Goal: Task Accomplishment & Management: Manage account settings

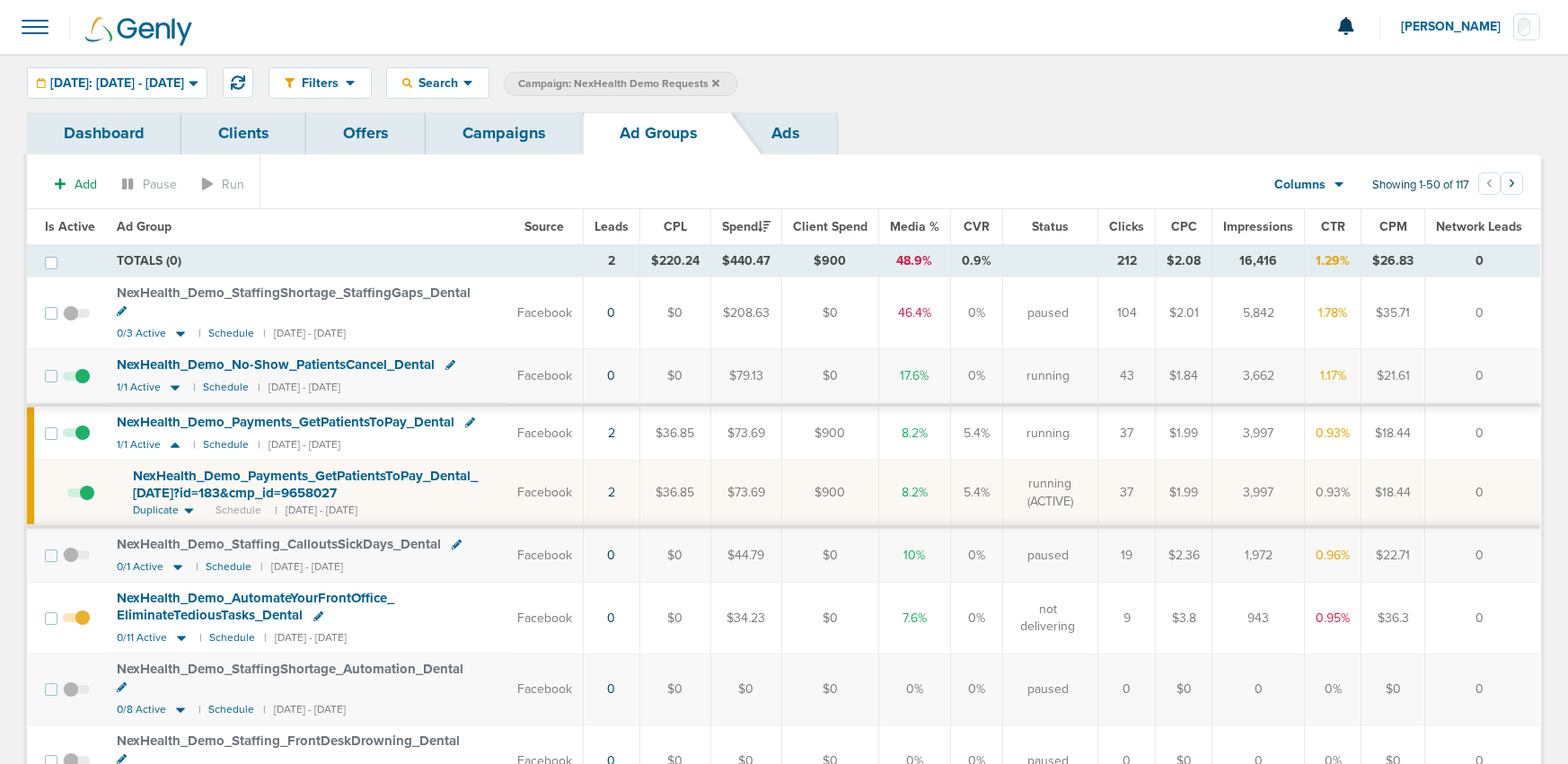
scroll to position [2, 0]
click at [245, 85] on icon at bounding box center [238, 80] width 14 height 14
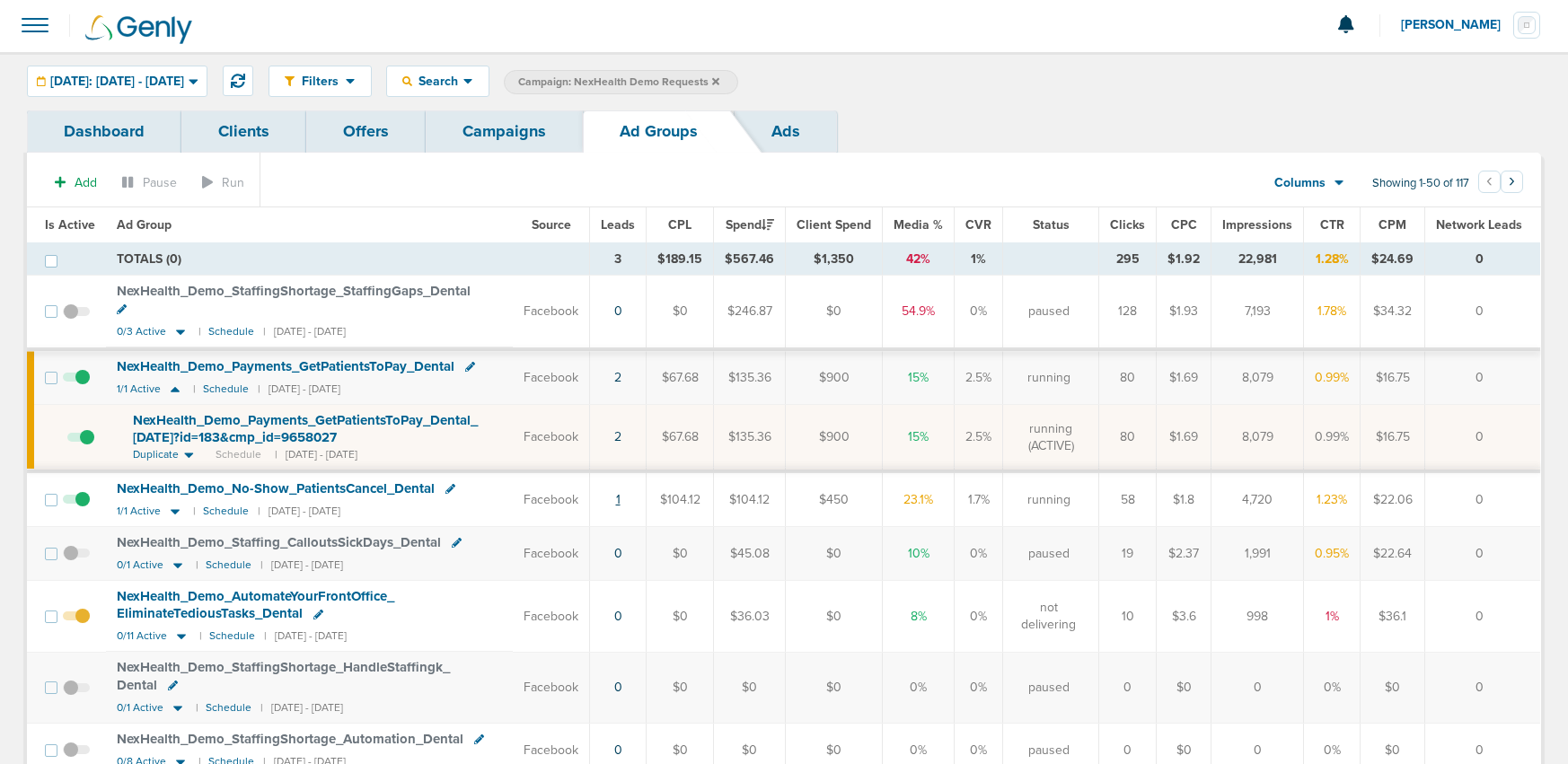
click at [621, 492] on link "1" at bounding box center [618, 499] width 5 height 15
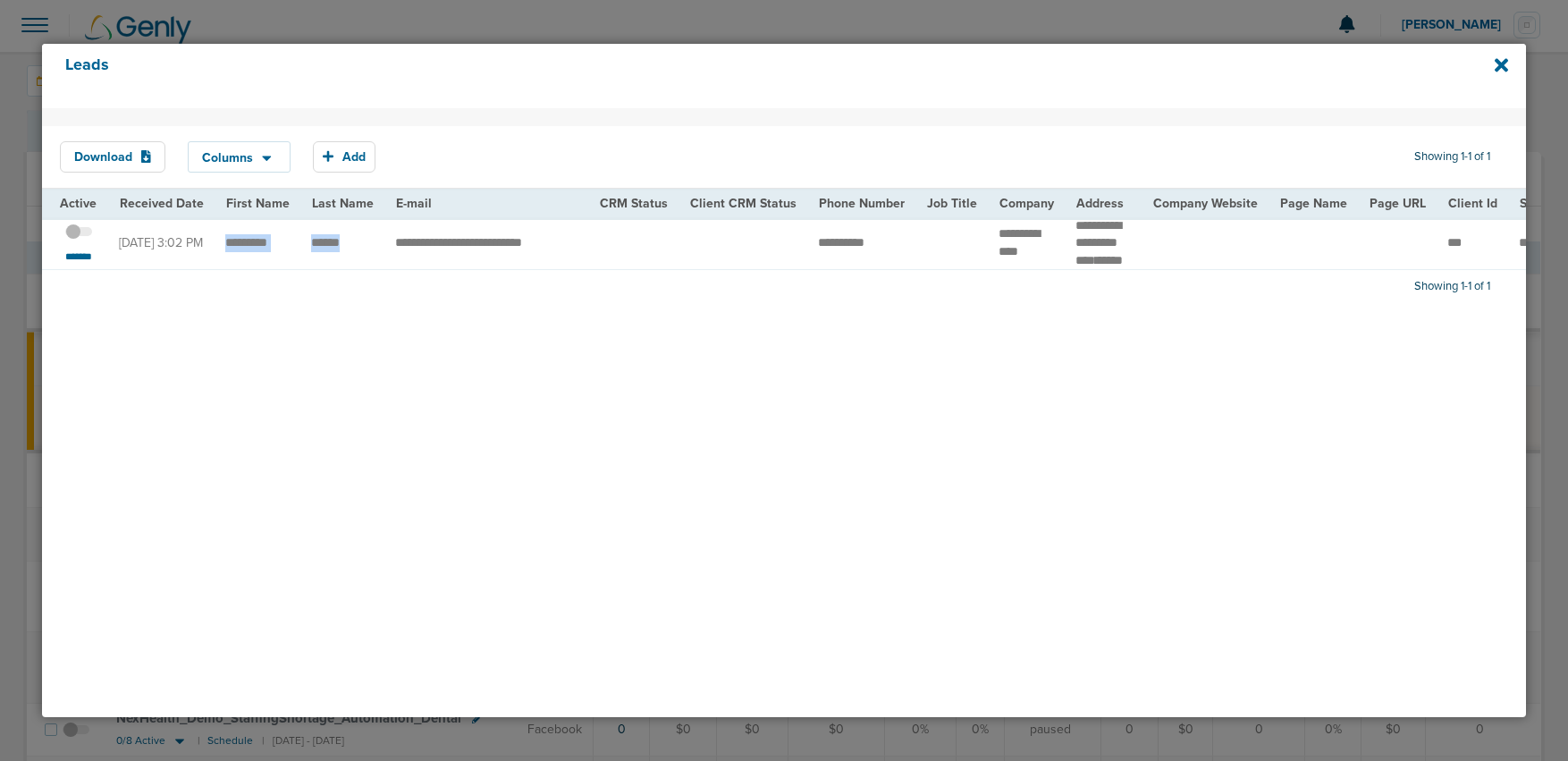
drag, startPoint x: 223, startPoint y: 253, endPoint x: 359, endPoint y: 259, distance: 136.1
copy tr
drag, startPoint x: 1090, startPoint y: 245, endPoint x: 1126, endPoint y: 262, distance: 39.8
click at [1126, 262] on td "**********" at bounding box center [1103, 244] width 77 height 52
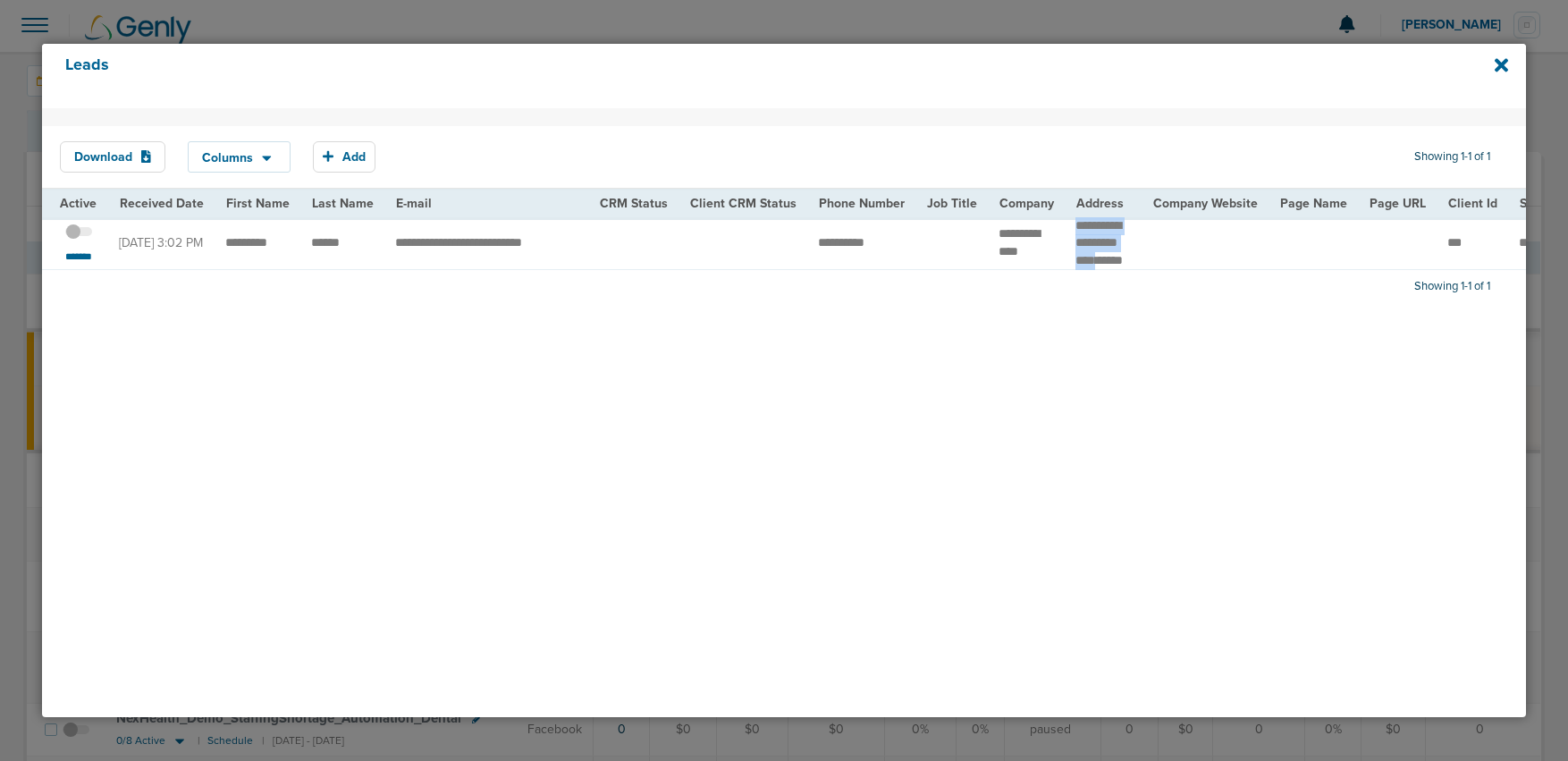
copy td "**********"
drag, startPoint x: 976, startPoint y: 244, endPoint x: 1045, endPoint y: 261, distance: 71.1
click at [1045, 261] on td "**********" at bounding box center [1026, 244] width 77 height 52
drag, startPoint x: 215, startPoint y: 251, endPoint x: 366, endPoint y: 255, distance: 151.1
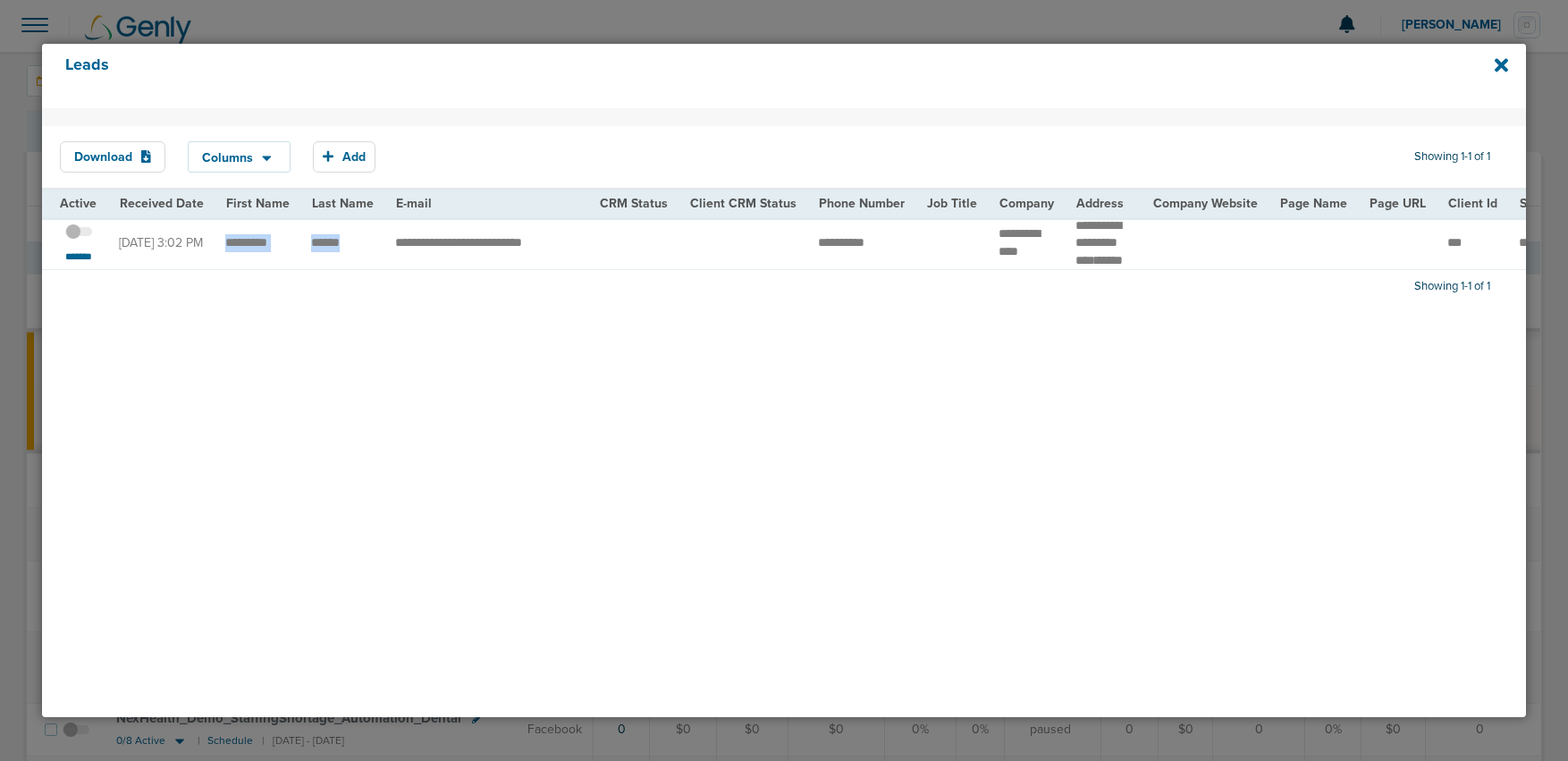
copy tr
drag, startPoint x: 1122, startPoint y: 261, endPoint x: 1067, endPoint y: 218, distance: 69.8
click at [1067, 218] on td "**********" at bounding box center [1103, 244] width 77 height 52
copy td "**********"
click at [1496, 62] on icon at bounding box center [1501, 66] width 13 height 13
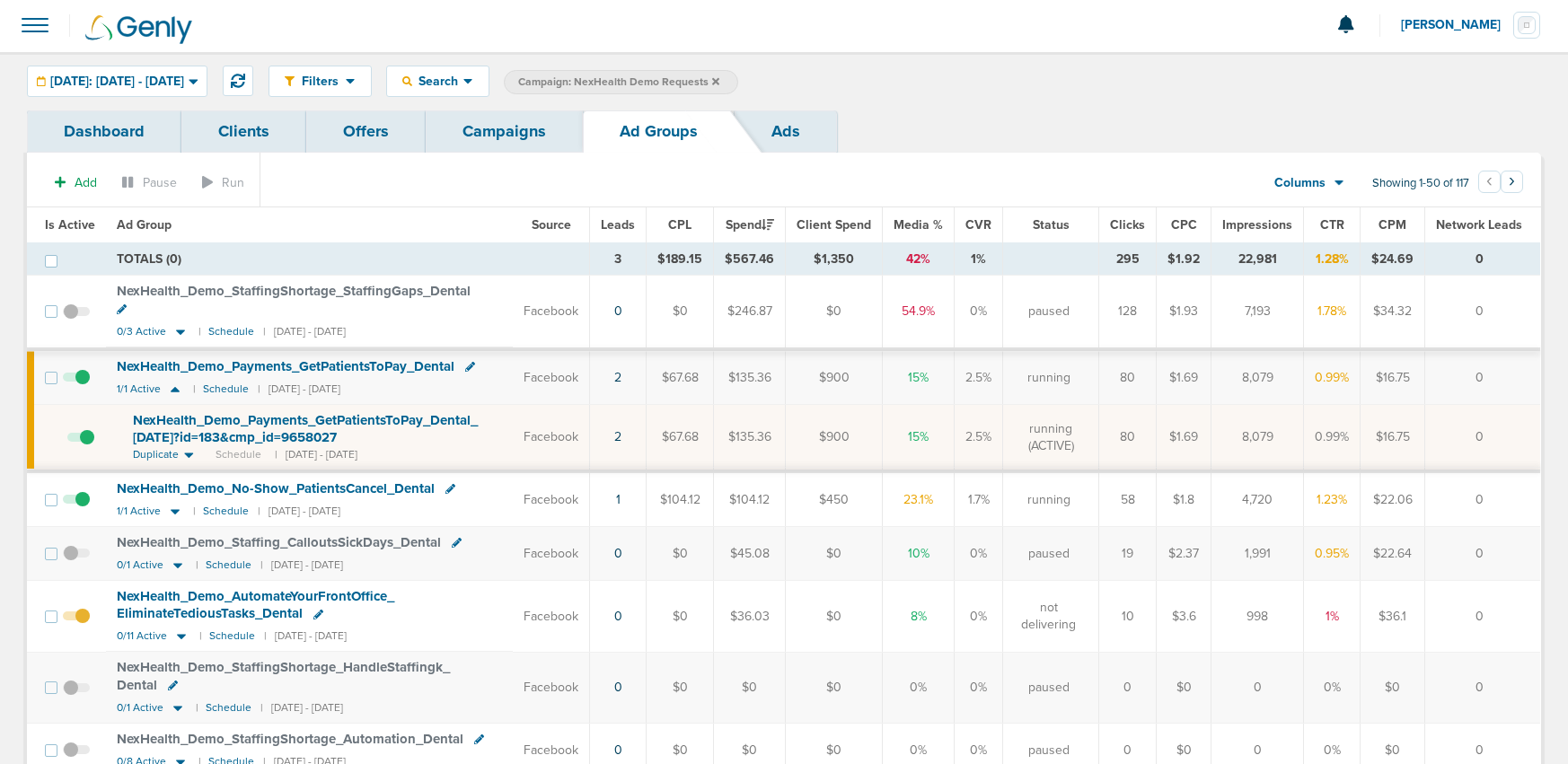
click at [504, 142] on link "Campaigns" at bounding box center [504, 132] width 158 height 42
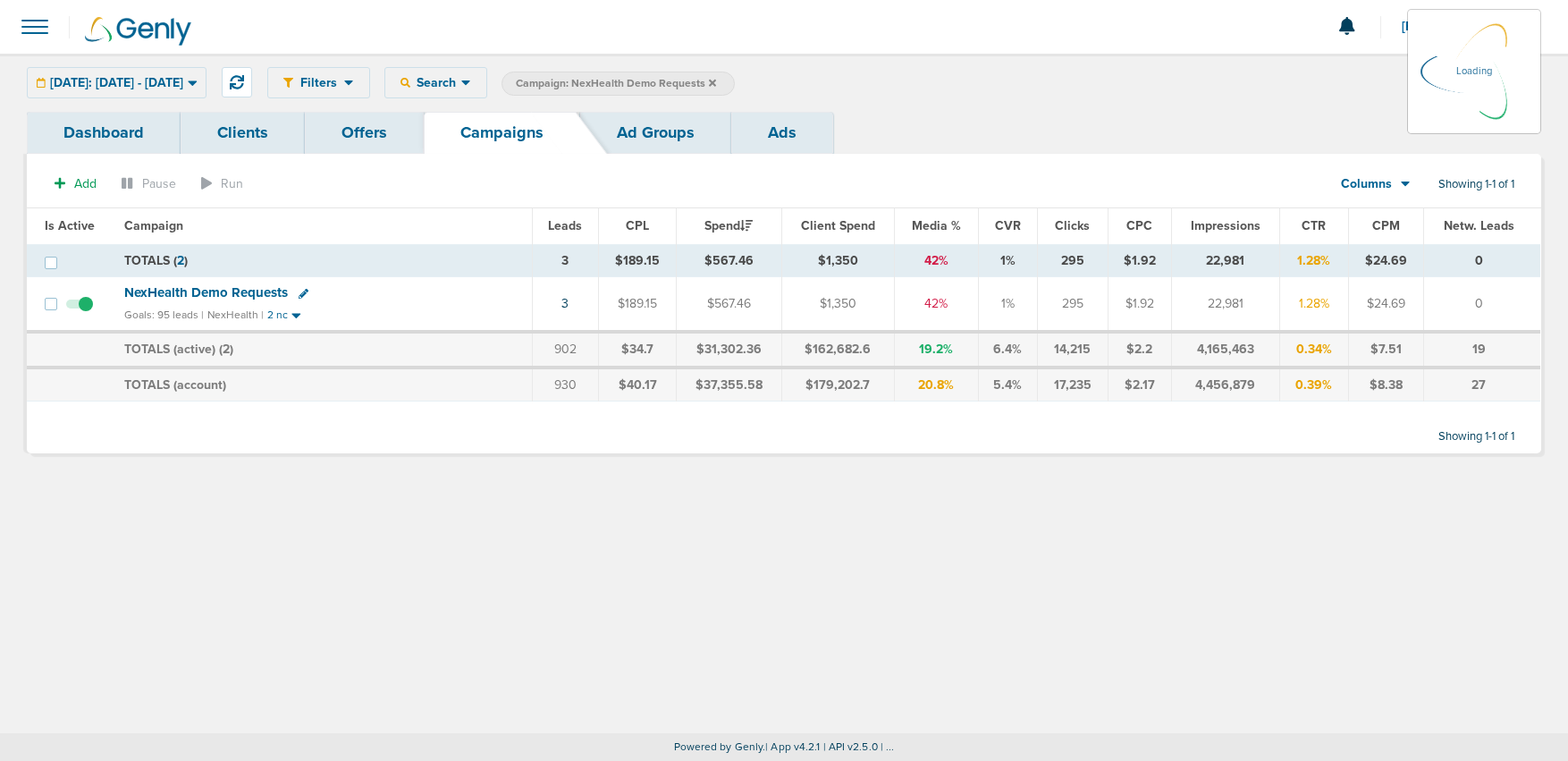
click at [716, 81] on icon at bounding box center [713, 83] width 8 height 8
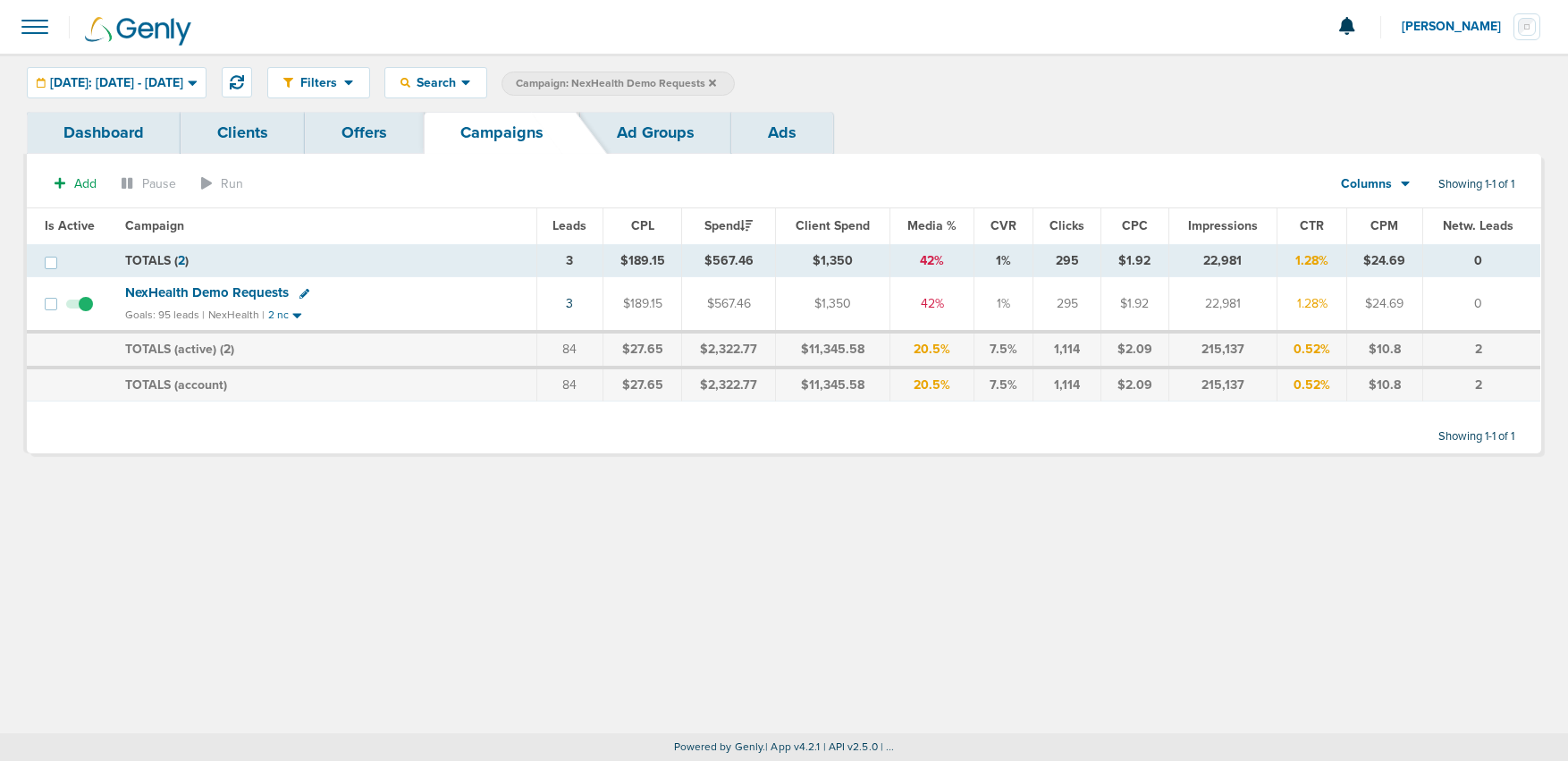
click at [716, 83] on icon at bounding box center [713, 83] width 8 height 8
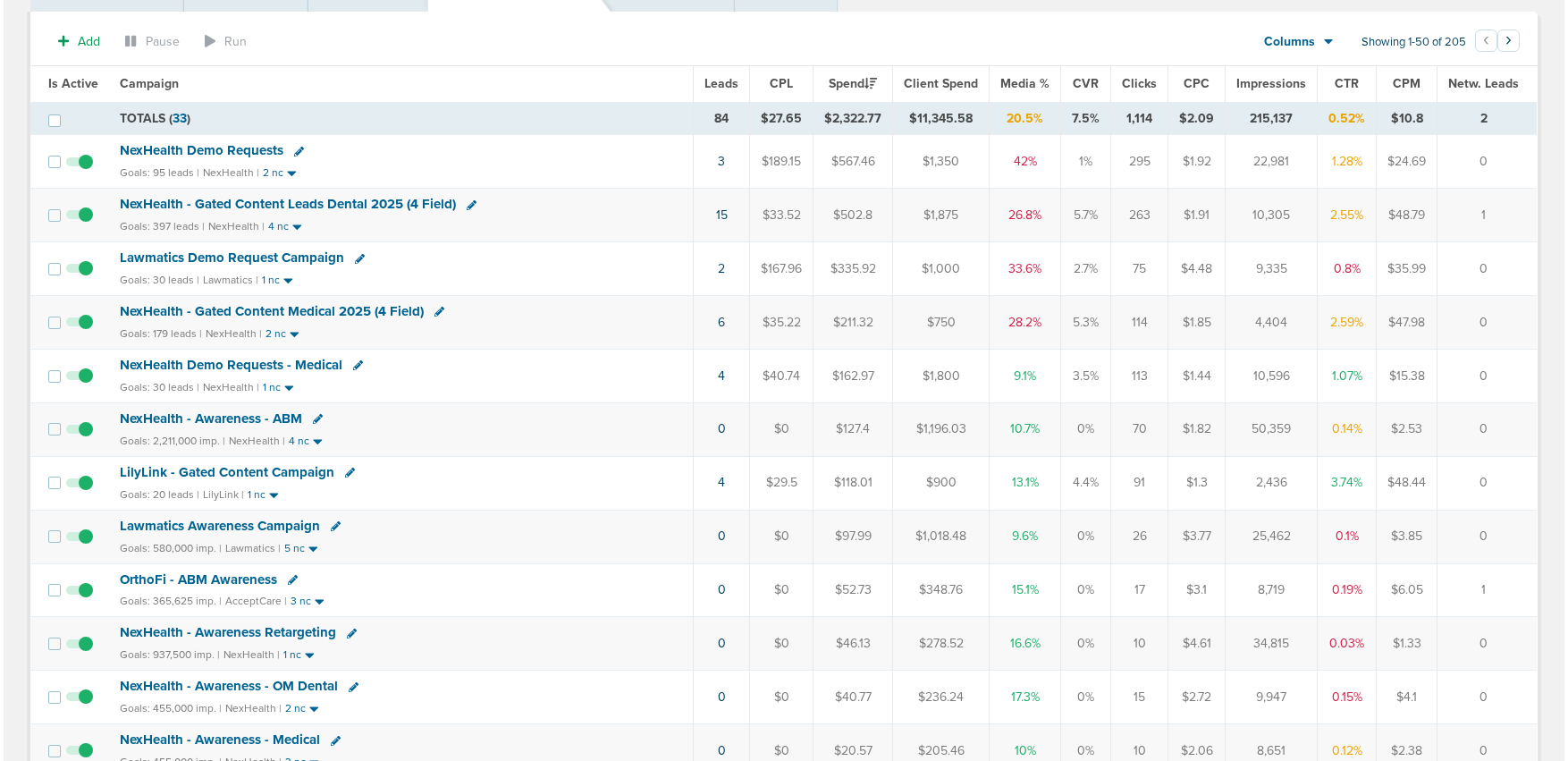
scroll to position [41, 0]
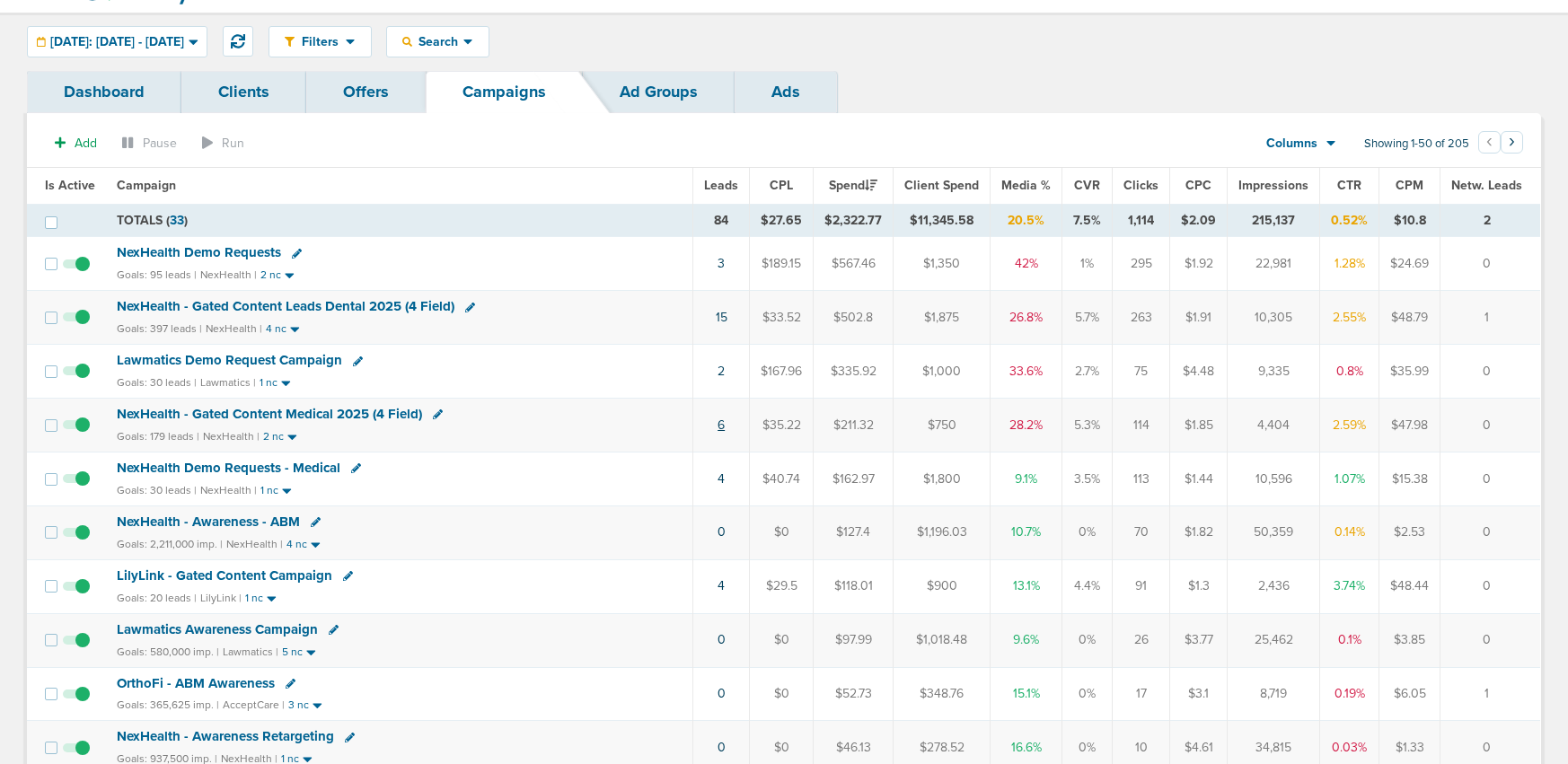
click at [725, 427] on link "6" at bounding box center [721, 425] width 8 height 15
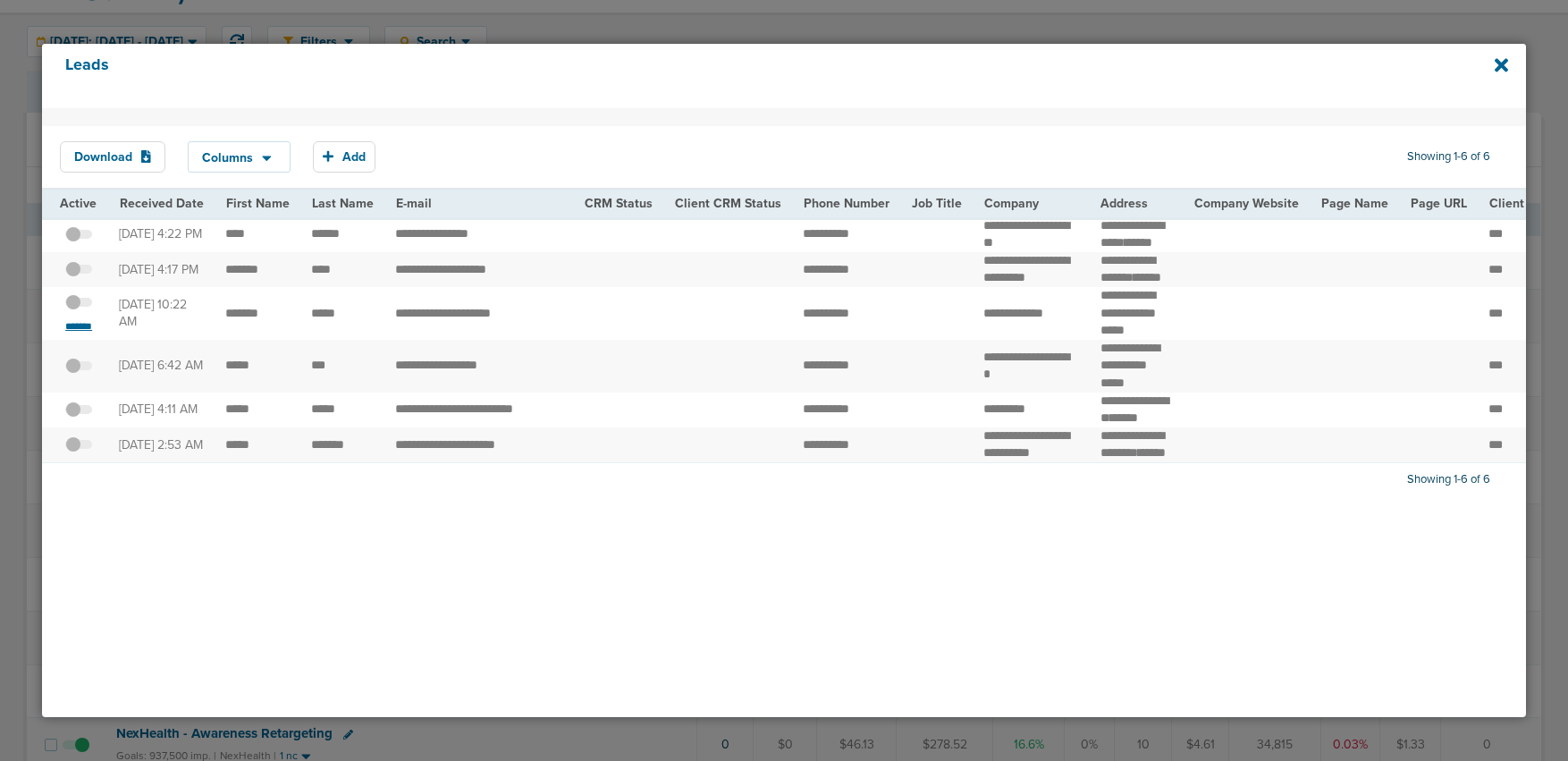
click at [73, 334] on small "*******" at bounding box center [78, 326] width 37 height 14
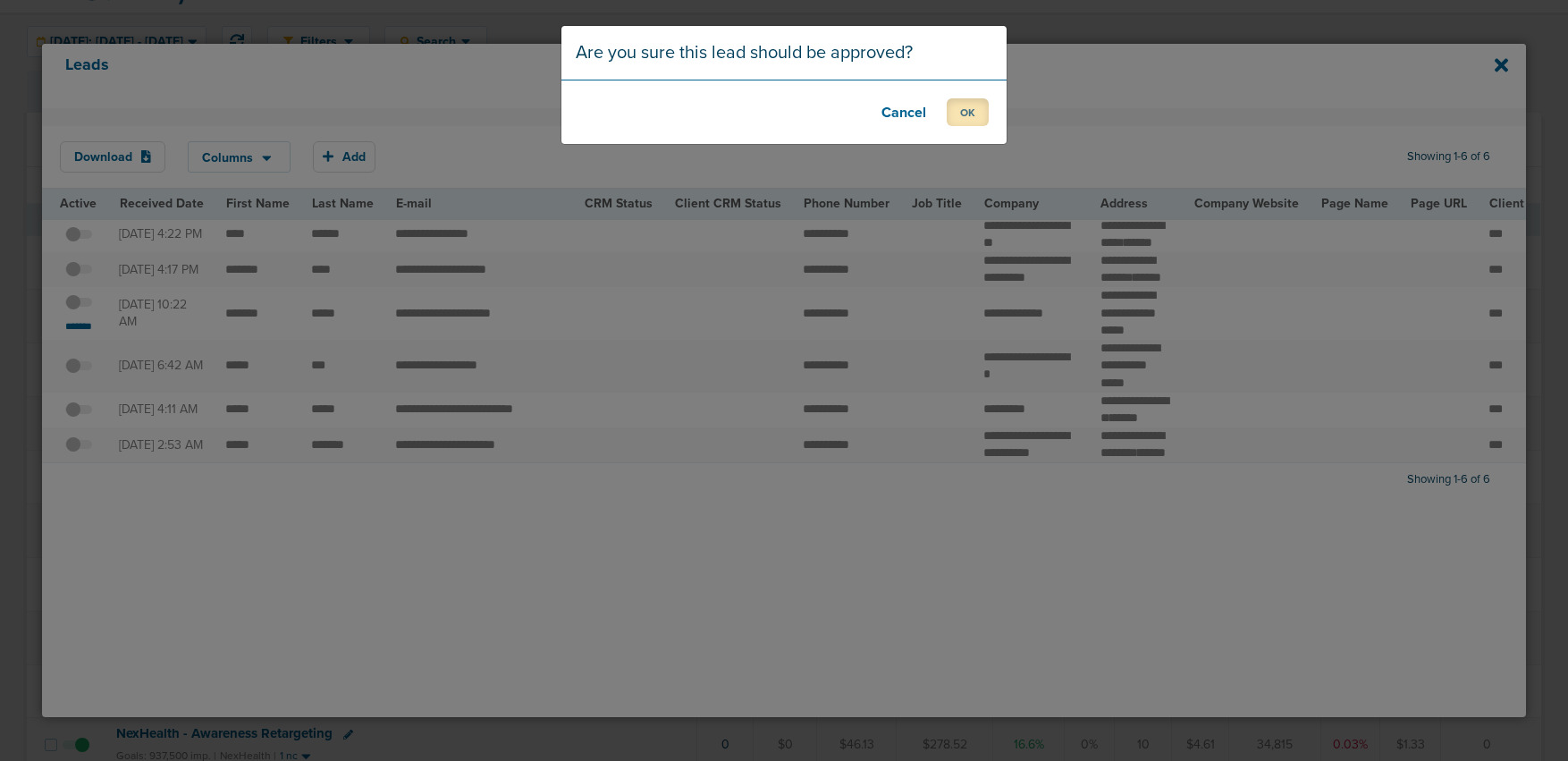
click at [969, 122] on button "OK" at bounding box center [968, 111] width 42 height 28
click at [979, 107] on button "OK" at bounding box center [968, 111] width 42 height 28
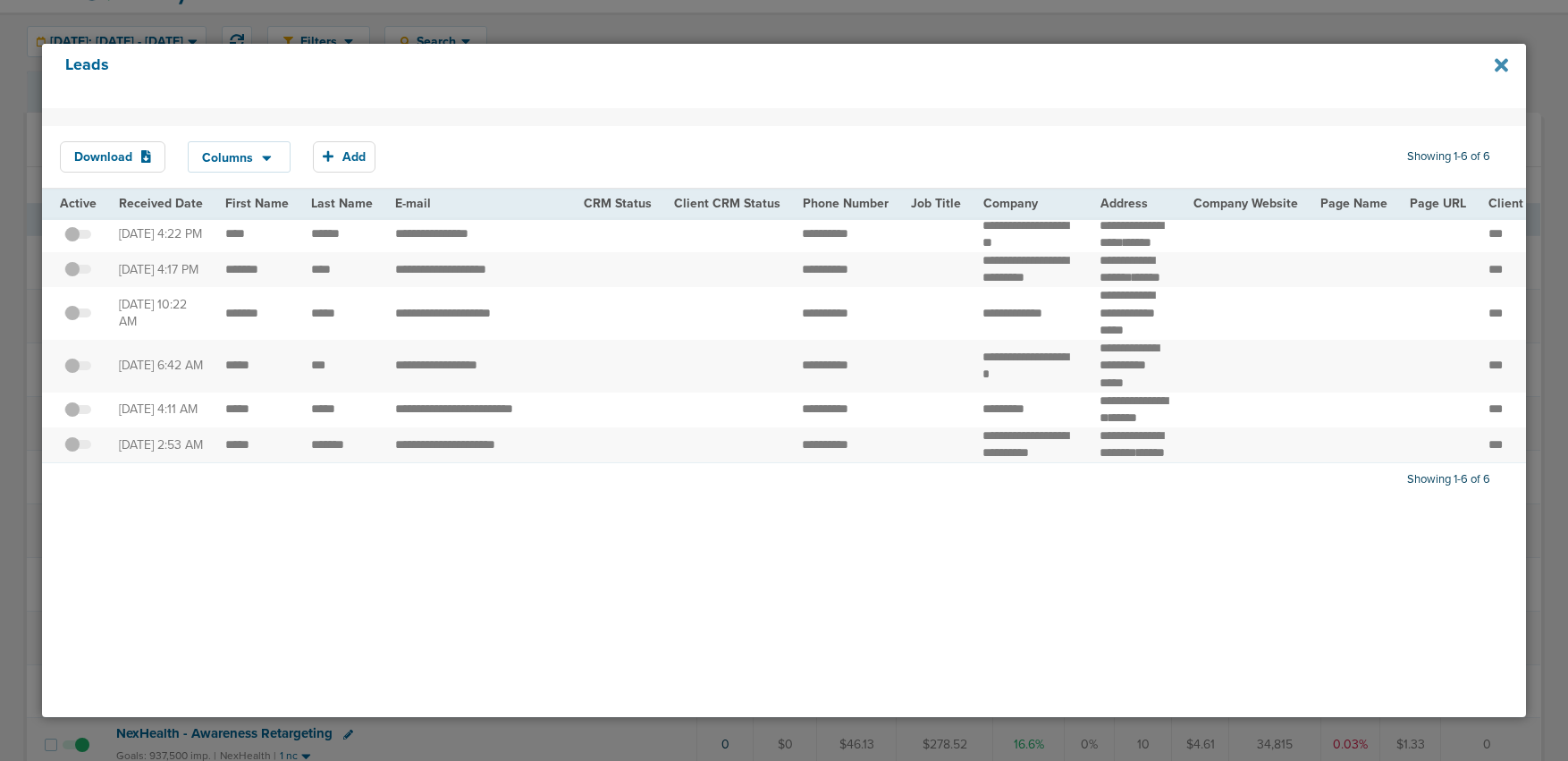
click at [1500, 67] on icon at bounding box center [1501, 66] width 13 height 13
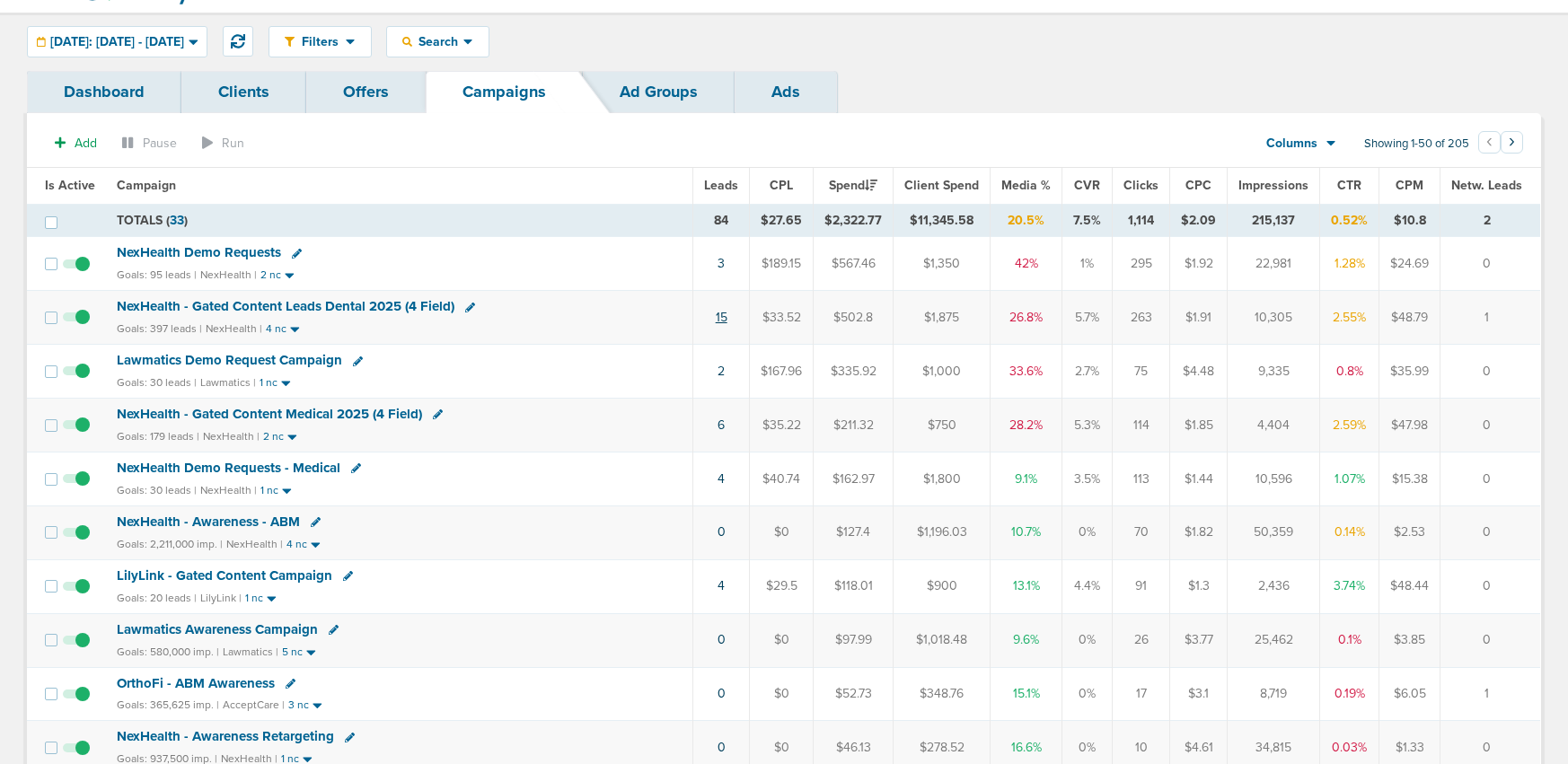
click at [728, 317] on link "15" at bounding box center [721, 317] width 11 height 15
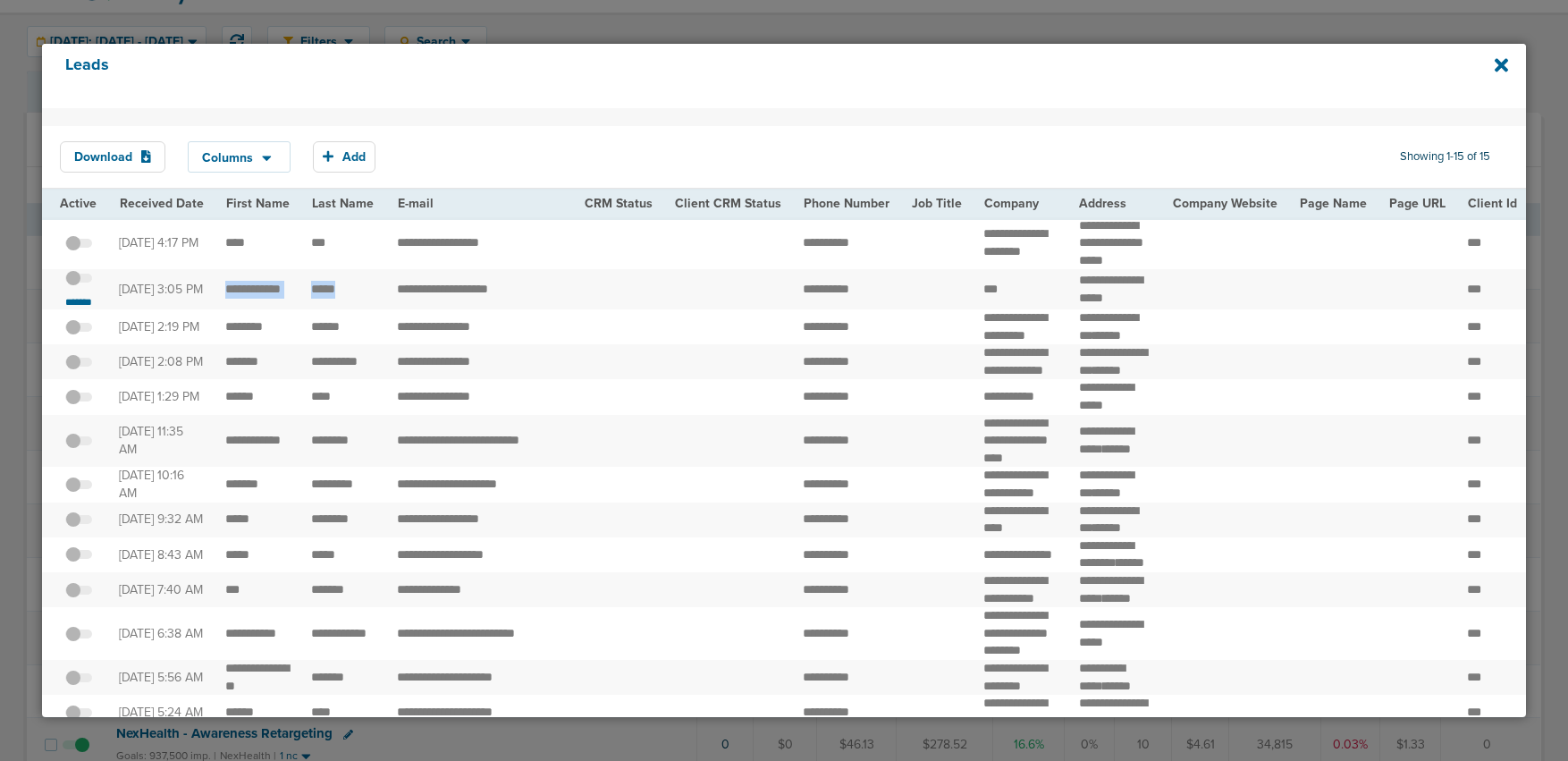
drag, startPoint x: 223, startPoint y: 304, endPoint x: 345, endPoint y: 316, distance: 122.6
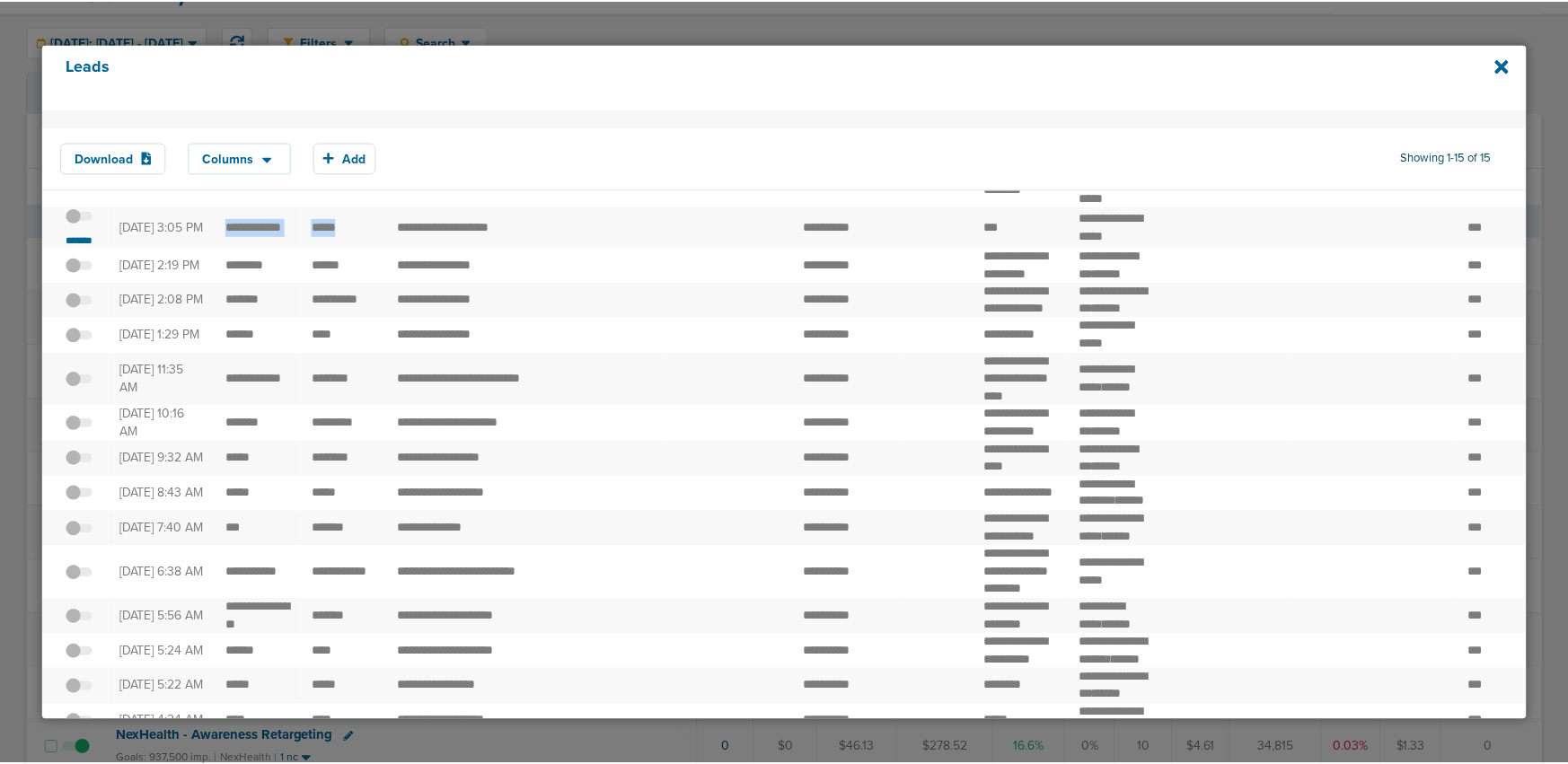
scroll to position [0, 0]
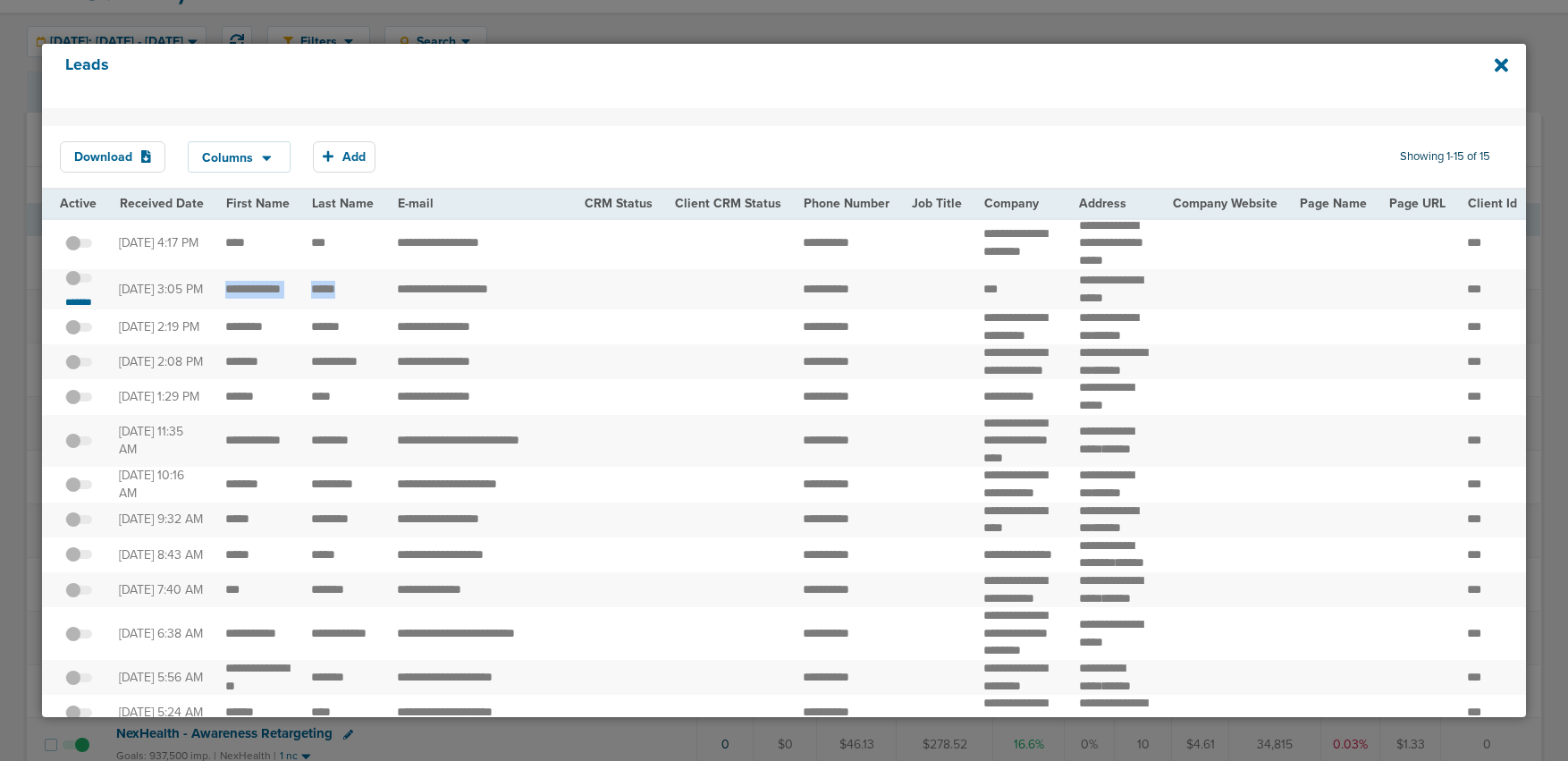
copy td "**"
click at [83, 309] on small "*******" at bounding box center [78, 302] width 37 height 14
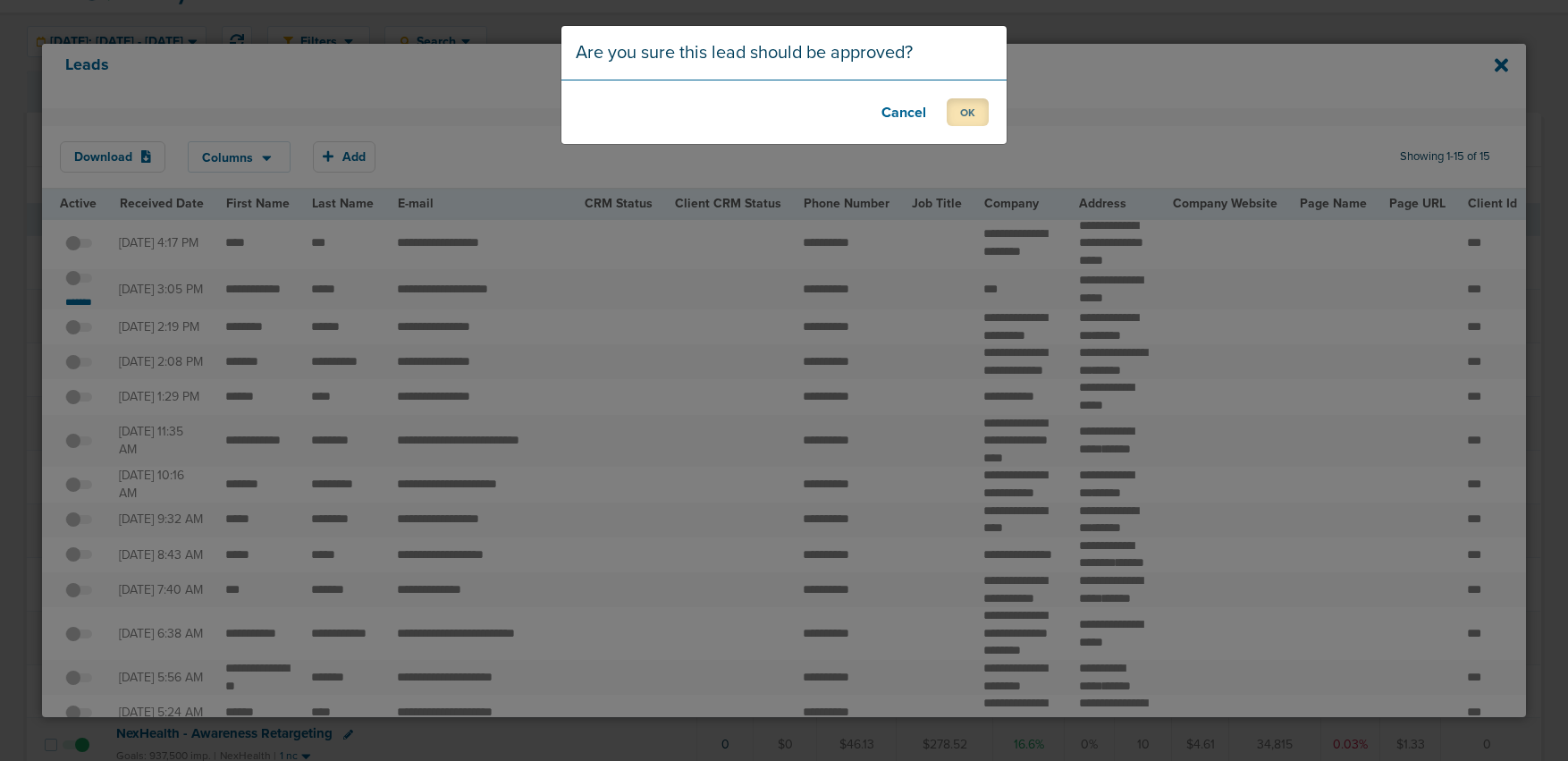
click at [967, 115] on button "OK" at bounding box center [968, 111] width 42 height 28
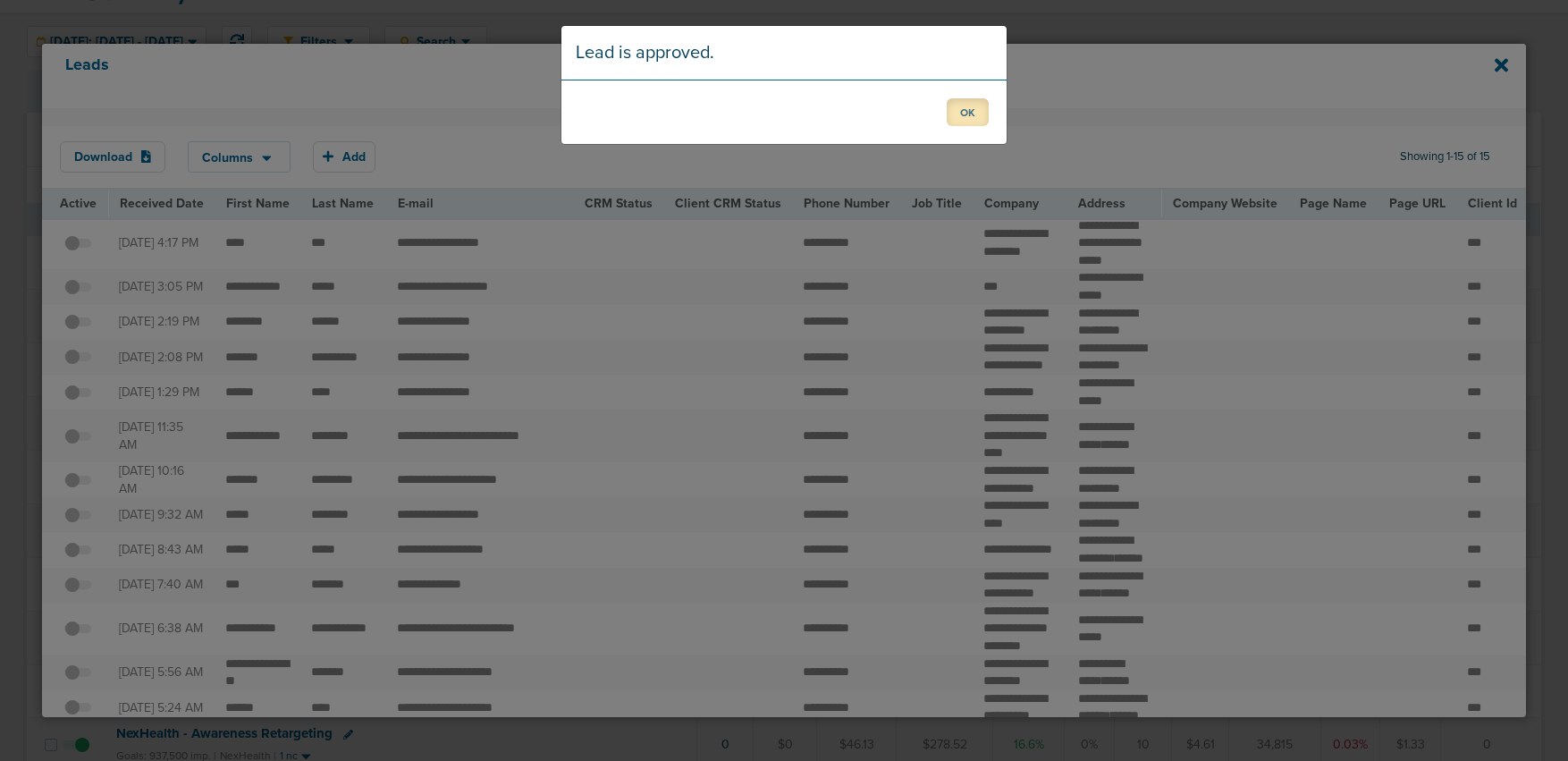
drag, startPoint x: 967, startPoint y: 114, endPoint x: 1021, endPoint y: 102, distance: 55.3
click at [976, 111] on button "OK" at bounding box center [968, 111] width 42 height 28
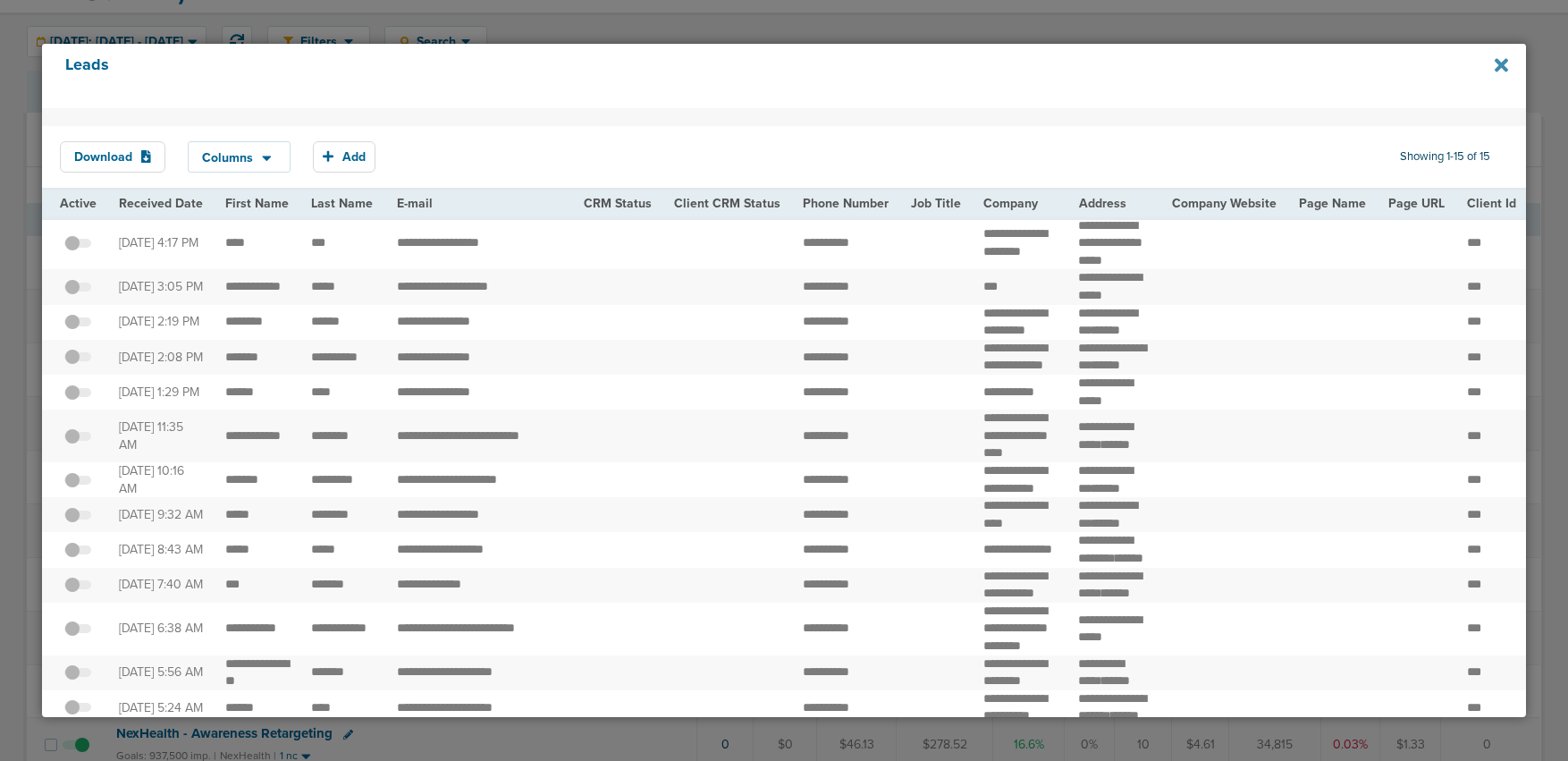
click at [1500, 66] on icon at bounding box center [1501, 66] width 13 height 13
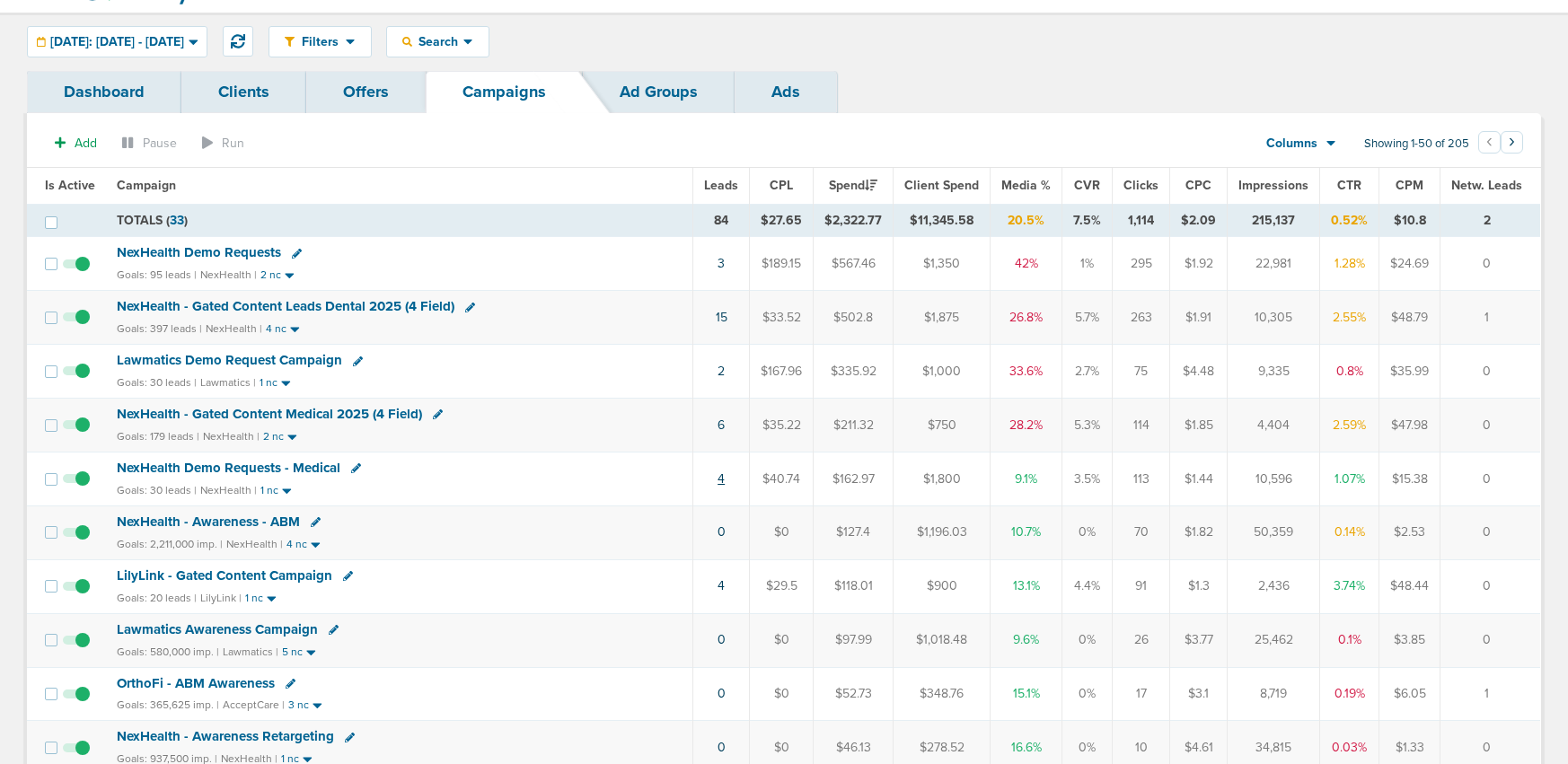
click at [725, 479] on link "4" at bounding box center [721, 479] width 8 height 15
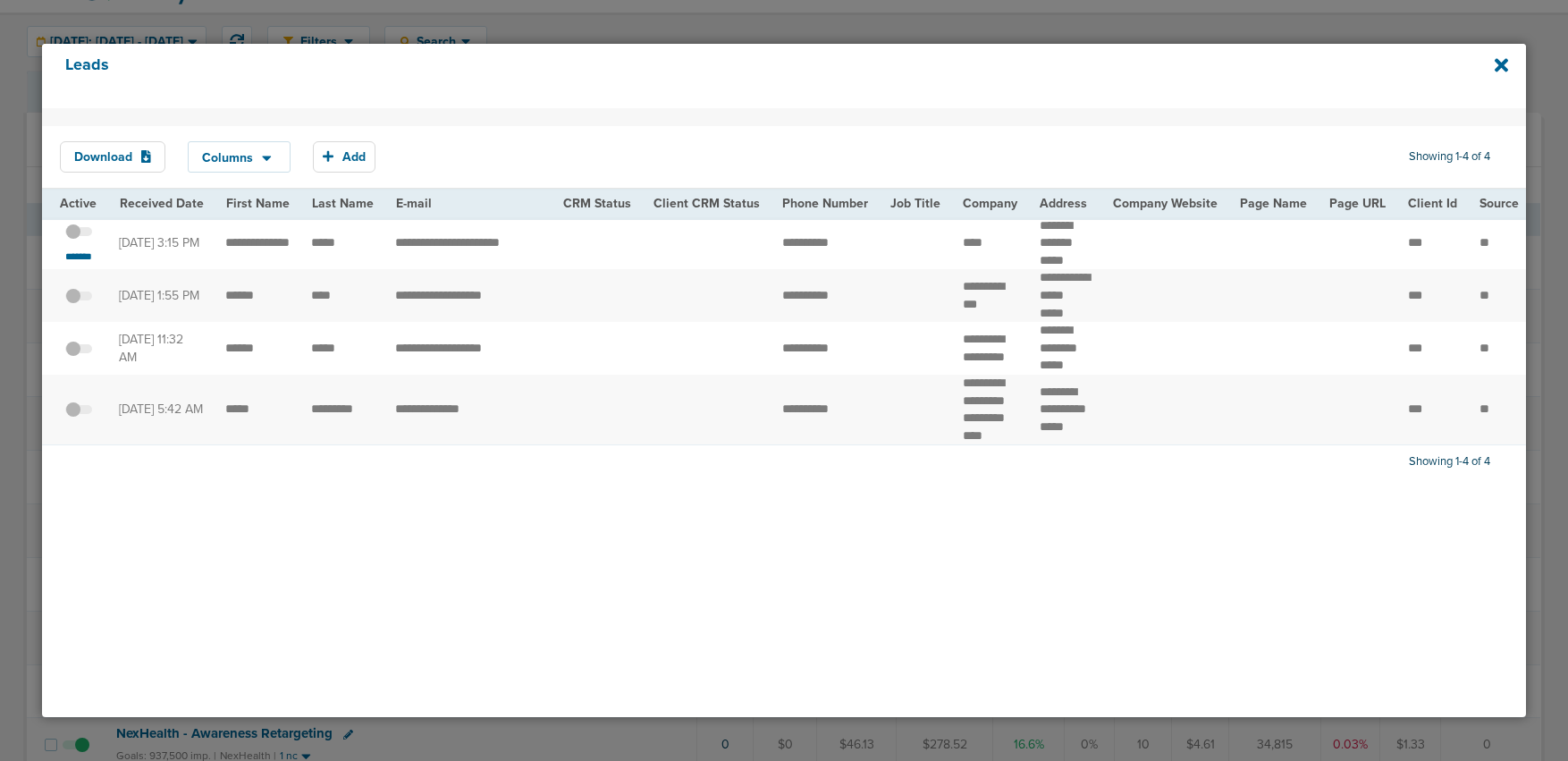
click at [86, 241] on span at bounding box center [79, 241] width 27 height 0
click at [79, 235] on input "checkbox" at bounding box center [79, 235] width 0 height 0
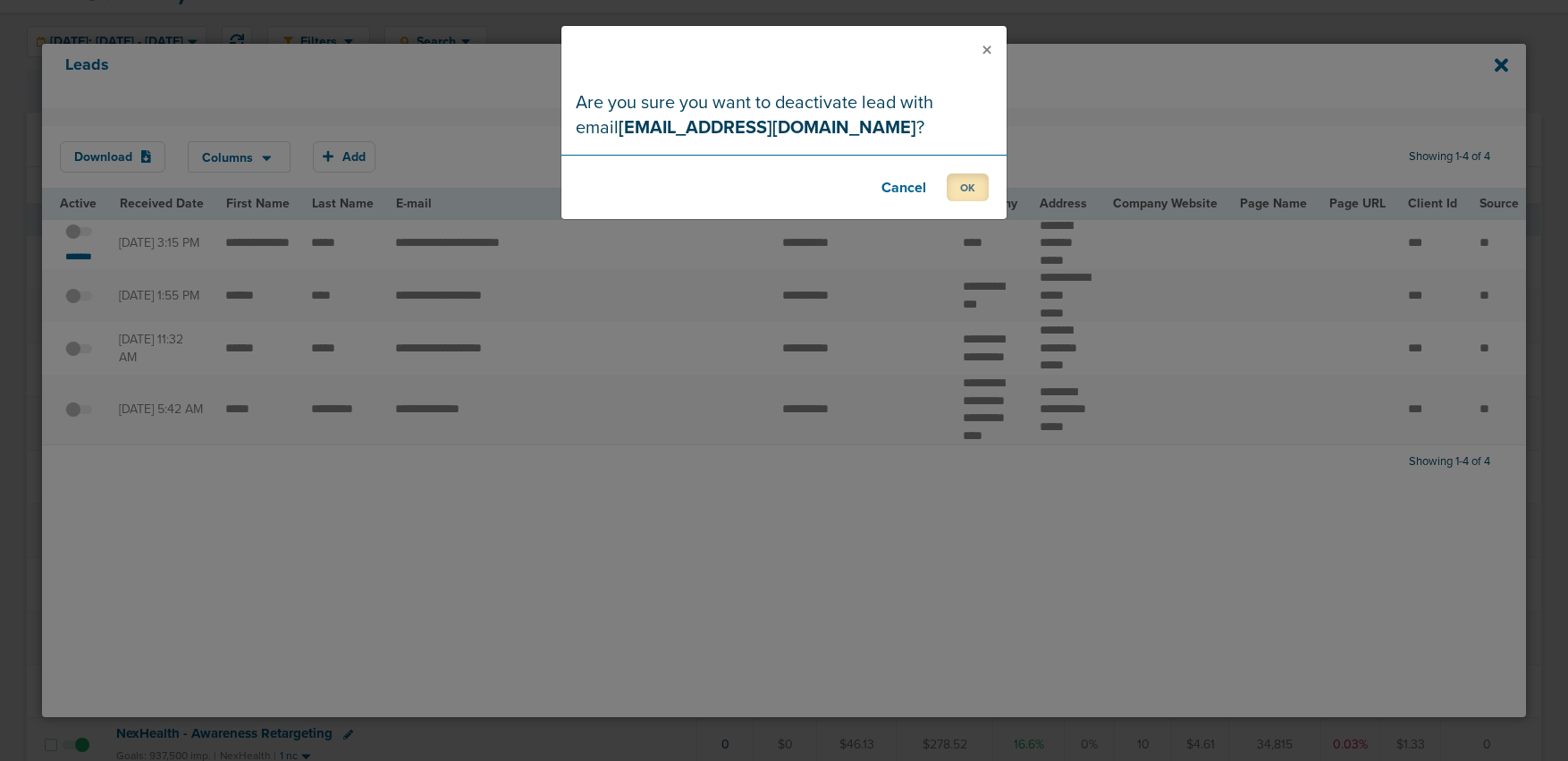
click at [976, 183] on button "OK" at bounding box center [968, 186] width 42 height 28
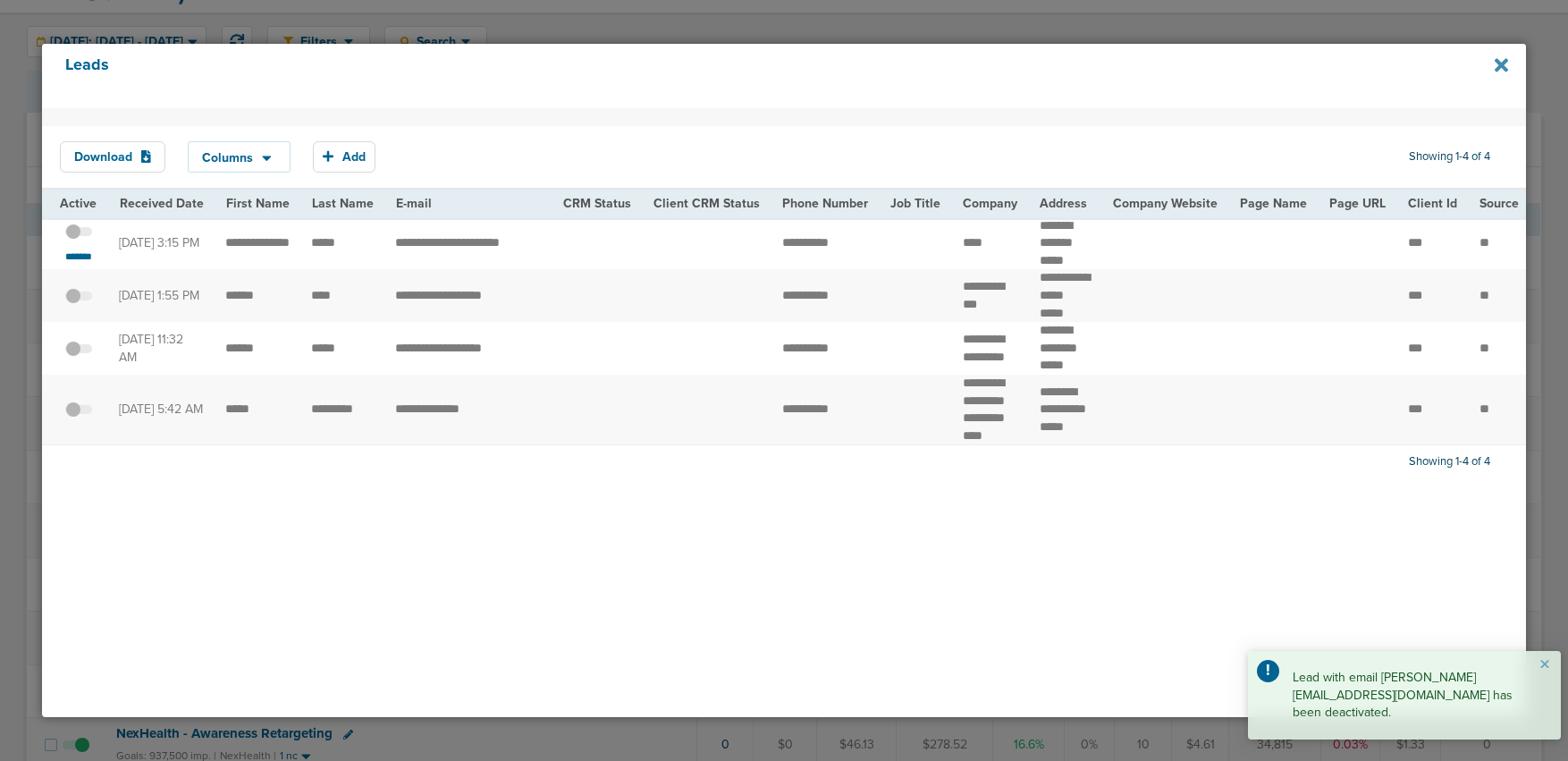
click at [1497, 64] on icon at bounding box center [1501, 65] width 13 height 20
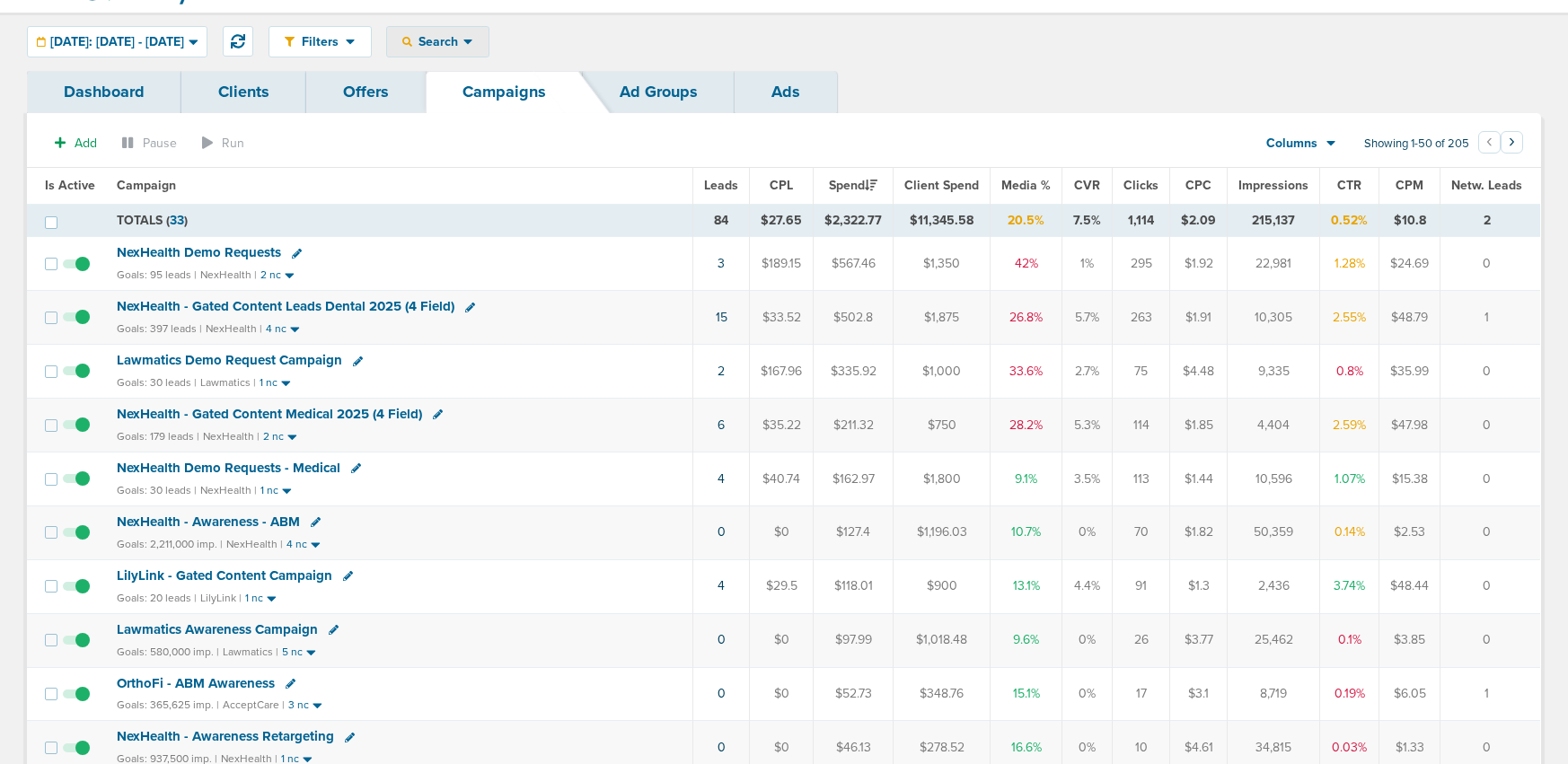
drag, startPoint x: 484, startPoint y: 33, endPoint x: 491, endPoint y: 83, distance: 50.5
click at [463, 34] on span "Search" at bounding box center [438, 42] width 52 height 15
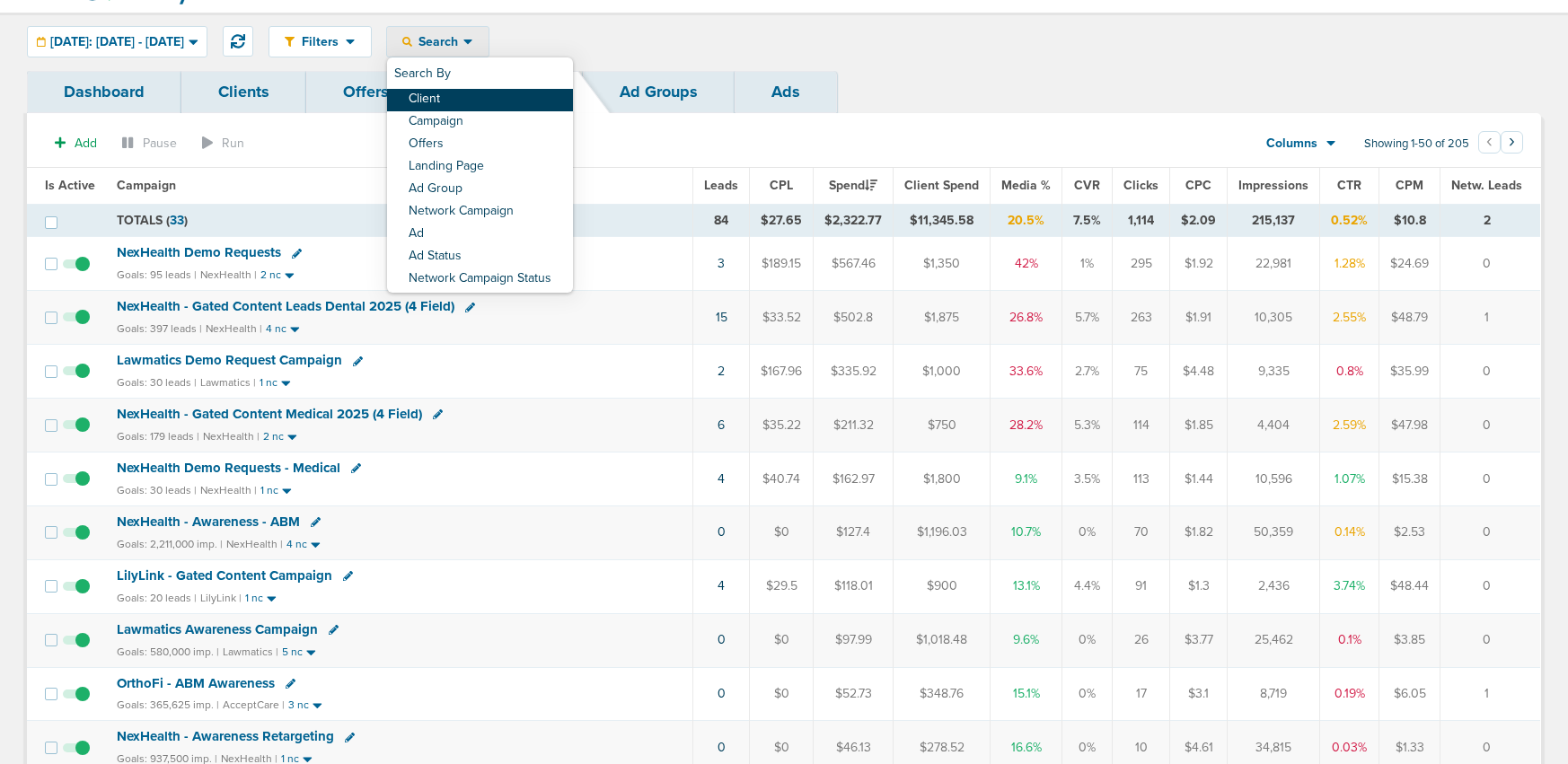
click at [492, 105] on link "Client" at bounding box center [479, 100] width 186 height 23
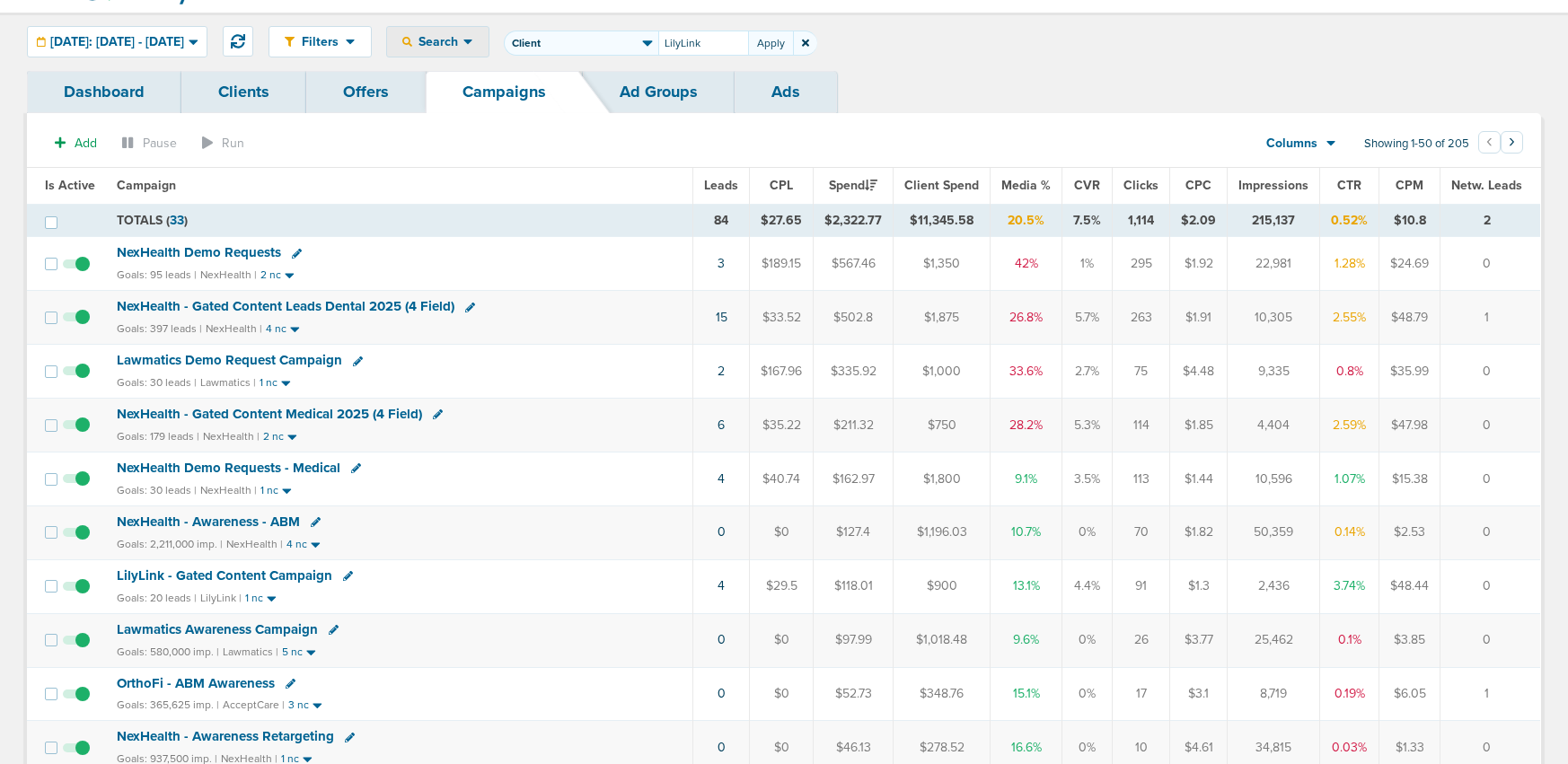
type input "LilyLink"
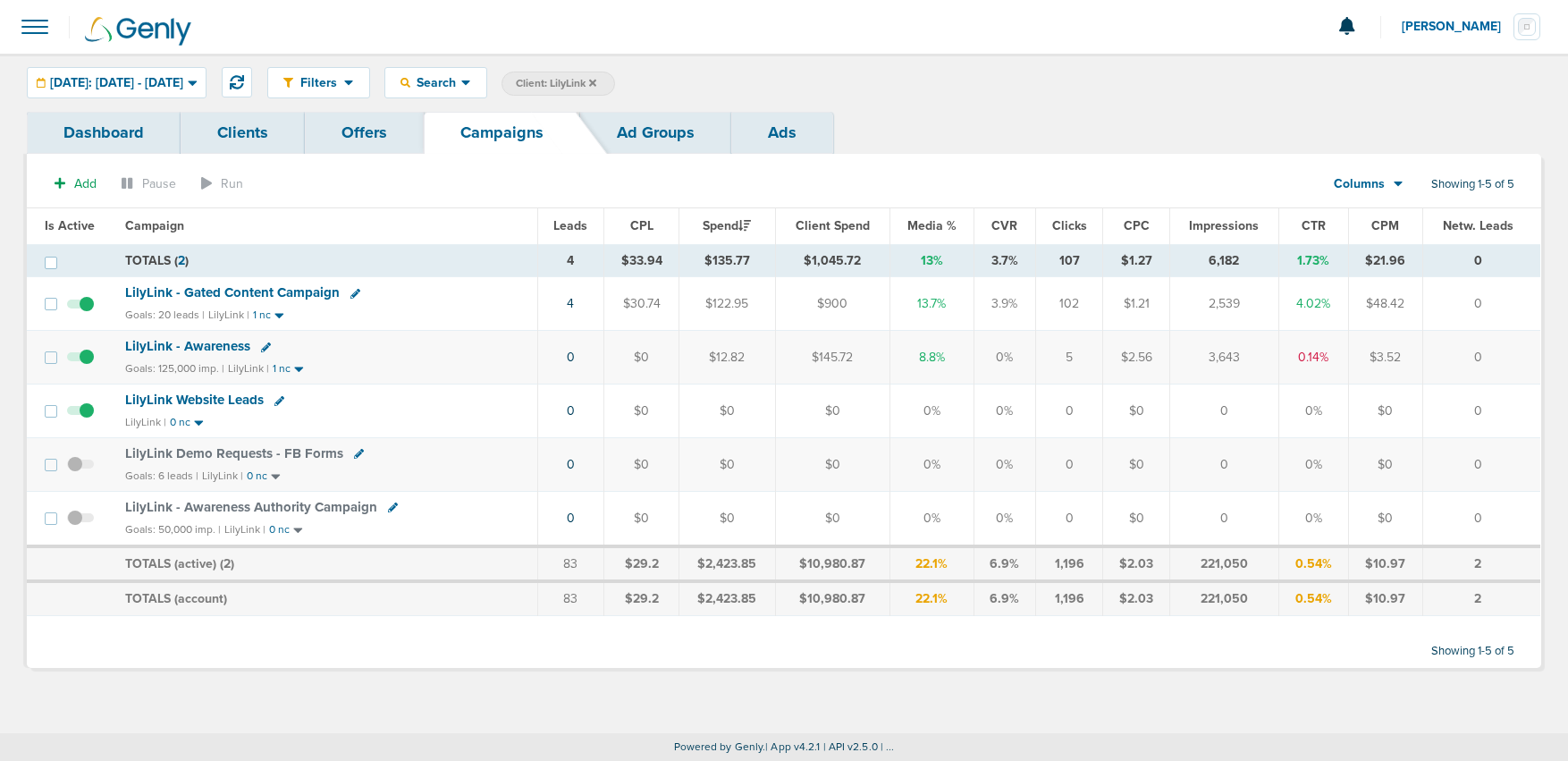
click at [211, 453] on span "LilyLink Demo Requests - FB Forms" at bounding box center [234, 453] width 218 height 16
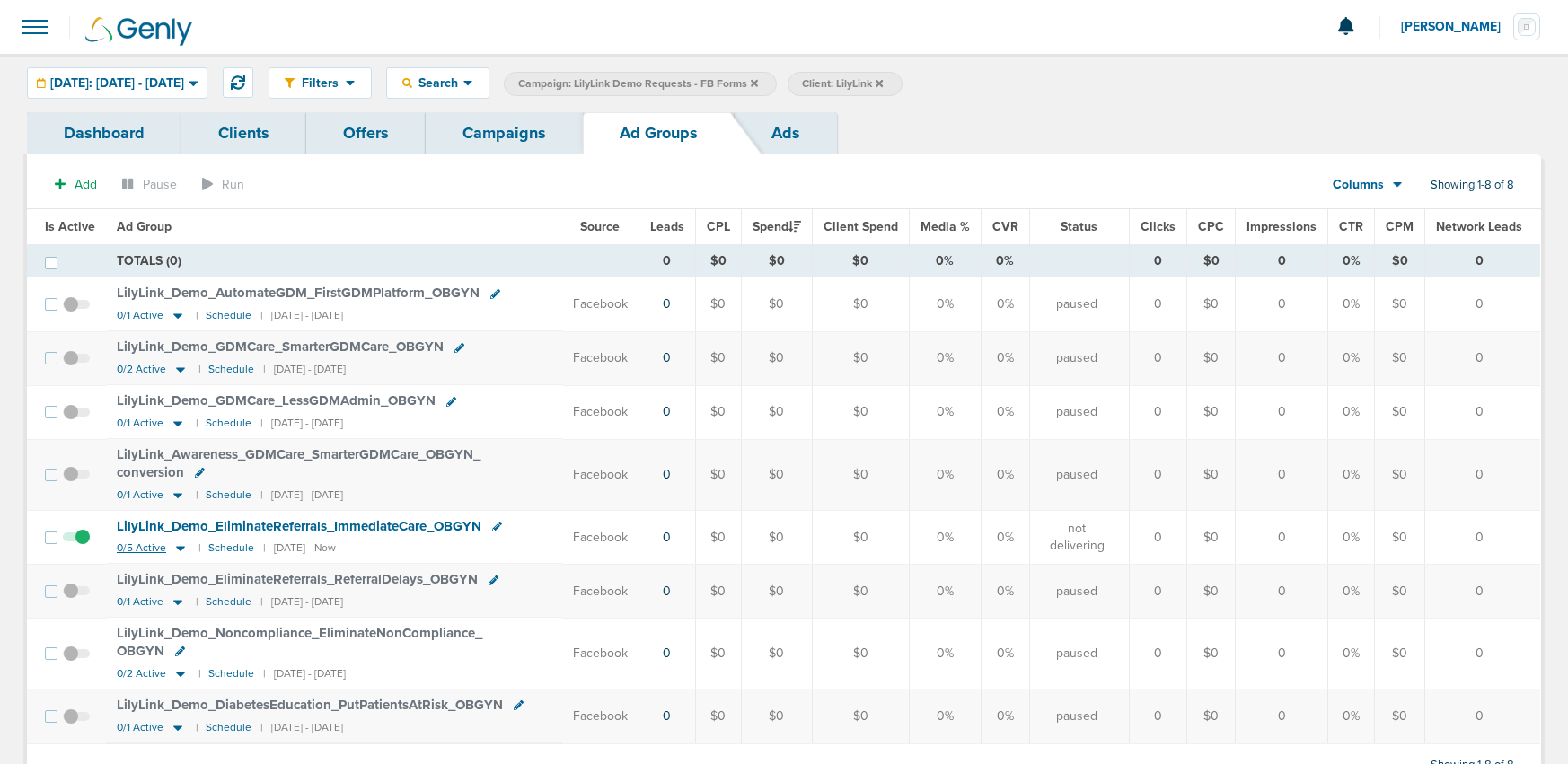
click at [173, 548] on icon at bounding box center [180, 548] width 18 height 15
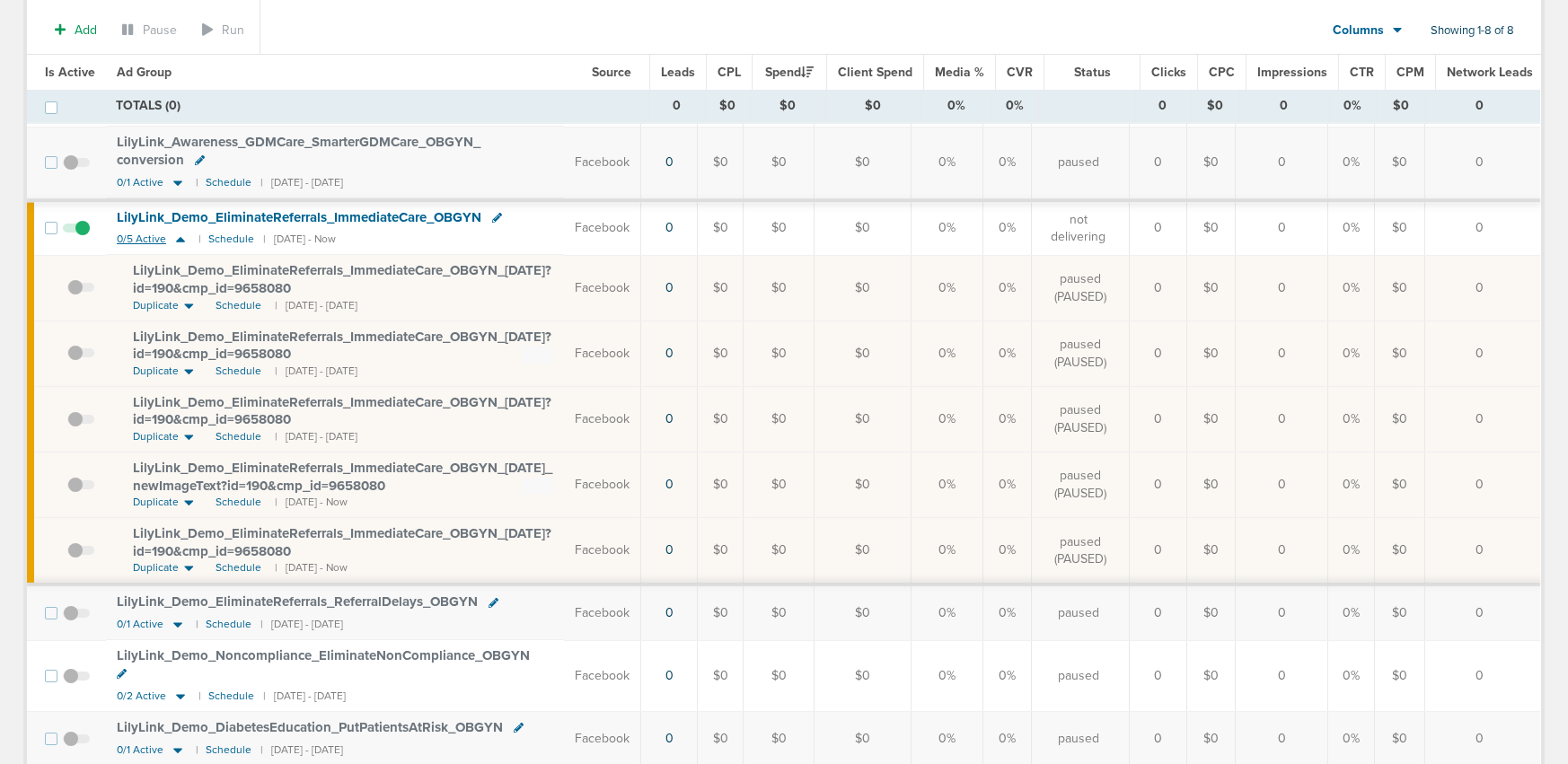
scroll to position [318, 0]
click at [246, 564] on span "Schedule" at bounding box center [239, 567] width 46 height 15
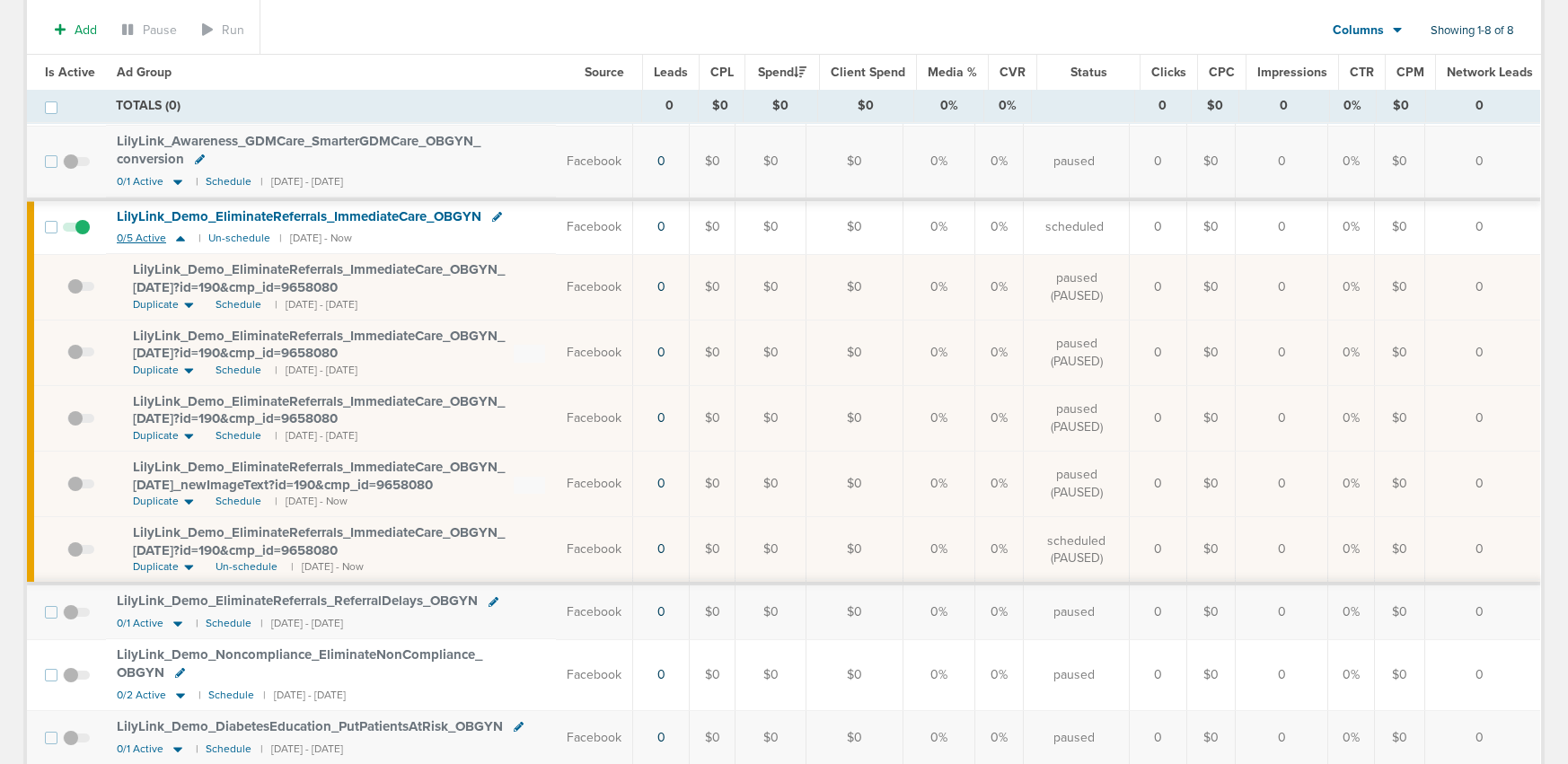
click at [180, 239] on icon at bounding box center [180, 240] width 9 height 6
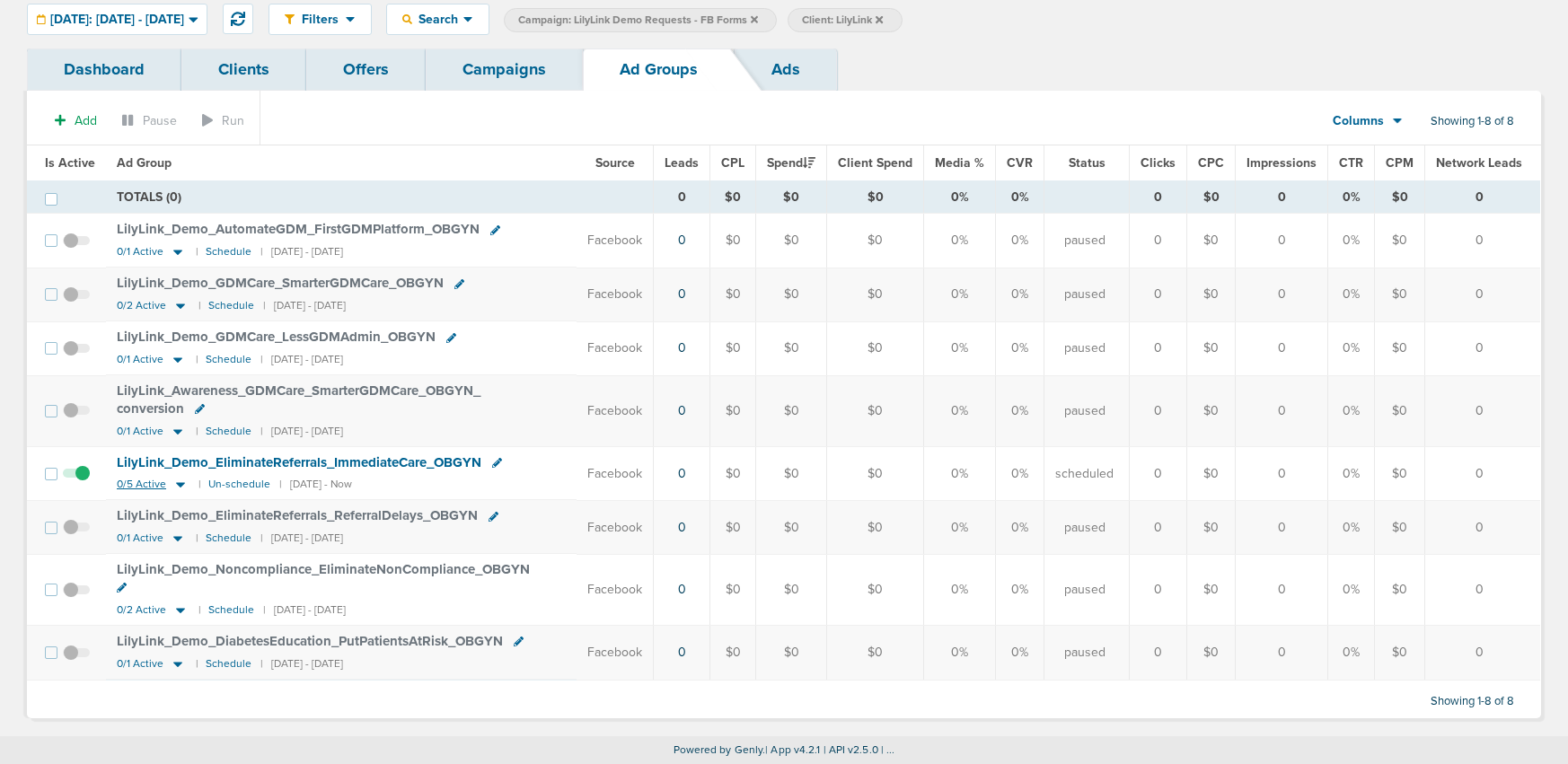
scroll to position [46, 0]
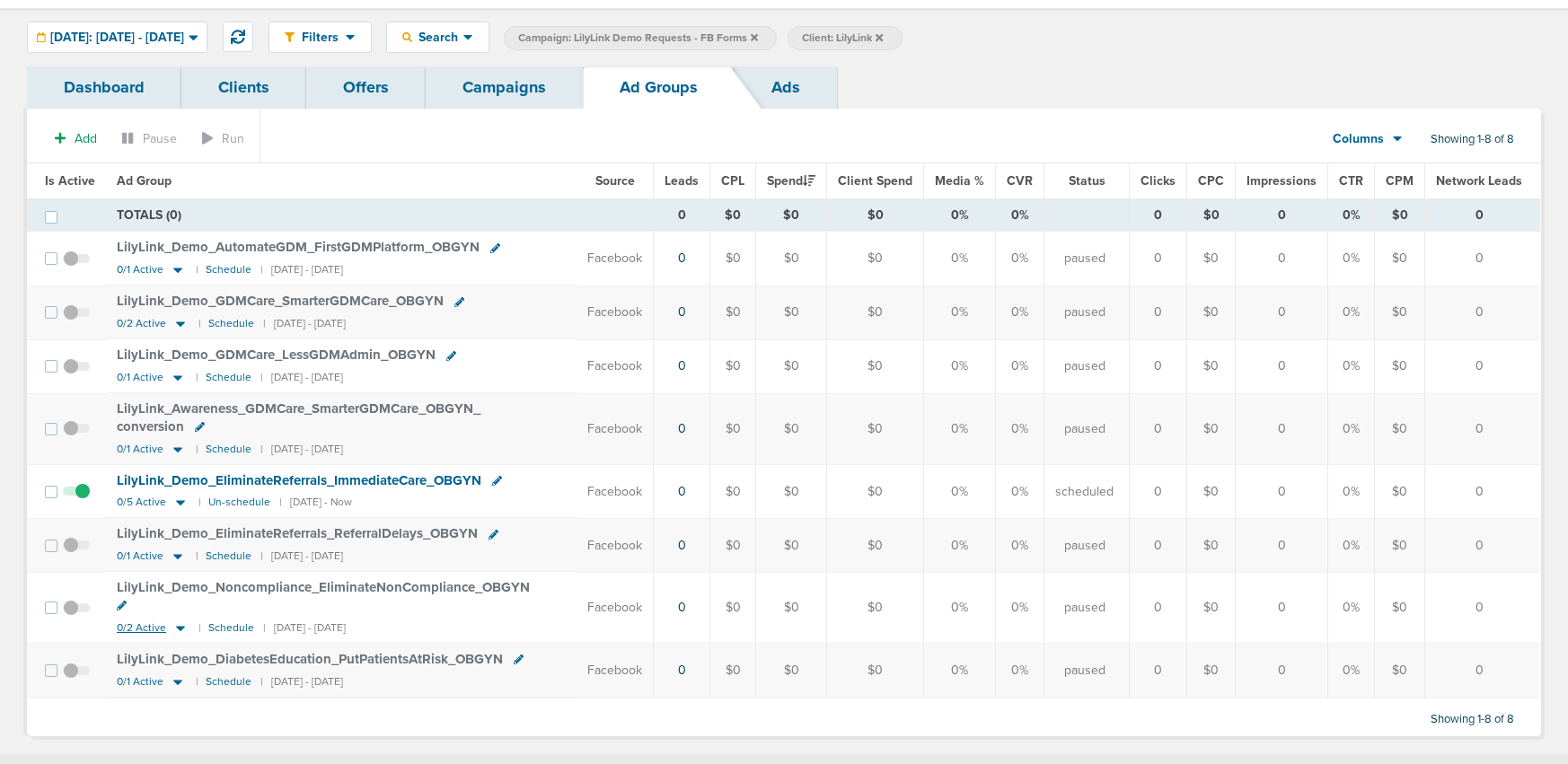
click at [180, 626] on icon at bounding box center [180, 628] width 9 height 6
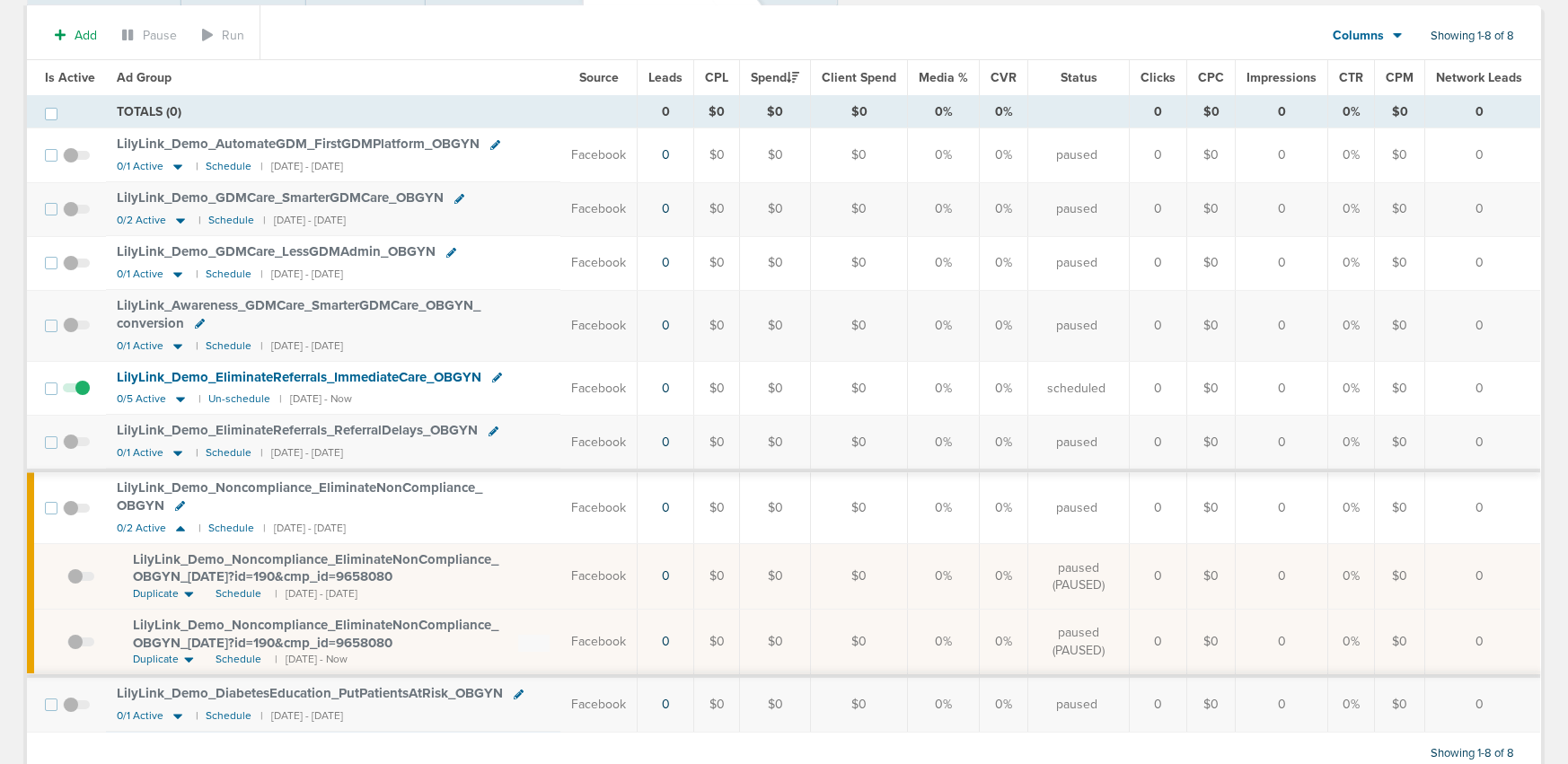
scroll to position [154, 0]
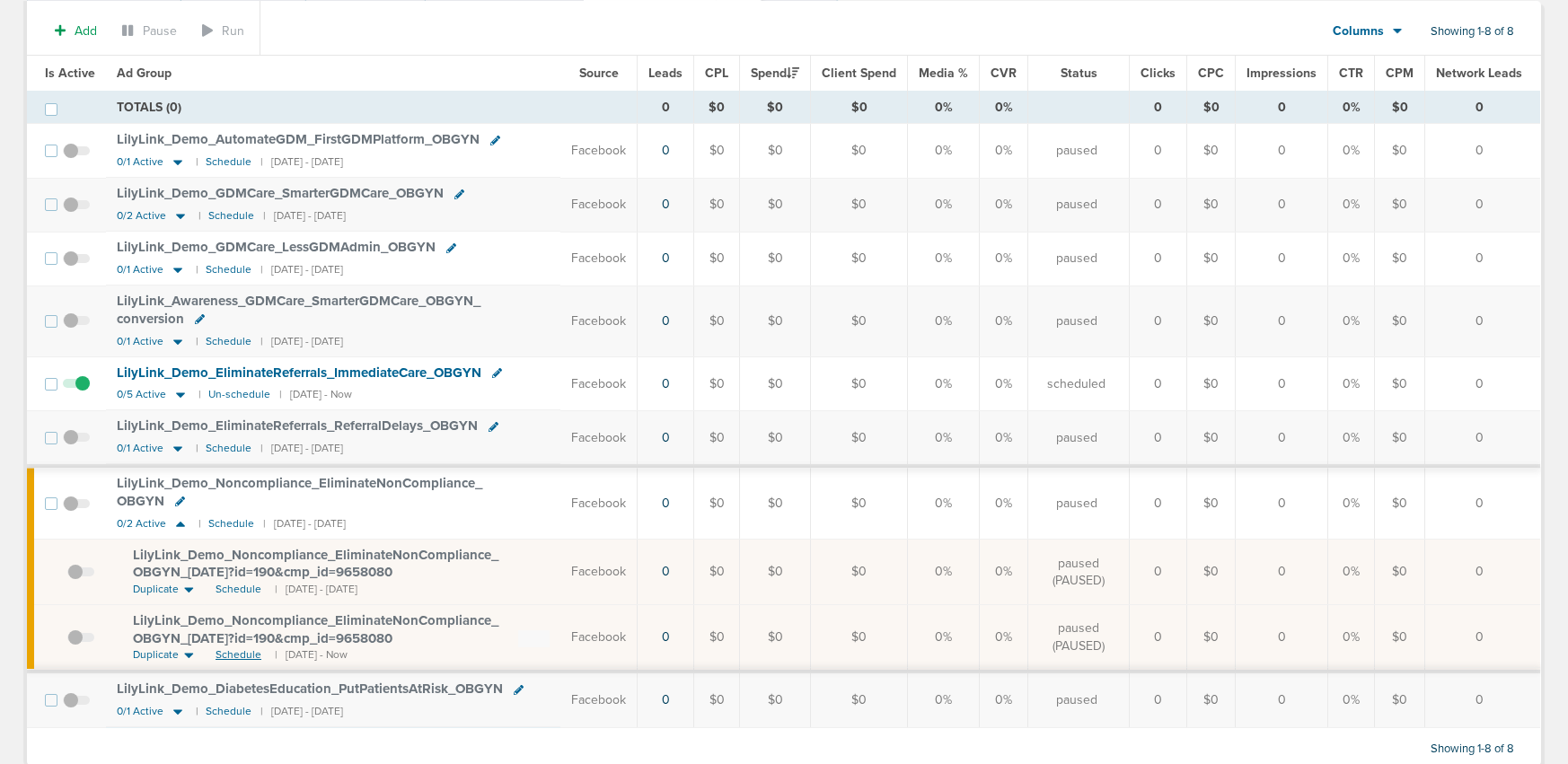
click at [233, 654] on span "Schedule" at bounding box center [239, 655] width 46 height 15
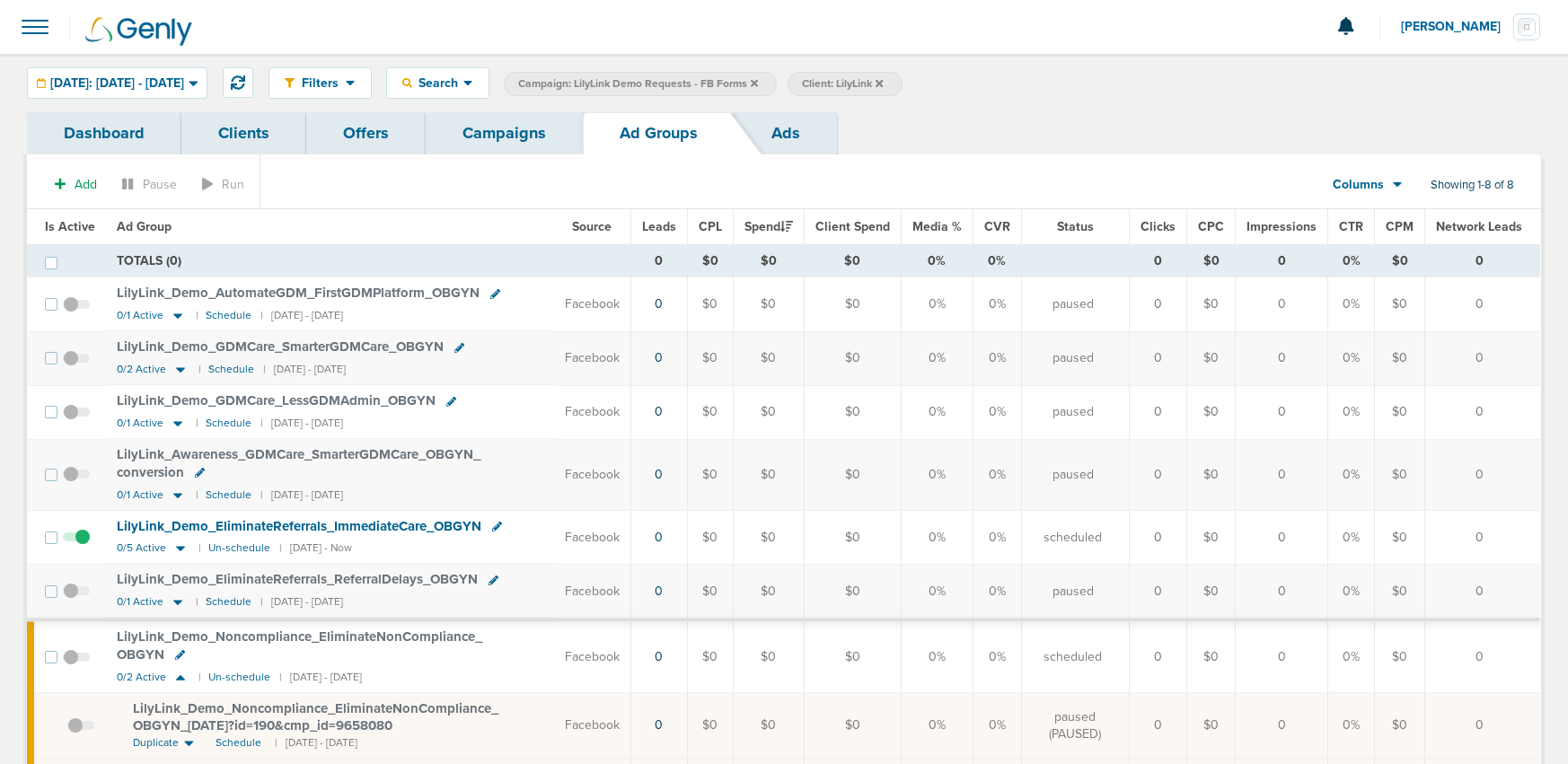
click at [514, 133] on link "Campaigns" at bounding box center [504, 134] width 158 height 42
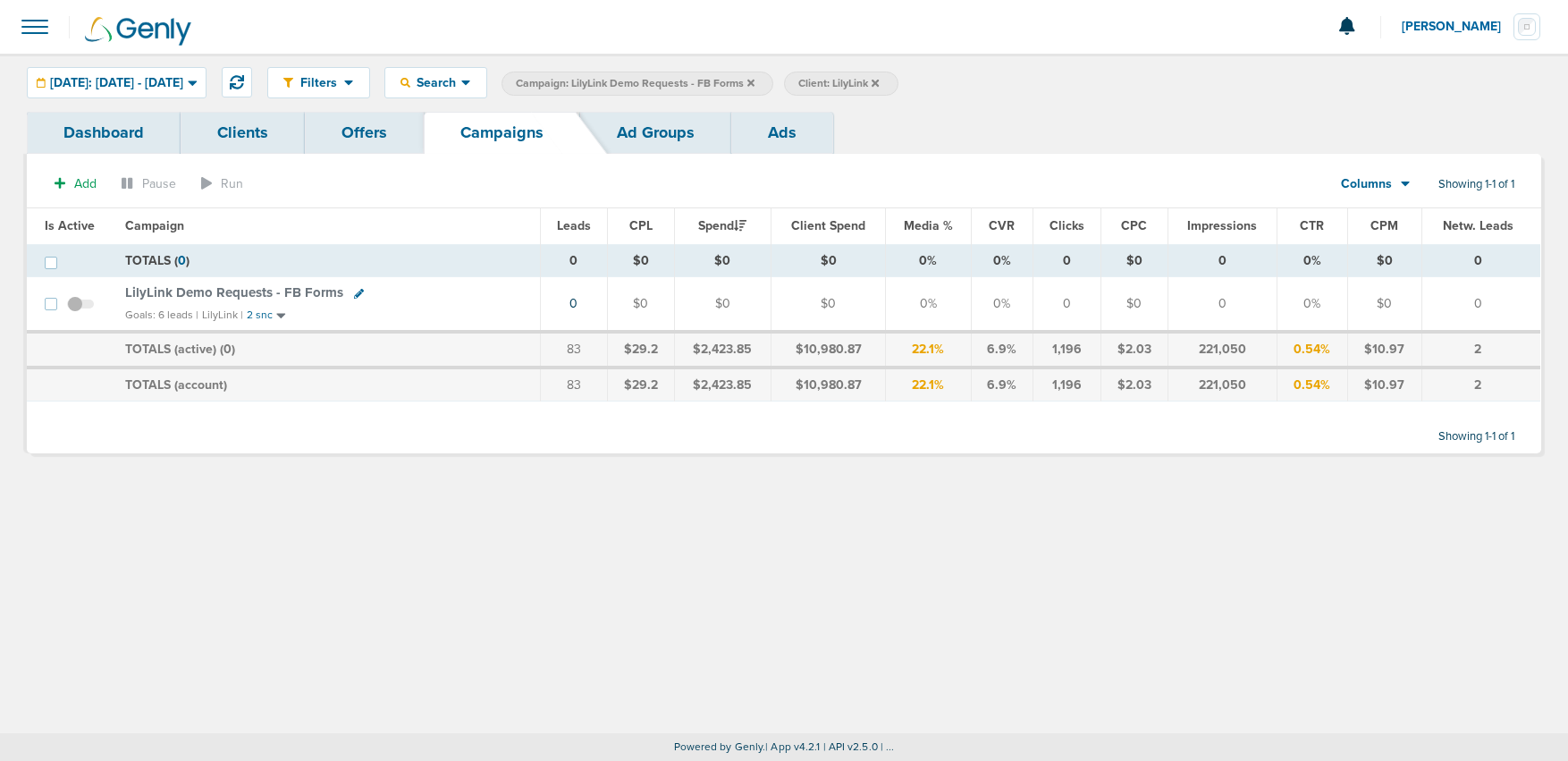
click at [355, 296] on icon at bounding box center [358, 294] width 10 height 10
select select
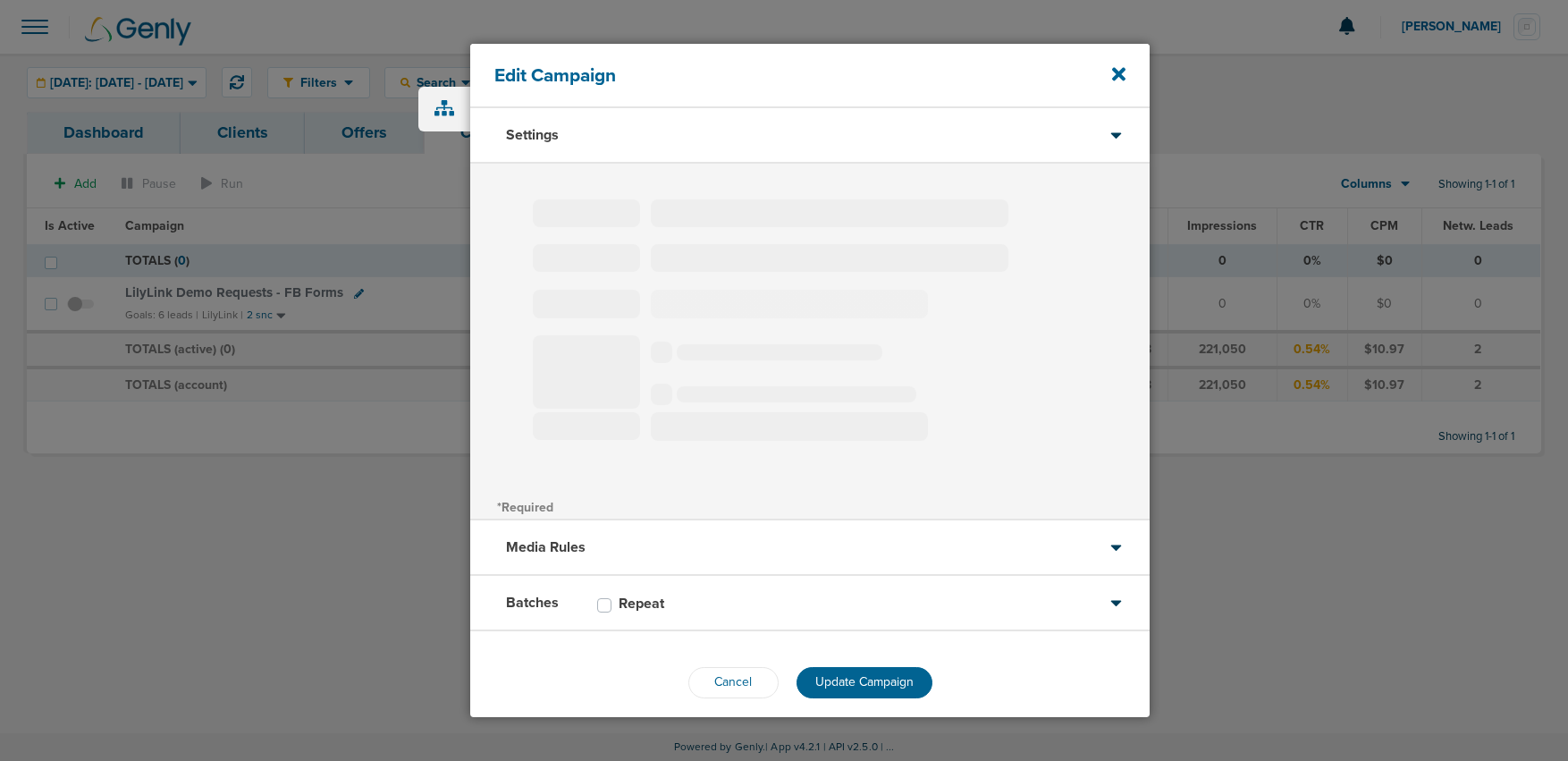
type input "LilyLink Demo Requests - FB Forms"
select select "Leads"
radio input "true"
select select "readOnly"
select select "1"
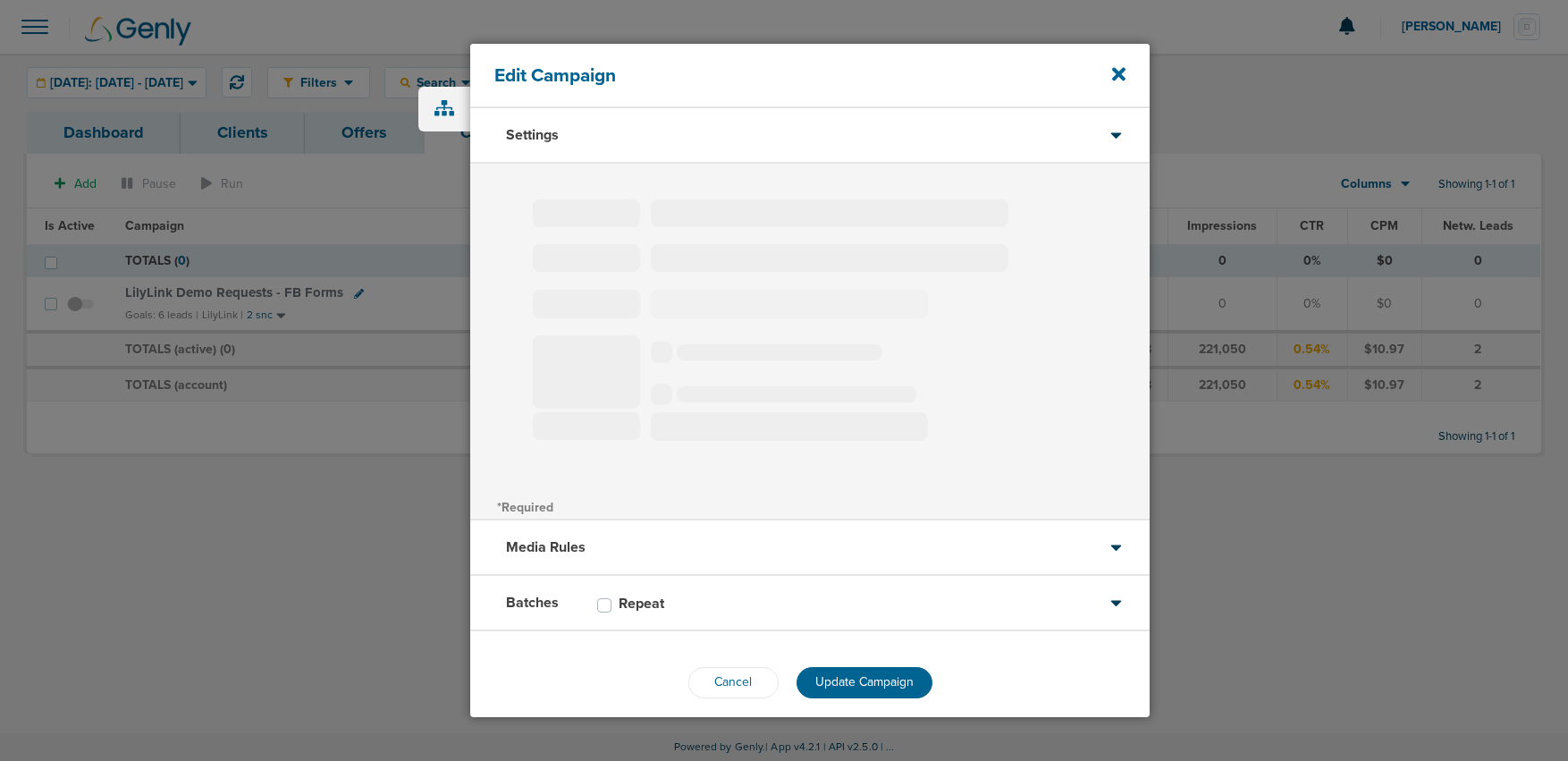
select select "2"
select select "3"
select select "4"
select select "6"
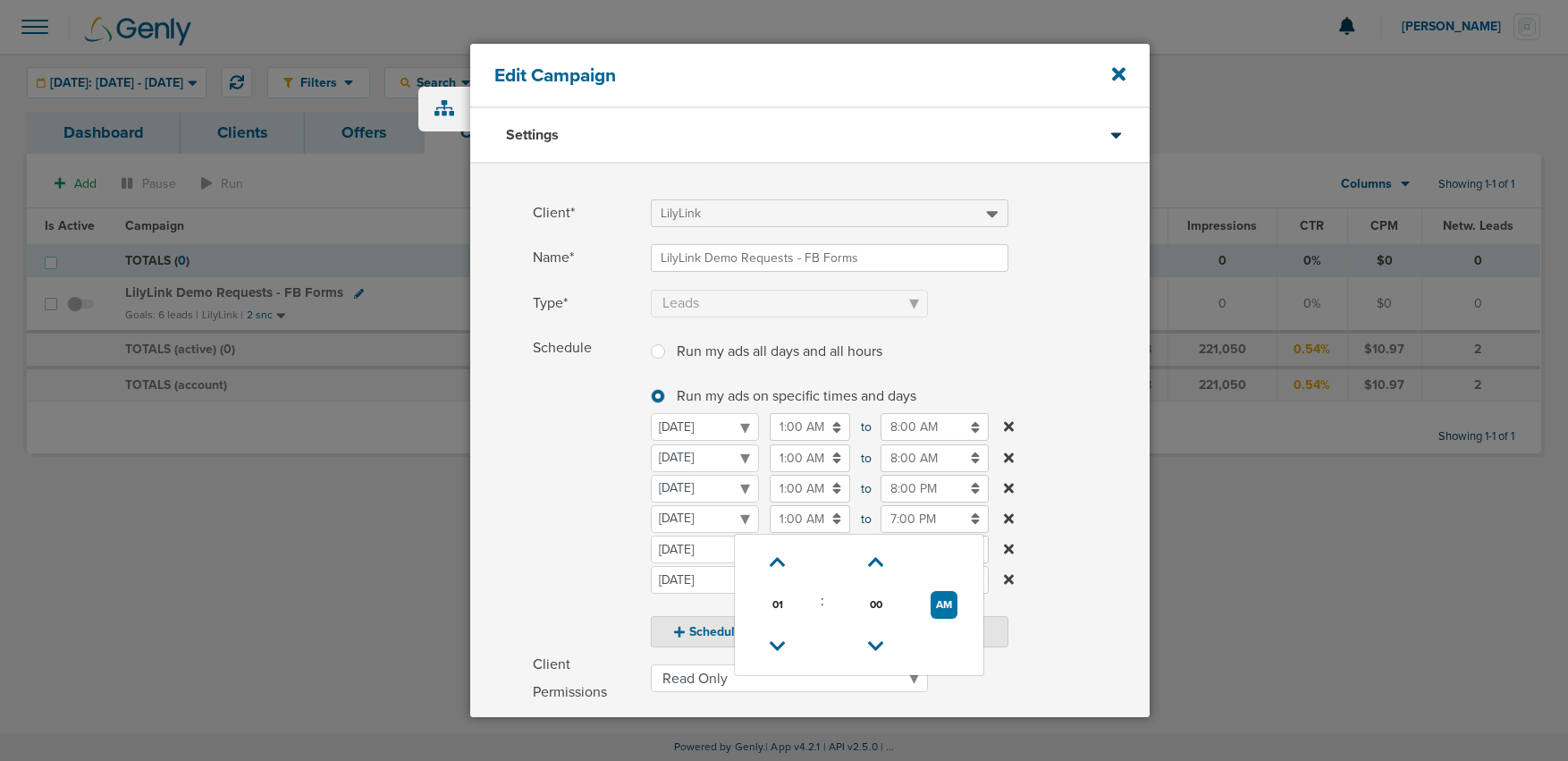
click at [791, 519] on input "1:00 AM" at bounding box center [810, 518] width 81 height 28
click at [781, 558] on icon at bounding box center [778, 562] width 16 height 10
type input "2:00 AM"
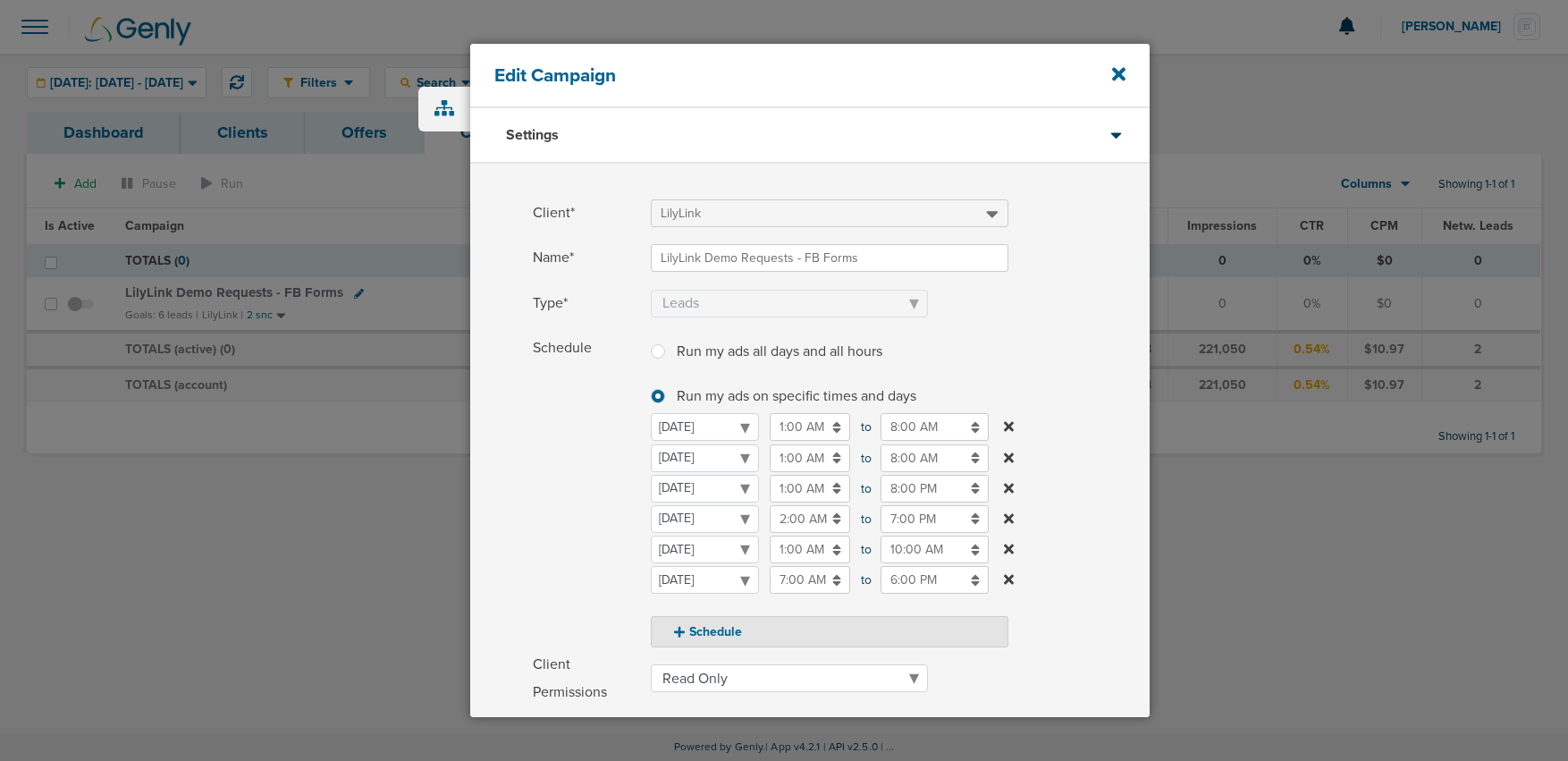
click at [624, 536] on span "Schedule" at bounding box center [586, 491] width 107 height 313
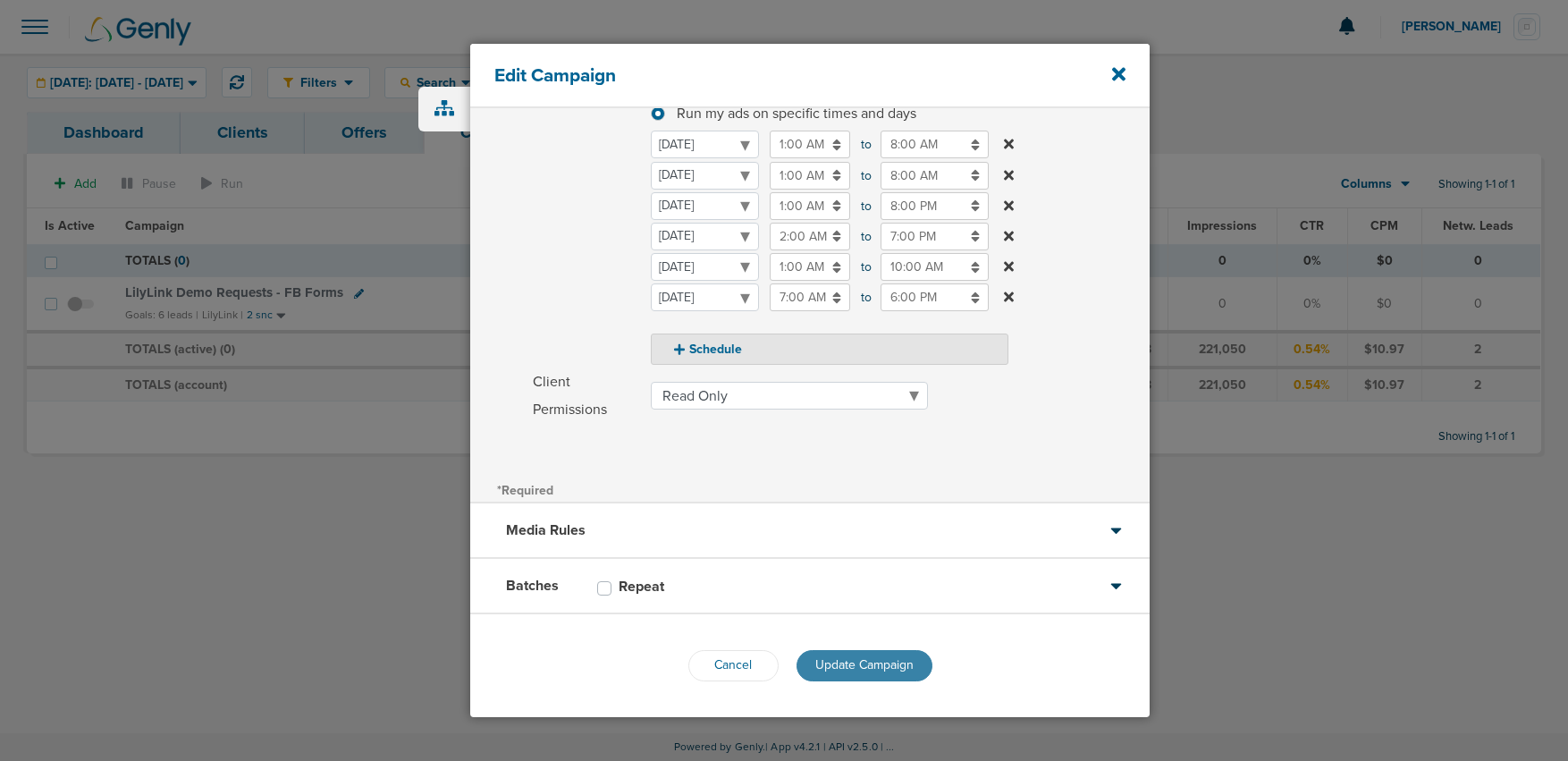
click at [837, 670] on span "Update Campaign" at bounding box center [864, 665] width 98 height 15
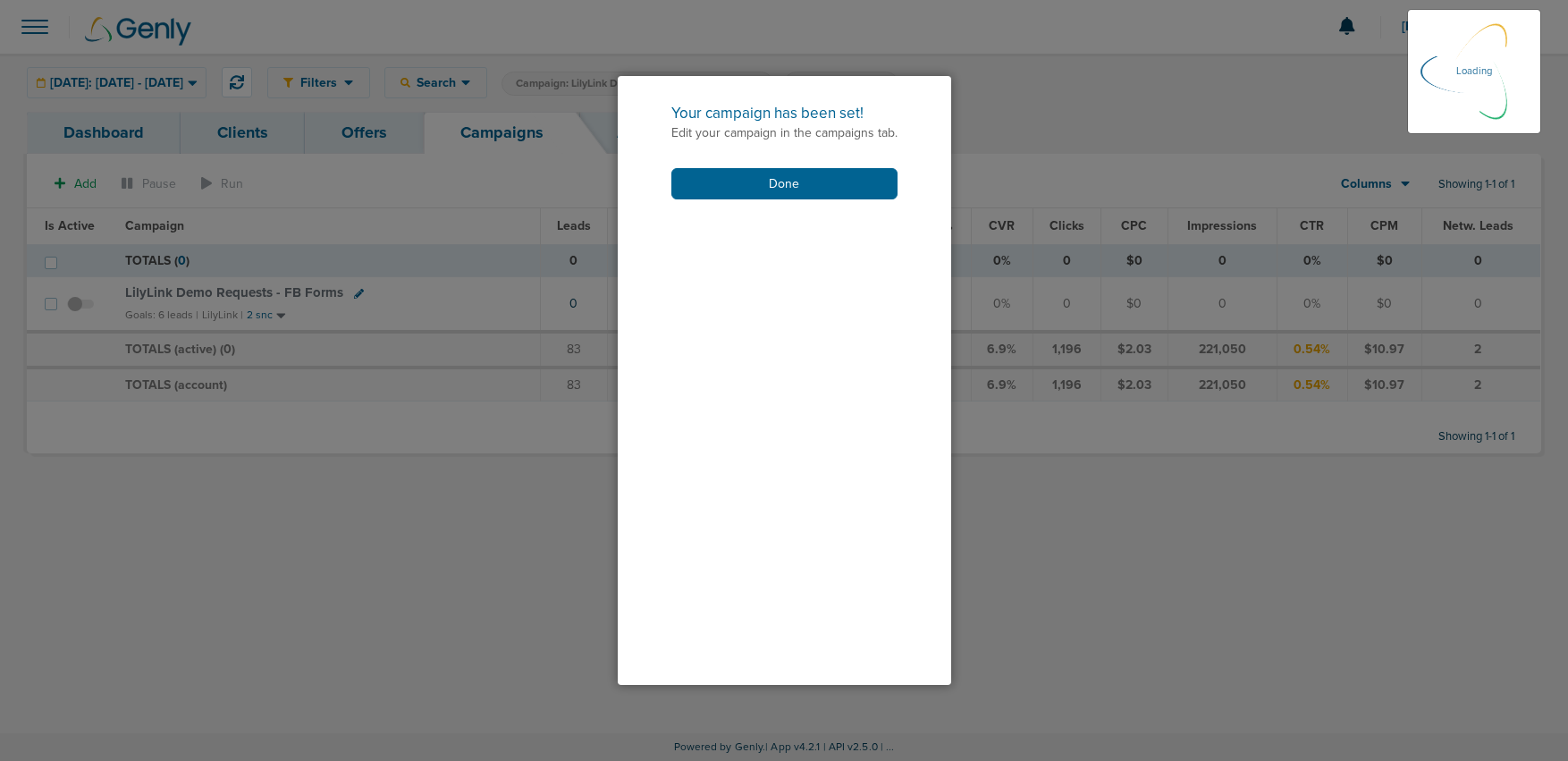
scroll to position [226, 0]
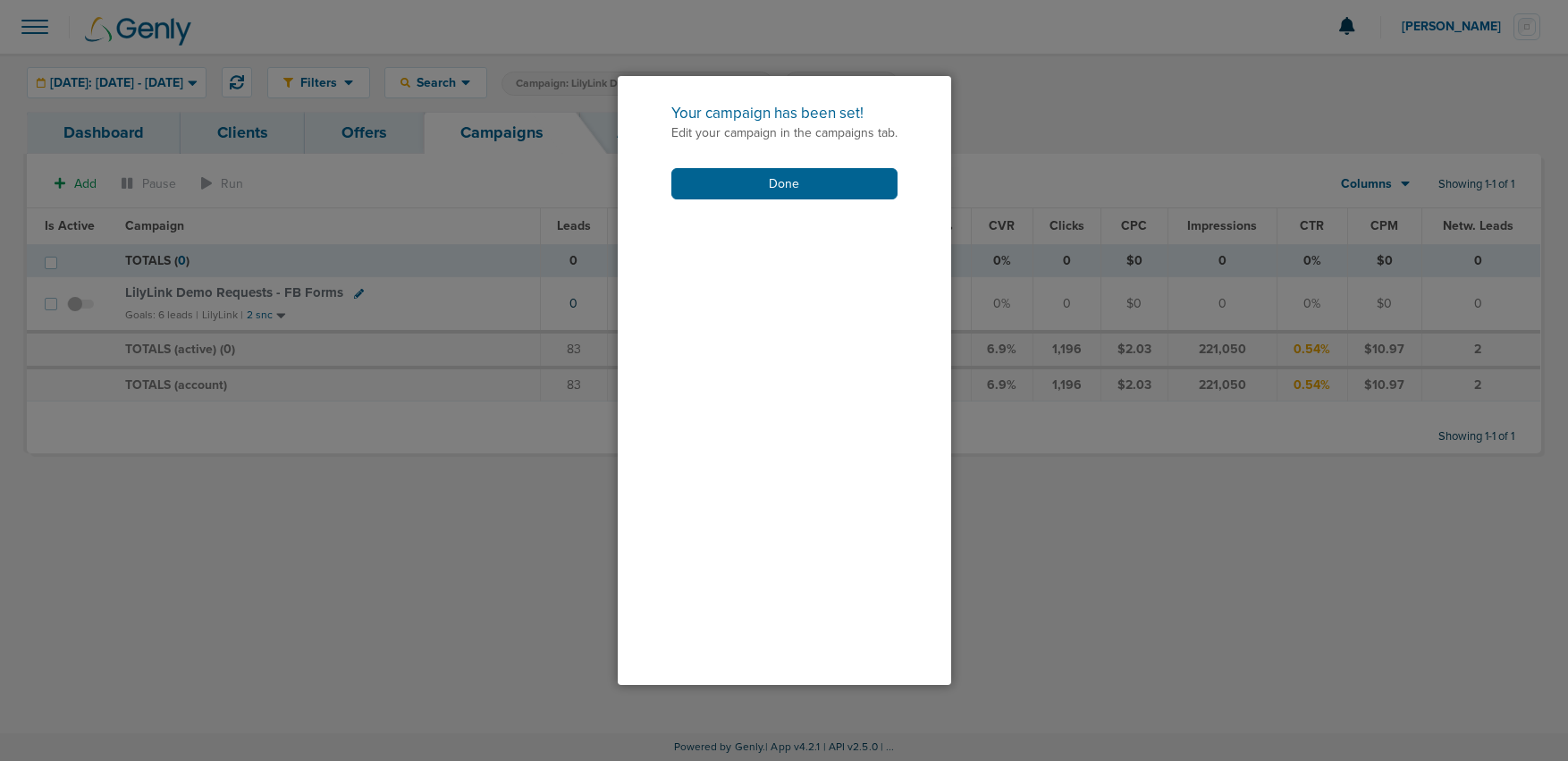
click at [725, 201] on div "Your campaign has been set! Edit your campaign in the campaigns tab. Done" at bounding box center [784, 151] width 334 height 150
drag, startPoint x: 715, startPoint y: 182, endPoint x: 274, endPoint y: 271, distance: 449.9
click at [713, 183] on button "Done" at bounding box center [784, 184] width 226 height 31
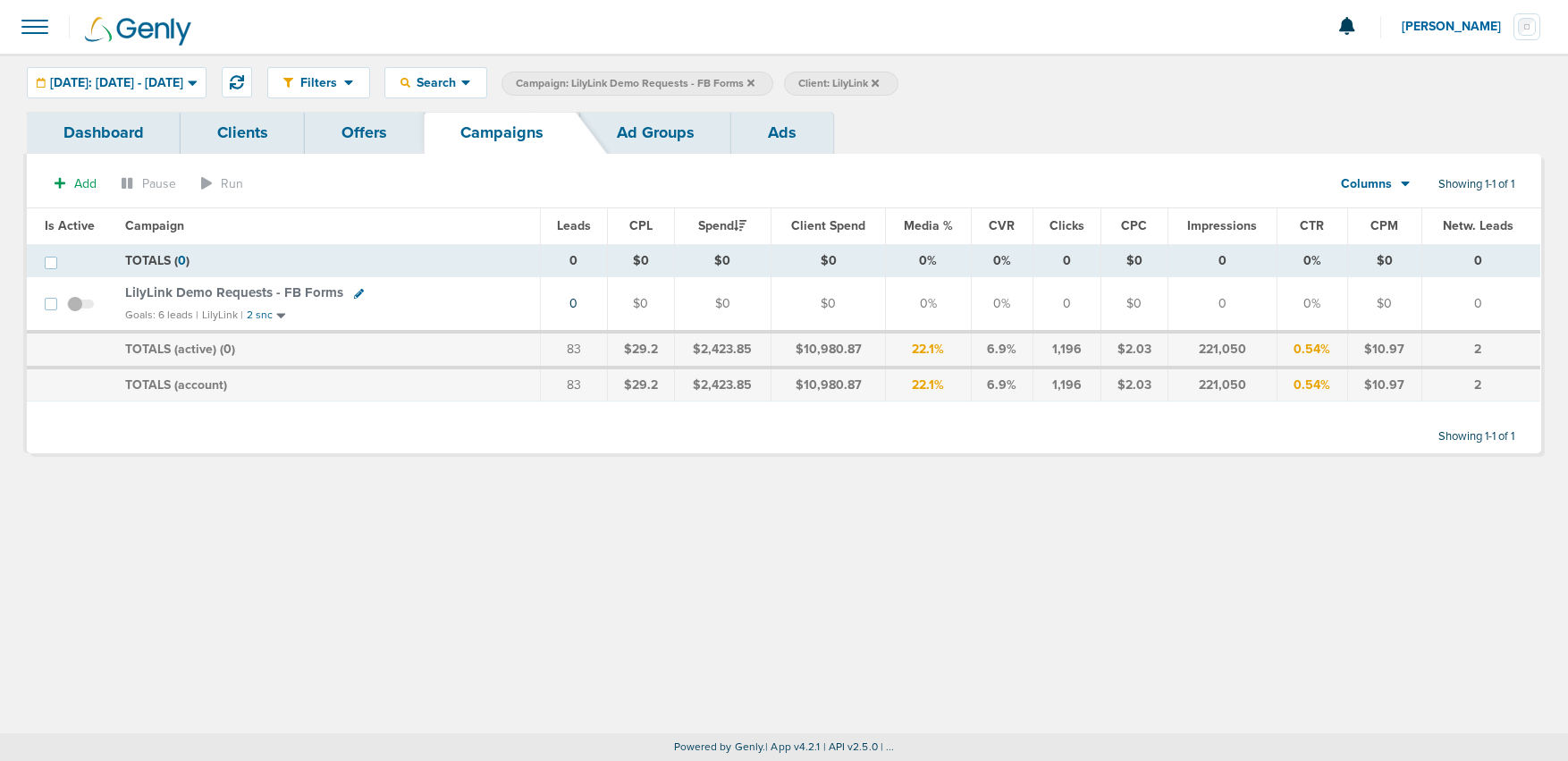
click at [71, 313] on span at bounding box center [81, 313] width 27 height 0
click at [81, 307] on input "checkbox" at bounding box center [81, 307] width 0 height 0
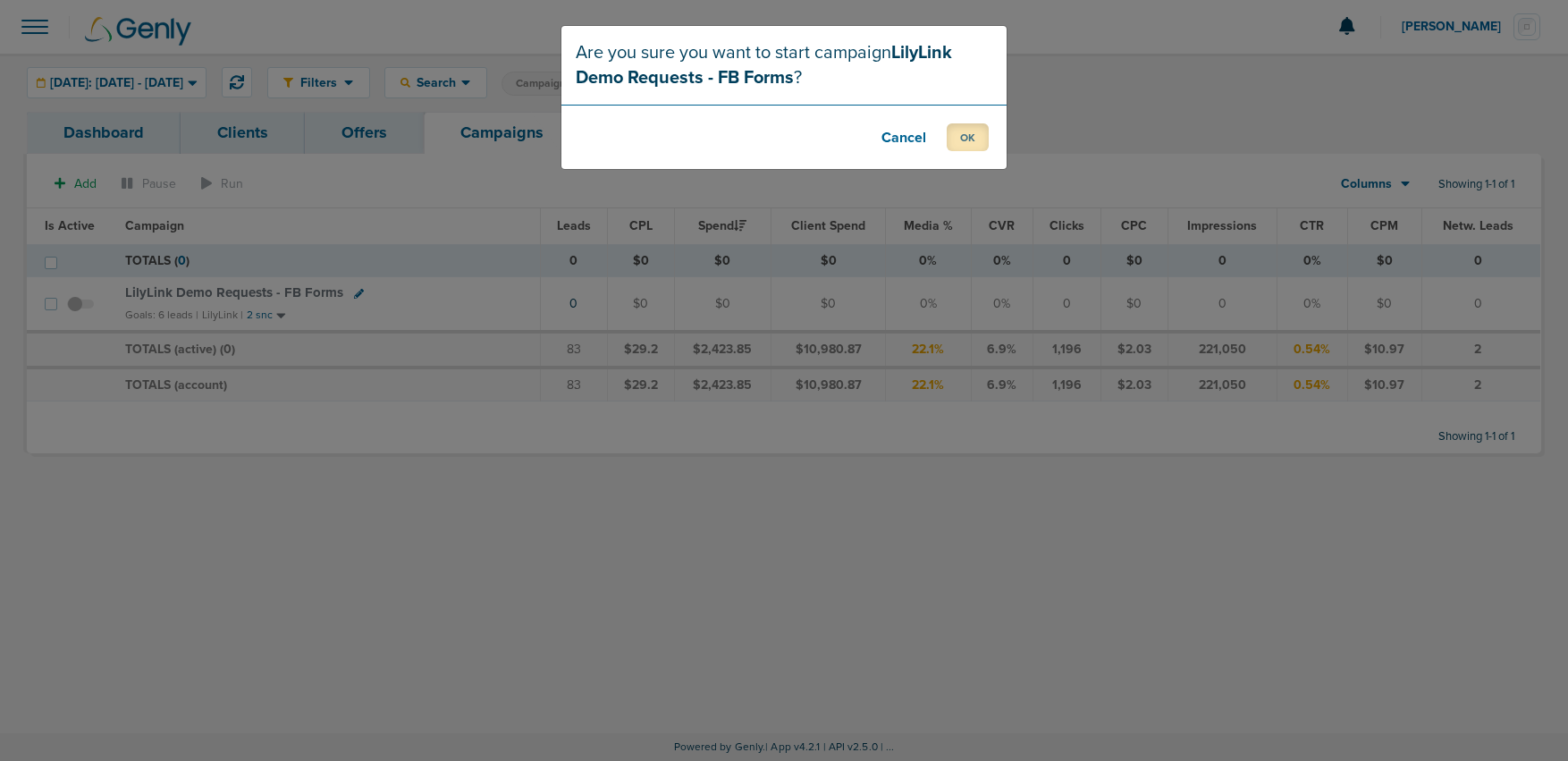
drag, startPoint x: 978, startPoint y: 136, endPoint x: 577, endPoint y: 230, distance: 411.9
click at [970, 137] on button "OK" at bounding box center [968, 137] width 42 height 28
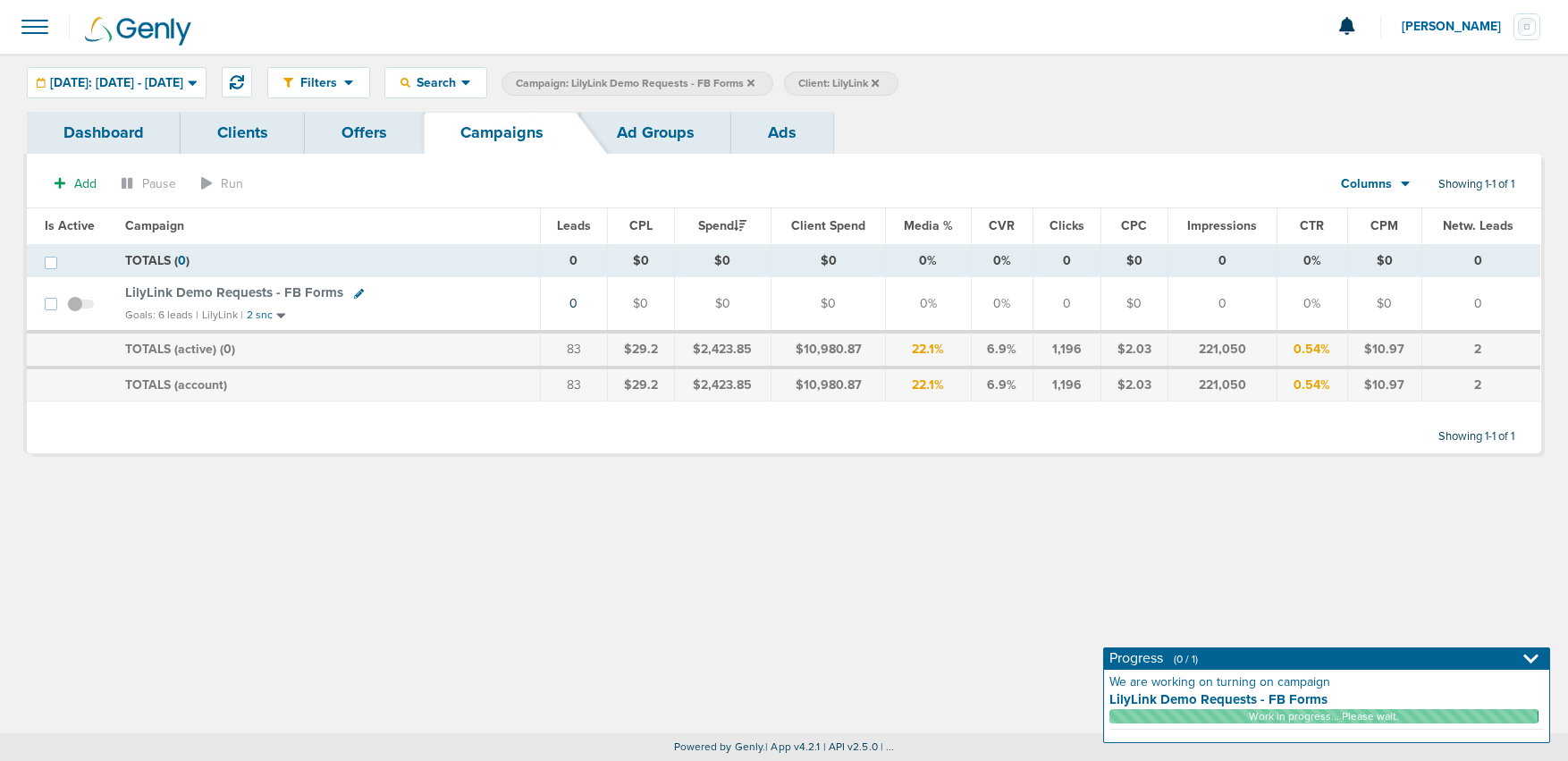
click at [354, 292] on icon at bounding box center [358, 294] width 10 height 10
select select
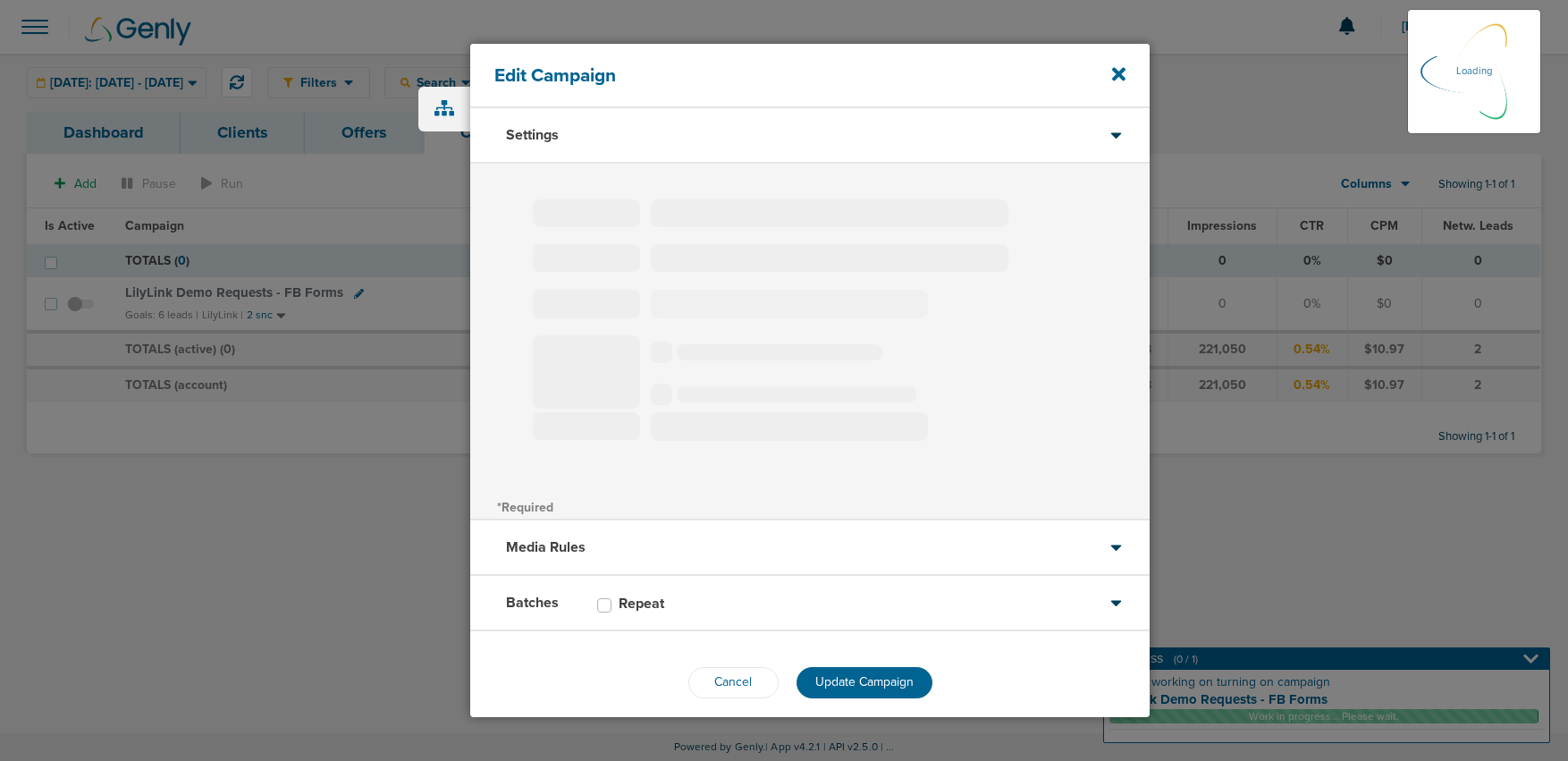
type input "LilyLink Demo Requests - FB Forms"
select select "Leads"
radio input "true"
select select "readOnly"
select select "1"
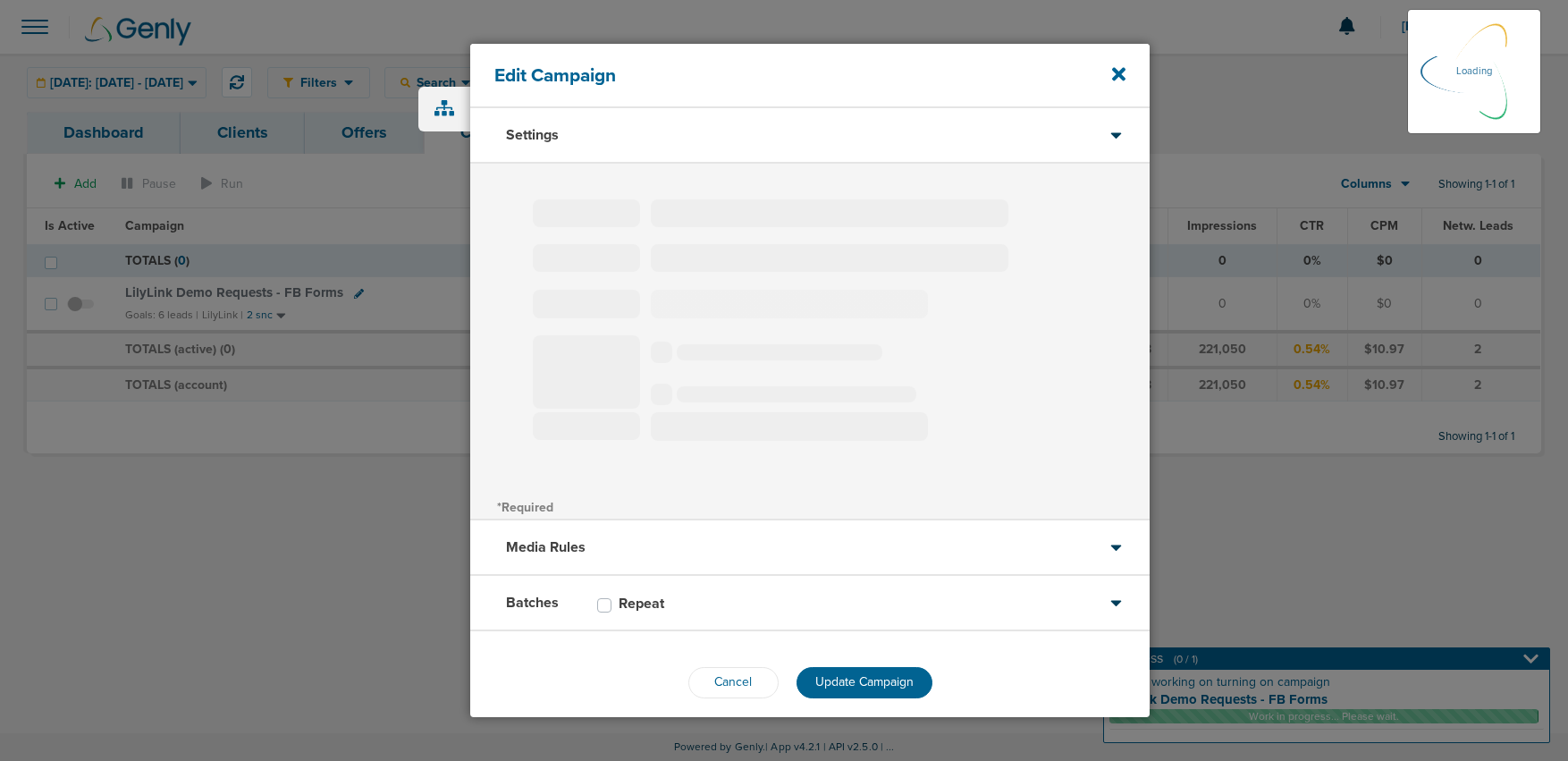
select select "2"
select select "3"
select select "4"
select select "6"
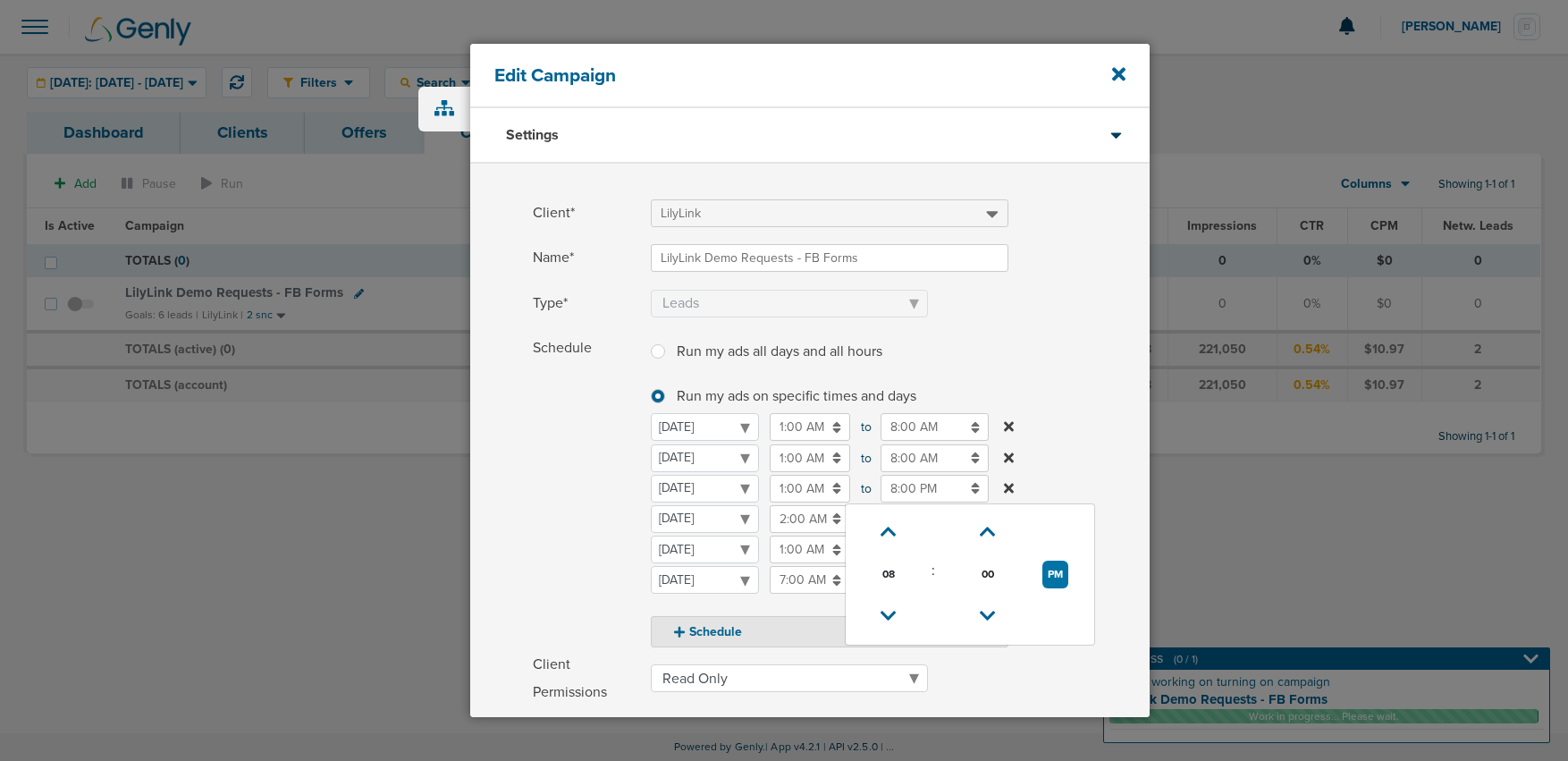
click at [897, 490] on input "8:00 PM" at bounding box center [935, 488] width 108 height 28
click at [887, 620] on icon at bounding box center [888, 615] width 16 height 10
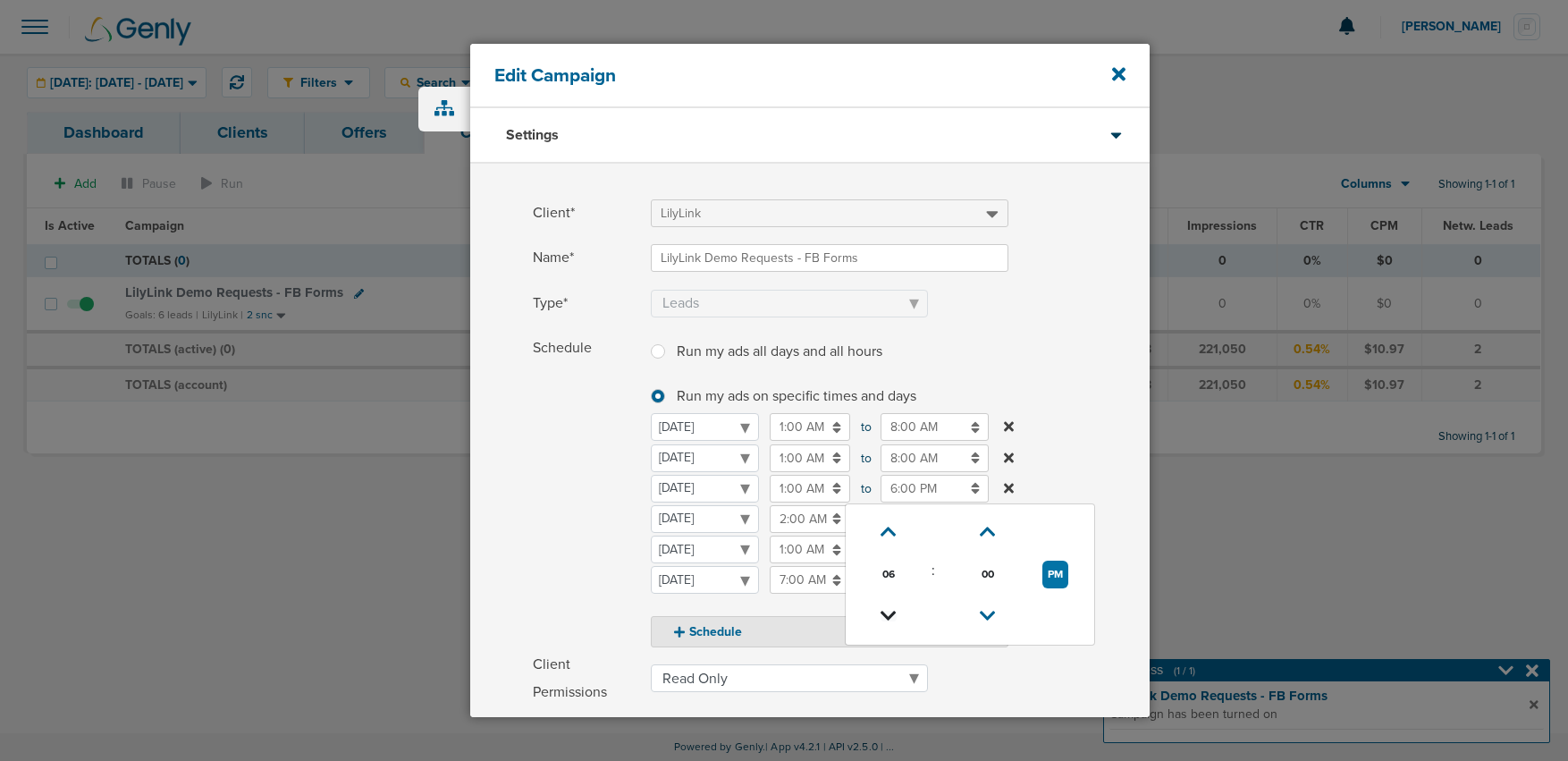
click at [887, 620] on icon at bounding box center [888, 615] width 16 height 10
type input "4:00 PM"
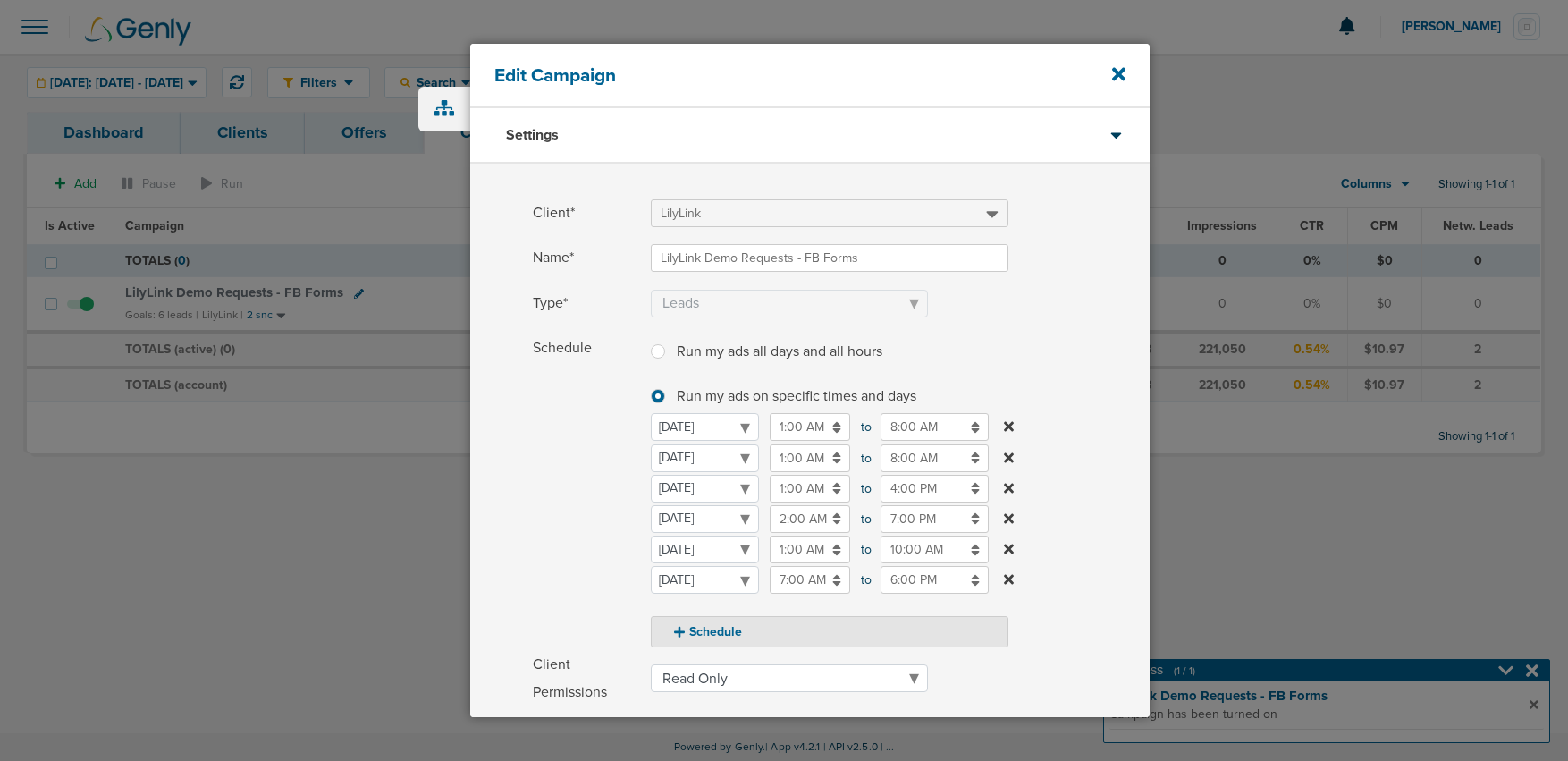
click at [576, 511] on span "Schedule" at bounding box center [586, 491] width 107 height 313
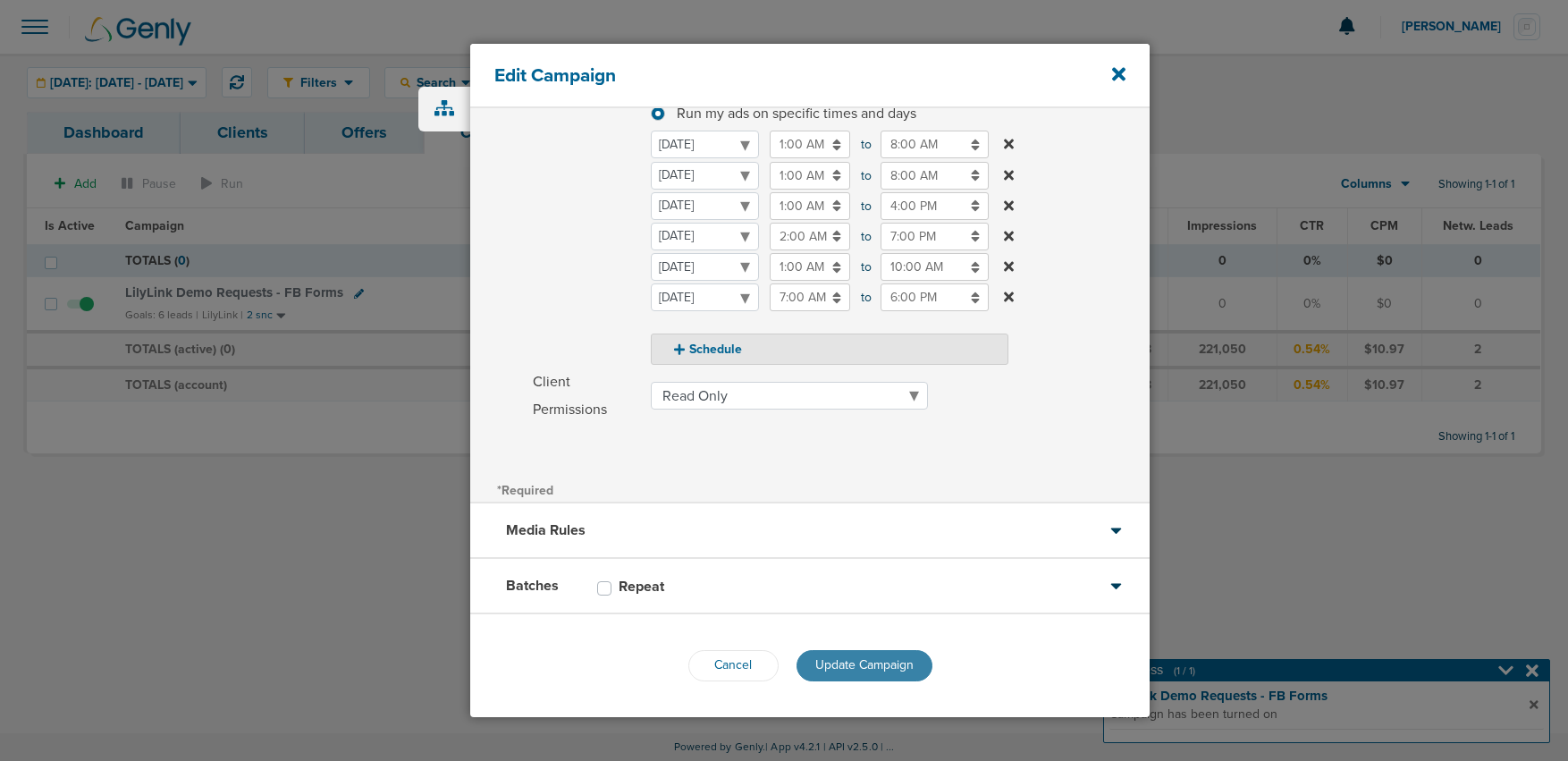
click at [849, 668] on span "Update Campaign" at bounding box center [864, 665] width 98 height 15
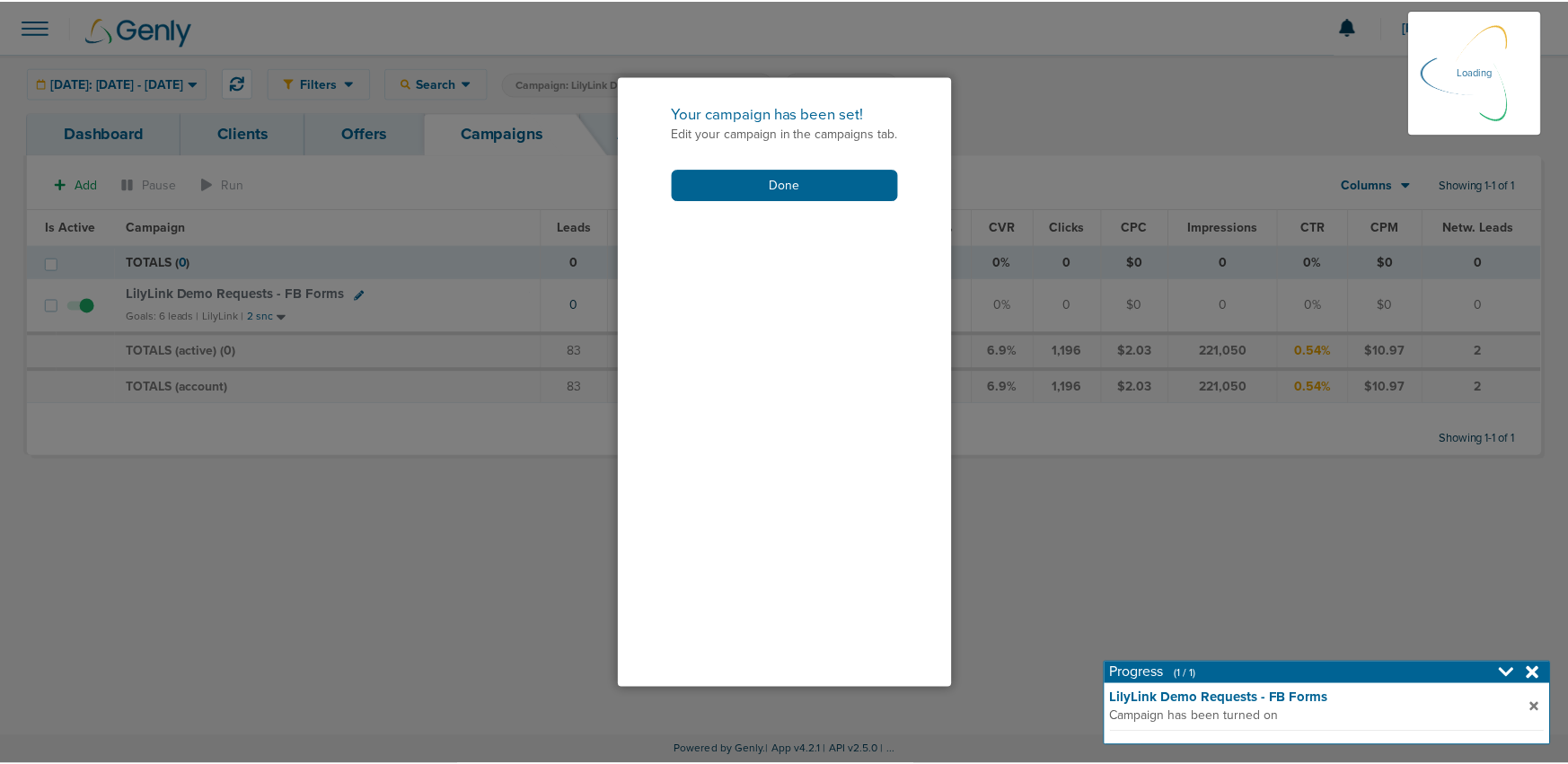
scroll to position [227, 0]
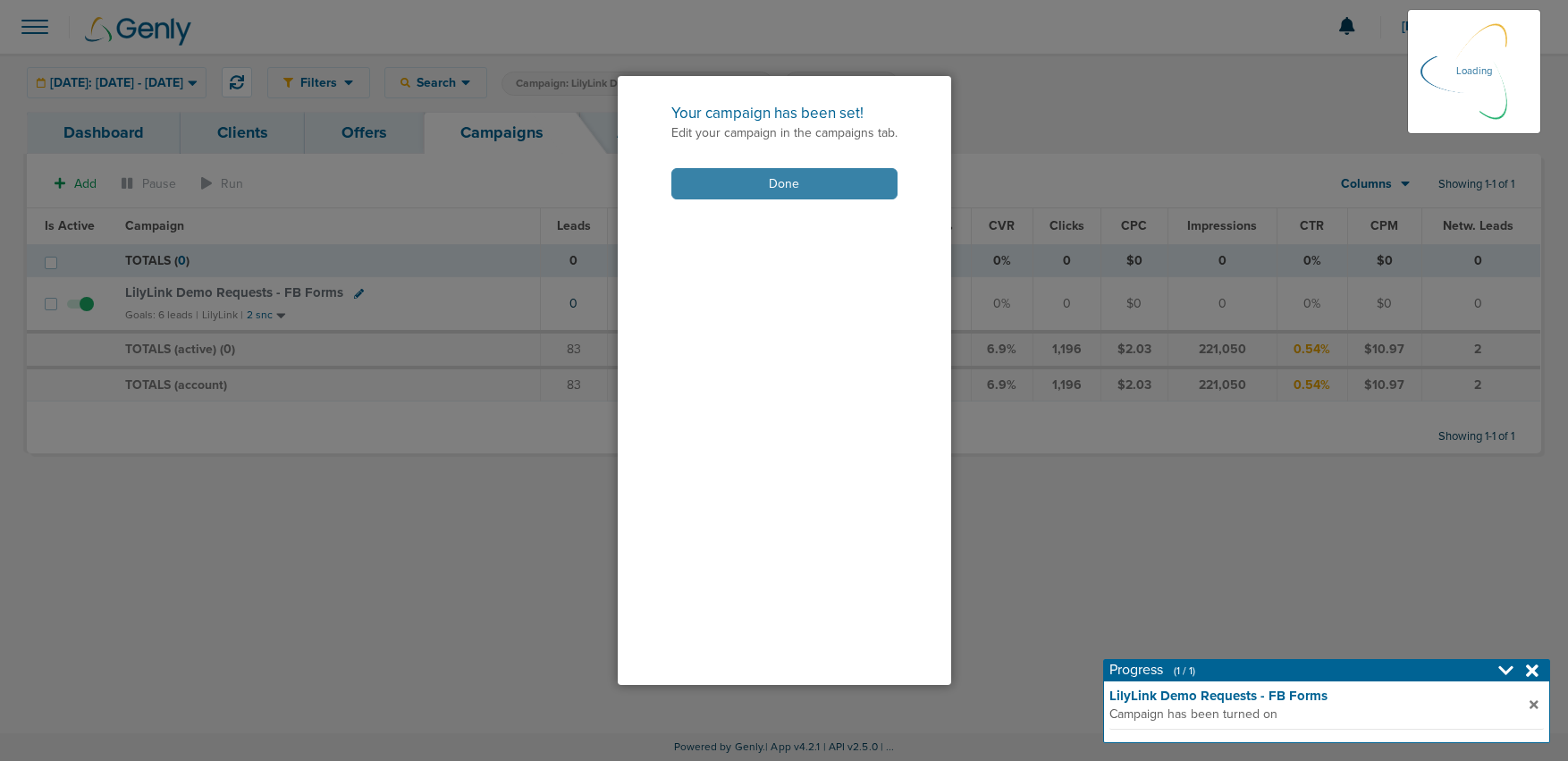
click at [760, 184] on button "Done" at bounding box center [784, 184] width 226 height 31
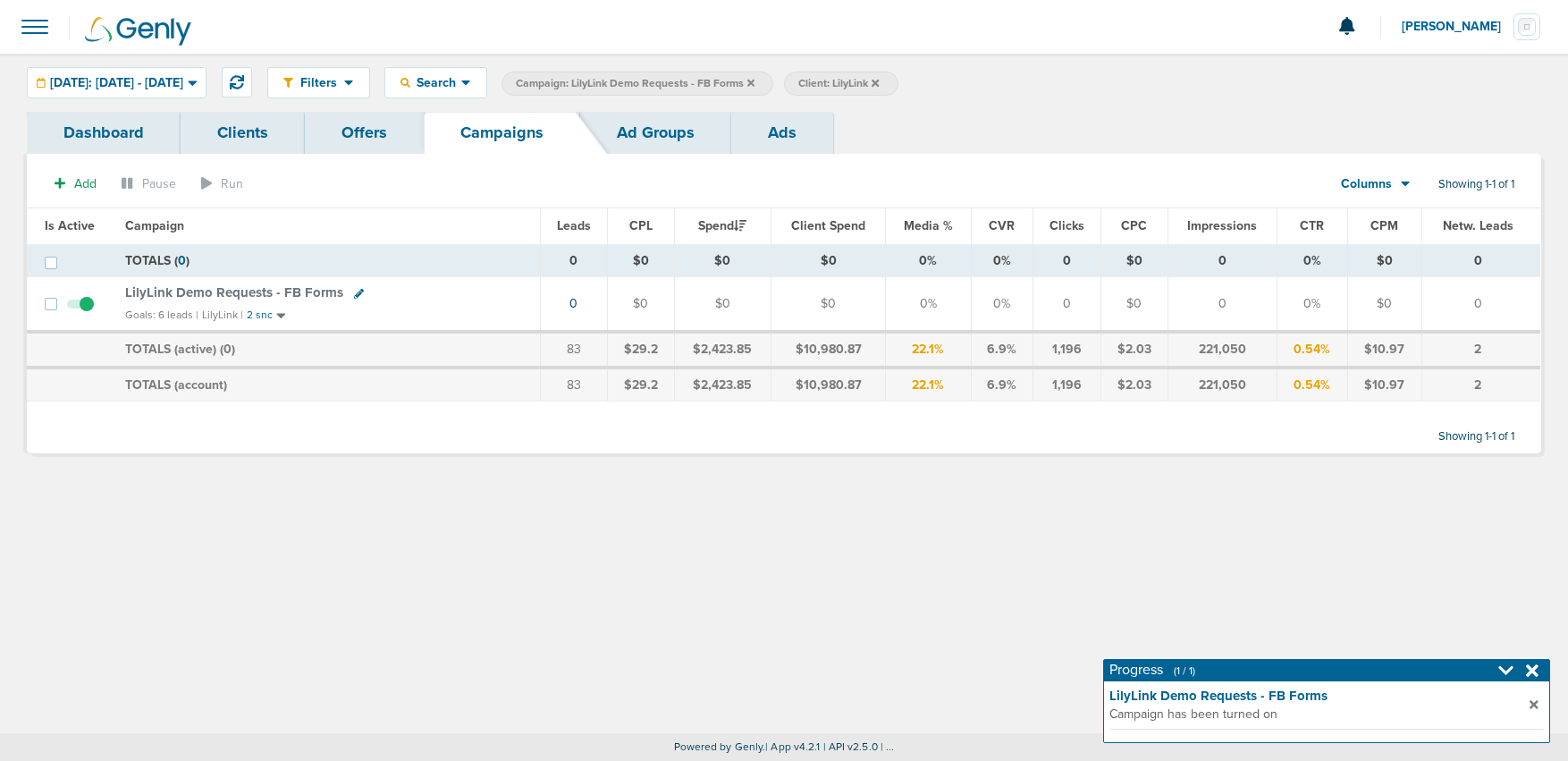
click at [755, 85] on icon at bounding box center [751, 83] width 8 height 10
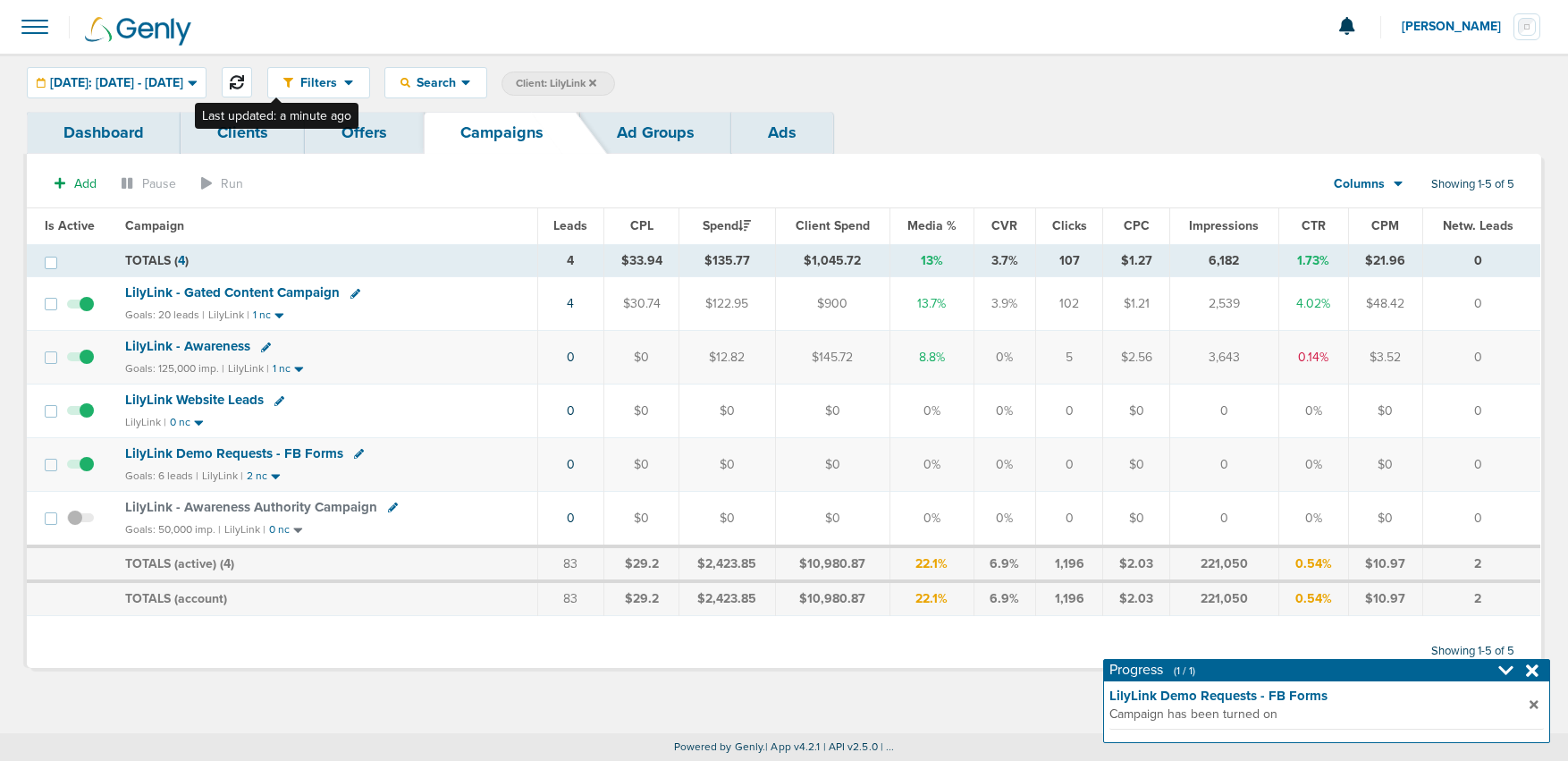
click at [252, 74] on button at bounding box center [237, 83] width 30 height 30
click at [244, 78] on icon at bounding box center [237, 82] width 14 height 14
drag, startPoint x: 177, startPoint y: 73, endPoint x: 159, endPoint y: 101, distance: 33.3
click at [177, 74] on div "[DATE]: [DATE] - [DATE]" at bounding box center [116, 82] width 178 height 29
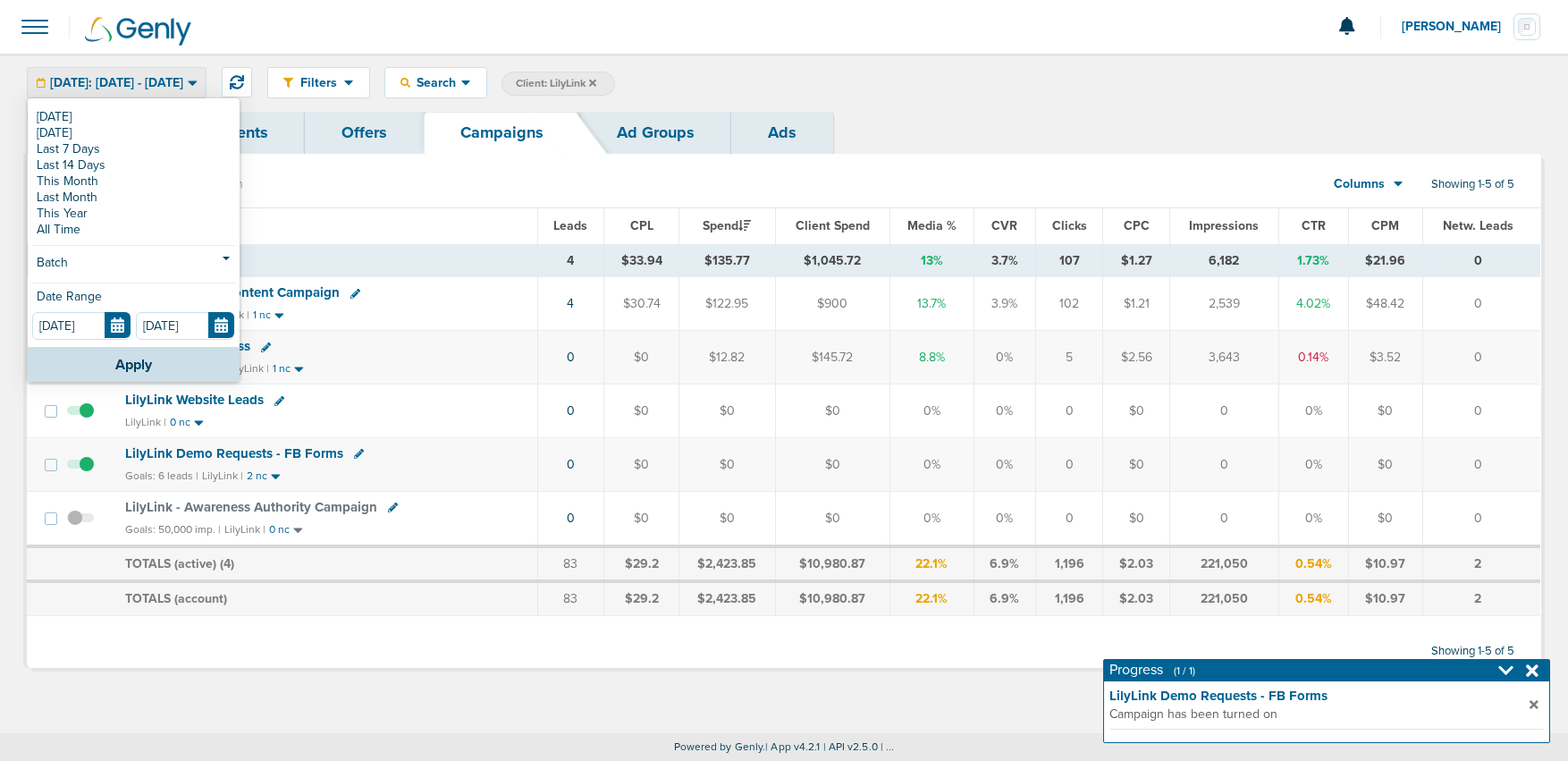
click at [157, 105] on div "[DATE] [DATE] Last 7 Days Last 14 Days This Month Last Month This Year All Time…" at bounding box center [133, 224] width 212 height 247
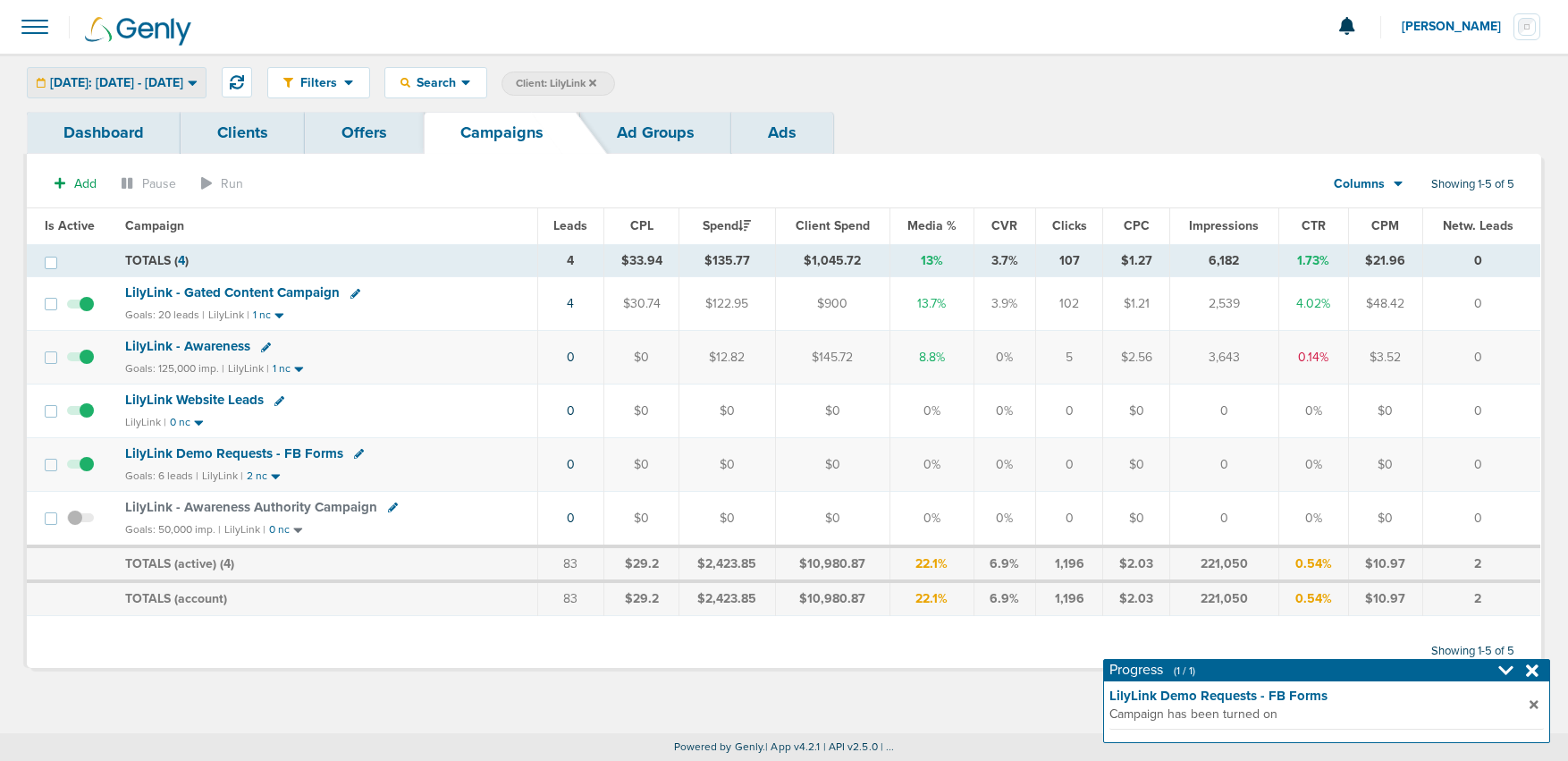
click at [154, 82] on span "[DATE]: [DATE] - [DATE]" at bounding box center [117, 83] width 133 height 12
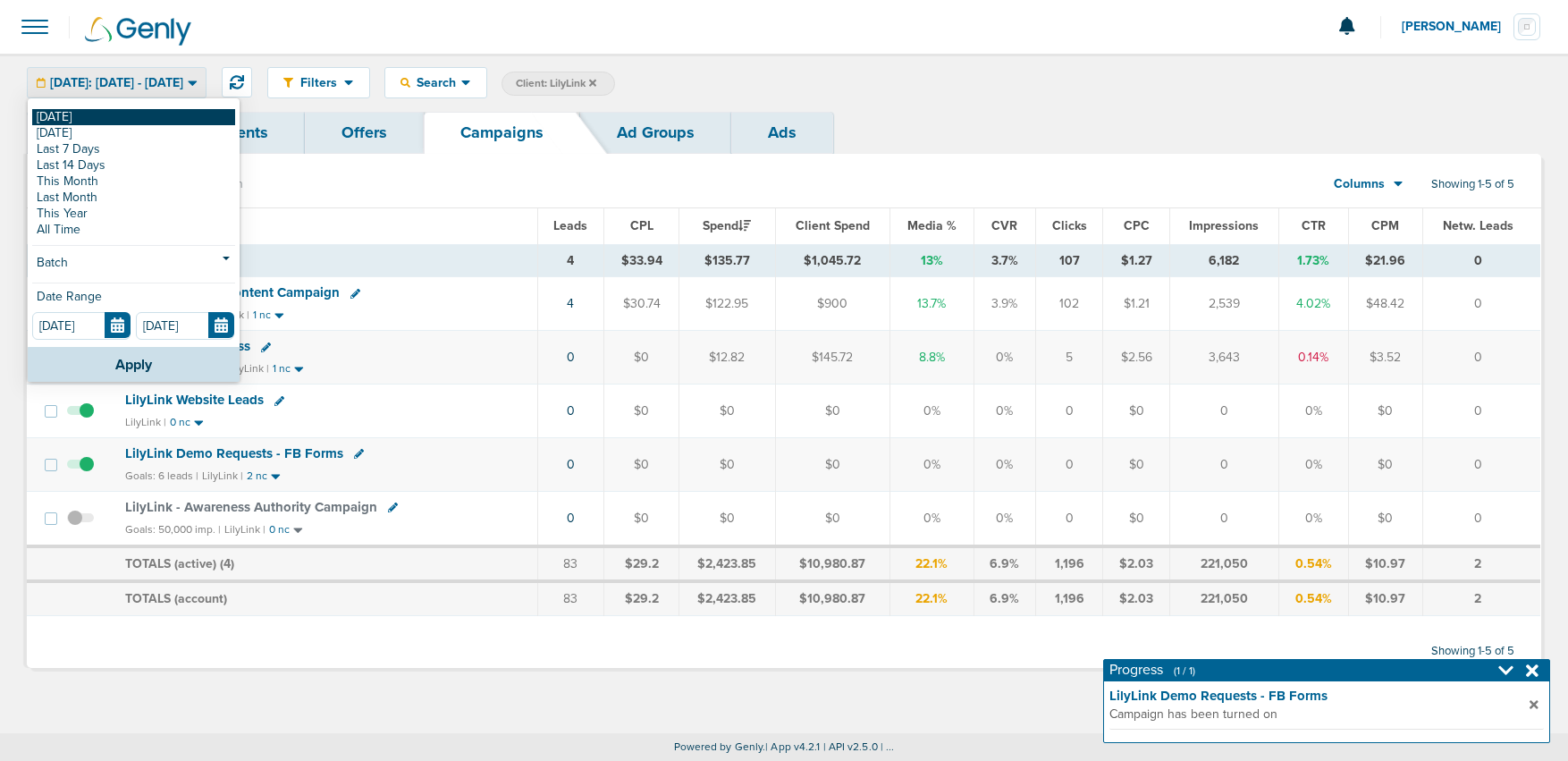
click at [138, 122] on link "[DATE]" at bounding box center [133, 117] width 203 height 16
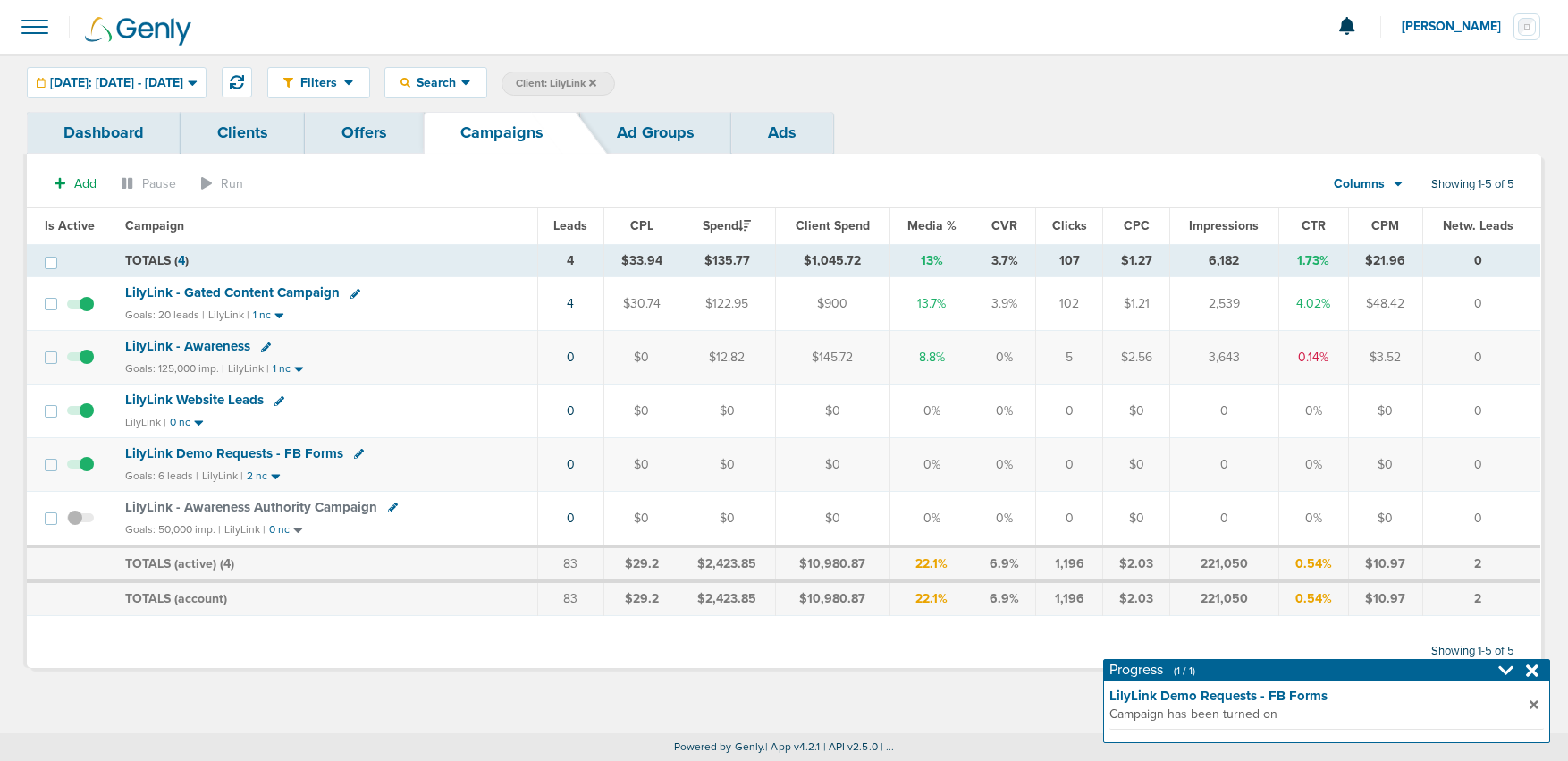
click at [596, 81] on span "Client: LilyLink" at bounding box center [556, 84] width 81 height 15
click at [814, 80] on span at bounding box center [801, 84] width 24 height 25
click at [805, 83] on icon at bounding box center [803, 85] width 8 height 8
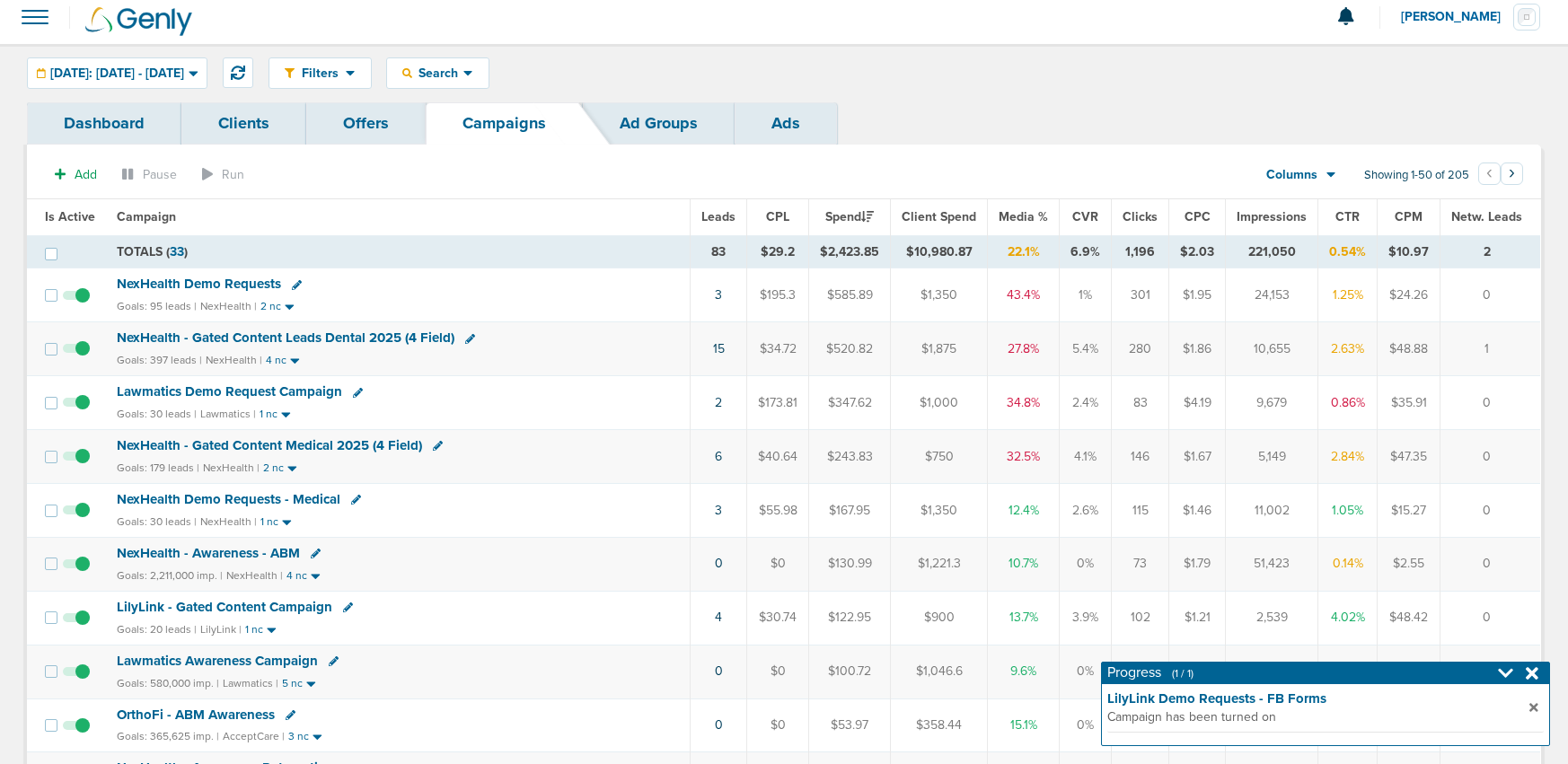
scroll to position [9, 0]
click at [354, 394] on icon at bounding box center [358, 393] width 10 height 10
select select
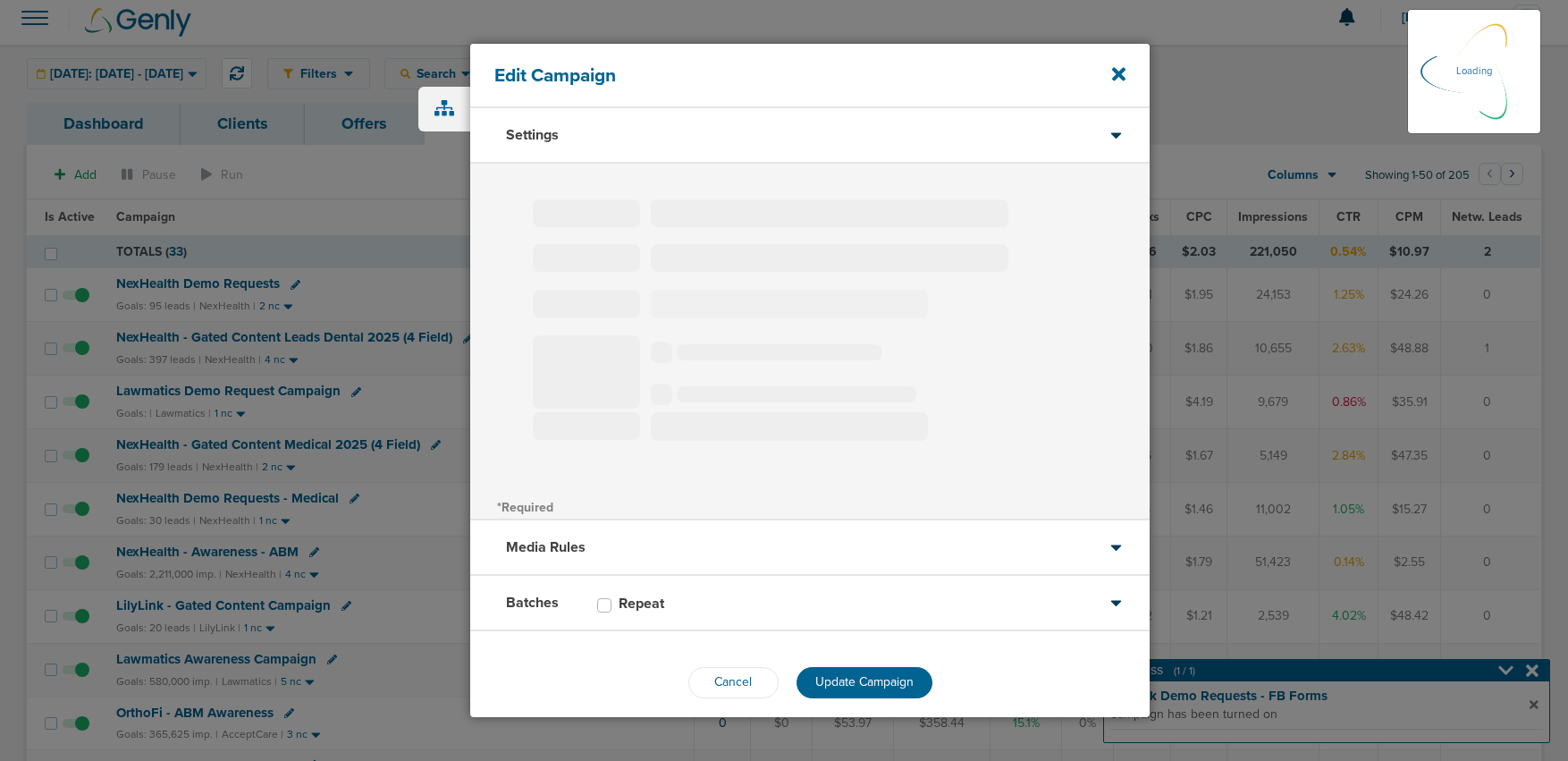
type input "Lawmatics Demo Request Campaign"
select select "Leads"
radio input "true"
select select "readWrite"
select select "1"
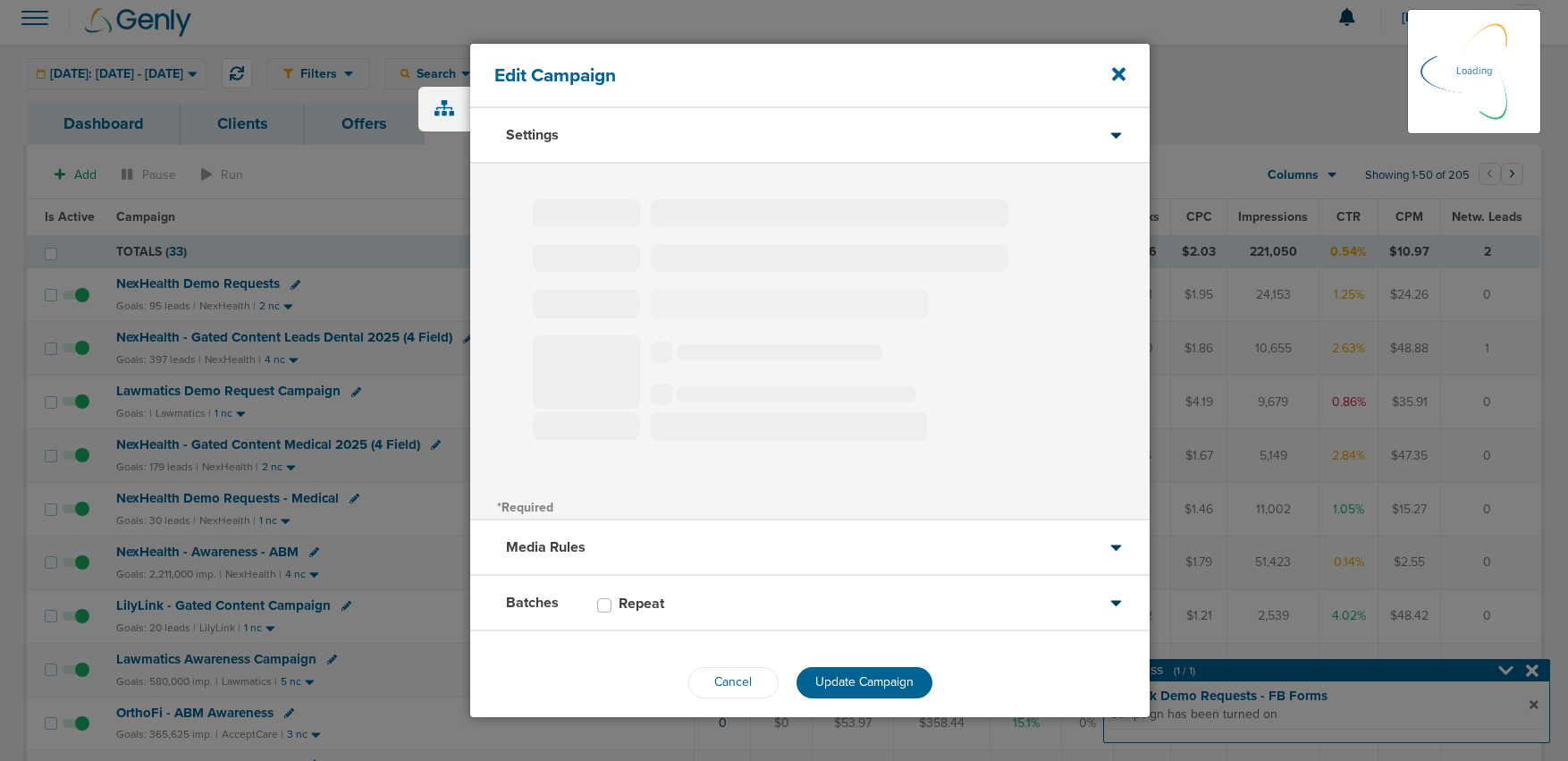
select select "1"
select select "2"
select select "3"
select select "4"
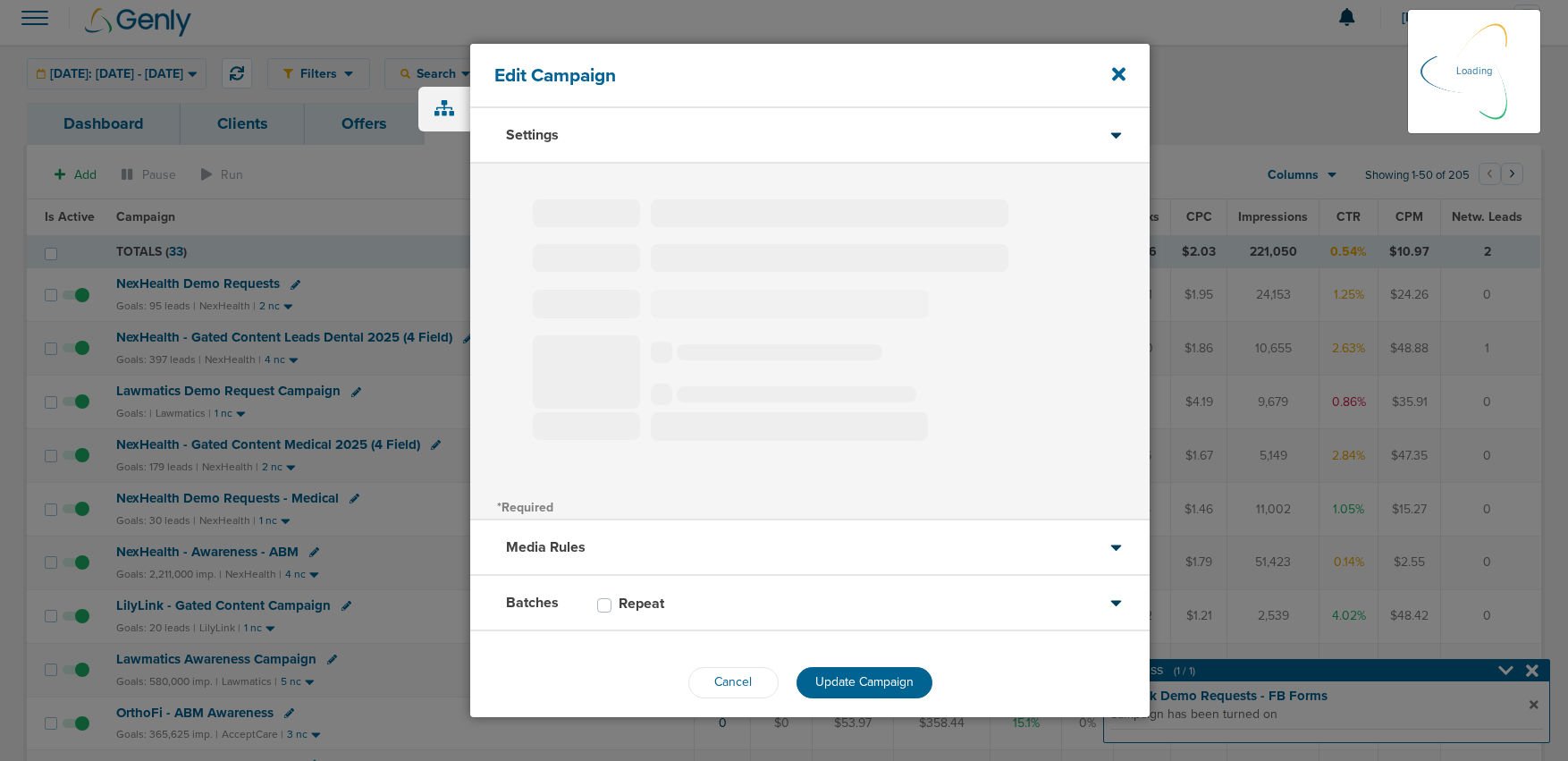
select select "6"
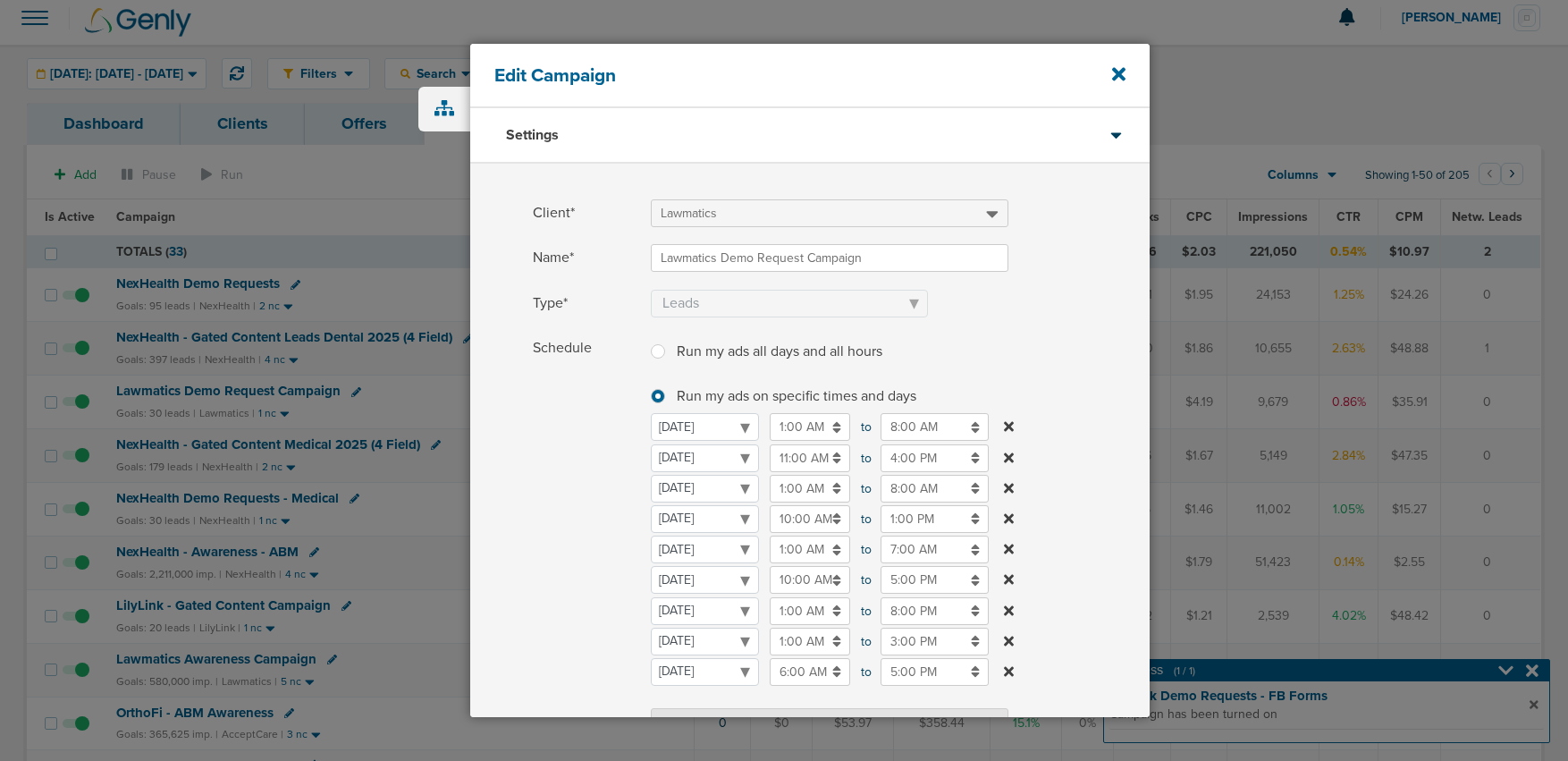
click at [1126, 71] on div "Edit Campaign" at bounding box center [810, 76] width 680 height 65
click at [1119, 72] on icon at bounding box center [1119, 74] width 13 height 13
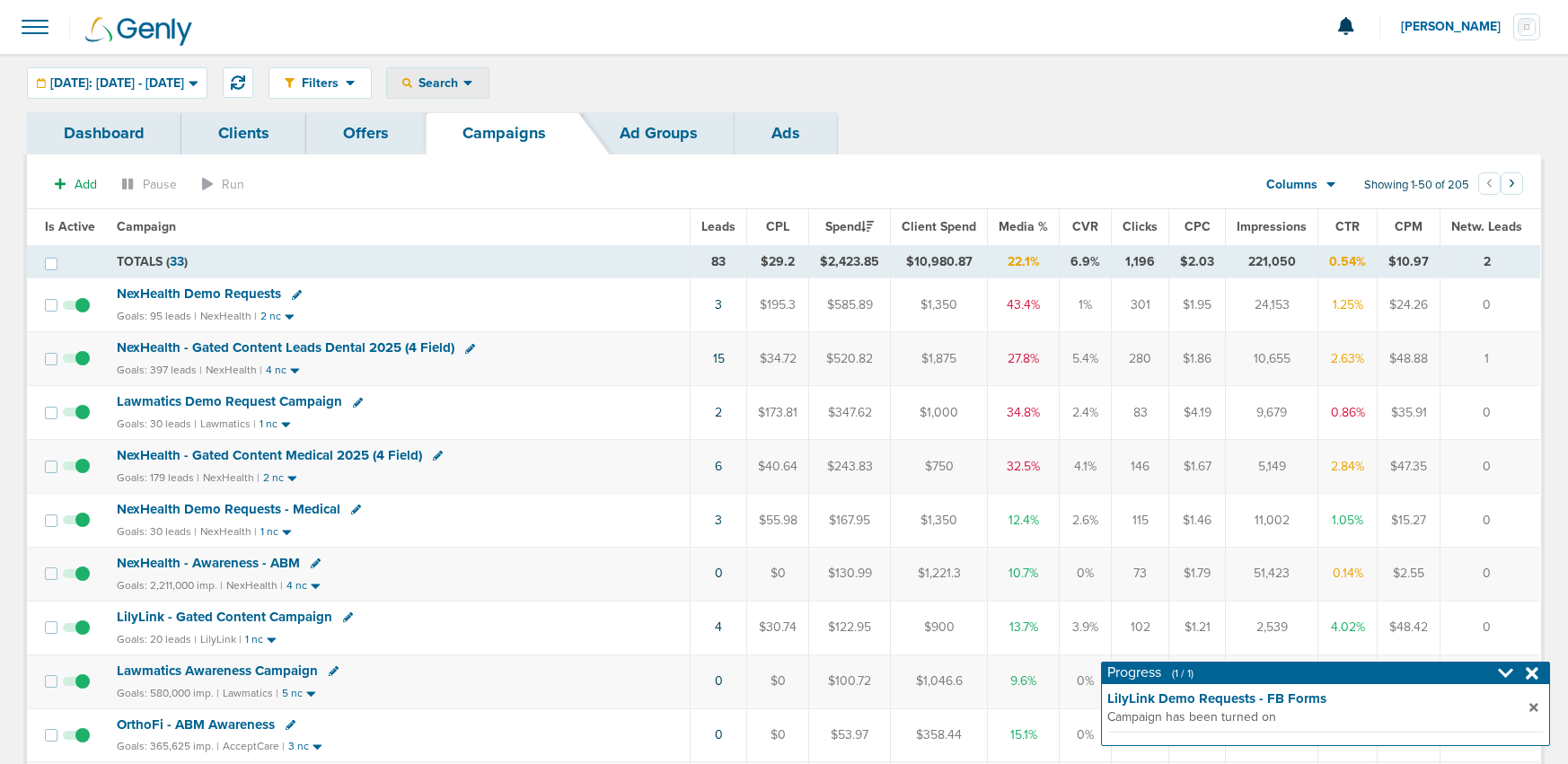
click at [463, 83] on span "Search" at bounding box center [438, 83] width 52 height 15
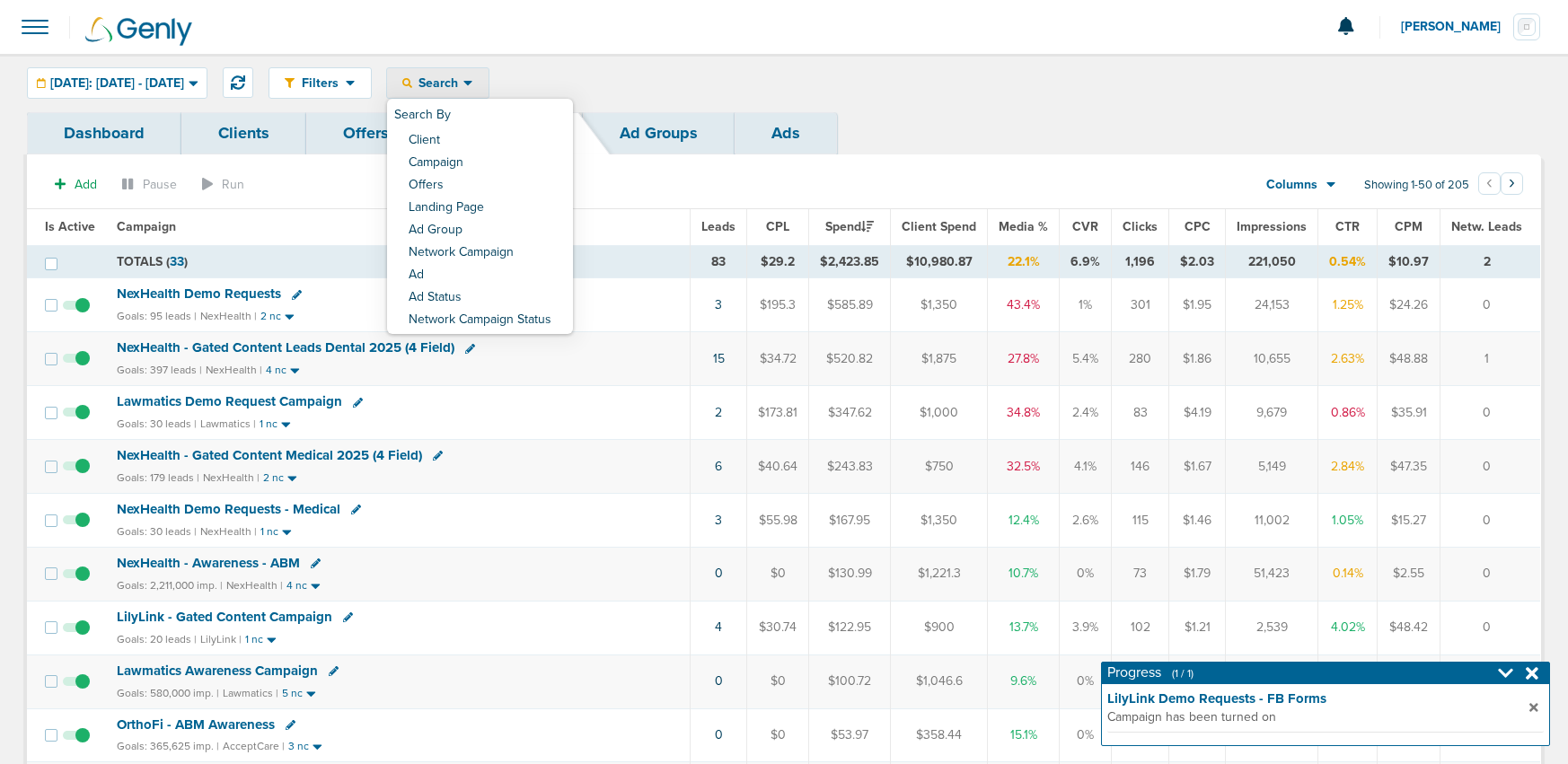
click at [688, 79] on div "Filters Active Only Settings Status Active Inactive Objectives MQL SQL Traffic …" at bounding box center [904, 83] width 1272 height 32
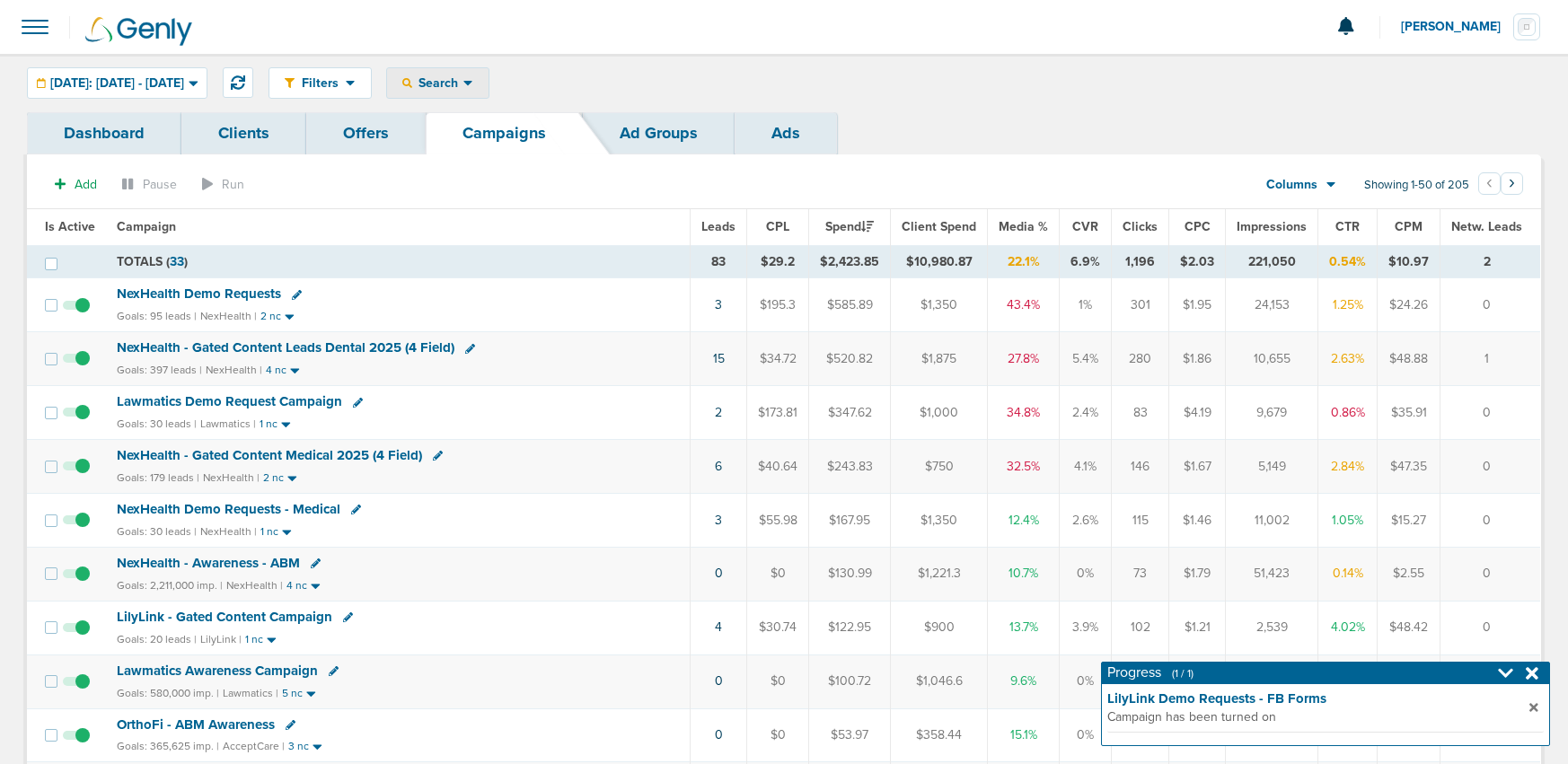
click at [463, 87] on span "Search" at bounding box center [438, 83] width 52 height 15
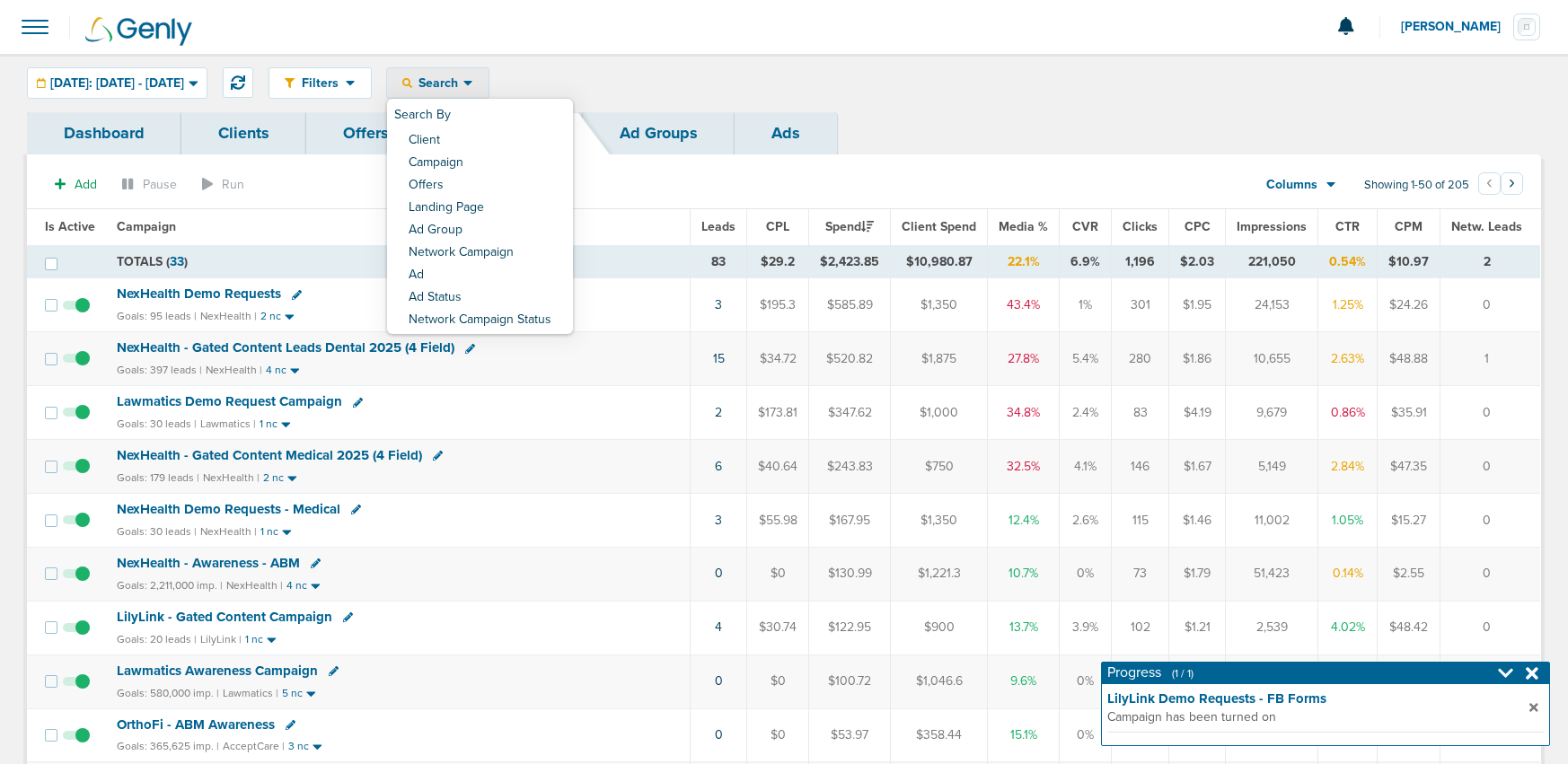
click at [487, 144] on link "Client" at bounding box center [479, 141] width 186 height 23
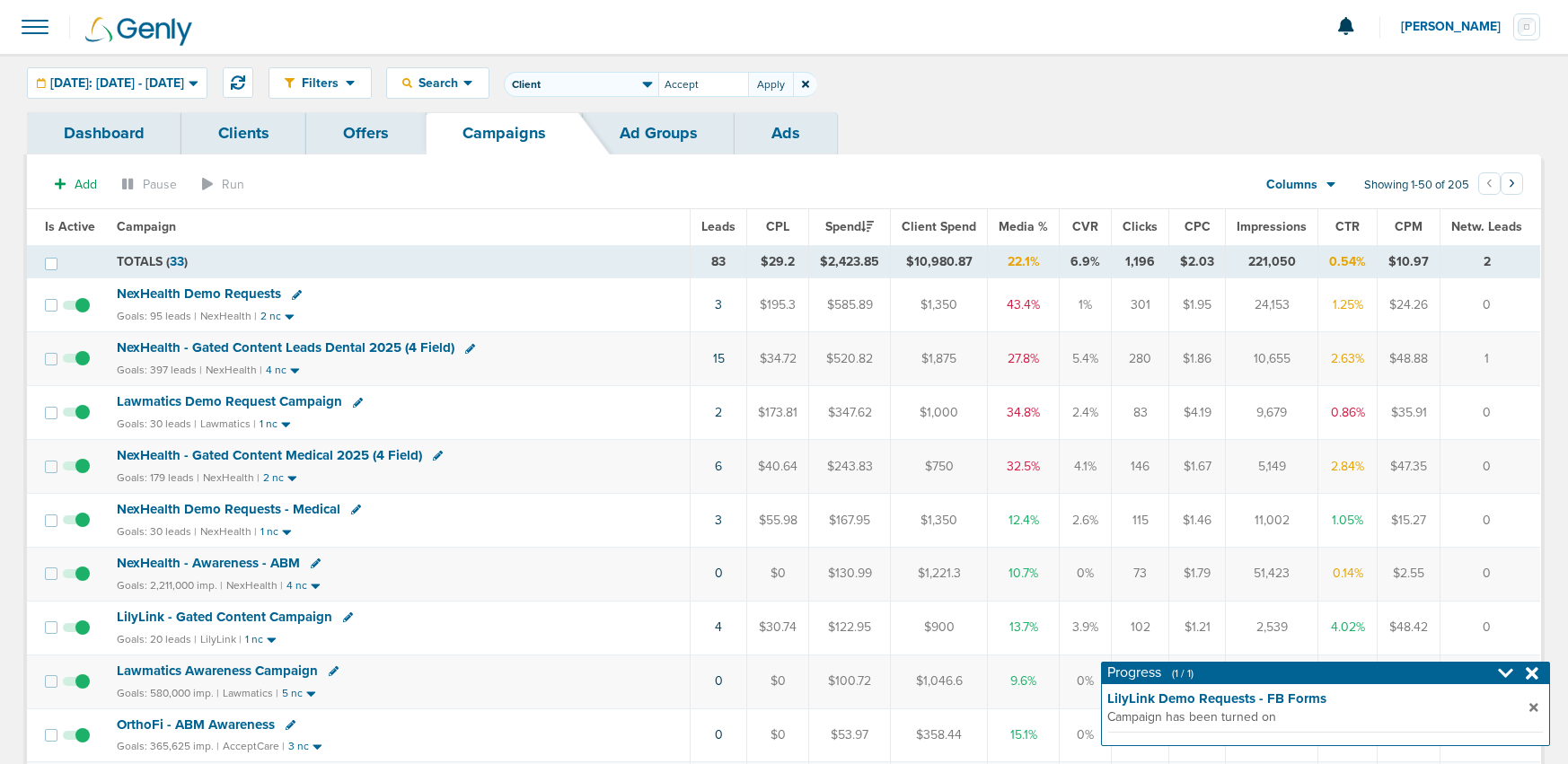
type input "Accept"
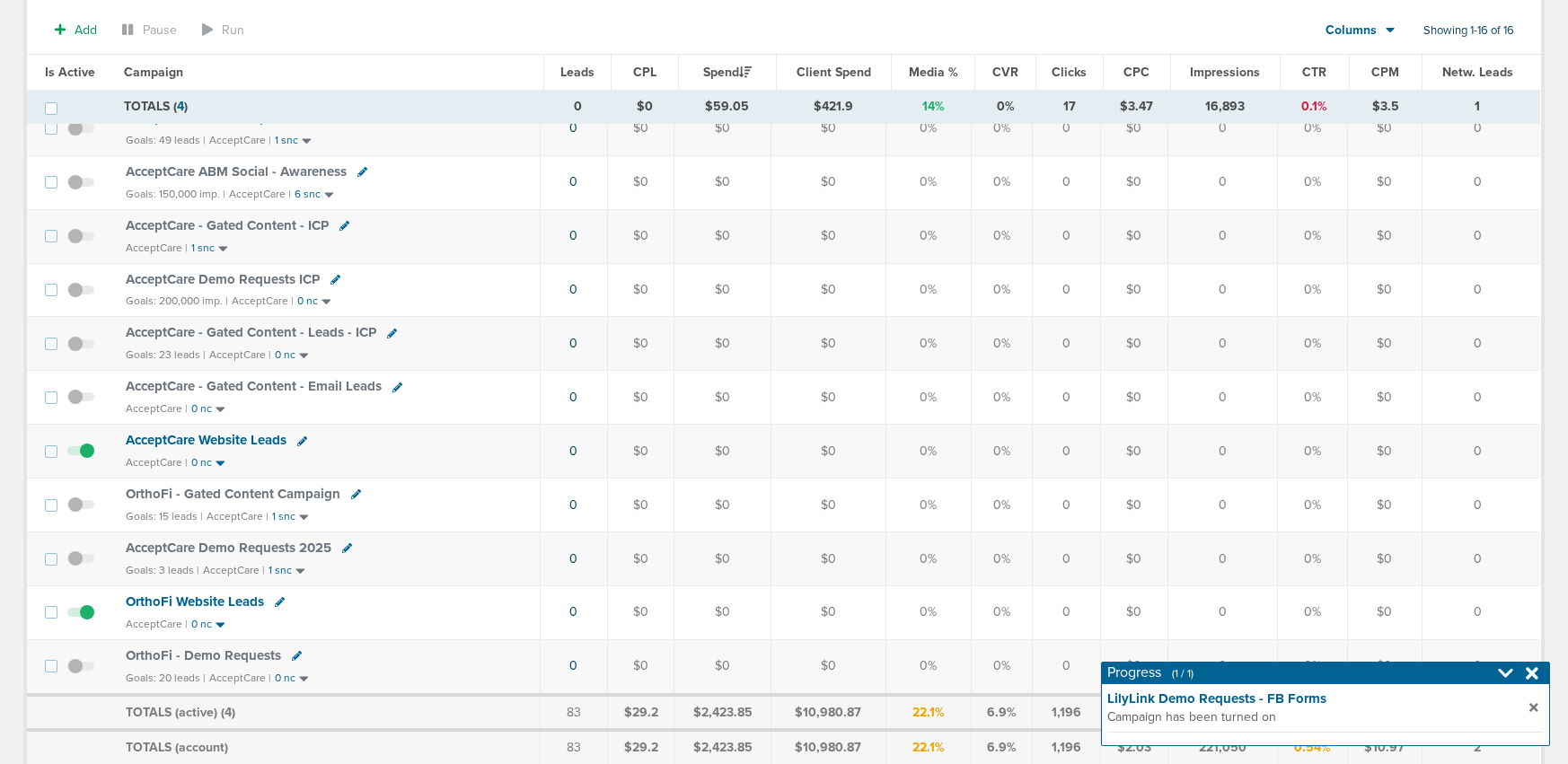
scroll to position [535, 0]
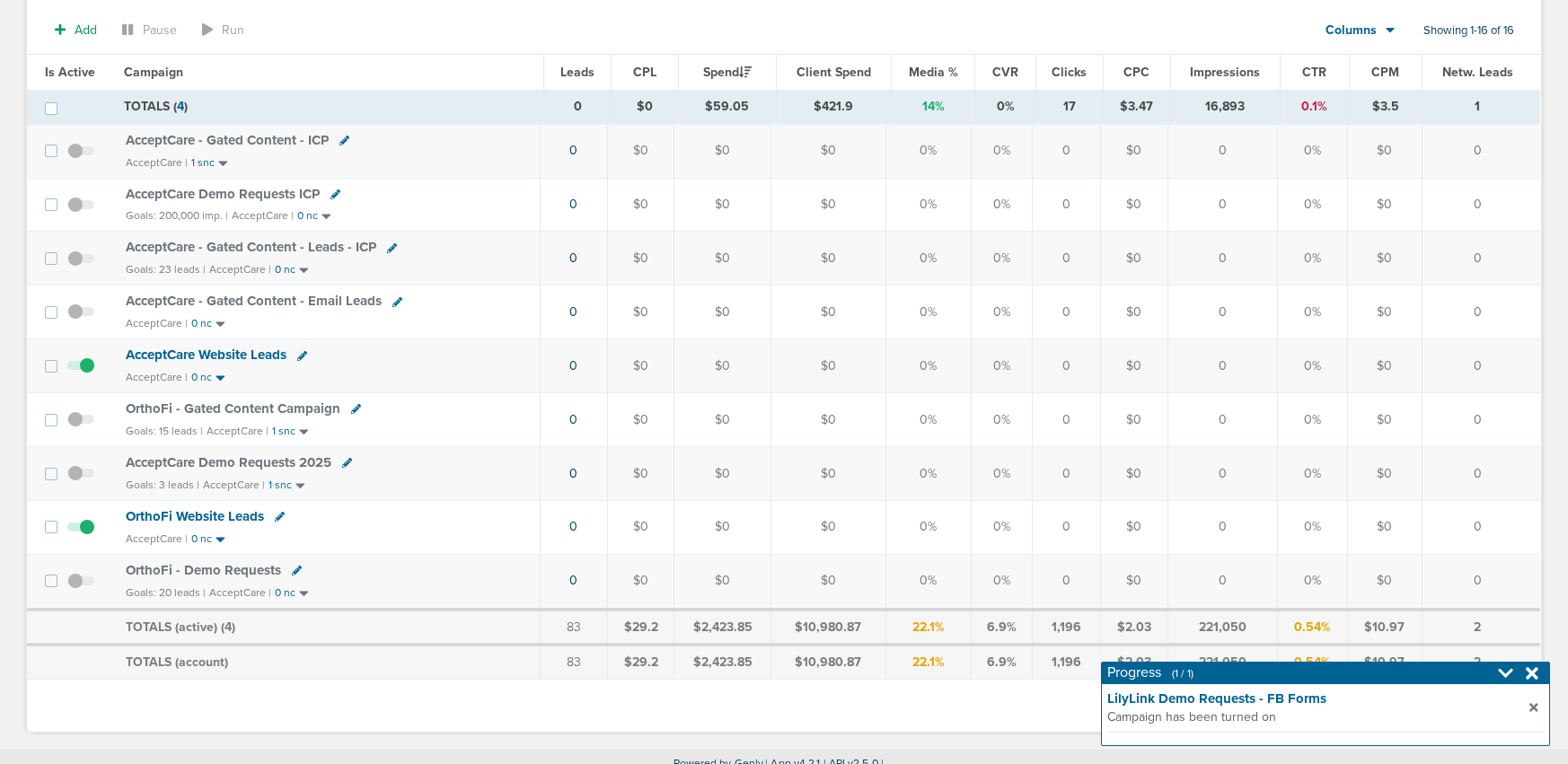
click at [74, 482] on span at bounding box center [81, 482] width 27 height 0
click at [81, 478] on input "checkbox" at bounding box center [81, 478] width 0 height 0
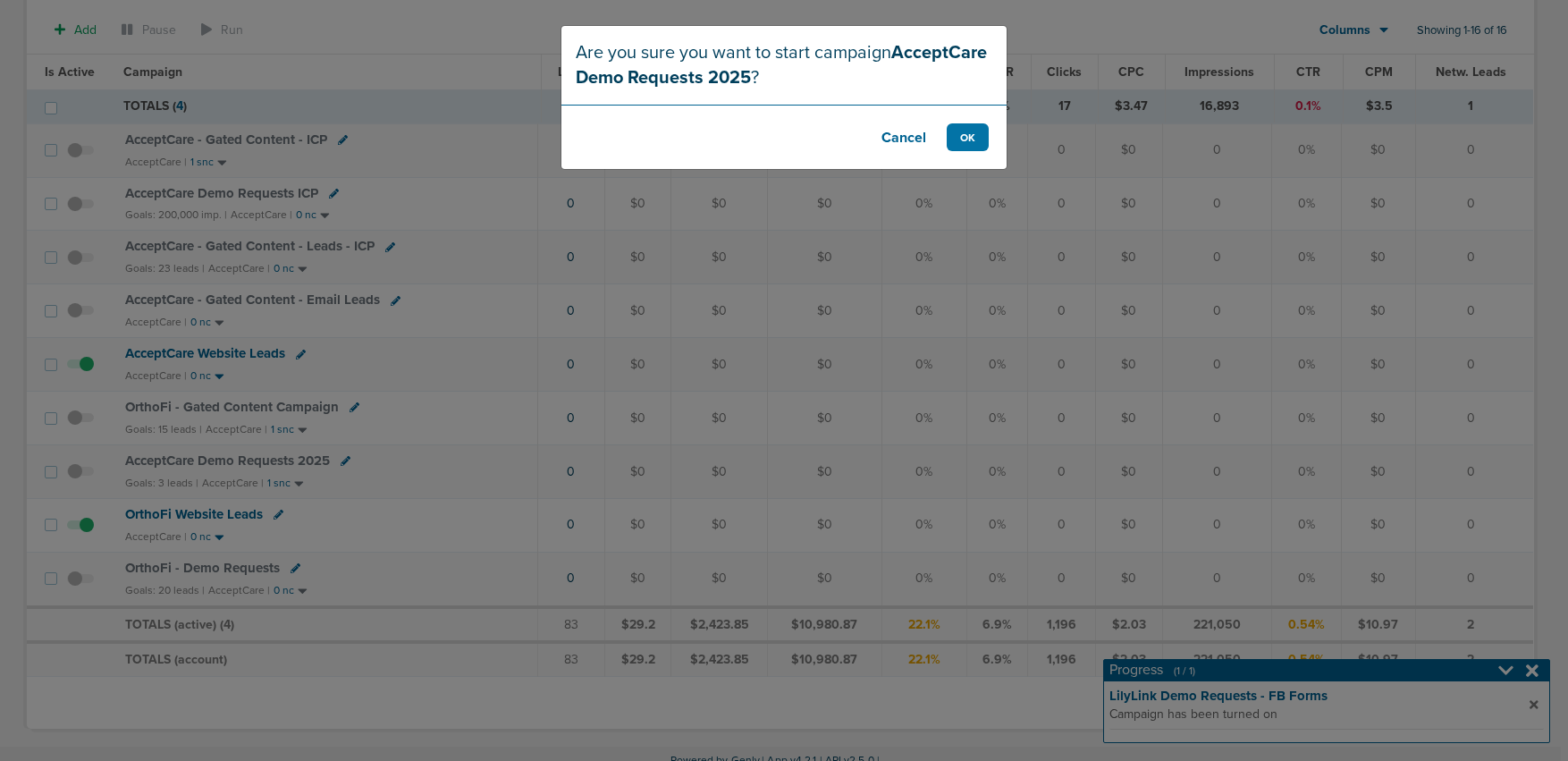
click at [900, 144] on button "Cancel" at bounding box center [903, 137] width 71 height 28
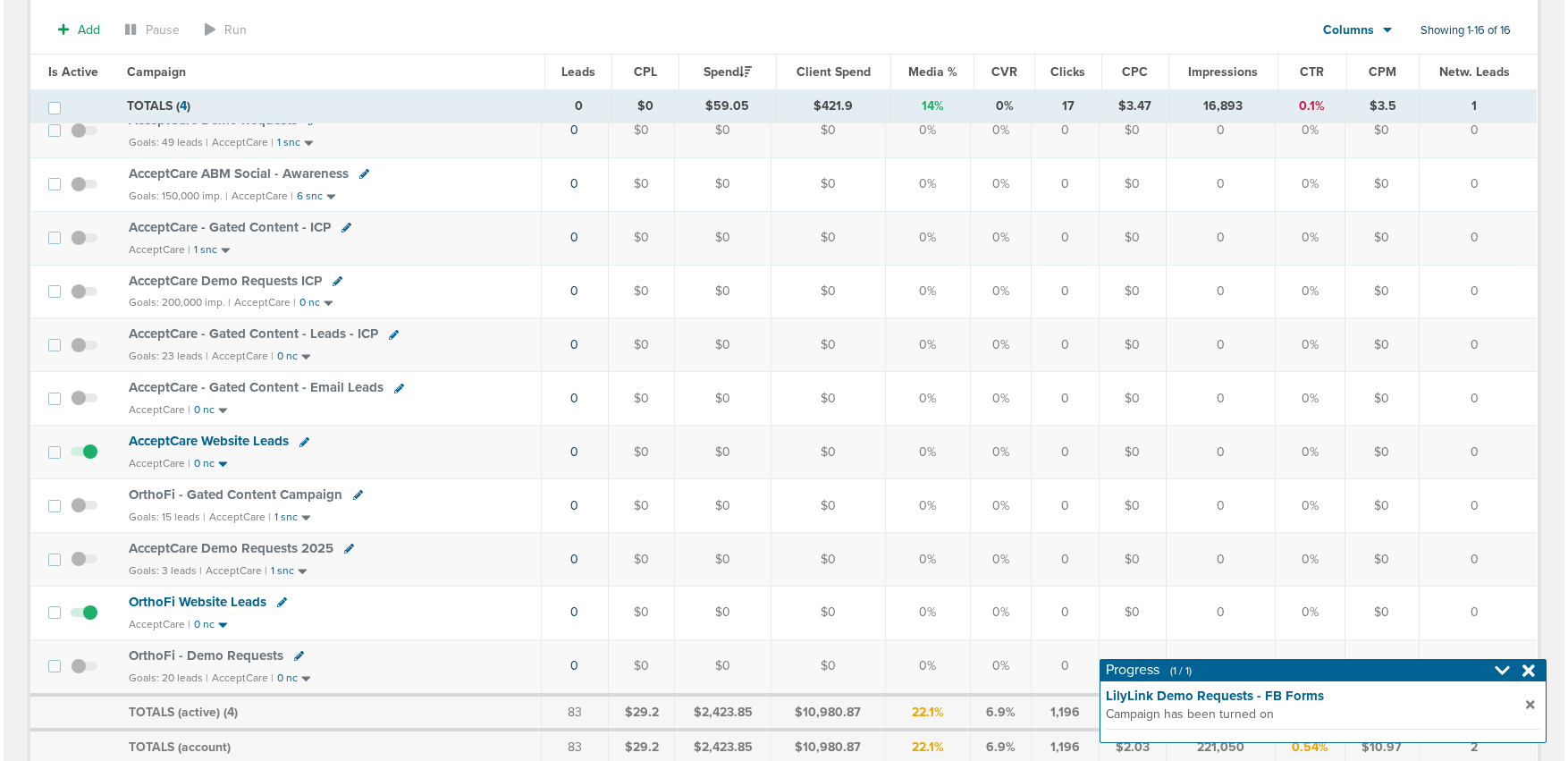
scroll to position [442, 0]
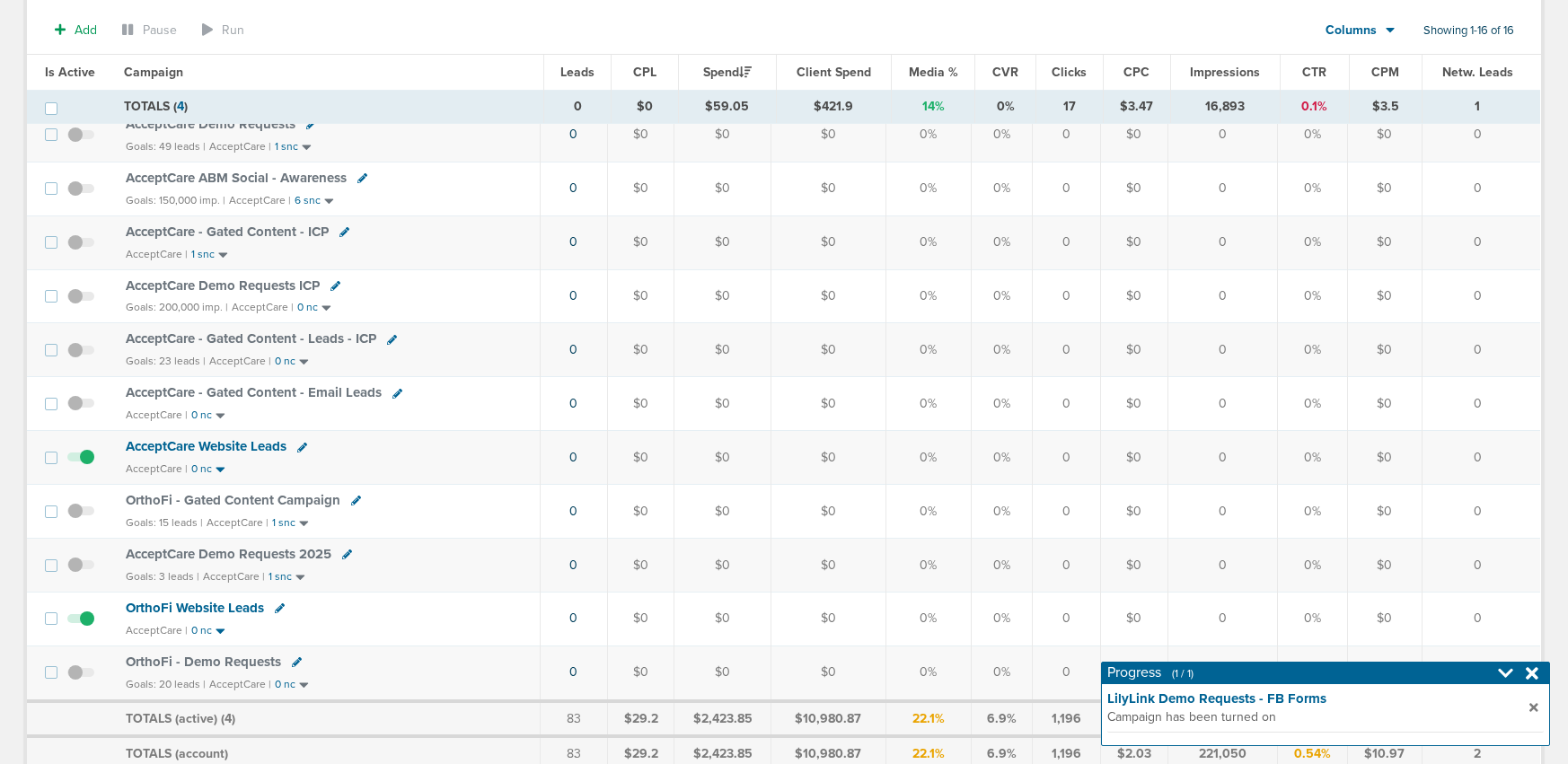
click at [77, 682] on span at bounding box center [81, 682] width 27 height 0
click at [81, 676] on input "checkbox" at bounding box center [81, 676] width 0 height 0
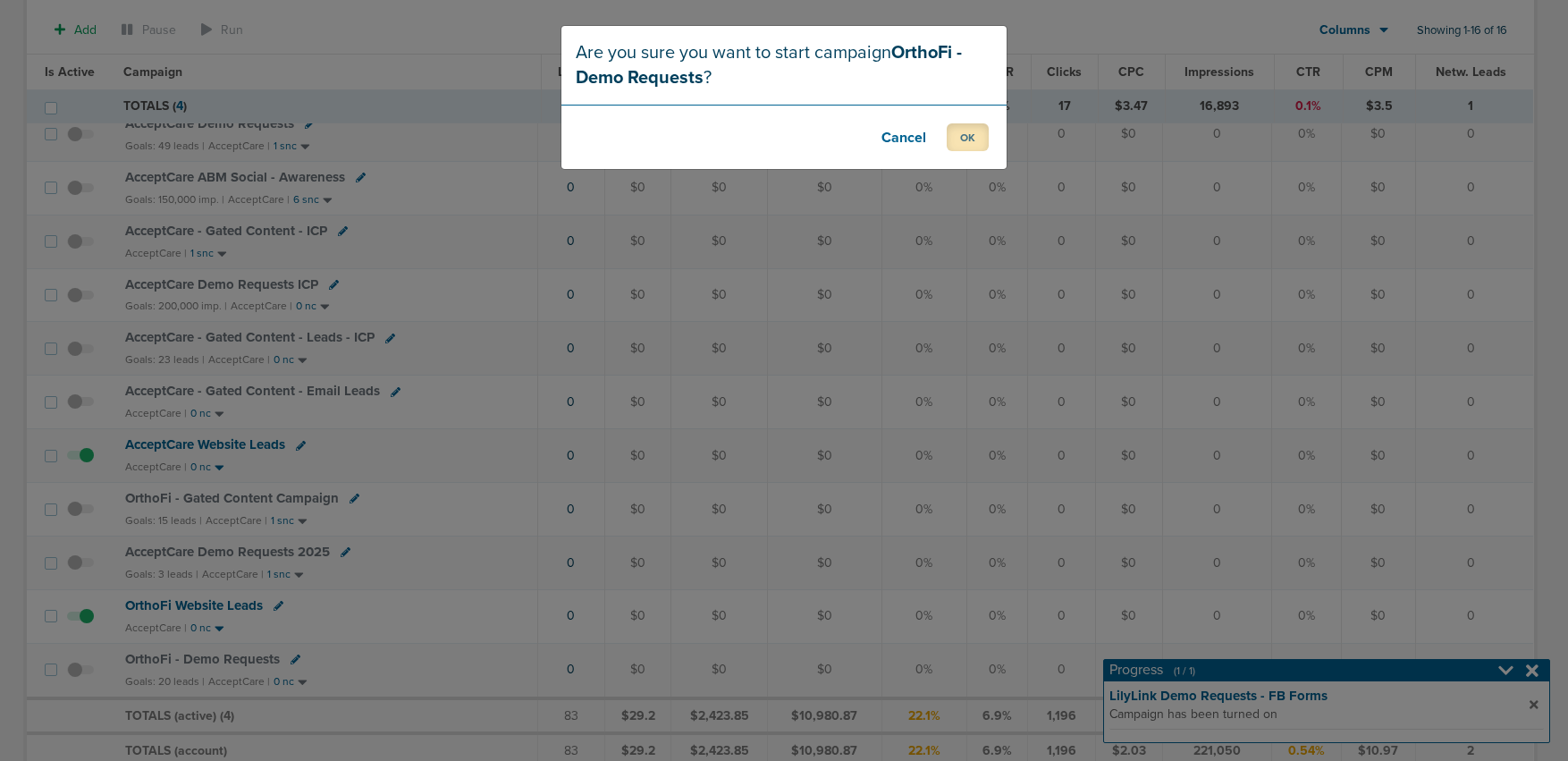
click at [960, 139] on button "OK" at bounding box center [968, 137] width 42 height 28
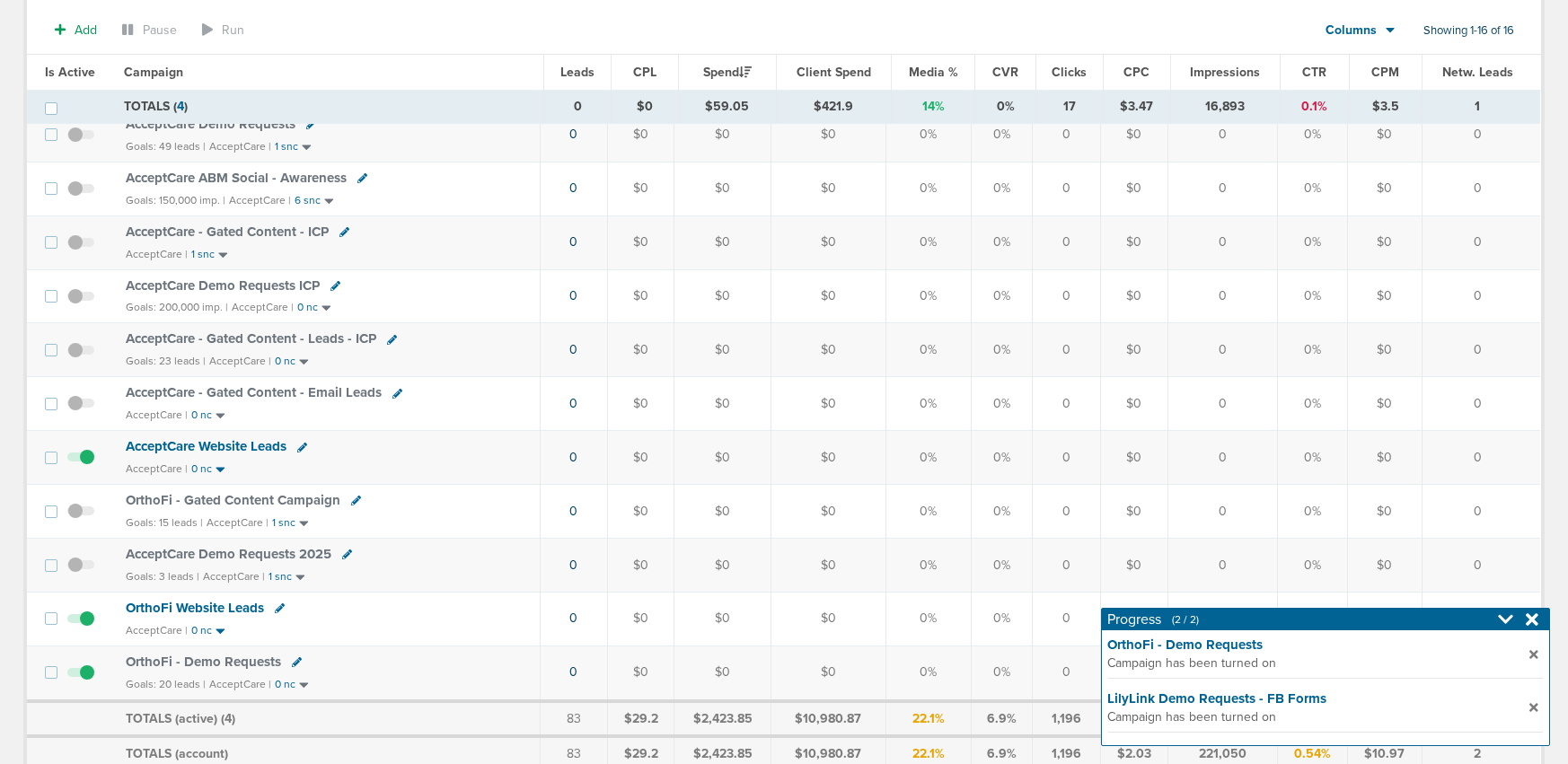
click at [293, 664] on icon at bounding box center [297, 662] width 10 height 10
select select
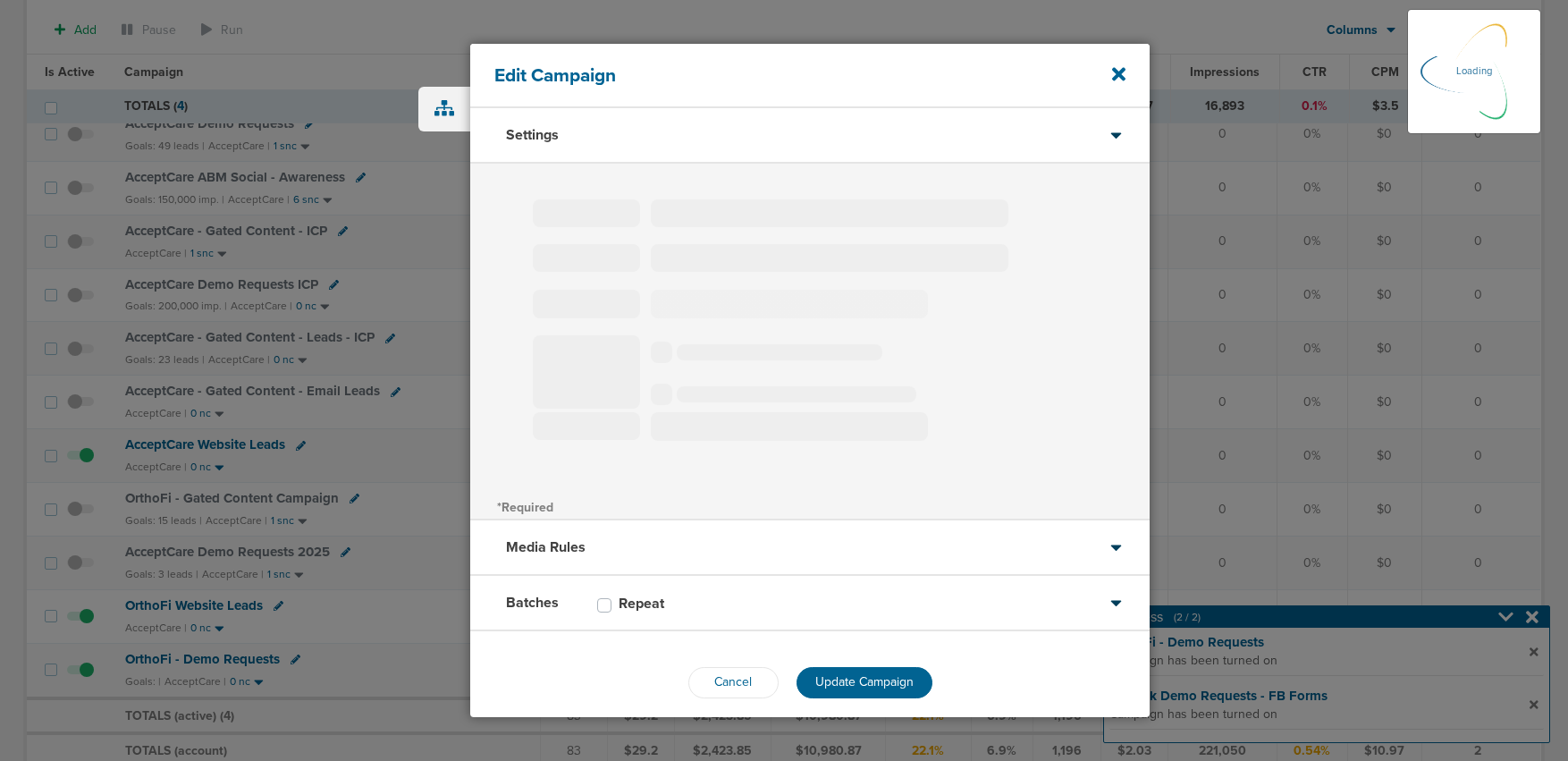
type input "OrthoFi - Demo Requests"
select select "Leads"
radio input "true"
select select "readOnly"
select select "1"
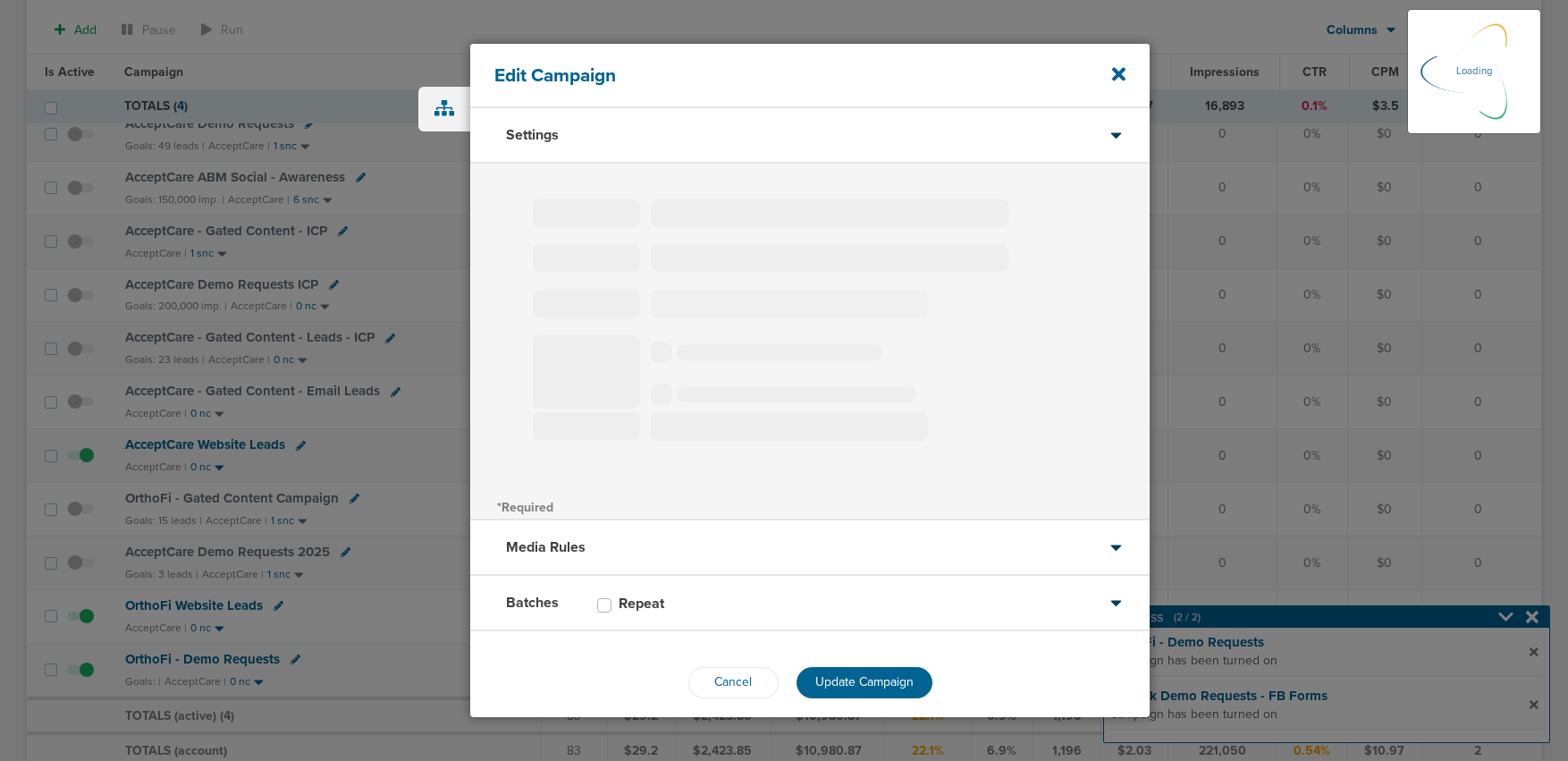
select select "2"
select select "3"
select select "4"
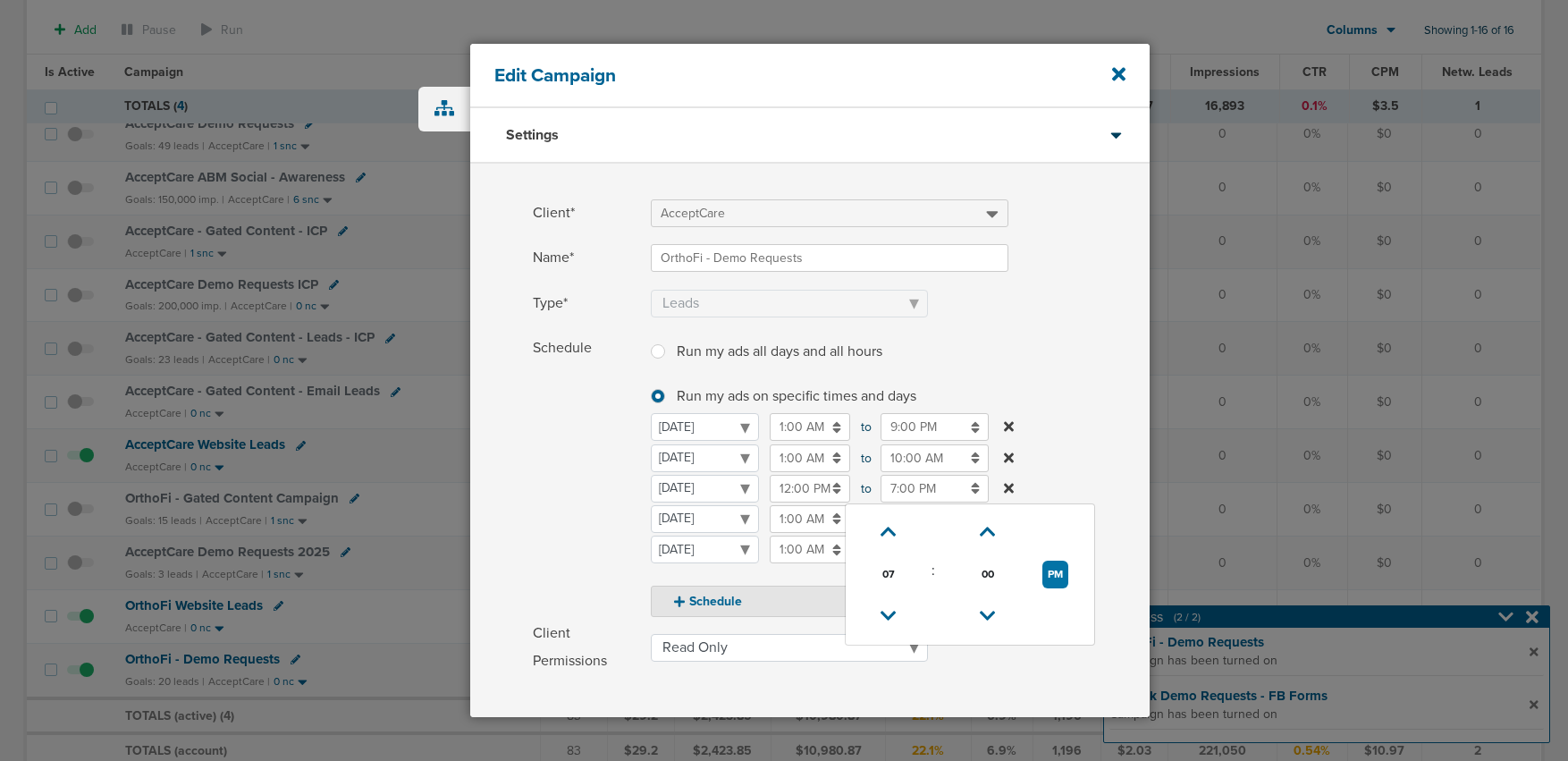
click at [890, 486] on input "7:00 PM" at bounding box center [935, 488] width 108 height 28
click at [884, 531] on icon at bounding box center [888, 532] width 16 height 10
click at [892, 616] on icon at bounding box center [888, 615] width 16 height 10
type input "8:00 PM"
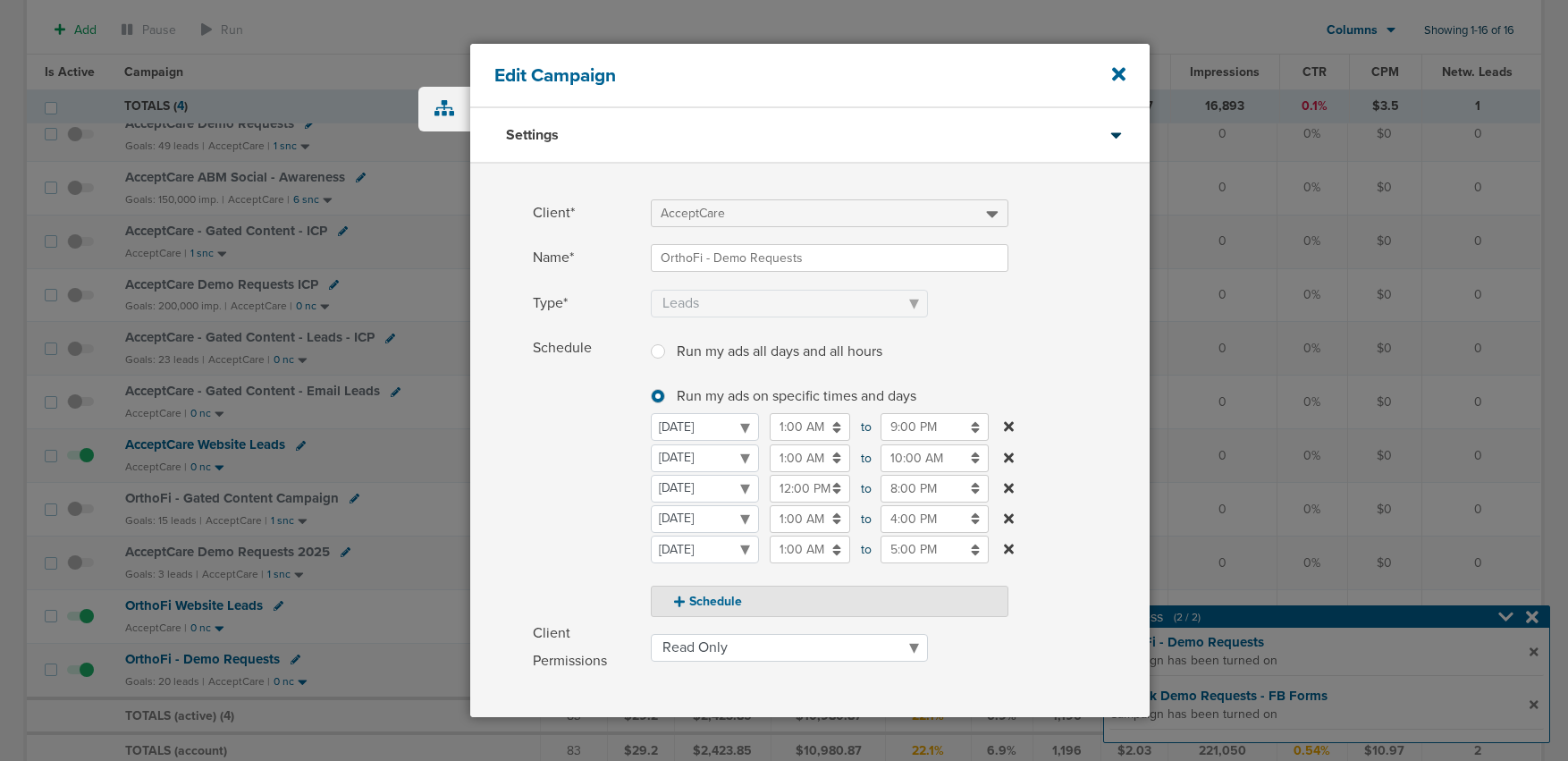
click at [550, 485] on span "Schedule" at bounding box center [586, 476] width 107 height 283
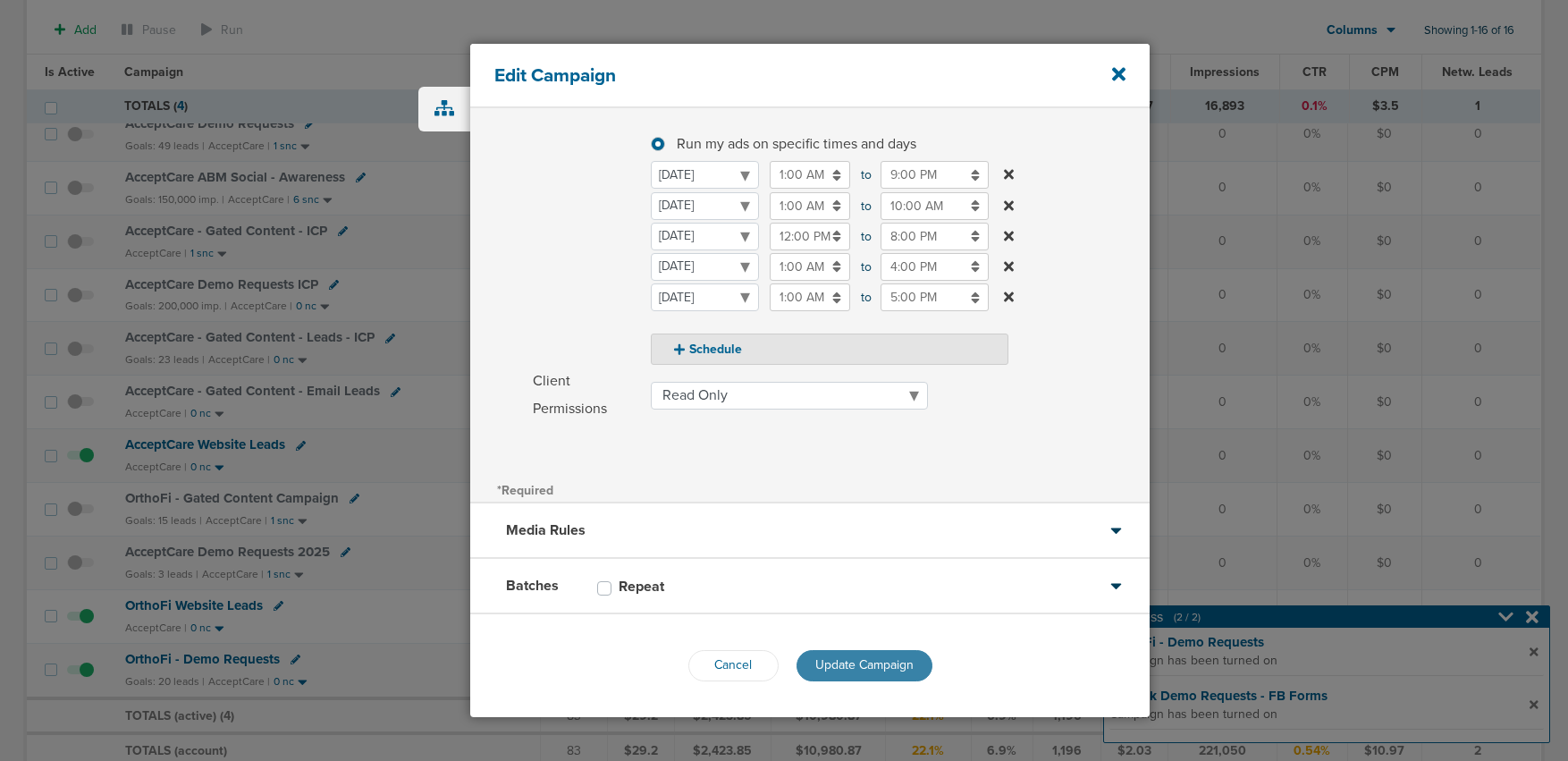
click at [873, 670] on span "Update Campaign" at bounding box center [864, 665] width 98 height 15
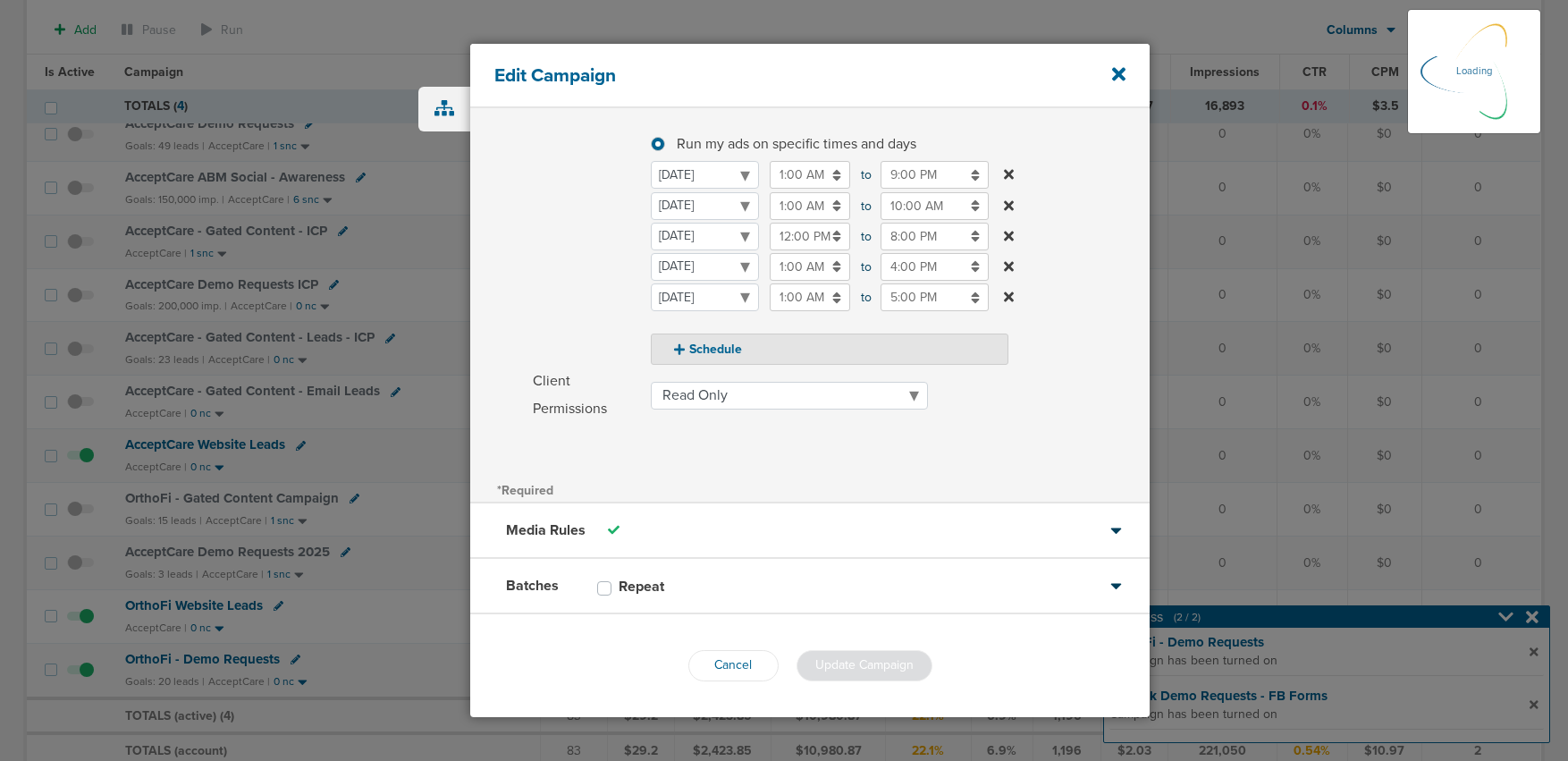
scroll to position [196, 0]
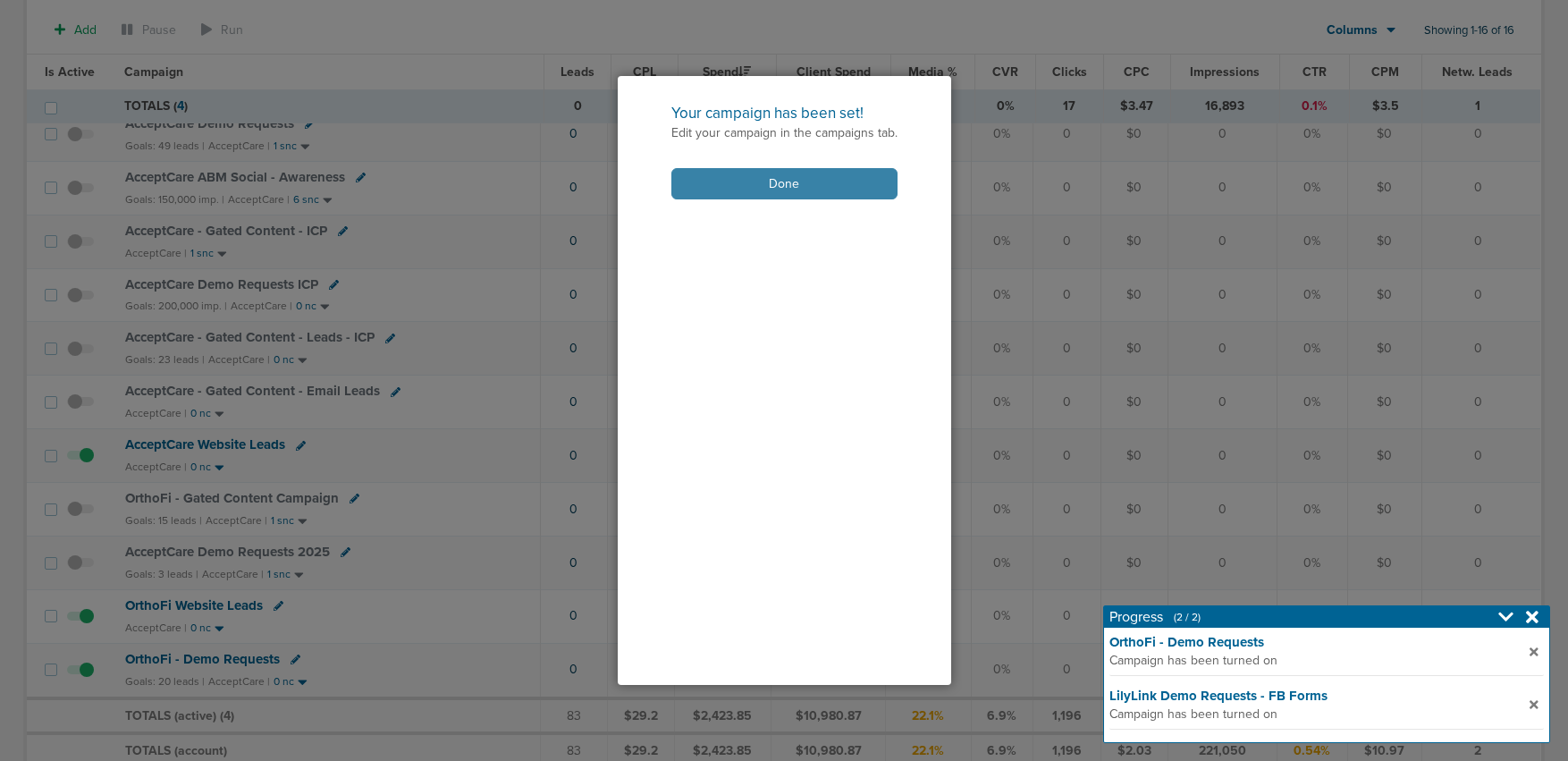
click at [729, 174] on button "Done" at bounding box center [784, 184] width 226 height 31
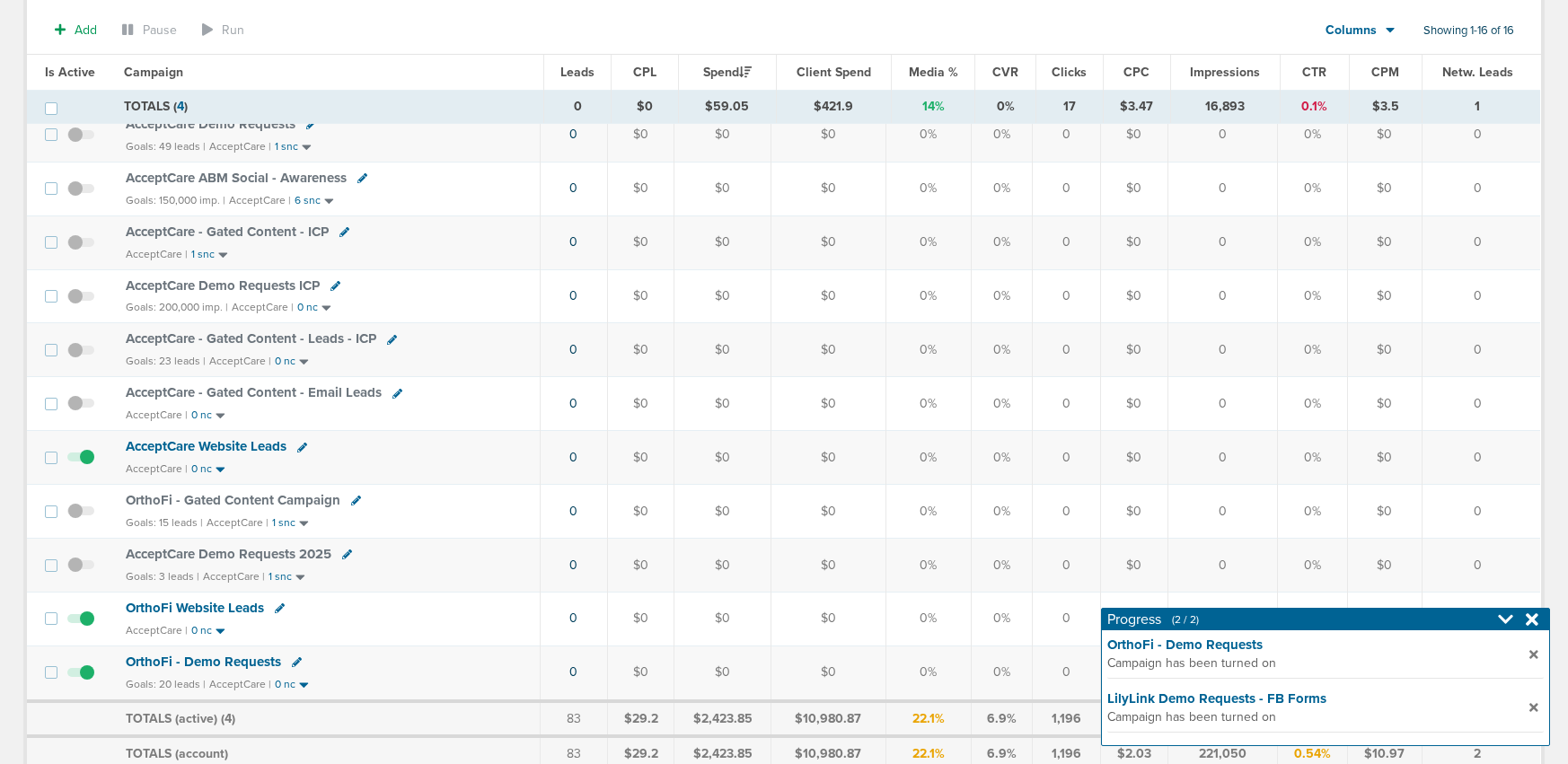
click at [293, 663] on icon at bounding box center [297, 662] width 10 height 10
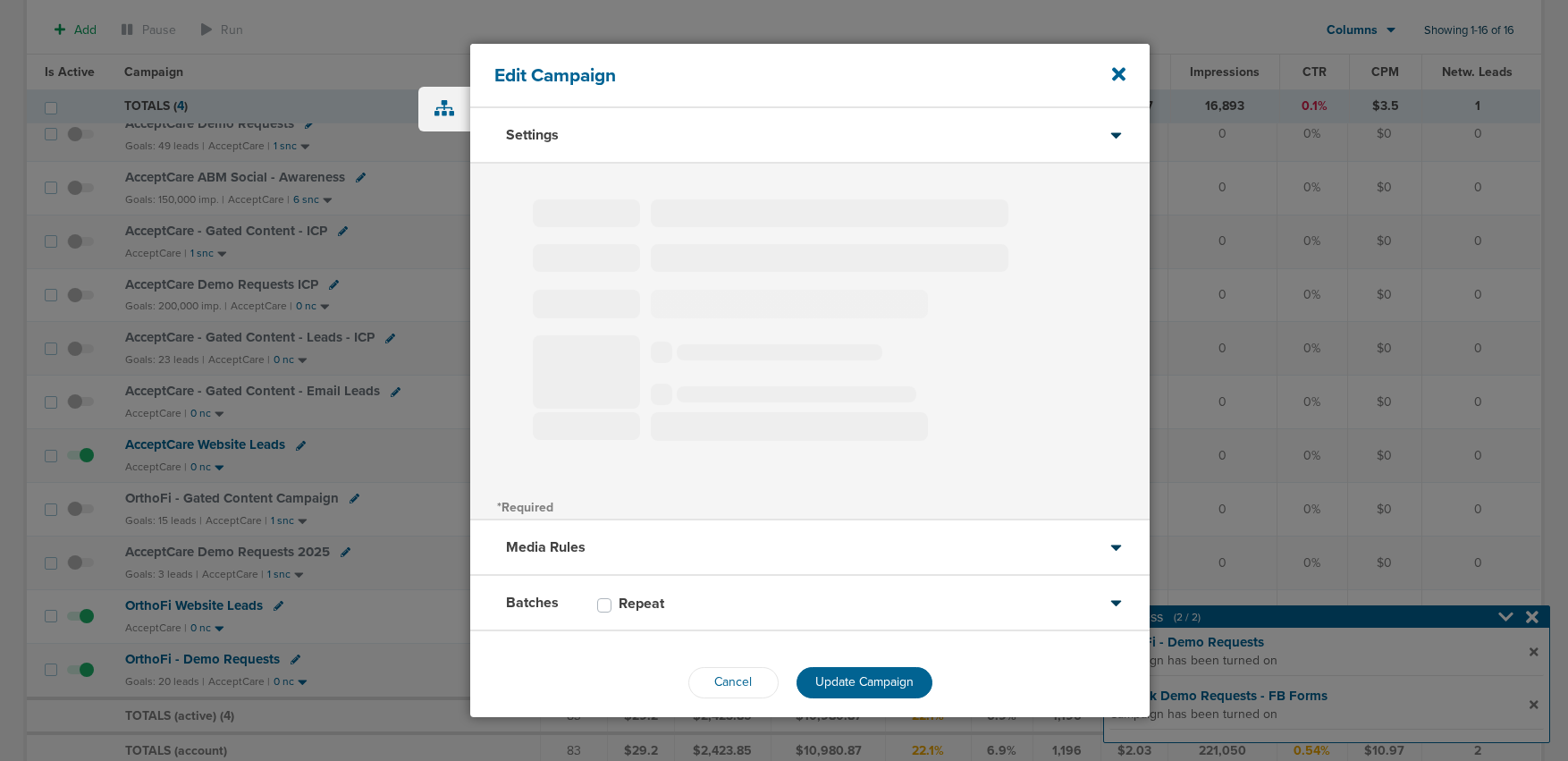
type input "OrthoFi - Demo Requests"
select select "Leads"
radio input "true"
select select "readOnly"
select select "1"
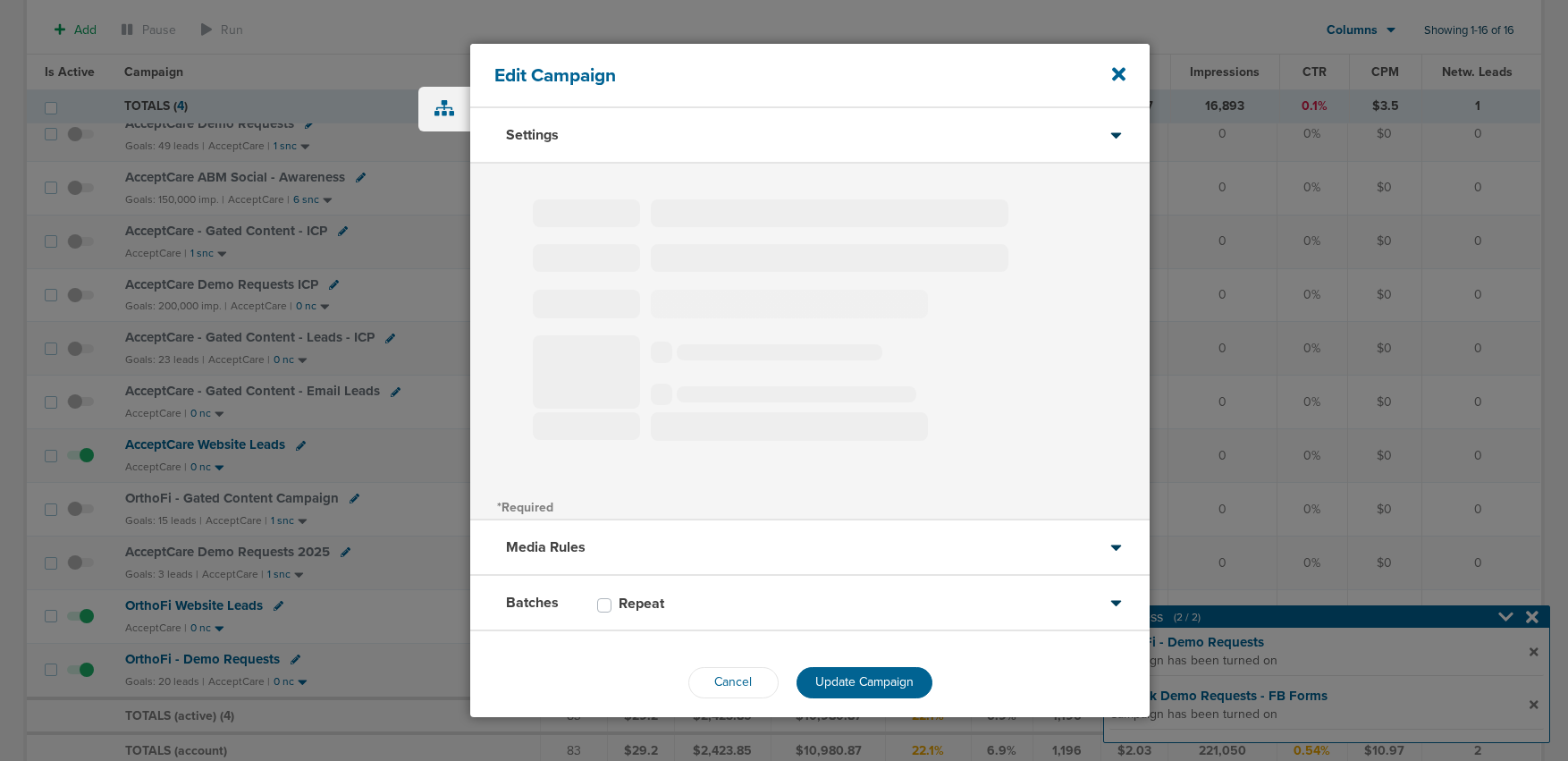
select select "2"
select select "3"
select select "4"
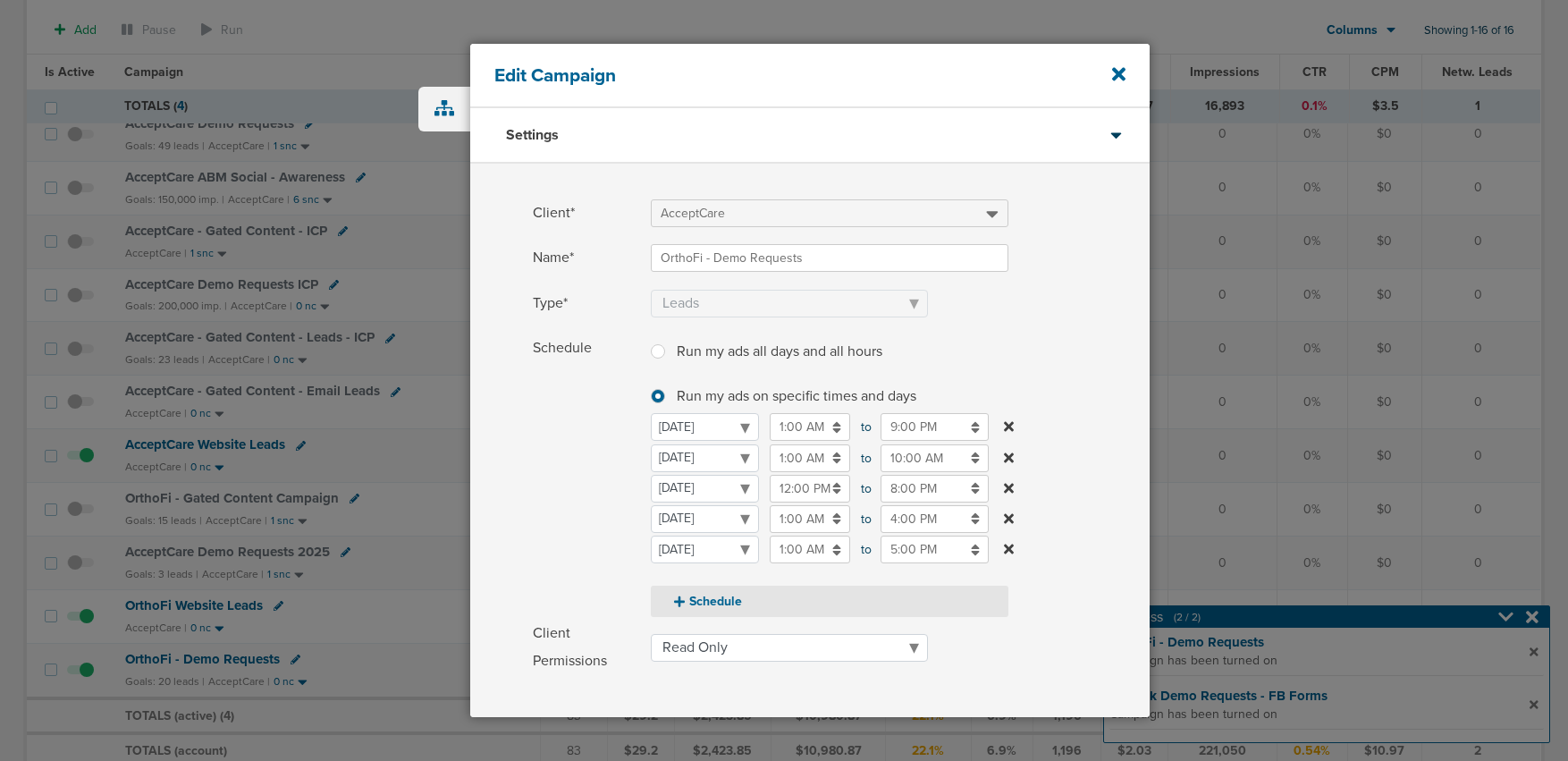
click at [711, 602] on button "Schedule" at bounding box center [830, 601] width 358 height 31
select select "5"
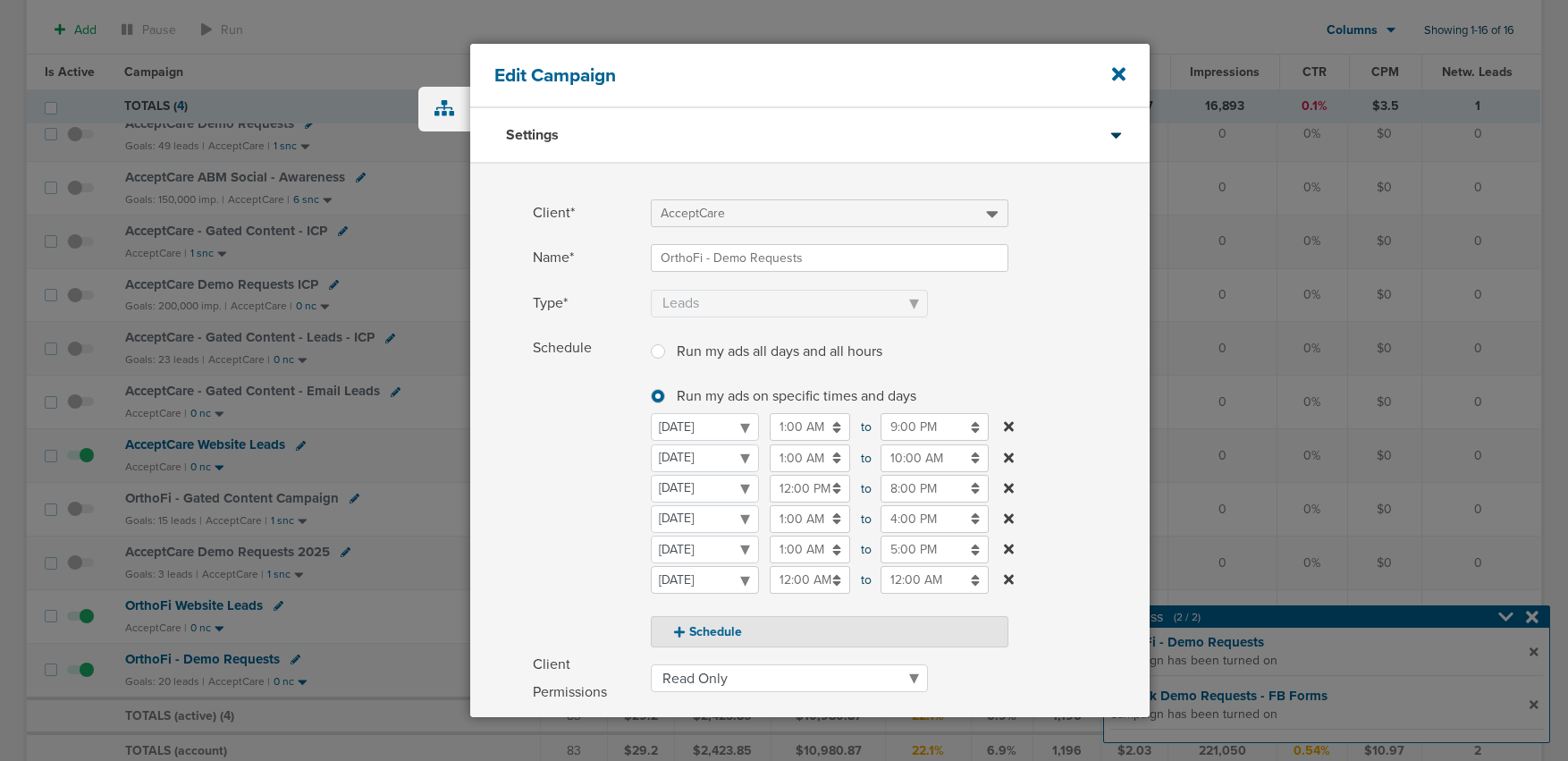
click at [695, 579] on select "[DATE] [DATE] [DATE] [DATE] [DATE] [DATE] [DATE]" at bounding box center [706, 579] width 108 height 28
select select "6"
click at [807, 586] on input "12:00 AM" at bounding box center [810, 579] width 81 height 28
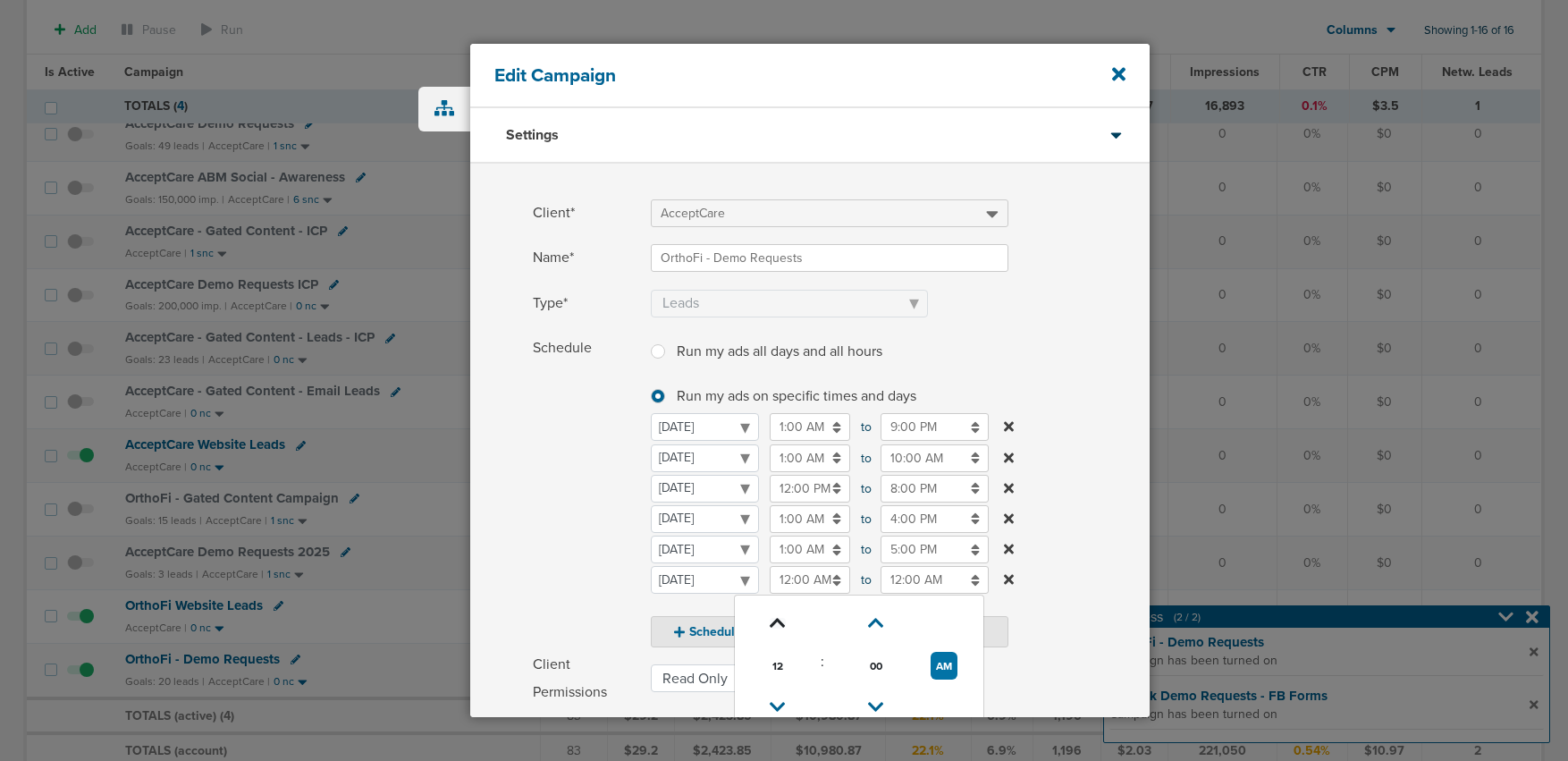
click at [777, 625] on icon at bounding box center [778, 623] width 16 height 10
click at [779, 622] on icon at bounding box center [778, 623] width 16 height 10
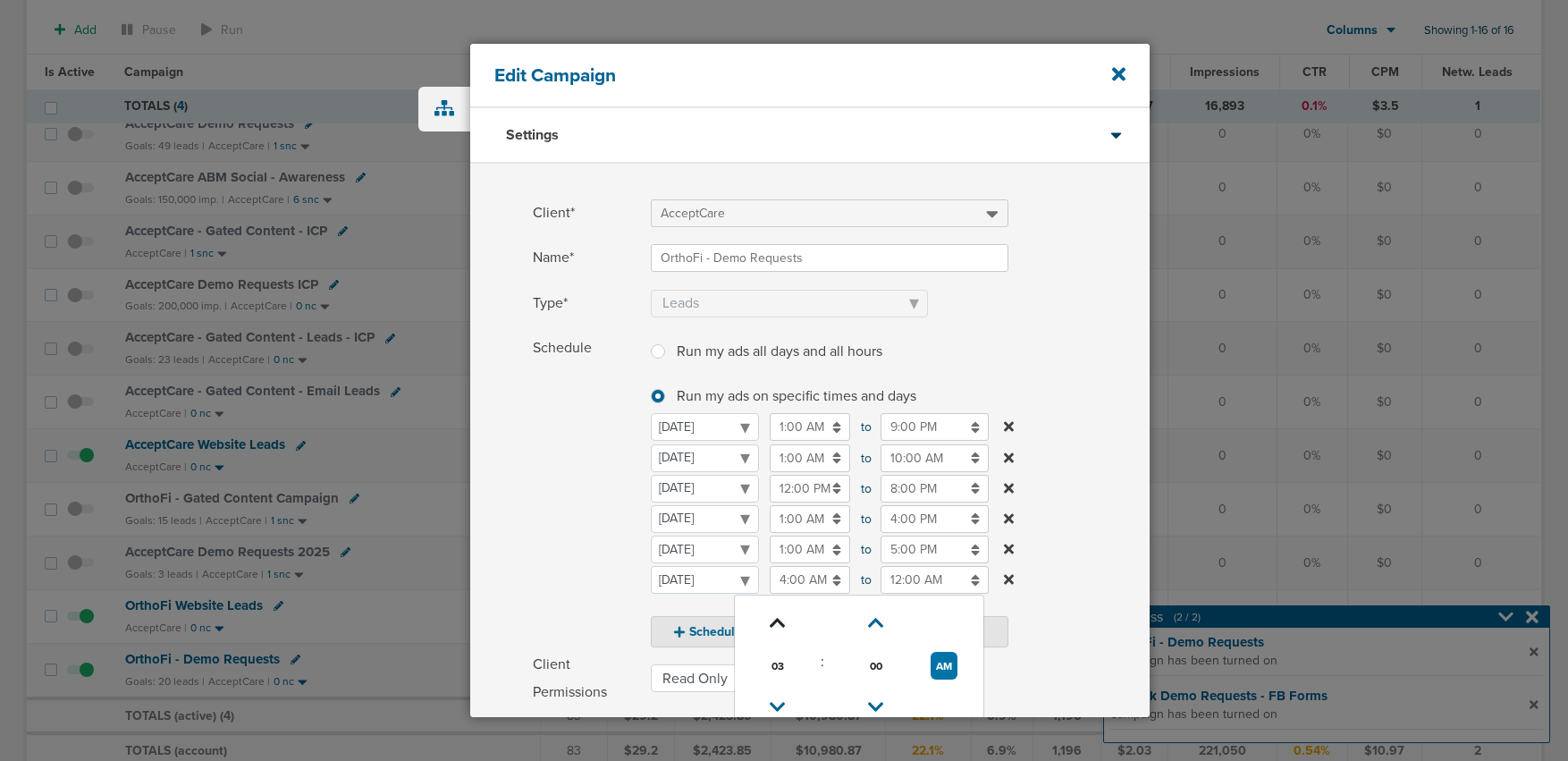
type input "5:00 AM"
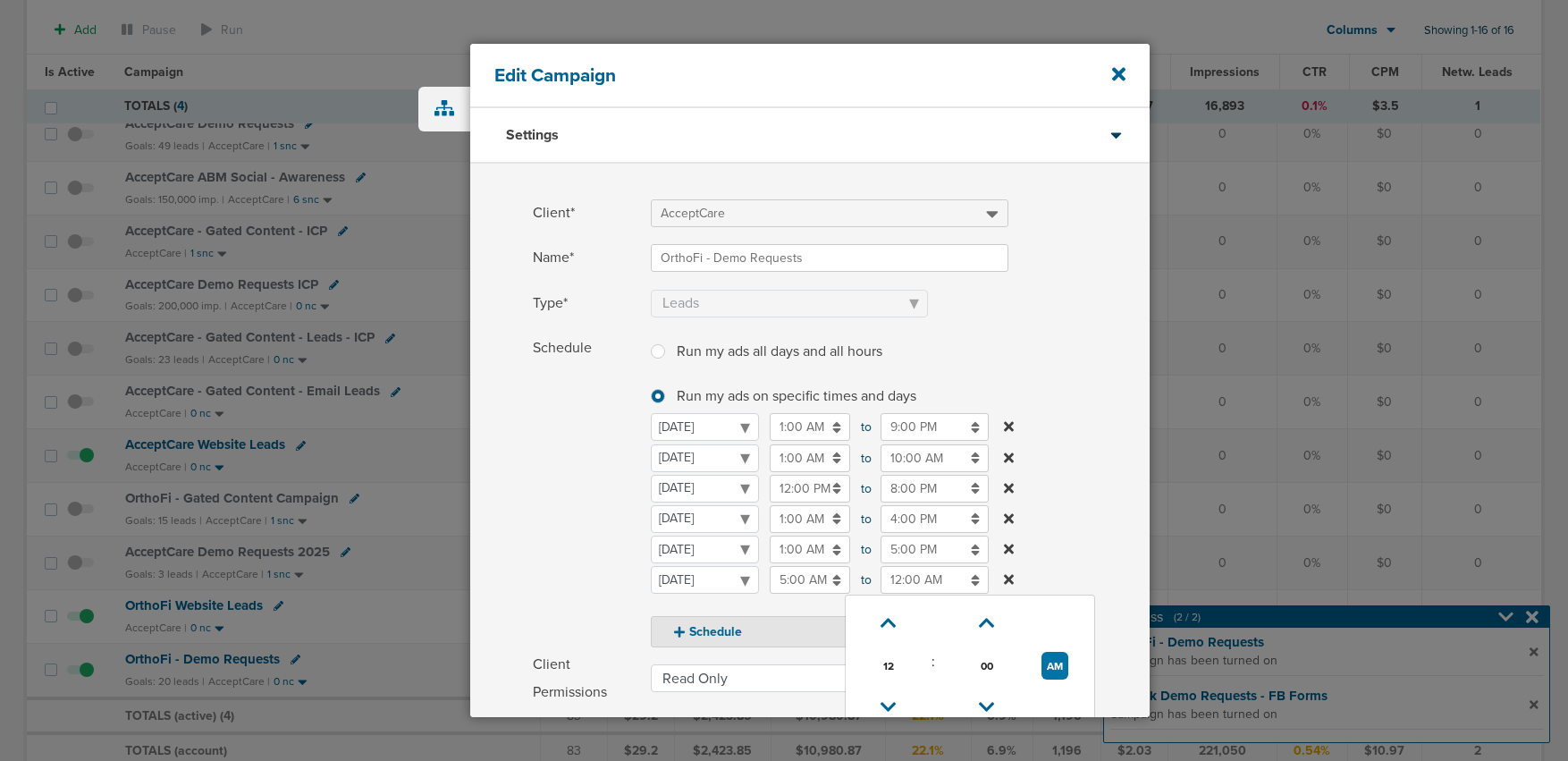
click at [904, 581] on input "12:00 AM" at bounding box center [935, 579] width 108 height 28
click at [887, 704] on icon at bounding box center [888, 707] width 16 height 10
click at [885, 704] on icon at bounding box center [888, 707] width 16 height 10
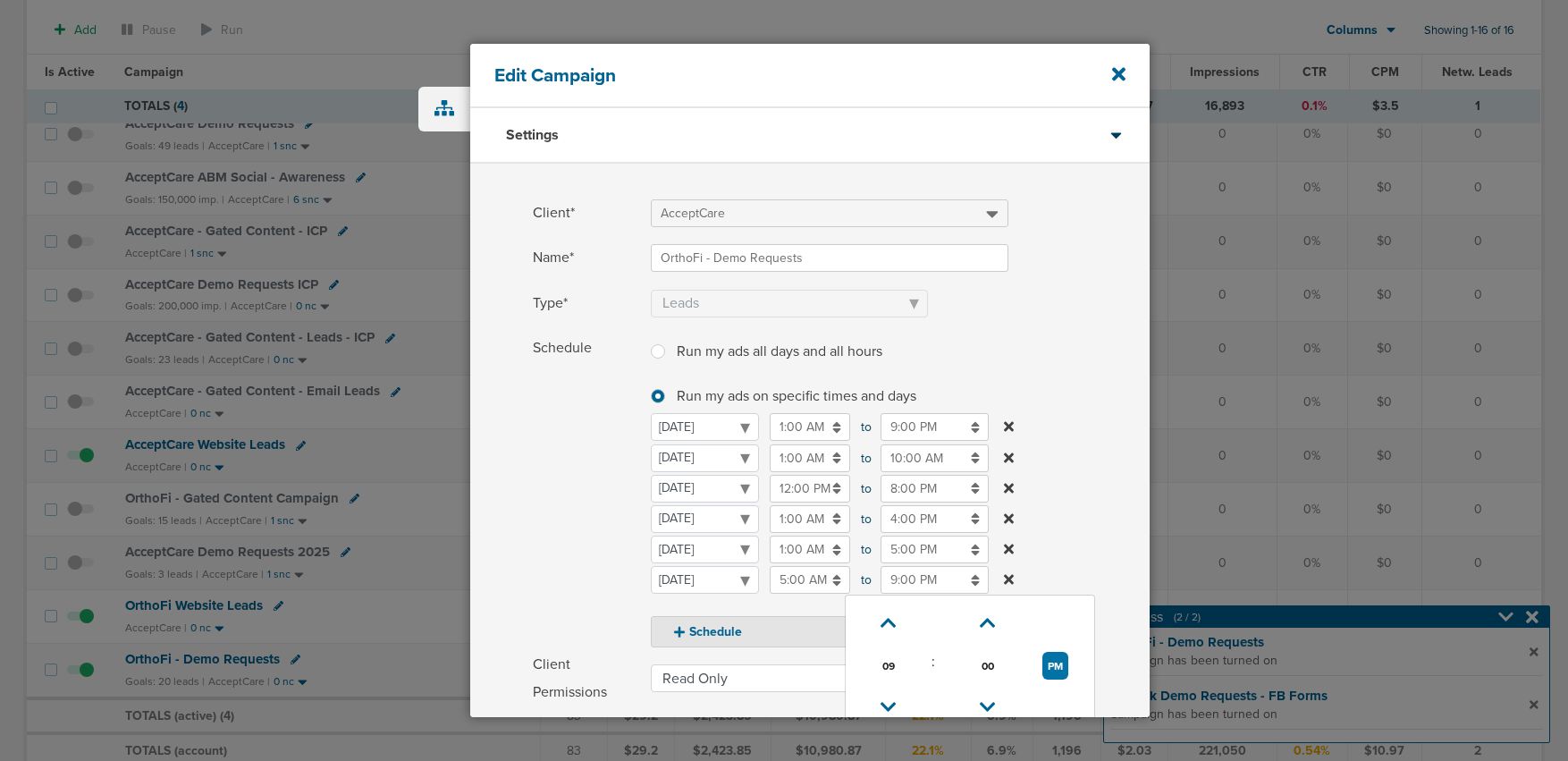
type input "8:00 PM"
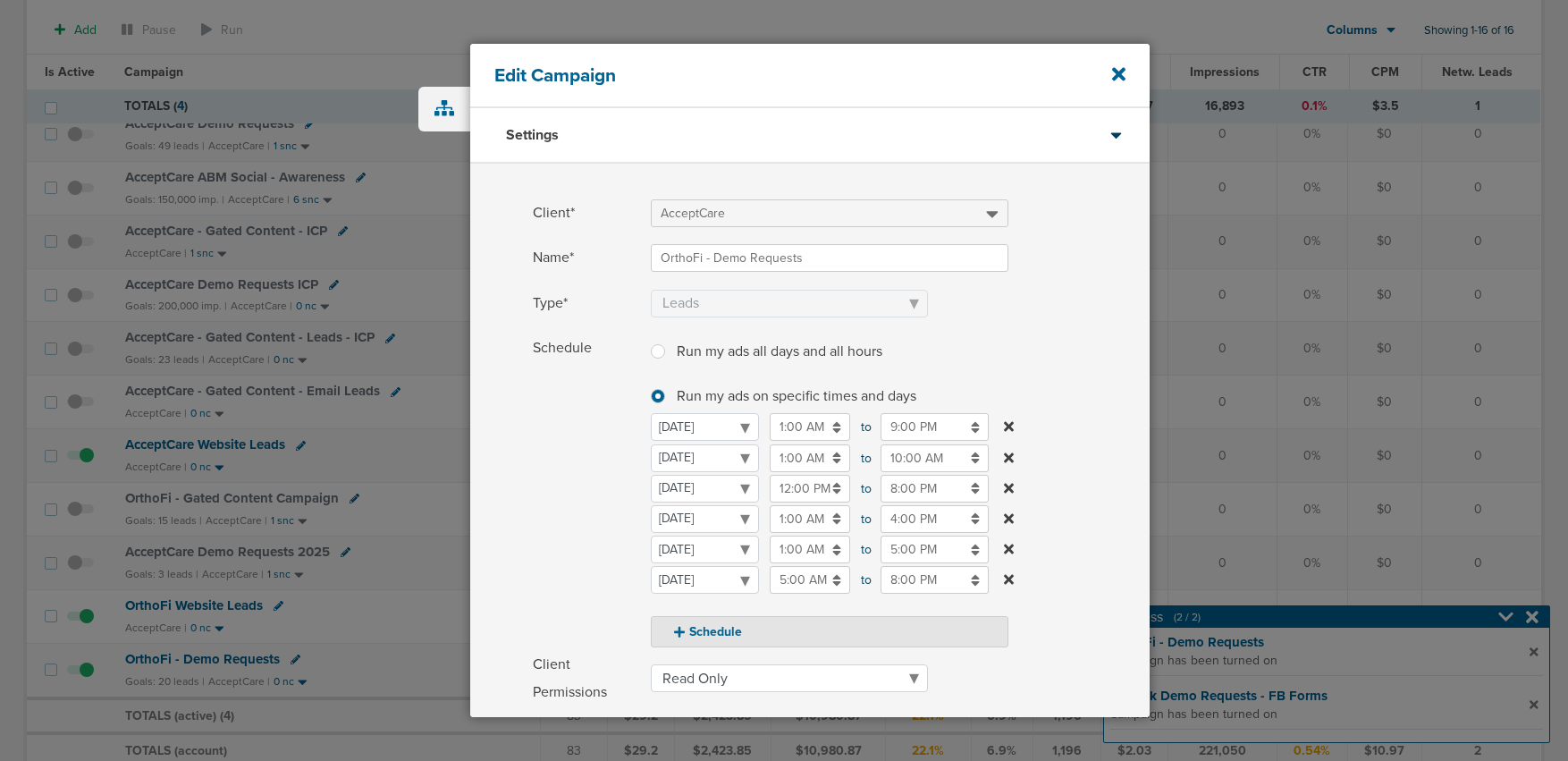
click at [566, 547] on span "Schedule" at bounding box center [586, 491] width 107 height 313
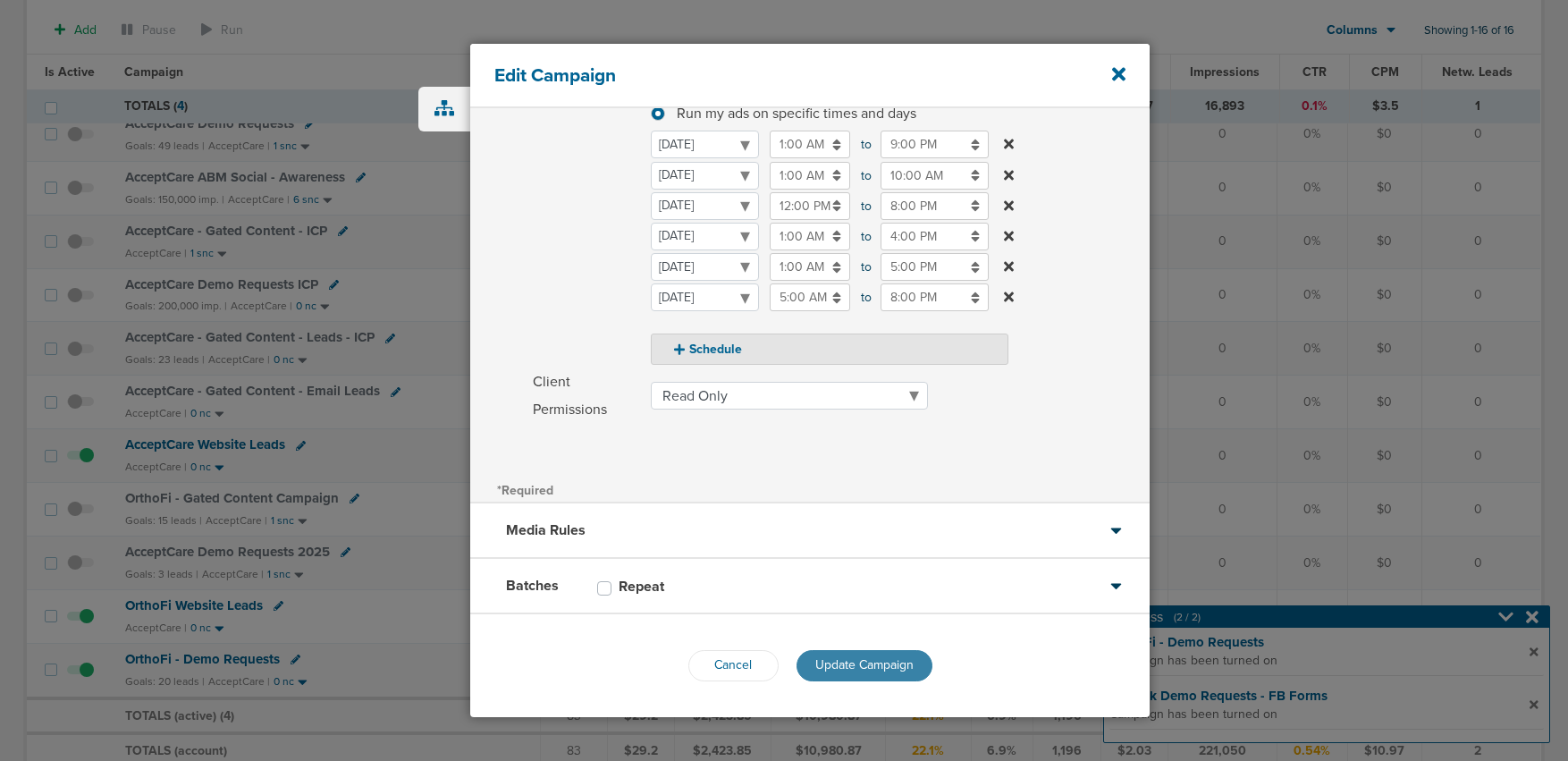
click at [816, 662] on span "Update Campaign" at bounding box center [864, 665] width 98 height 15
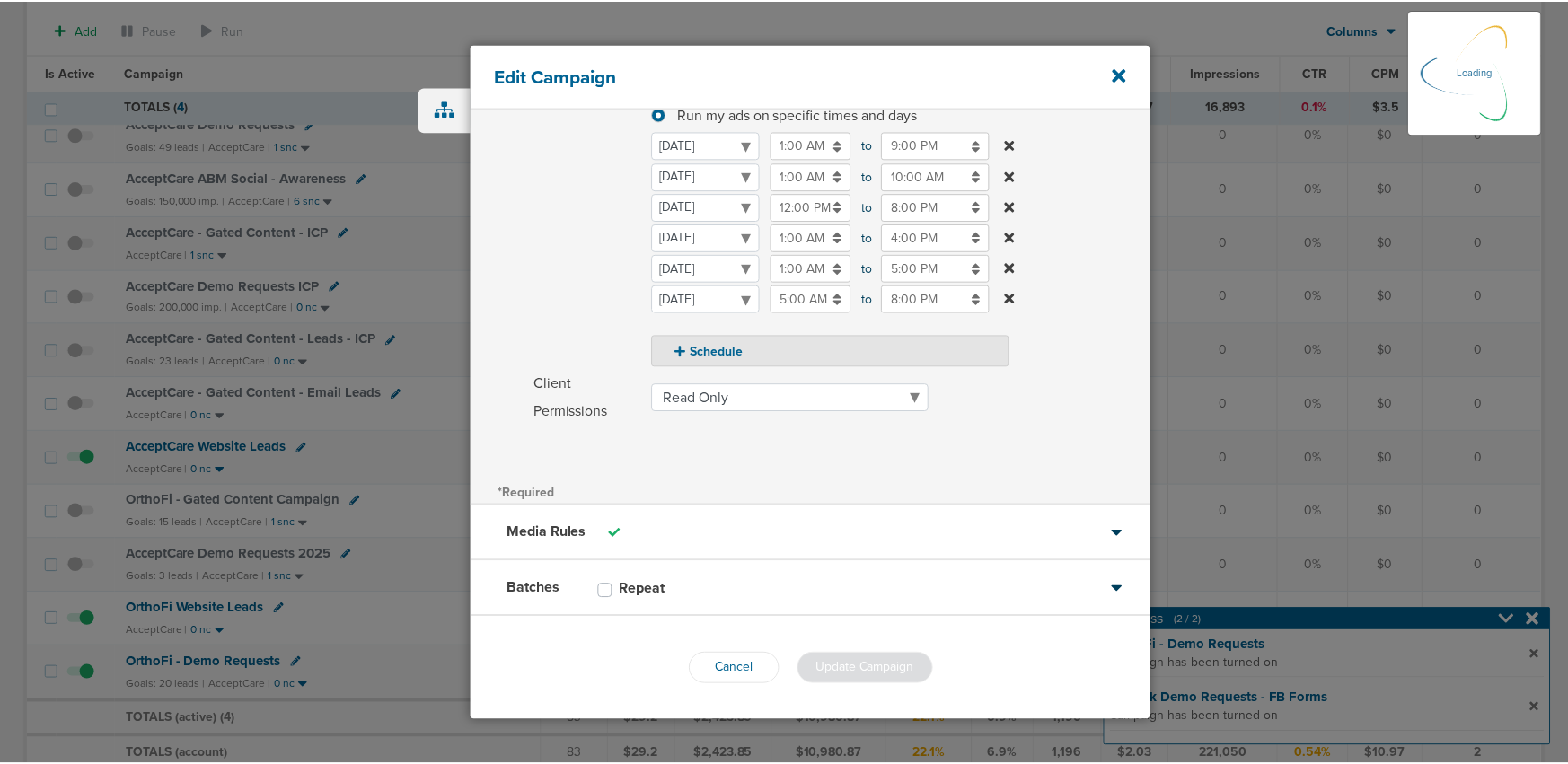
scroll to position [227, 0]
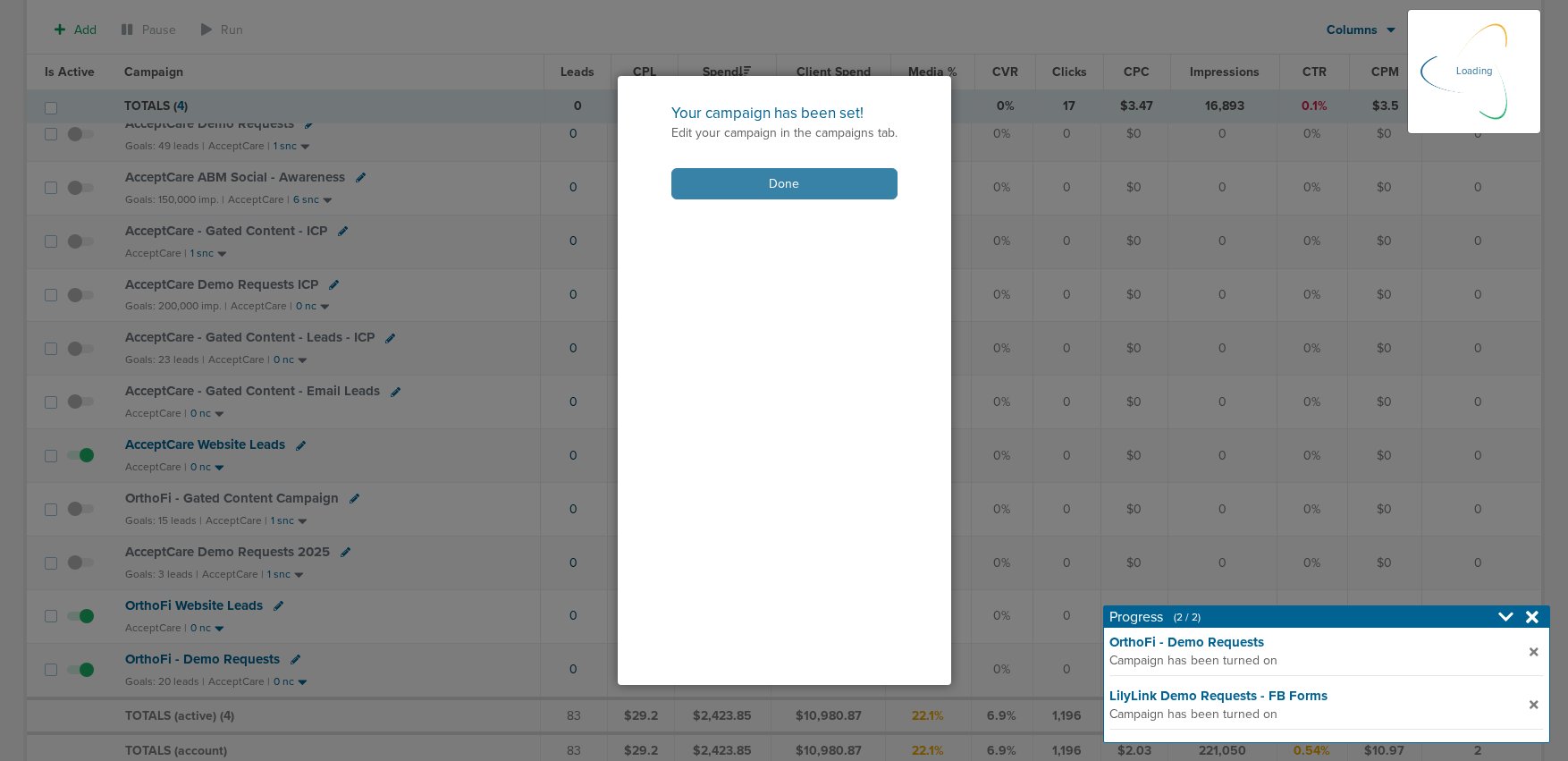
click at [716, 198] on button "Done" at bounding box center [784, 184] width 226 height 31
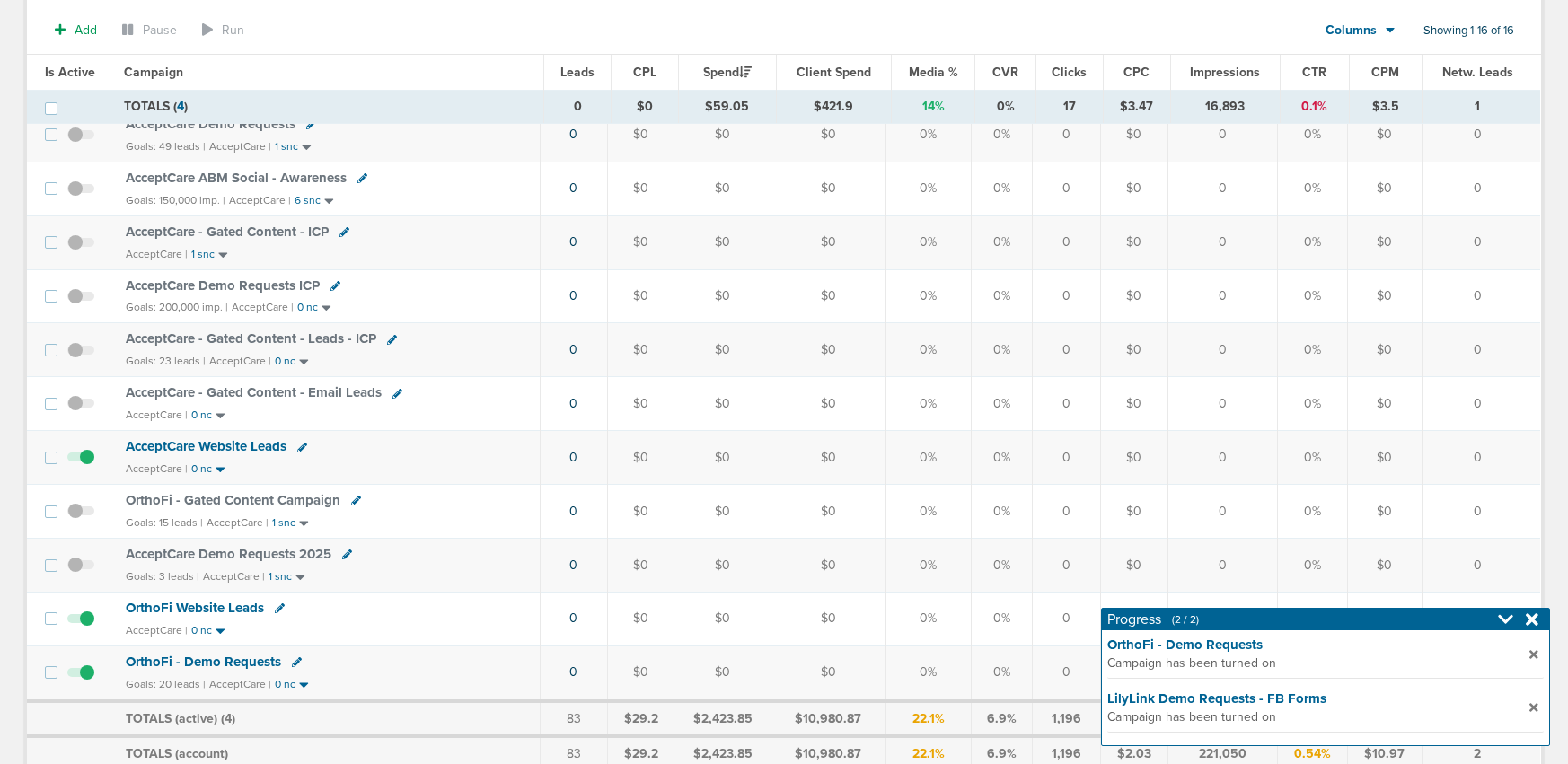
click at [229, 659] on span "OrthoFi - Demo Requests" at bounding box center [203, 662] width 156 height 16
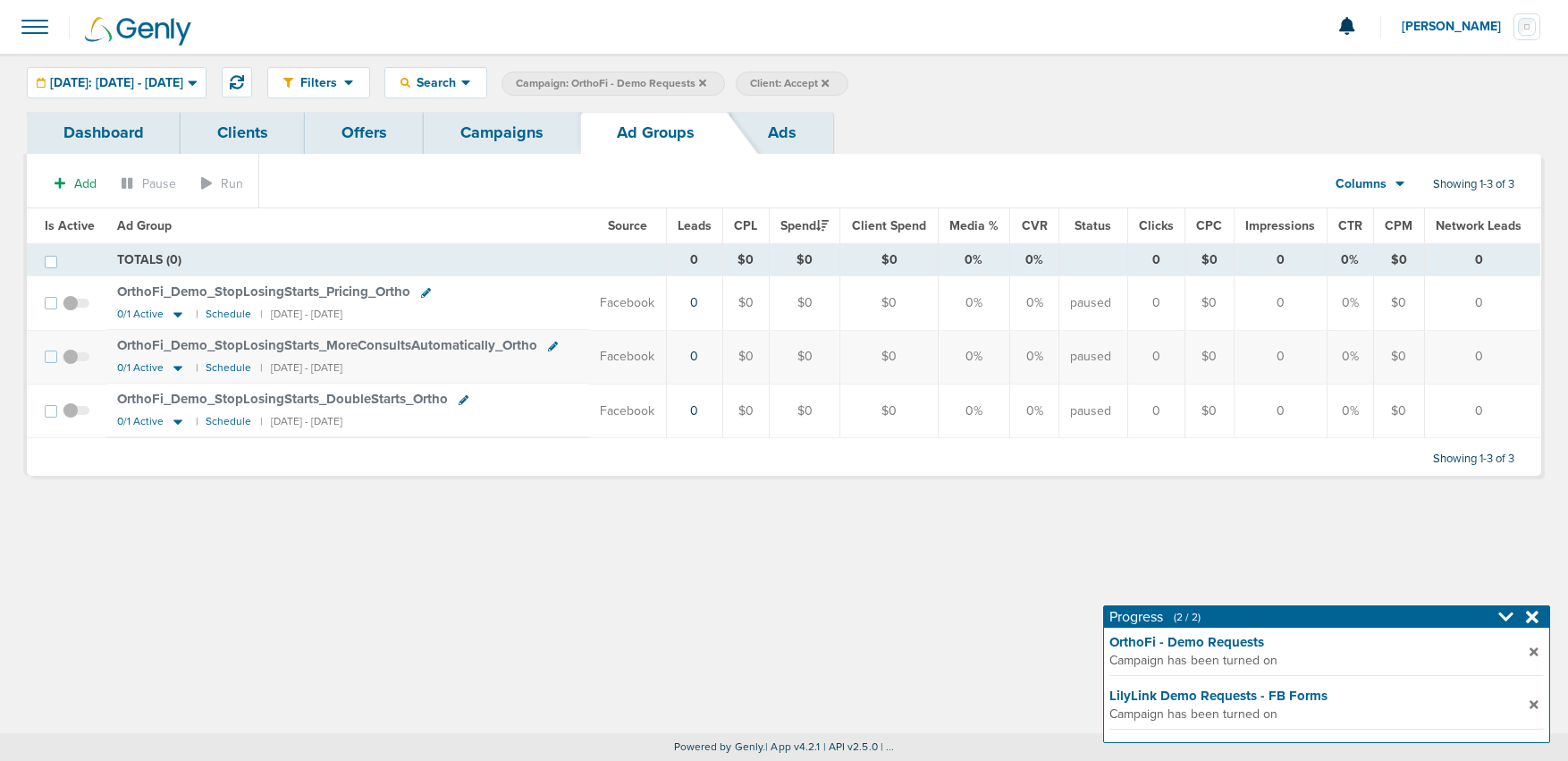
click at [511, 123] on link "Campaigns" at bounding box center [502, 133] width 157 height 42
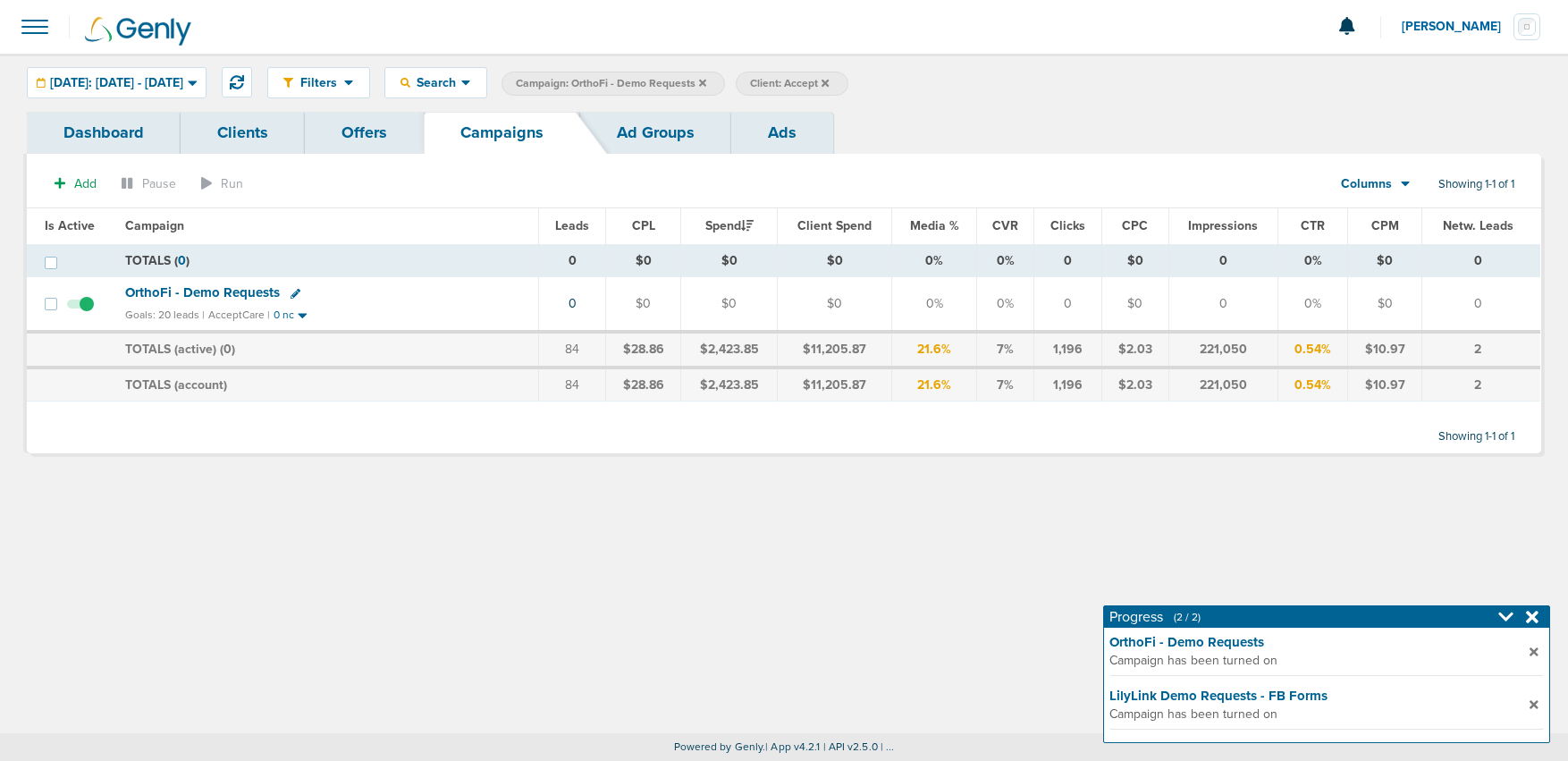
click at [707, 81] on span "Campaign: OrthoFi - Demo Requests" at bounding box center [611, 84] width 190 height 15
click at [707, 82] on icon at bounding box center [703, 83] width 8 height 8
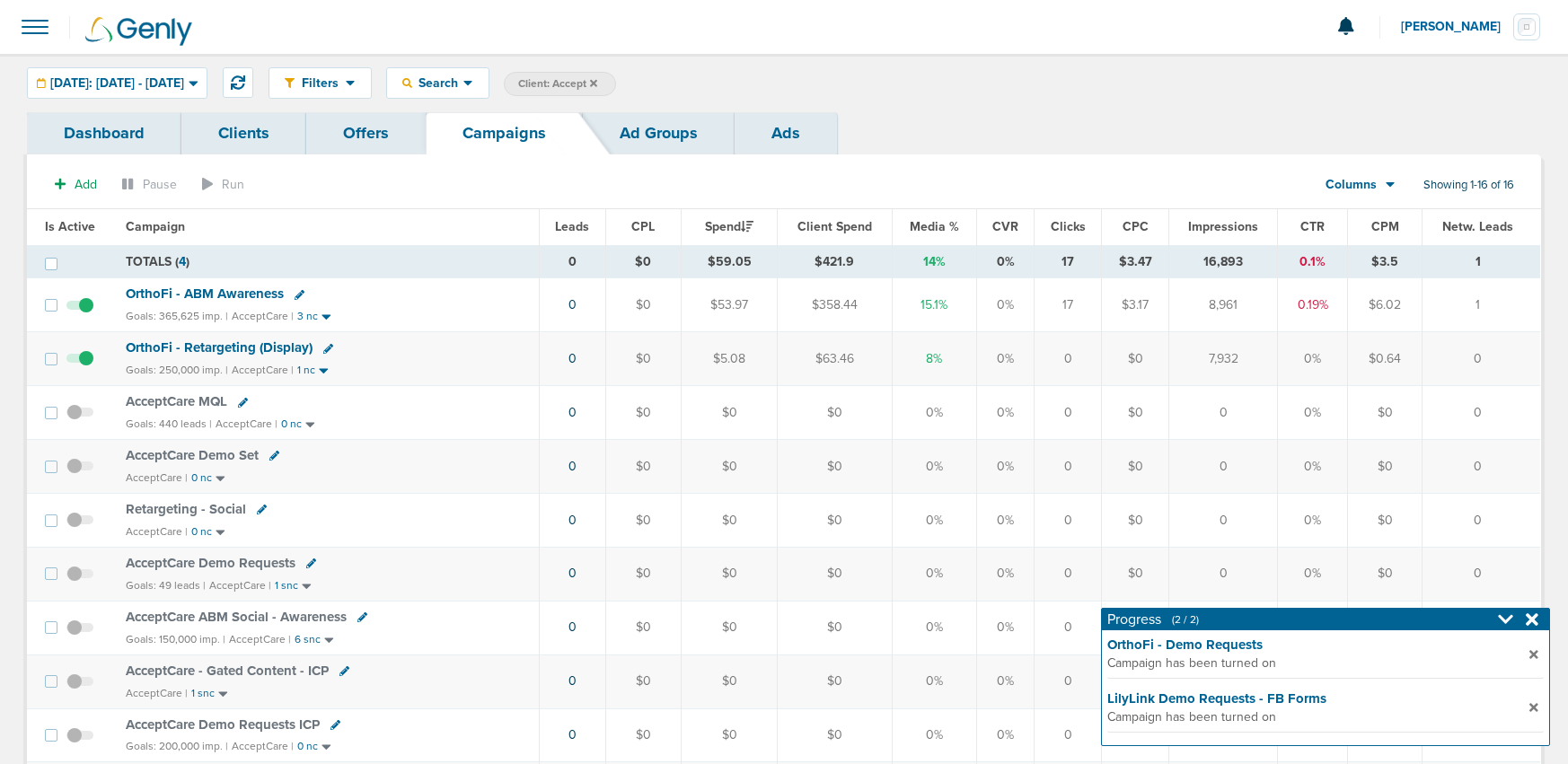
click at [597, 83] on icon at bounding box center [594, 83] width 8 height 11
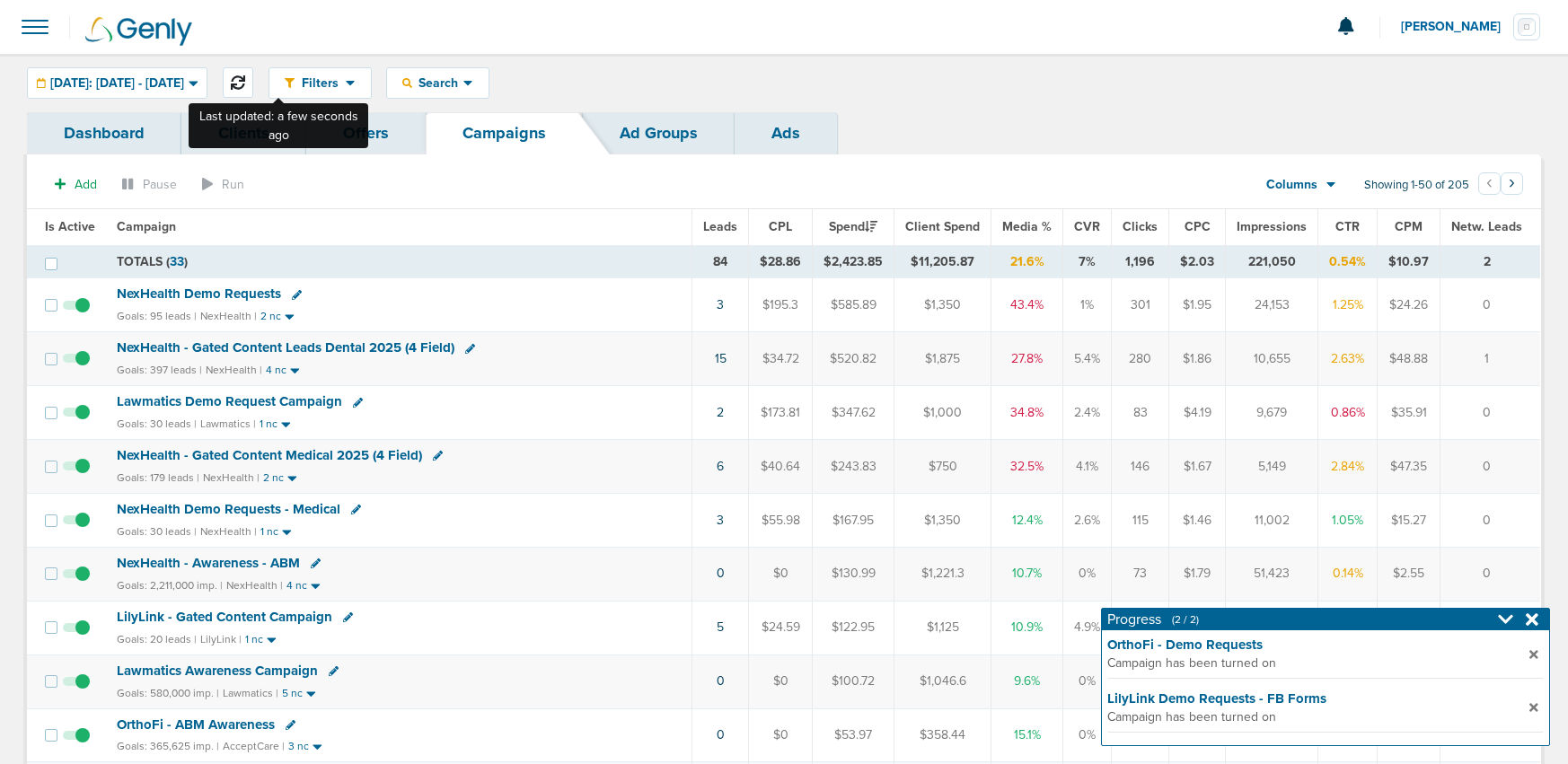
click at [245, 88] on icon at bounding box center [238, 82] width 14 height 14
click at [482, 91] on div "Search" at bounding box center [437, 82] width 101 height 30
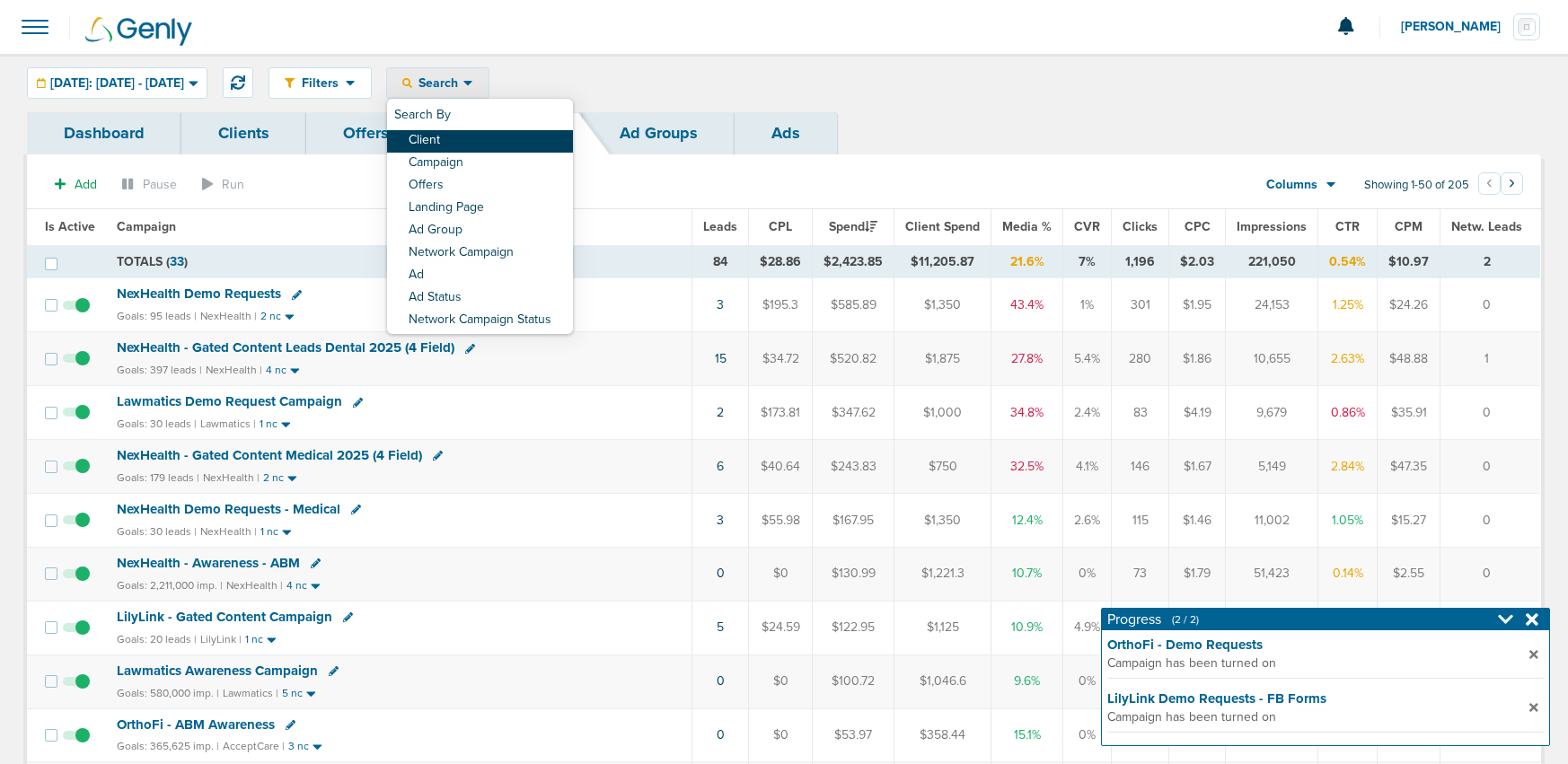
click at [477, 142] on link "Client" at bounding box center [479, 141] width 186 height 23
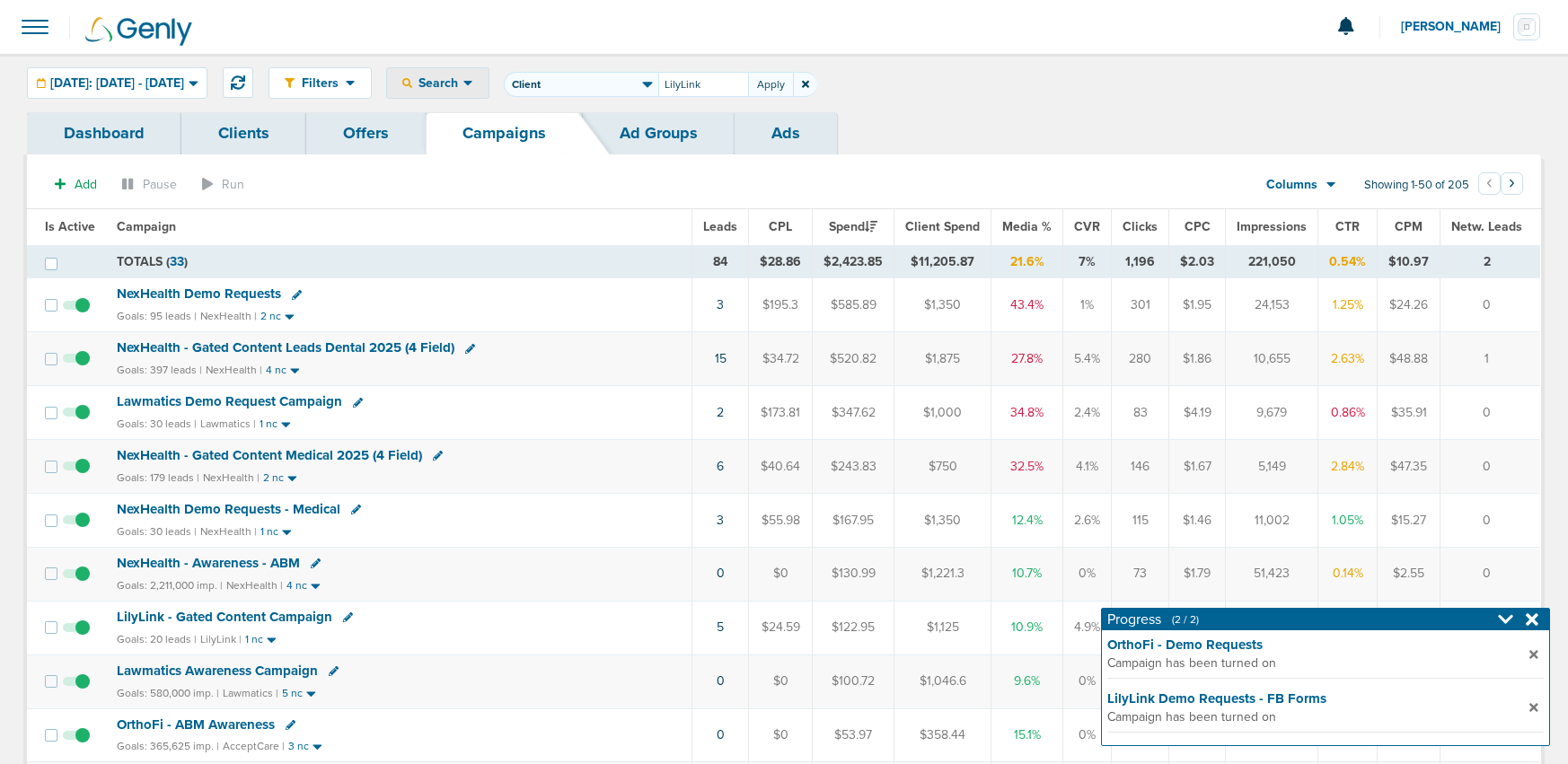
type input "LilyLink"
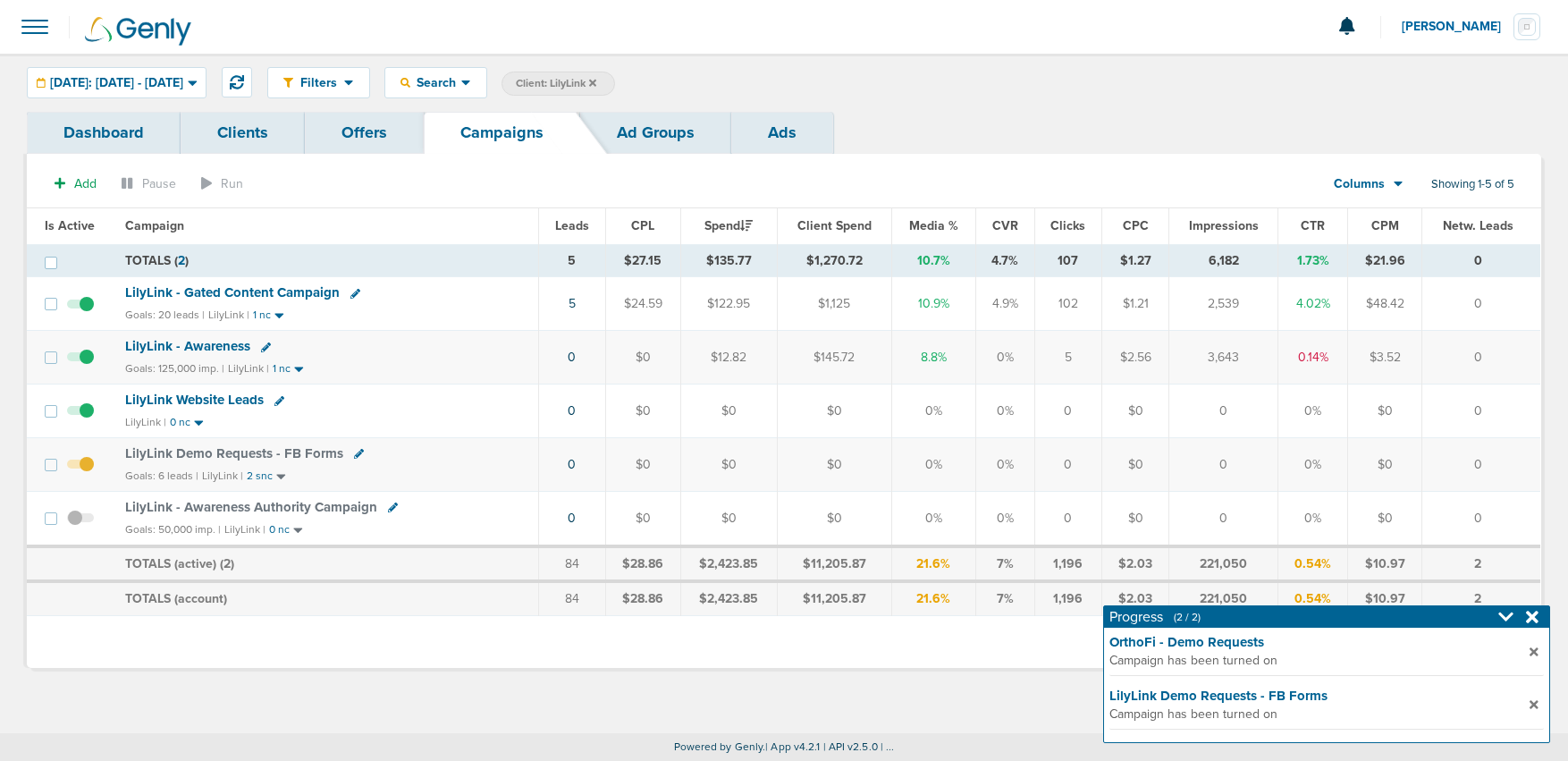
click at [354, 455] on icon at bounding box center [358, 454] width 10 height 10
select select
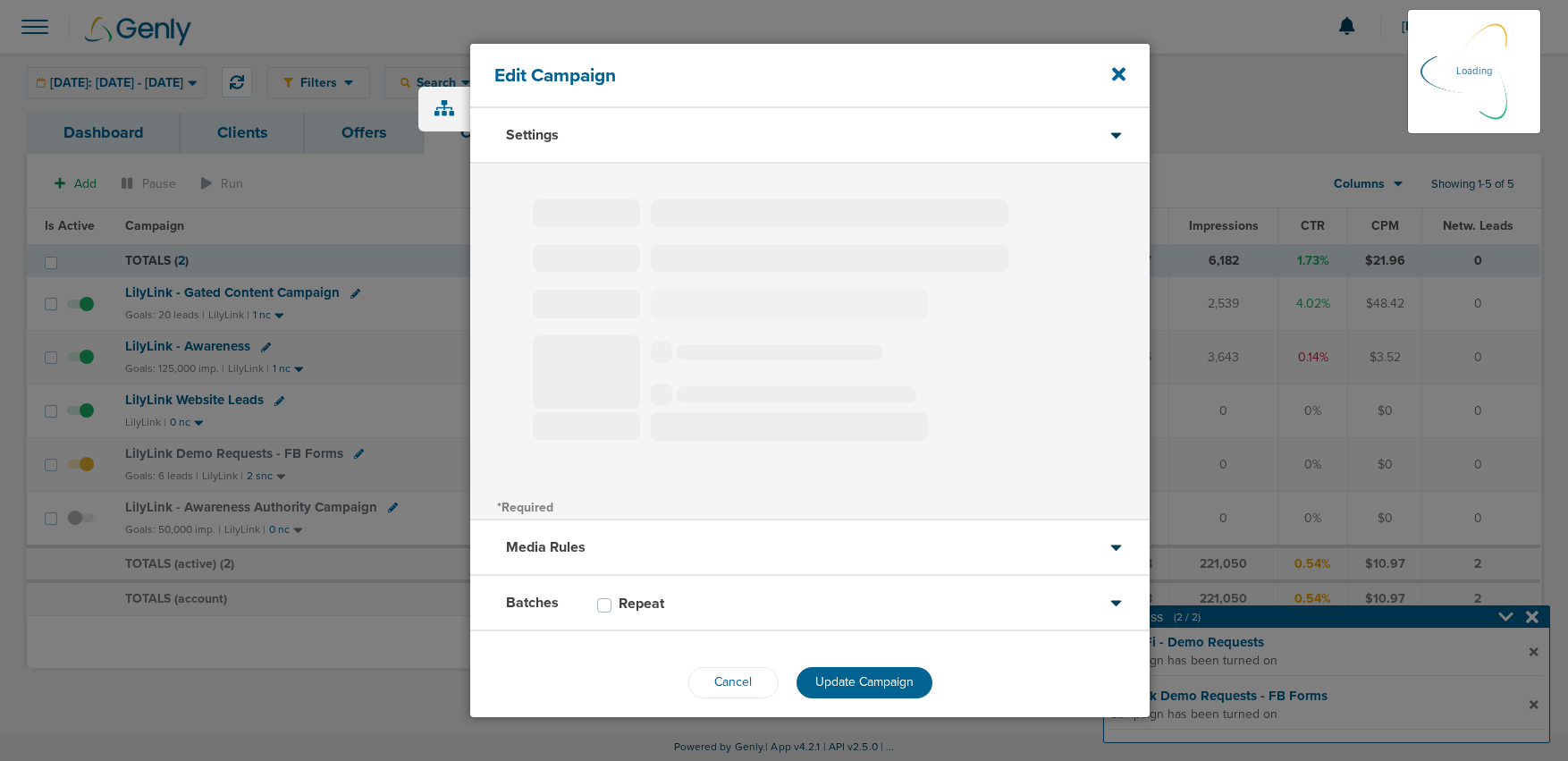
type input "LilyLink Demo Requests - FB Forms"
select select "Leads"
radio input "true"
select select "readOnly"
select select "1"
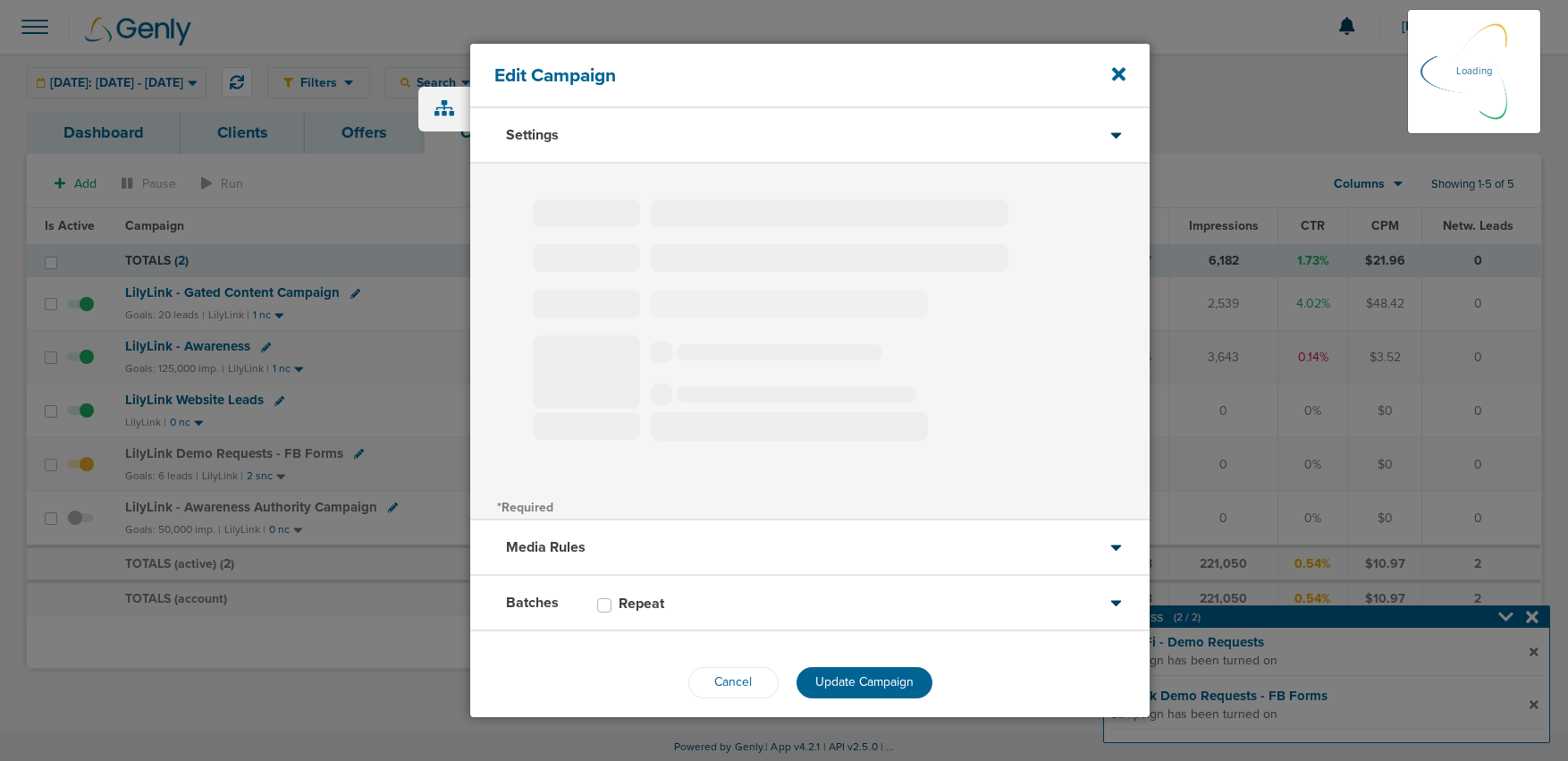
select select "2"
select select "3"
select select "4"
select select "6"
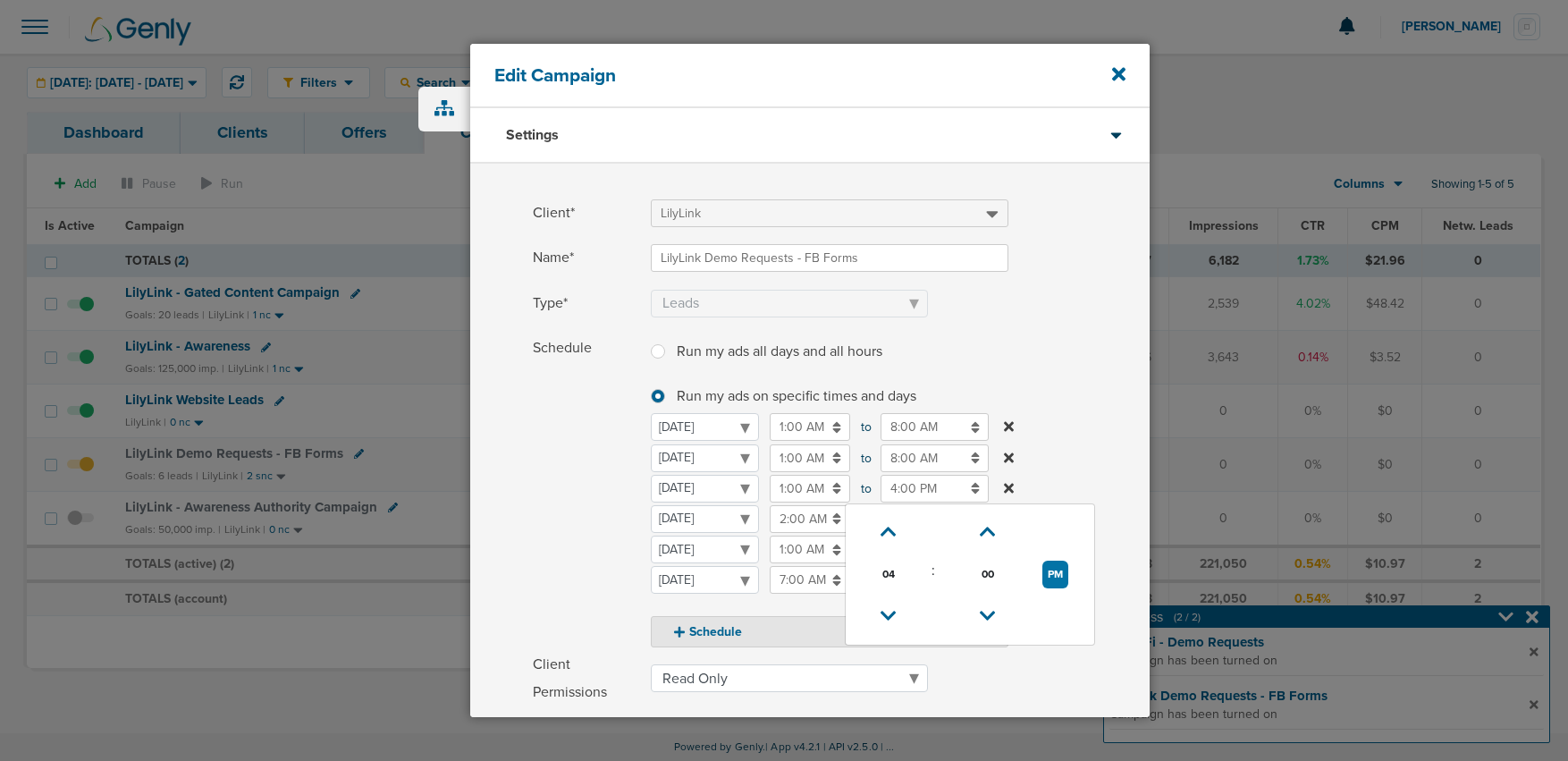
click at [907, 492] on input "4:00 PM" at bounding box center [935, 488] width 108 height 28
click at [885, 534] on icon at bounding box center [888, 532] width 16 height 10
type input "7:00 PM"
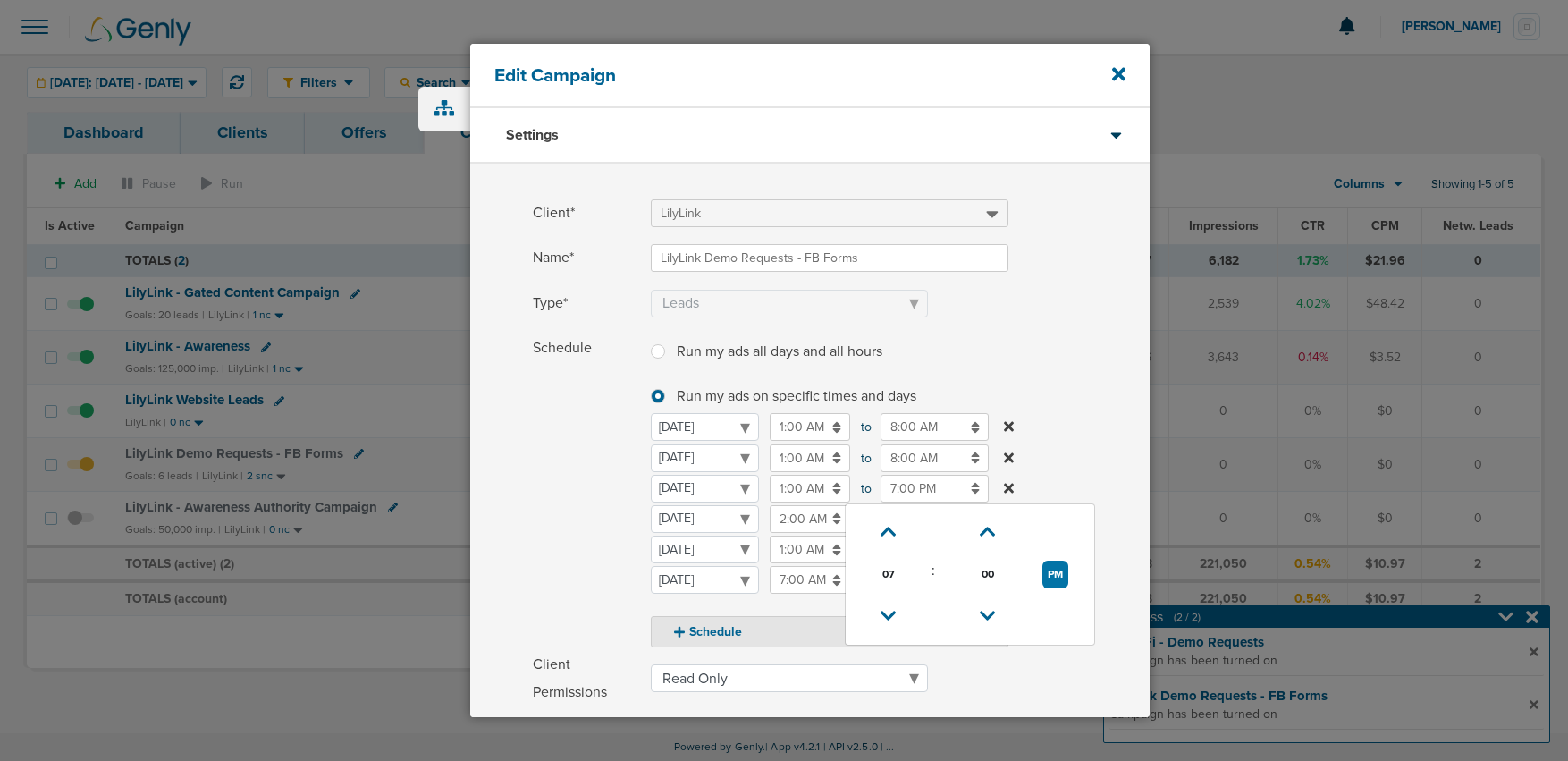
click at [622, 521] on span "Schedule" at bounding box center [586, 491] width 107 height 313
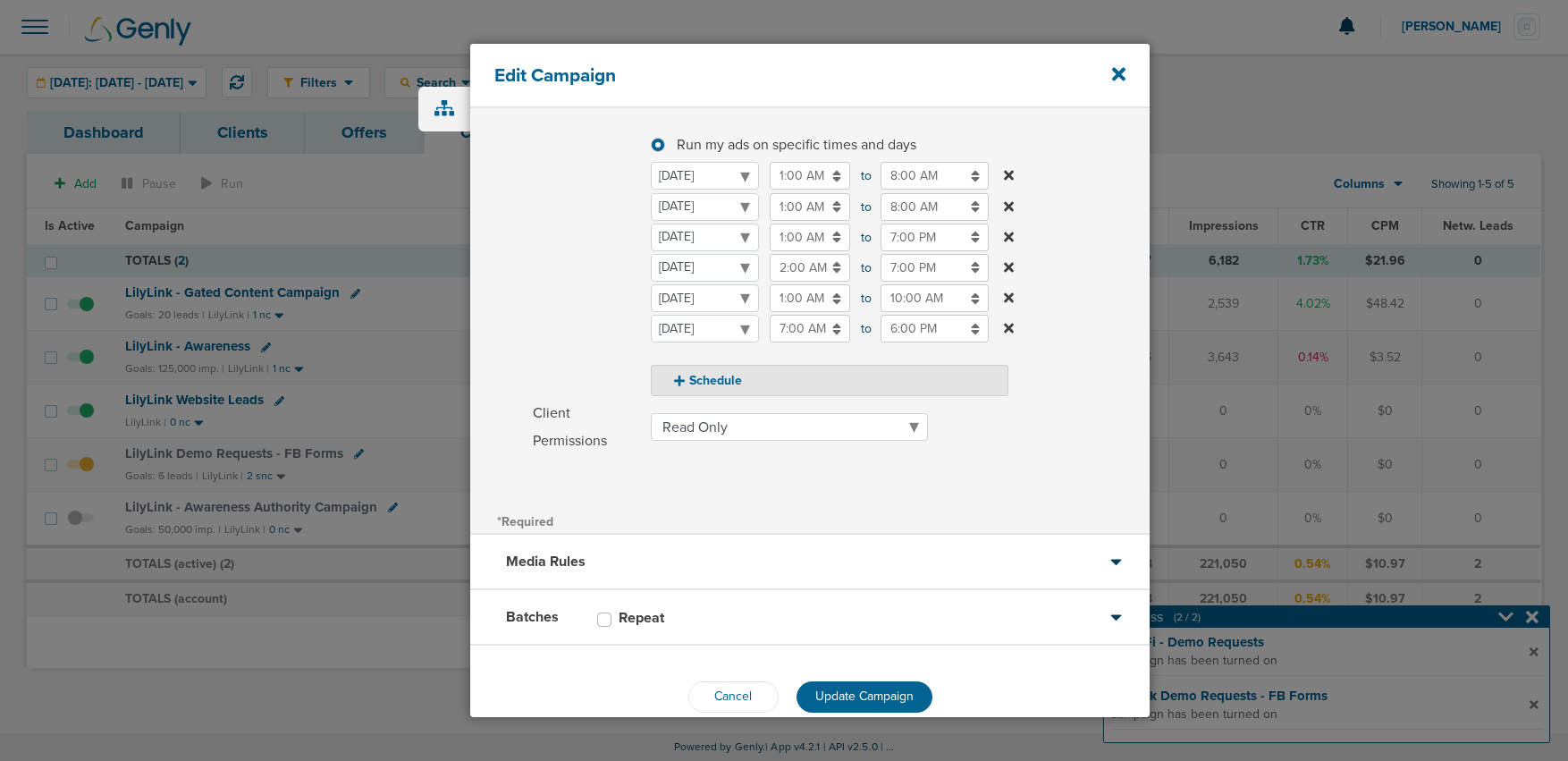
scroll to position [283, 0]
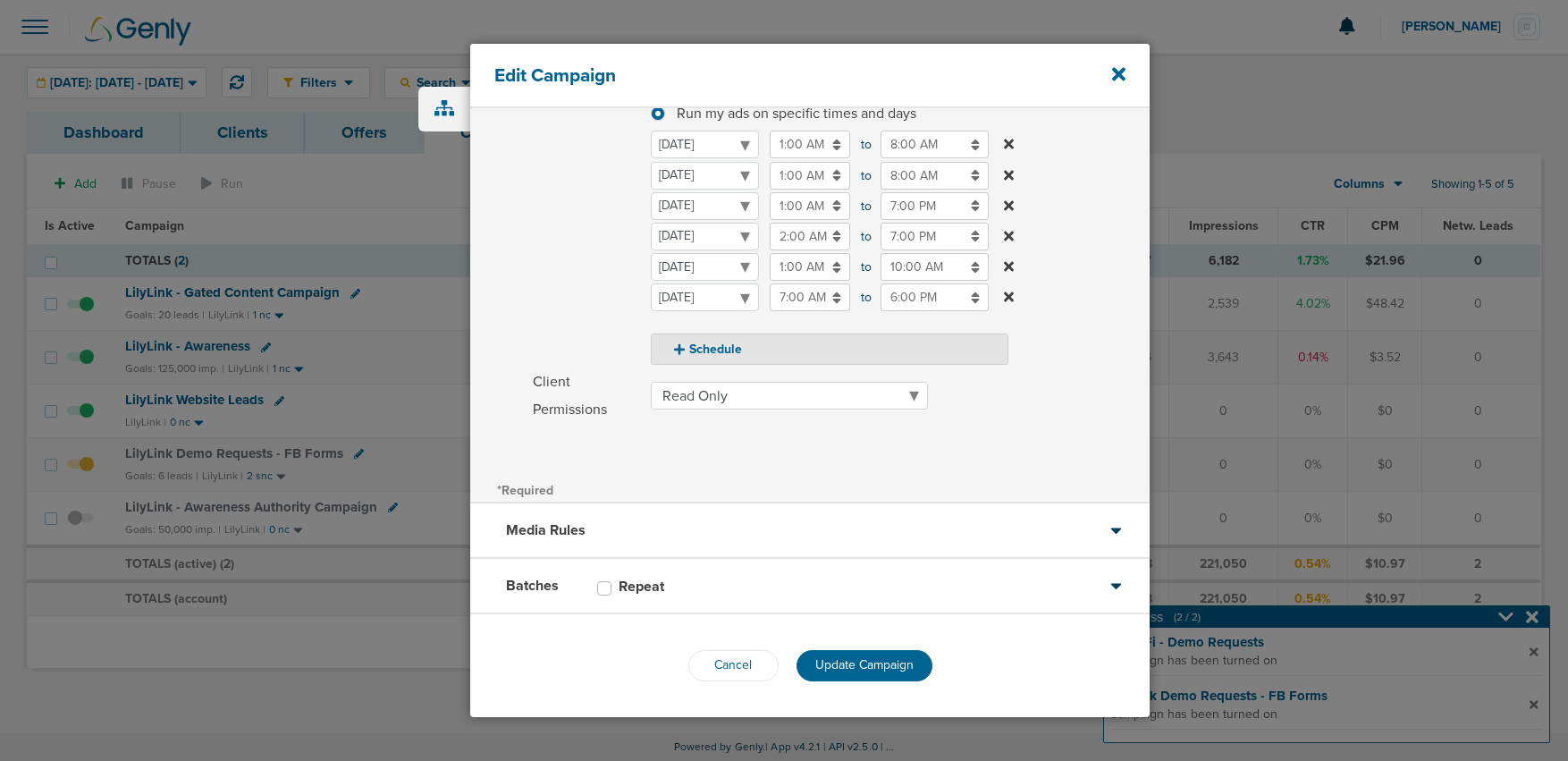
drag, startPoint x: 900, startPoint y: 664, endPoint x: 884, endPoint y: 654, distance: 18.9
click at [900, 664] on span "Update Campaign" at bounding box center [864, 665] width 98 height 15
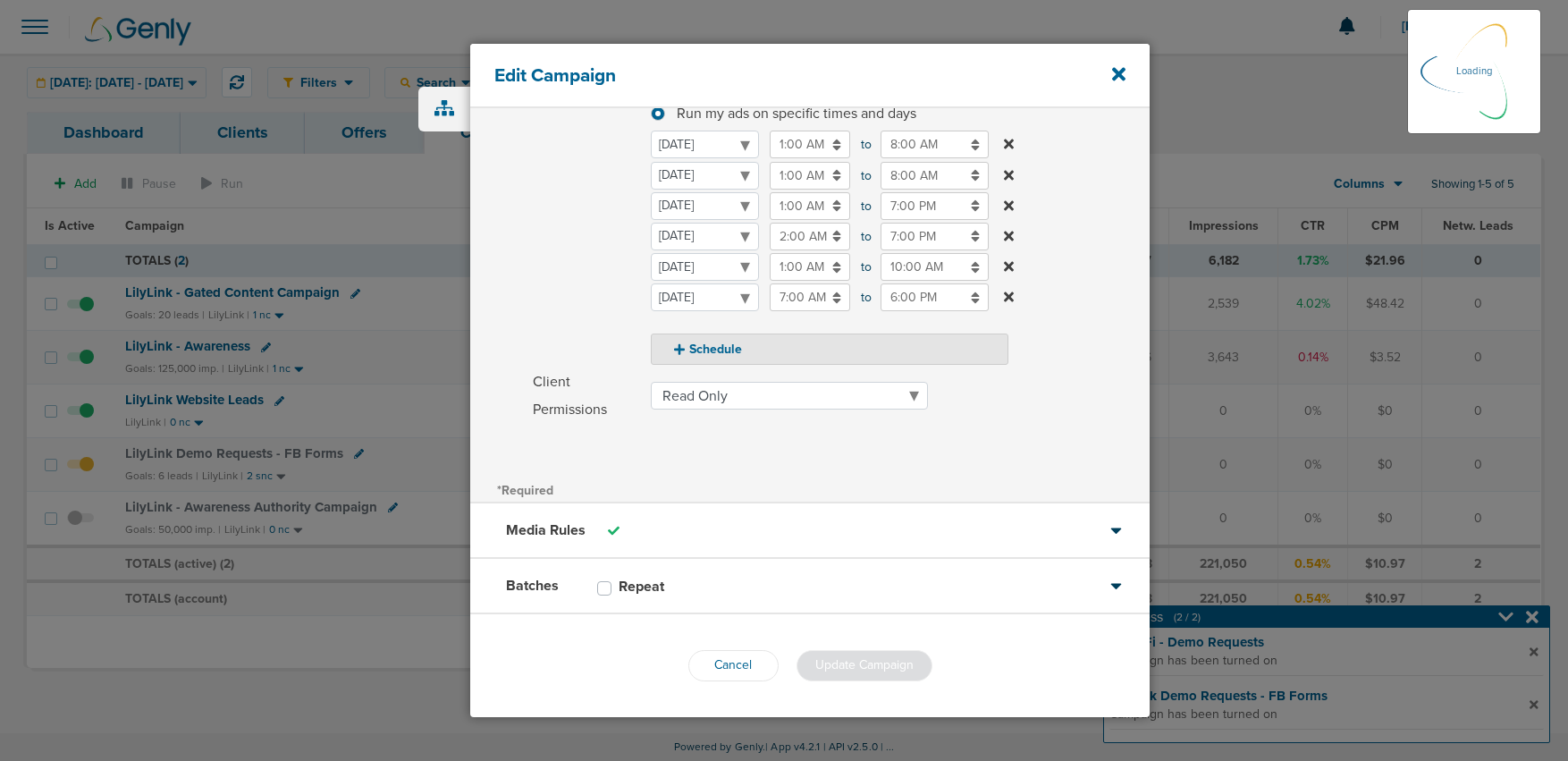
scroll to position [226, 0]
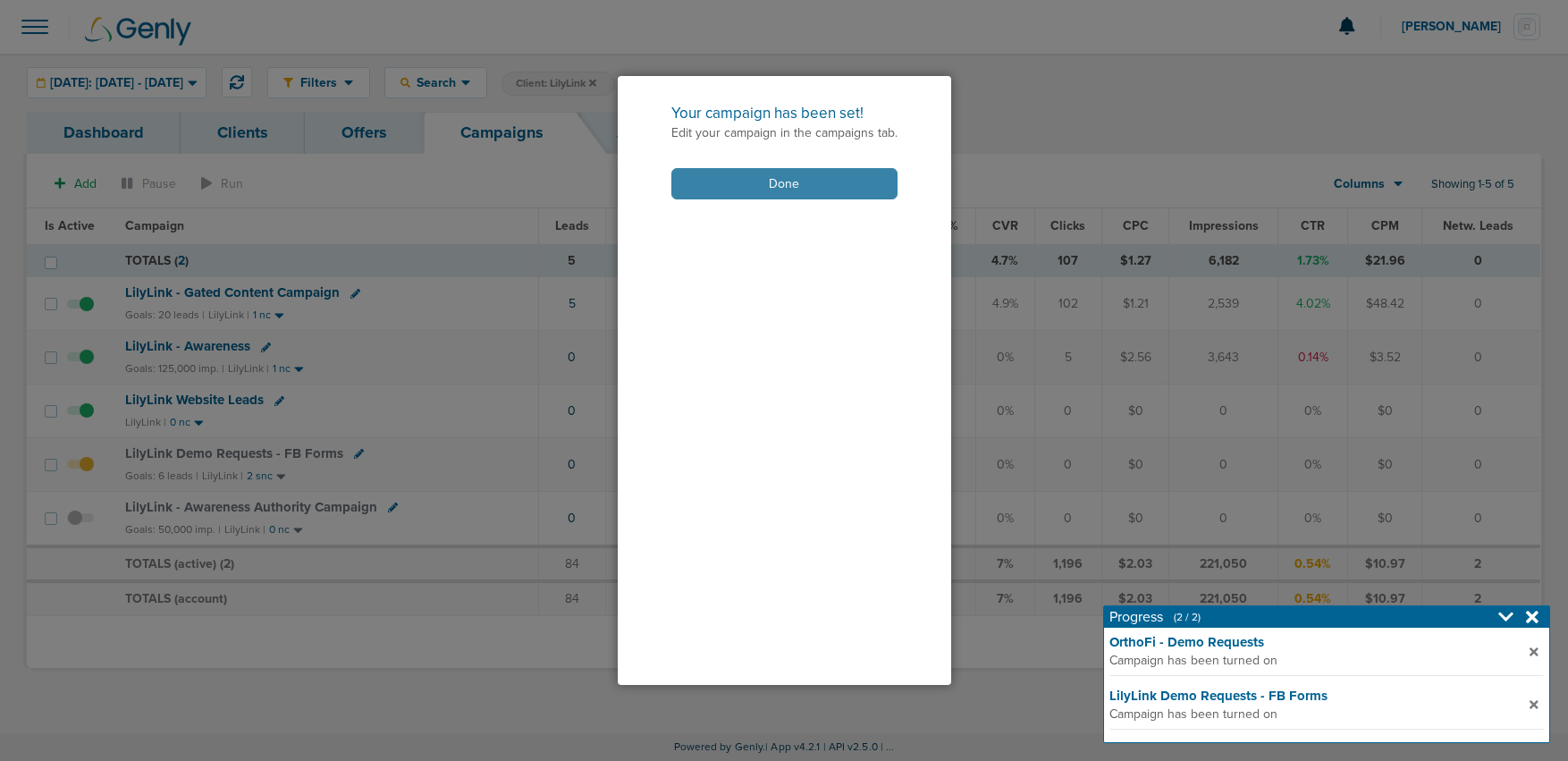
click at [751, 184] on button "Done" at bounding box center [784, 184] width 226 height 31
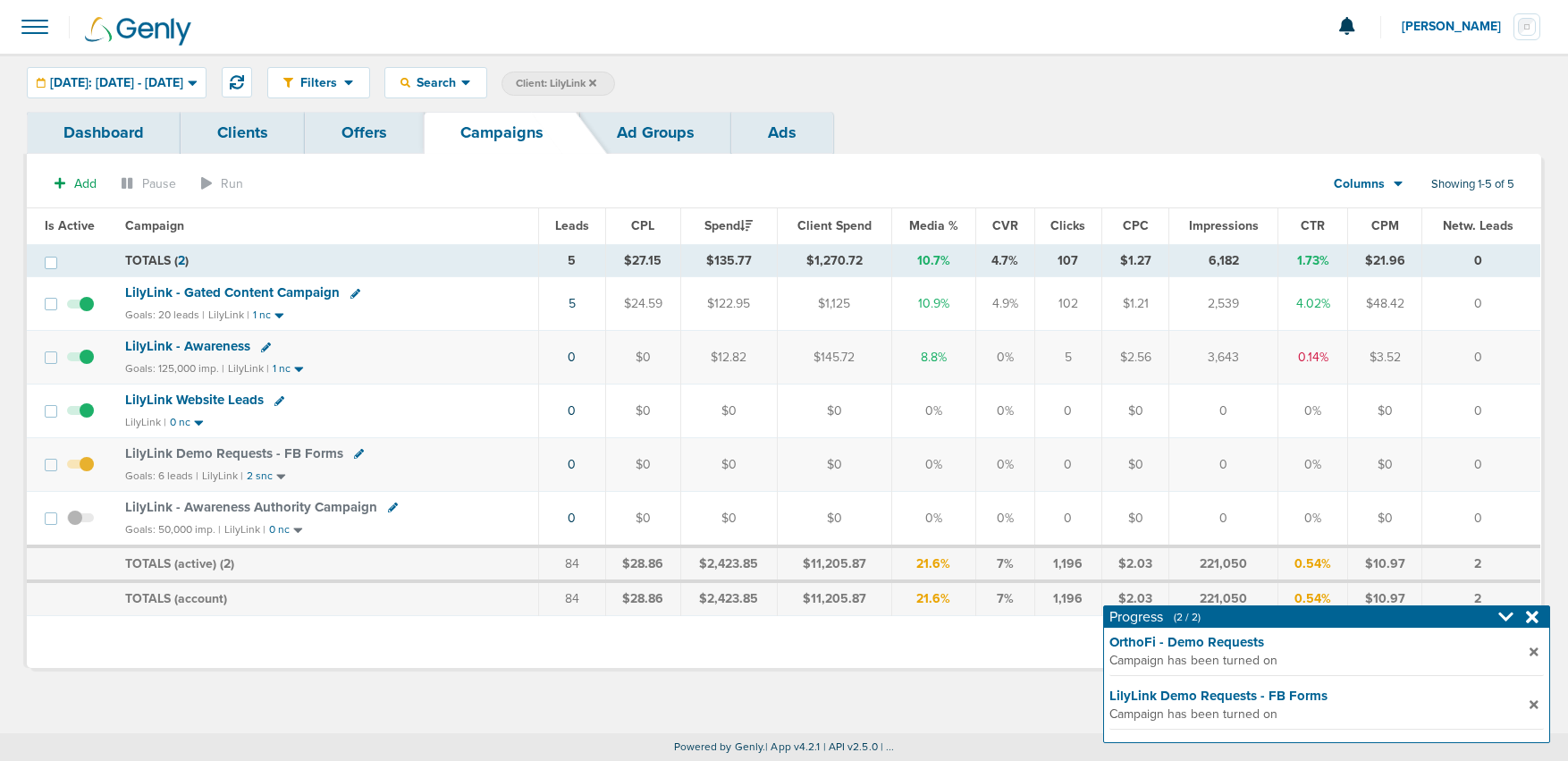
click at [354, 456] on icon at bounding box center [358, 454] width 10 height 10
select select
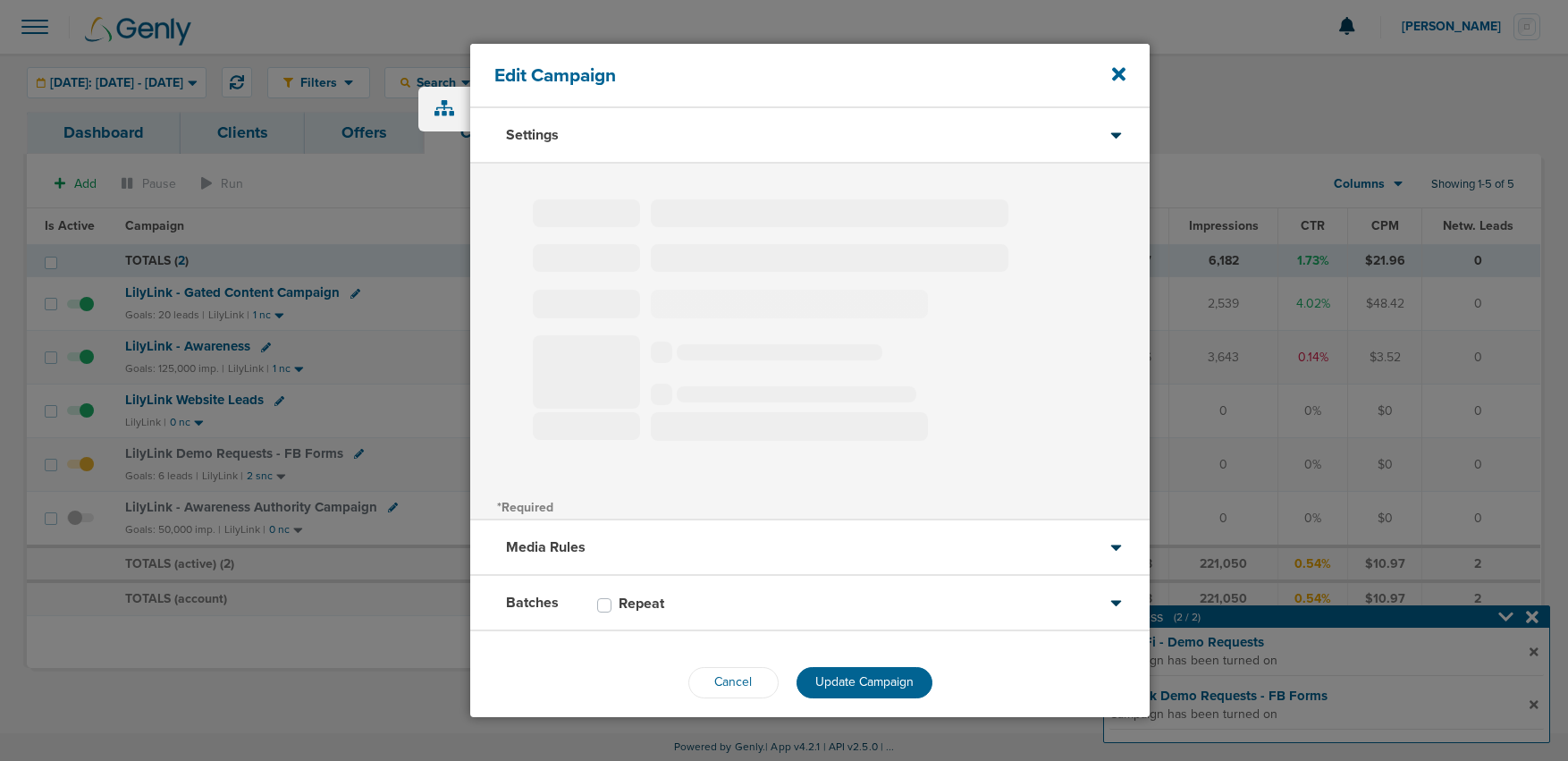
type input "LilyLink Demo Requests - FB Forms"
select select "Leads"
radio input "true"
select select "readOnly"
select select "1"
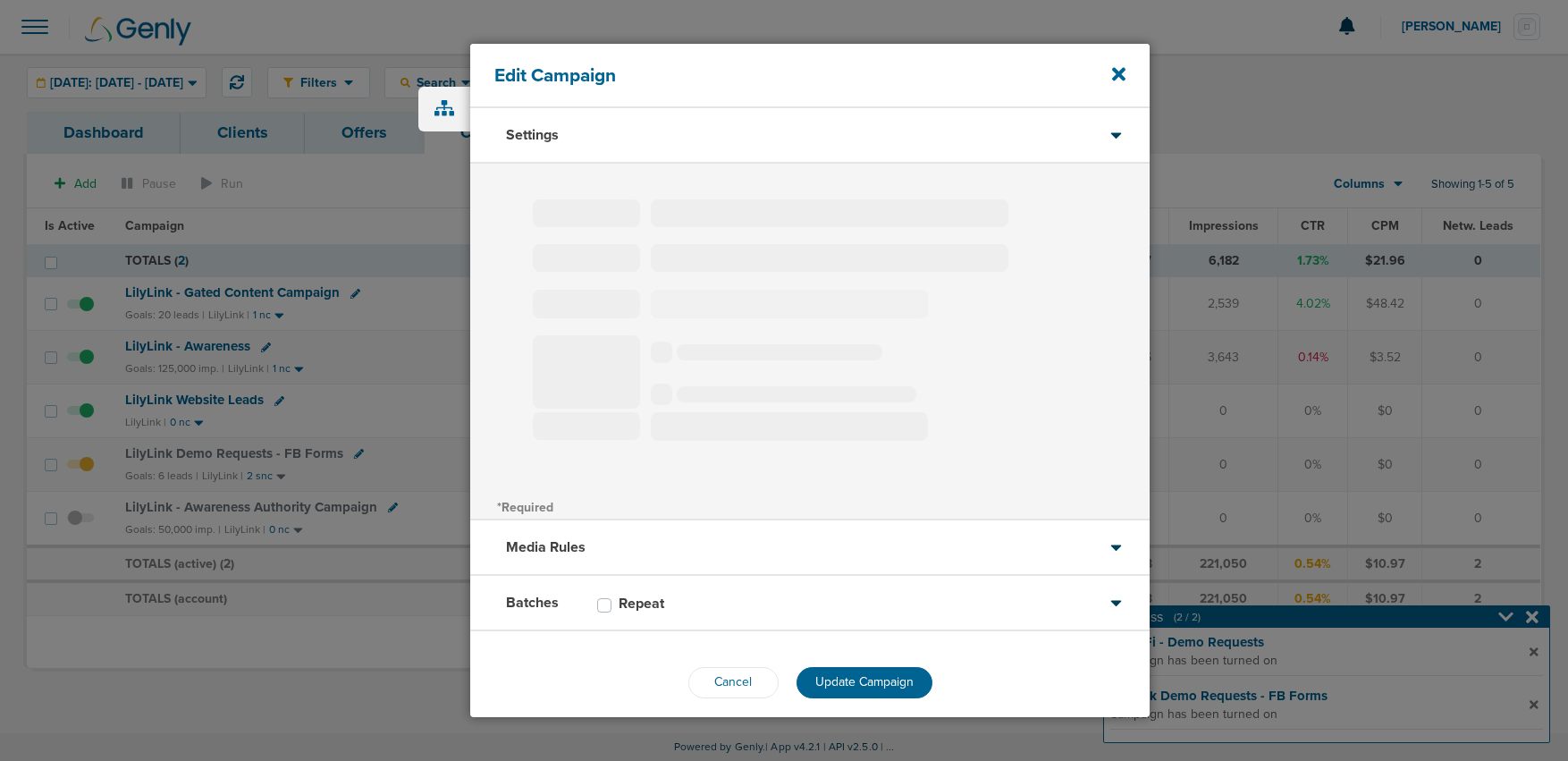
select select "2"
select select "3"
select select "4"
select select "6"
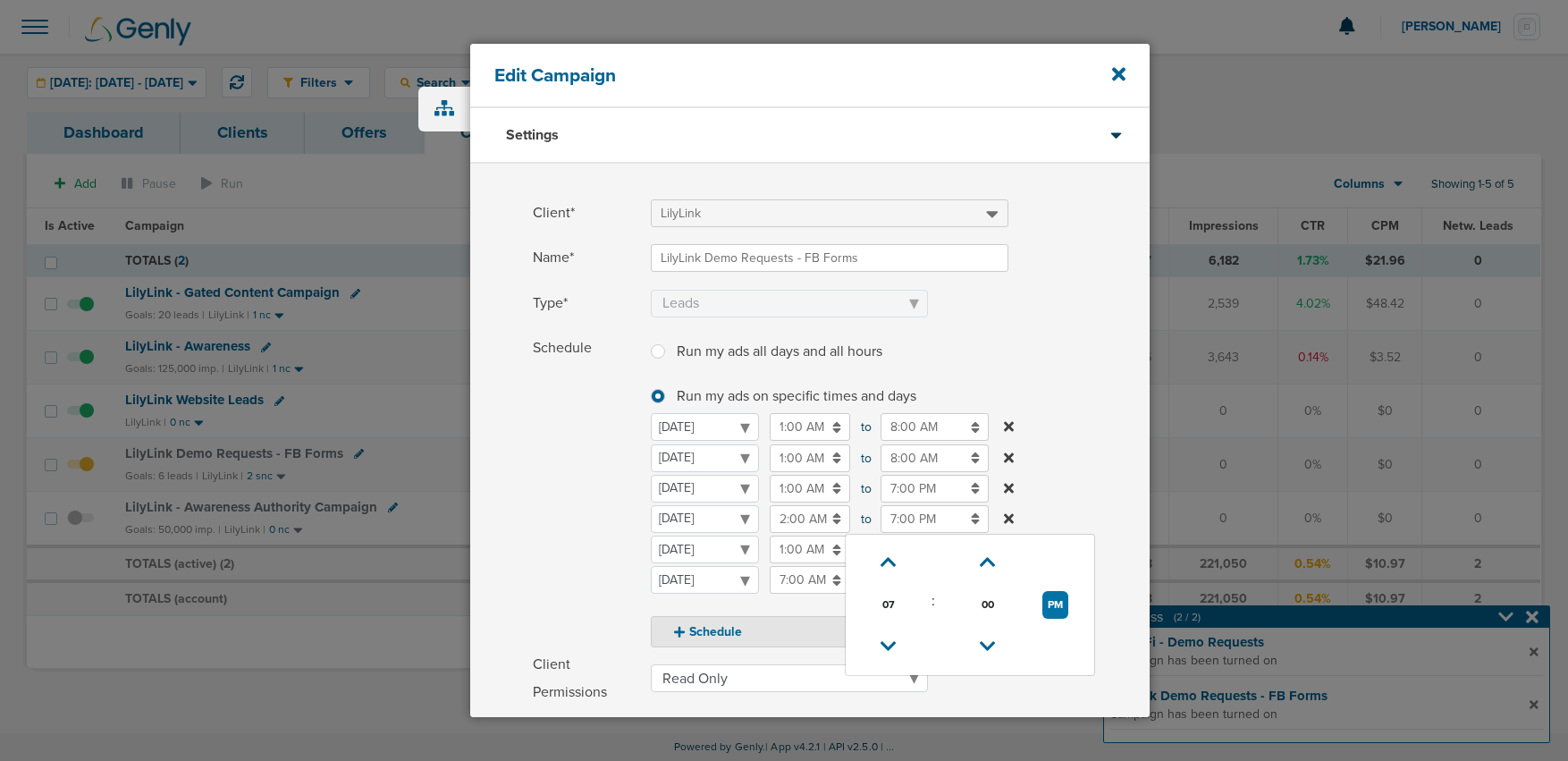
drag, startPoint x: 920, startPoint y: 524, endPoint x: 920, endPoint y: 543, distance: 19.0
click at [920, 524] on input "7:00 PM" at bounding box center [935, 518] width 108 height 28
drag, startPoint x: 908, startPoint y: 496, endPoint x: 907, endPoint y: 595, distance: 99.0
click at [908, 496] on input "7:00 PM" at bounding box center [935, 488] width 108 height 28
click at [891, 613] on icon at bounding box center [888, 615] width 16 height 10
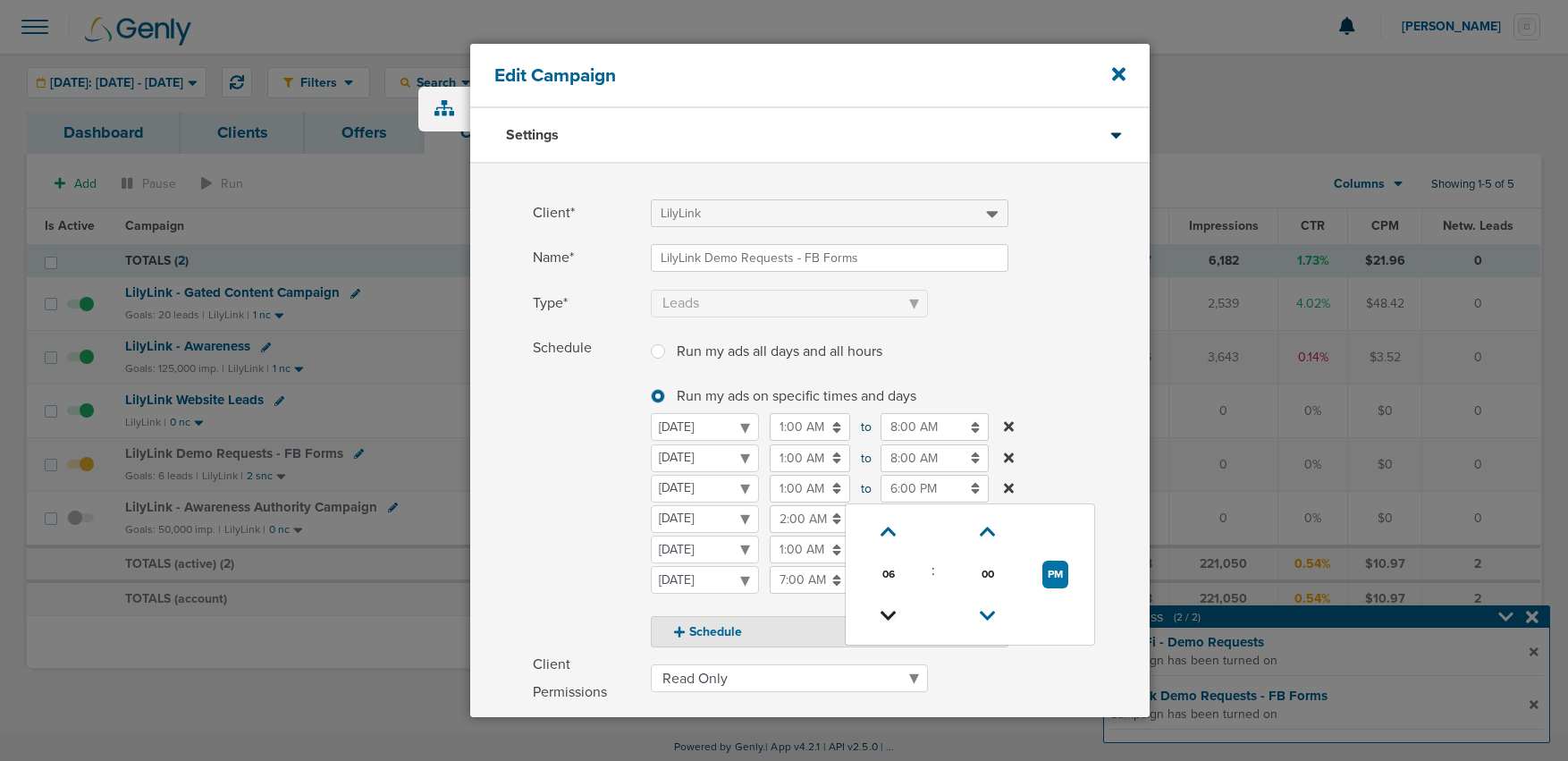
click at [891, 613] on icon at bounding box center [888, 615] width 16 height 10
type input "4:00 PM"
click at [598, 546] on span "Schedule" at bounding box center [586, 491] width 107 height 313
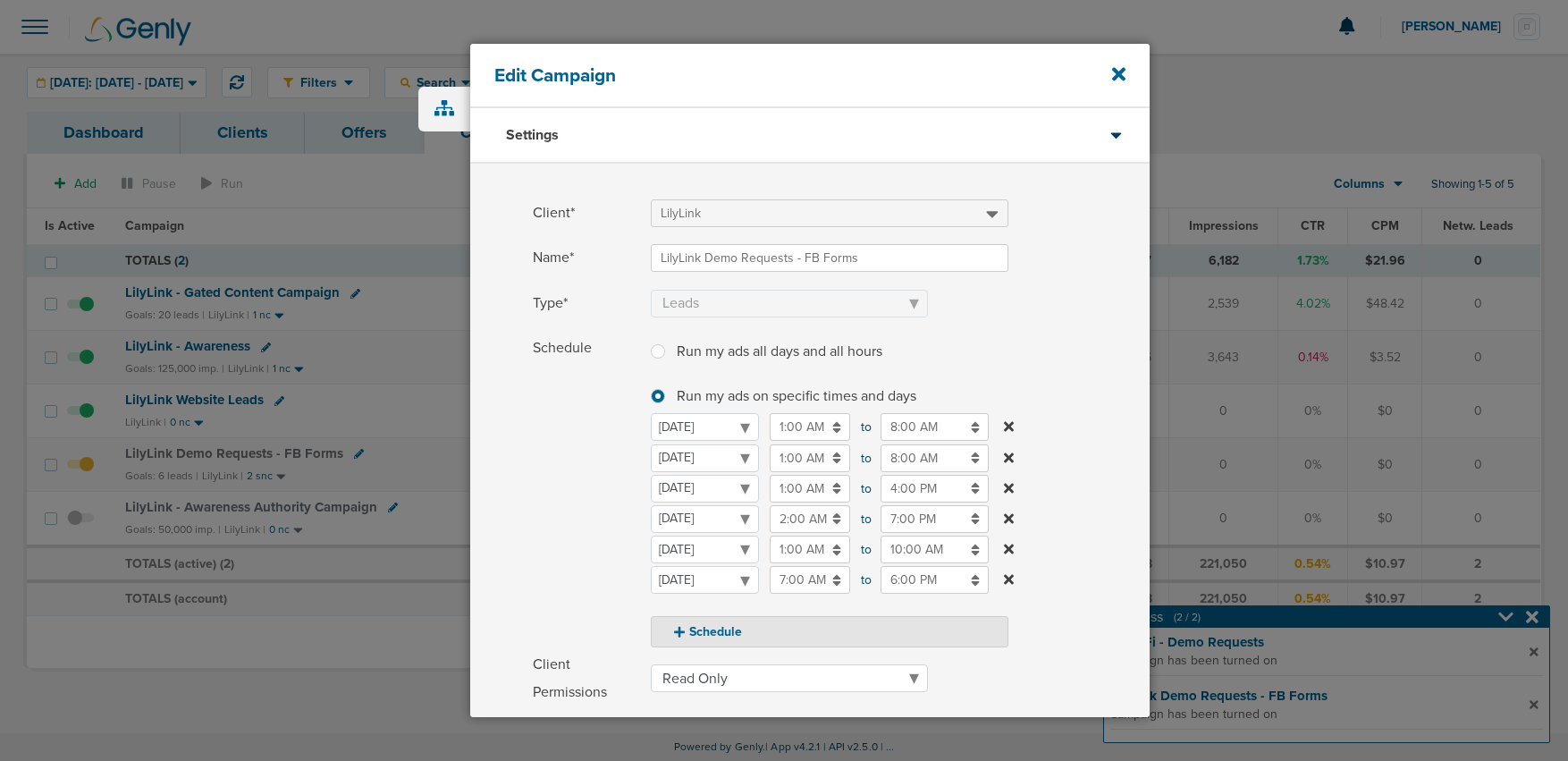
scroll to position [283, 0]
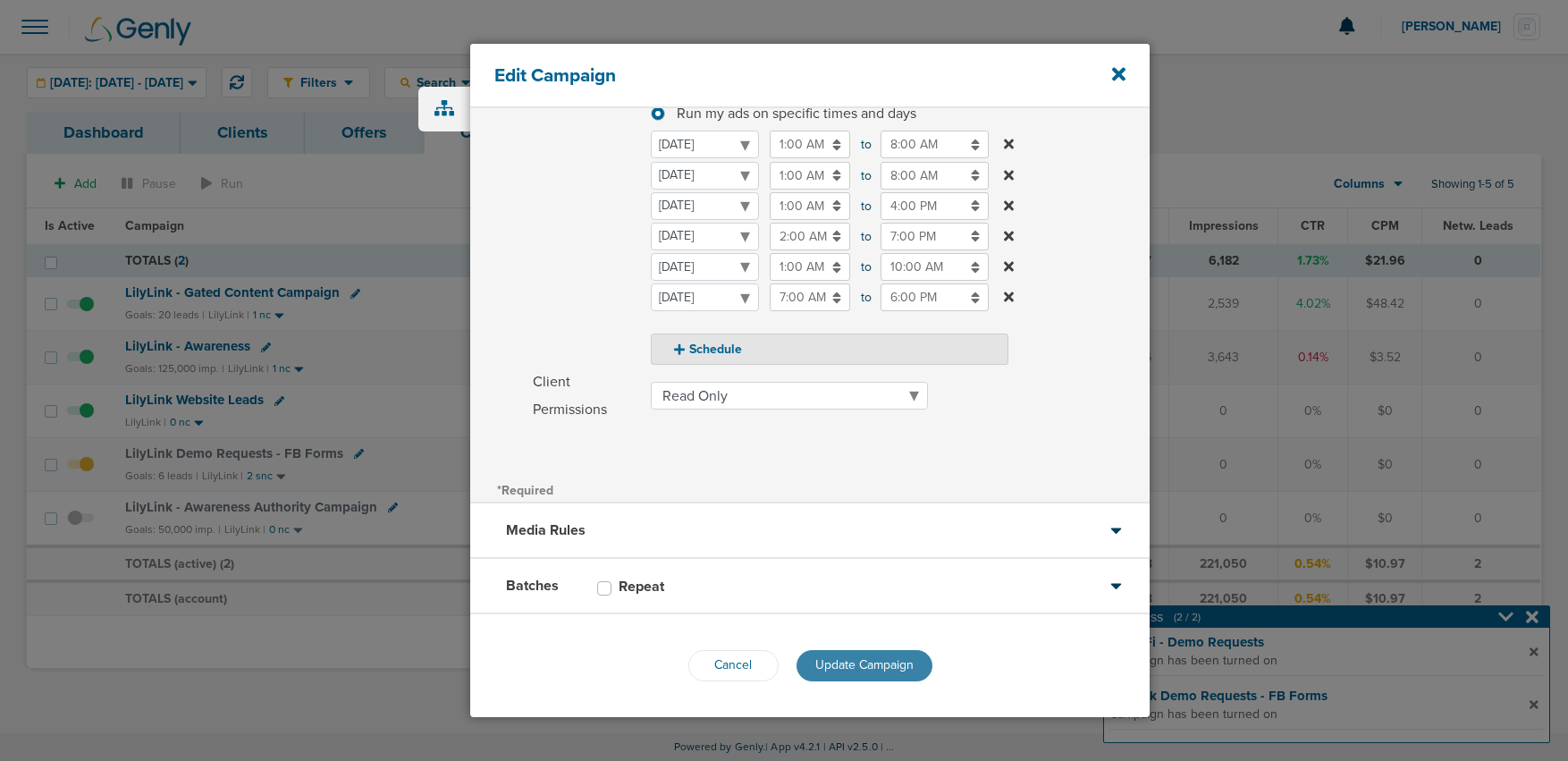
click at [816, 670] on span "Update Campaign" at bounding box center [864, 665] width 98 height 15
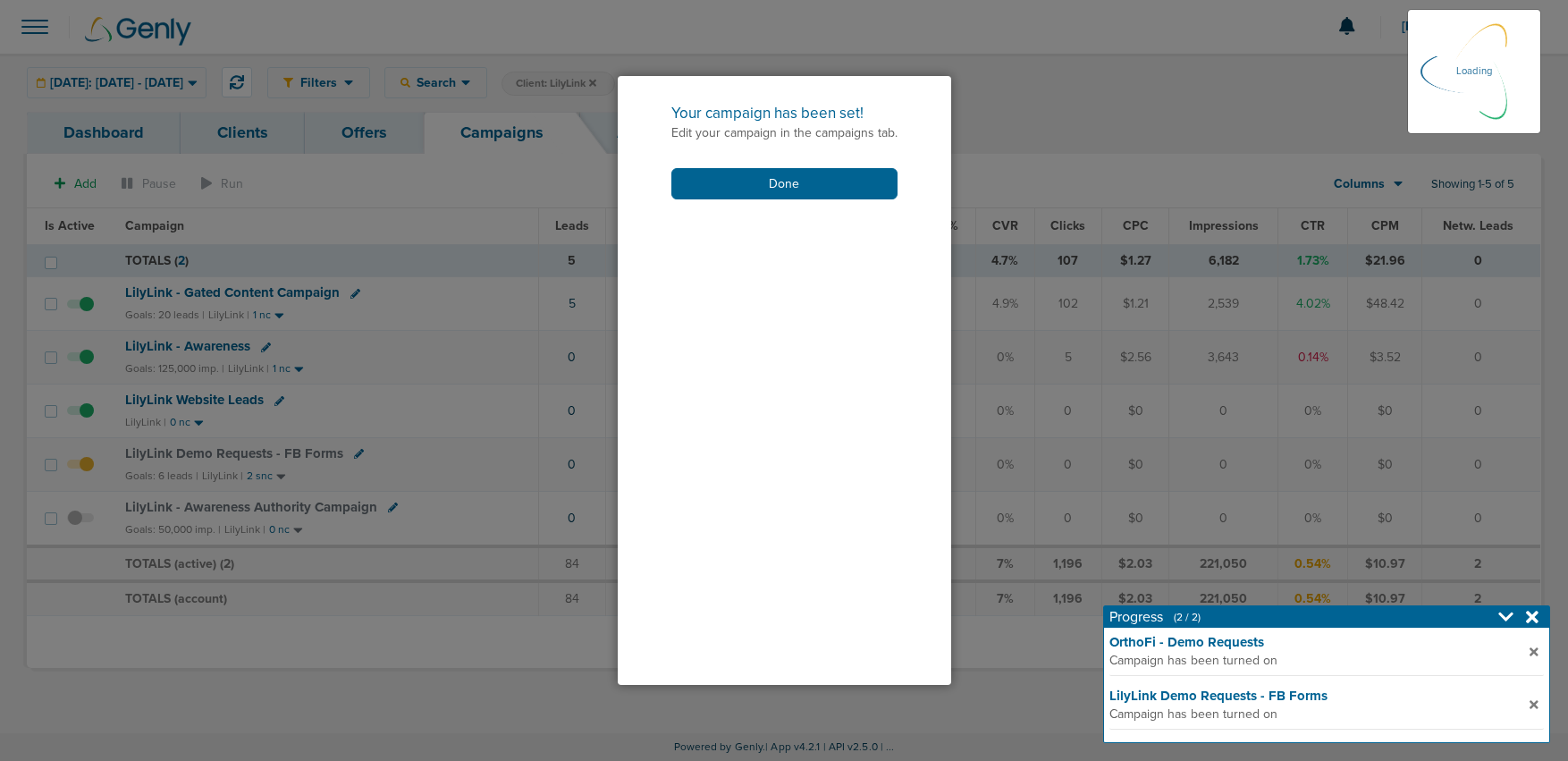
scroll to position [226, 0]
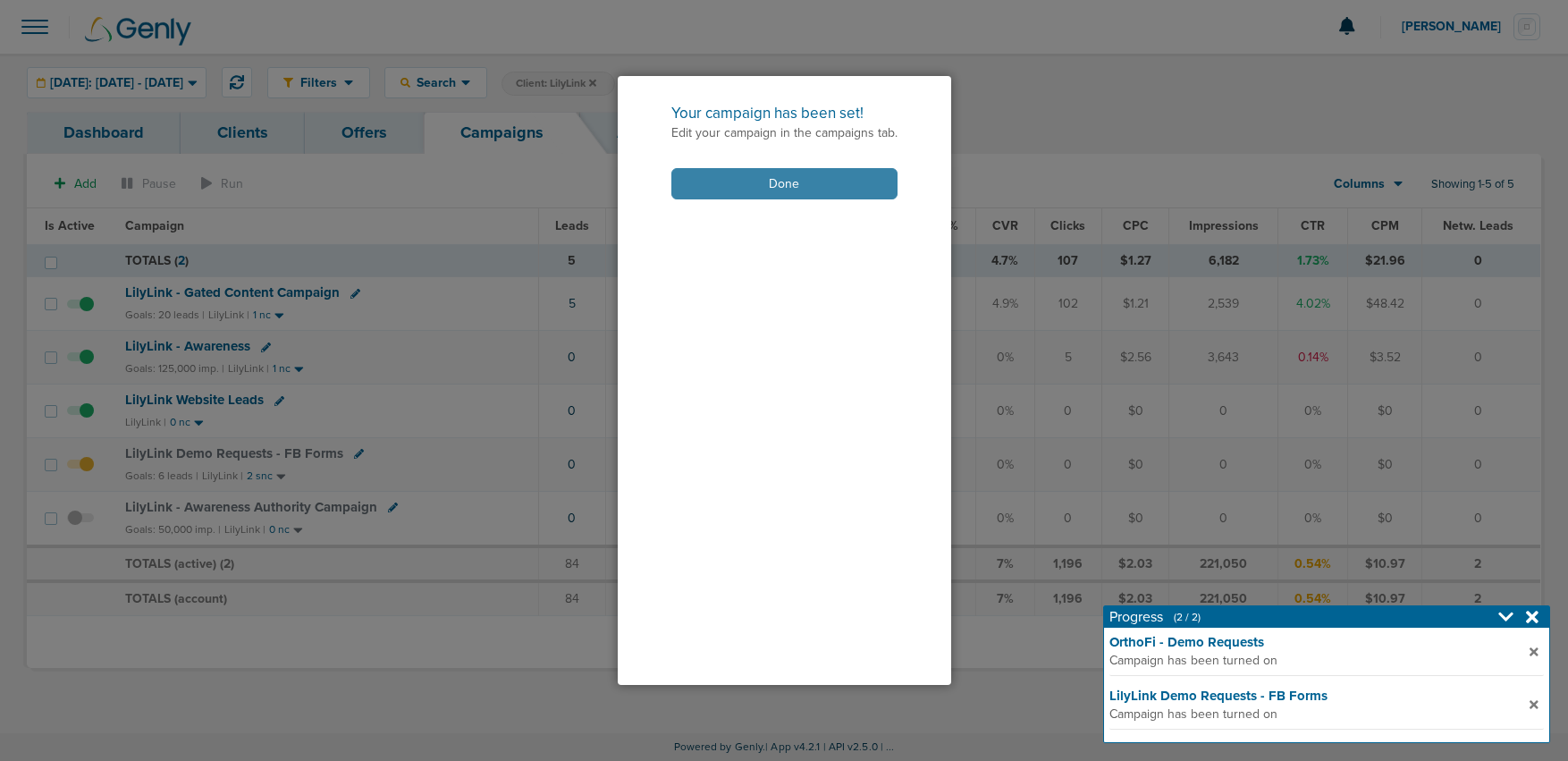
click at [732, 187] on button "Done" at bounding box center [784, 184] width 226 height 31
